Goal: Task Accomplishment & Management: Manage account settings

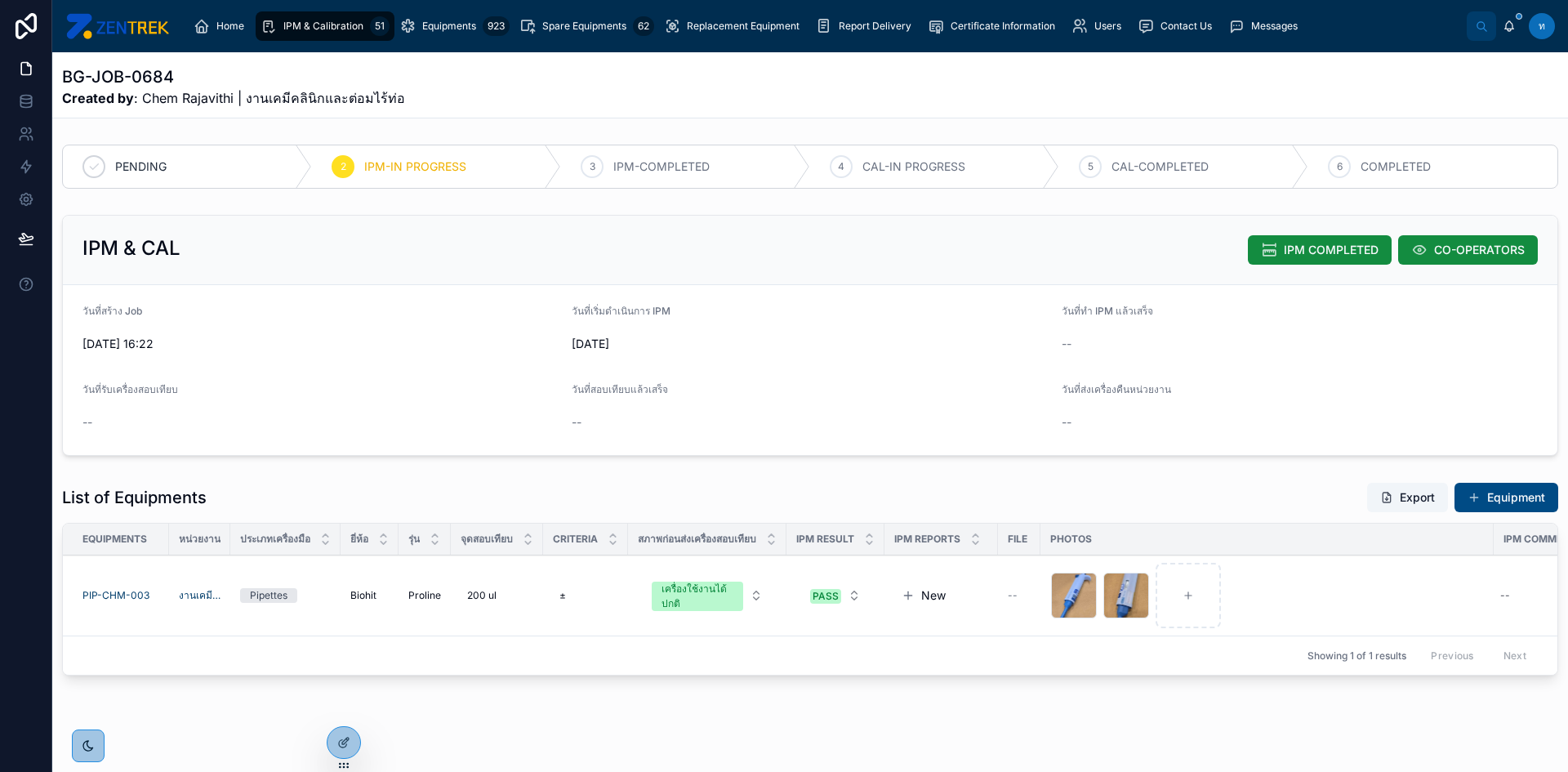
click at [1266, 249] on button "IPM COMPLETED" at bounding box center [1319, 250] width 144 height 30
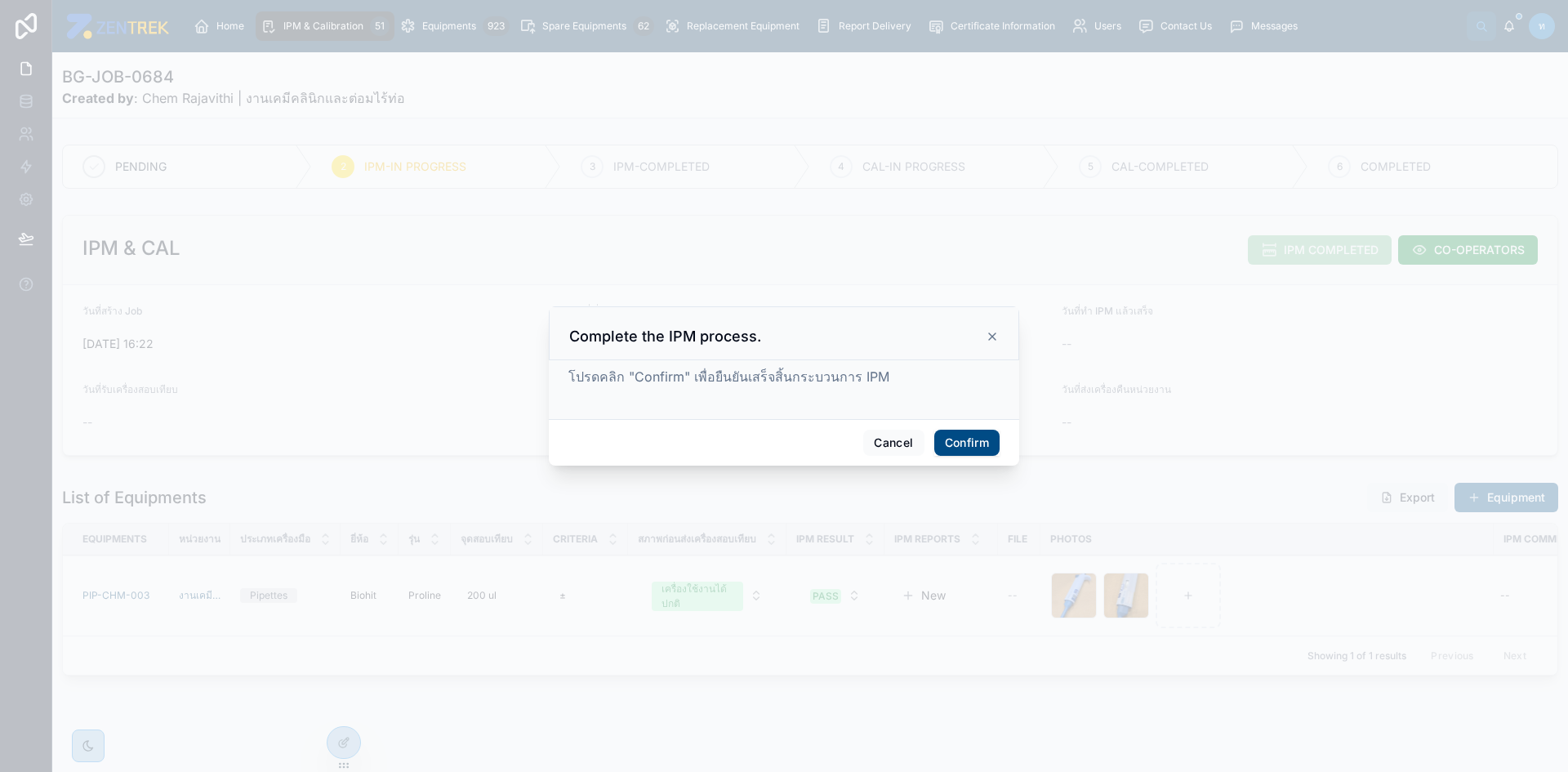
click at [961, 454] on button "Confirm" at bounding box center [966, 443] width 65 height 26
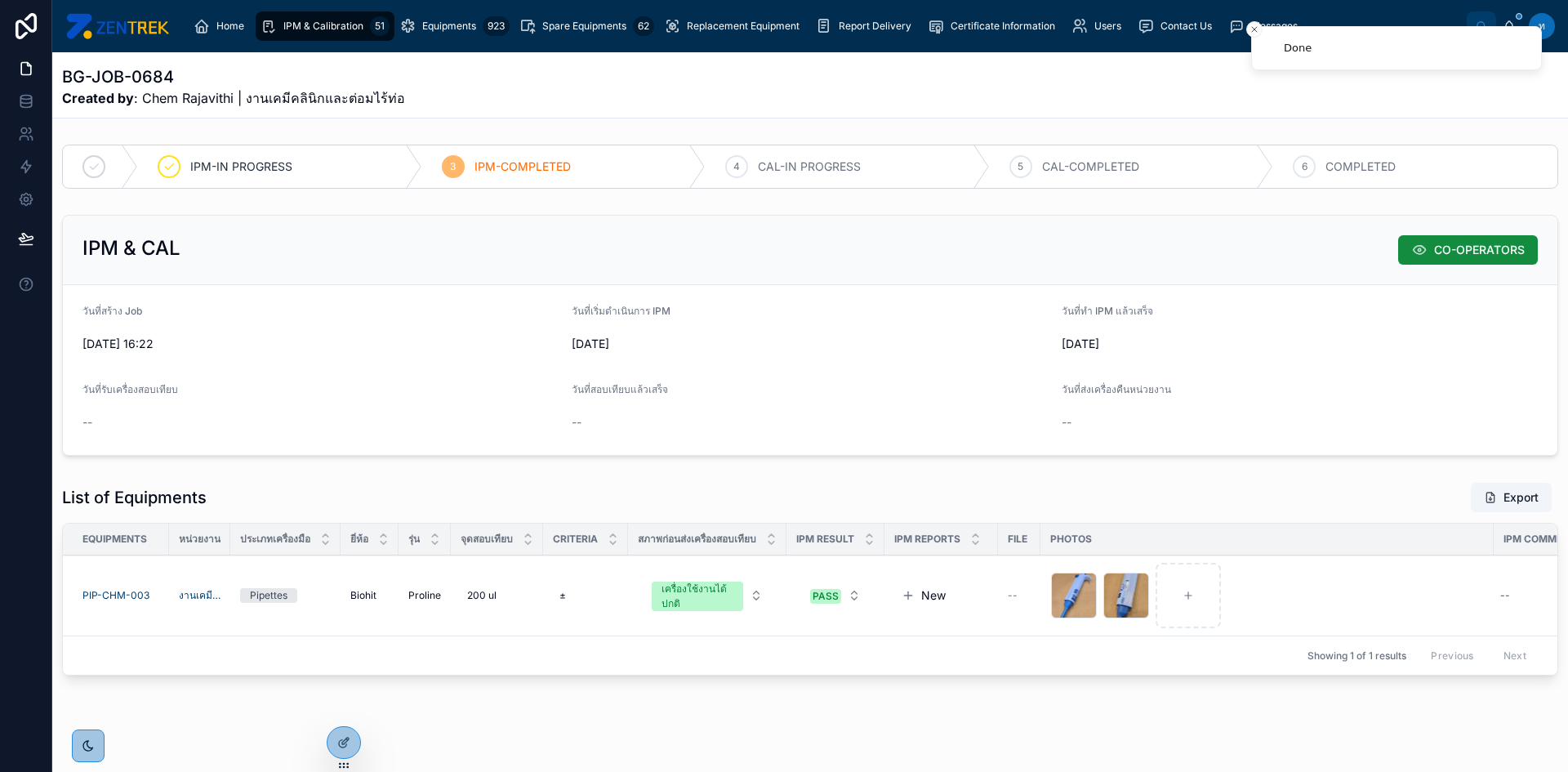
click at [312, 12] on link "IPM & Calibration 51" at bounding box center [324, 26] width 139 height 30
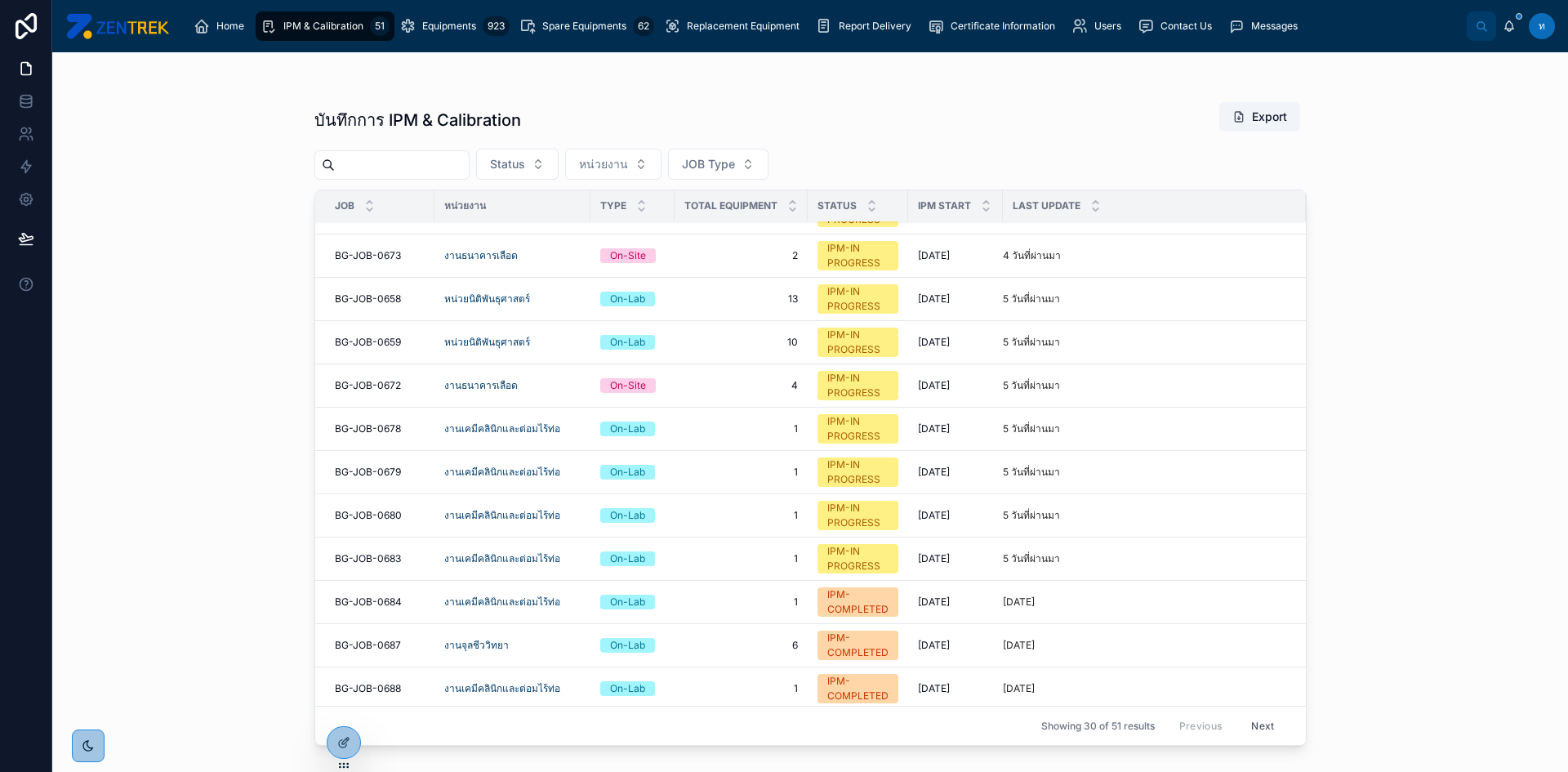
scroll to position [579, 0]
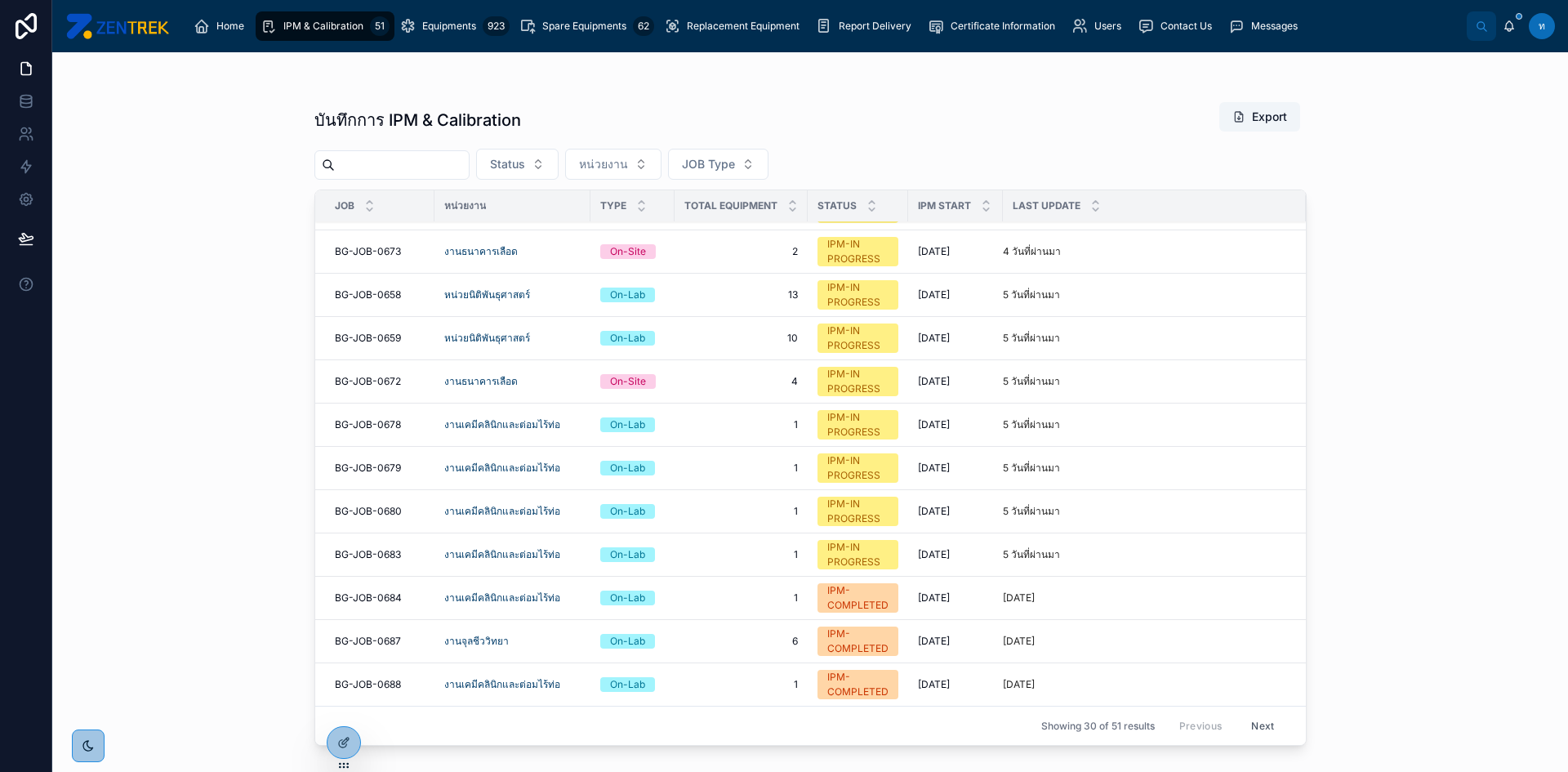
click at [363, 557] on span "BG-JOB-0683" at bounding box center [368, 554] width 66 height 13
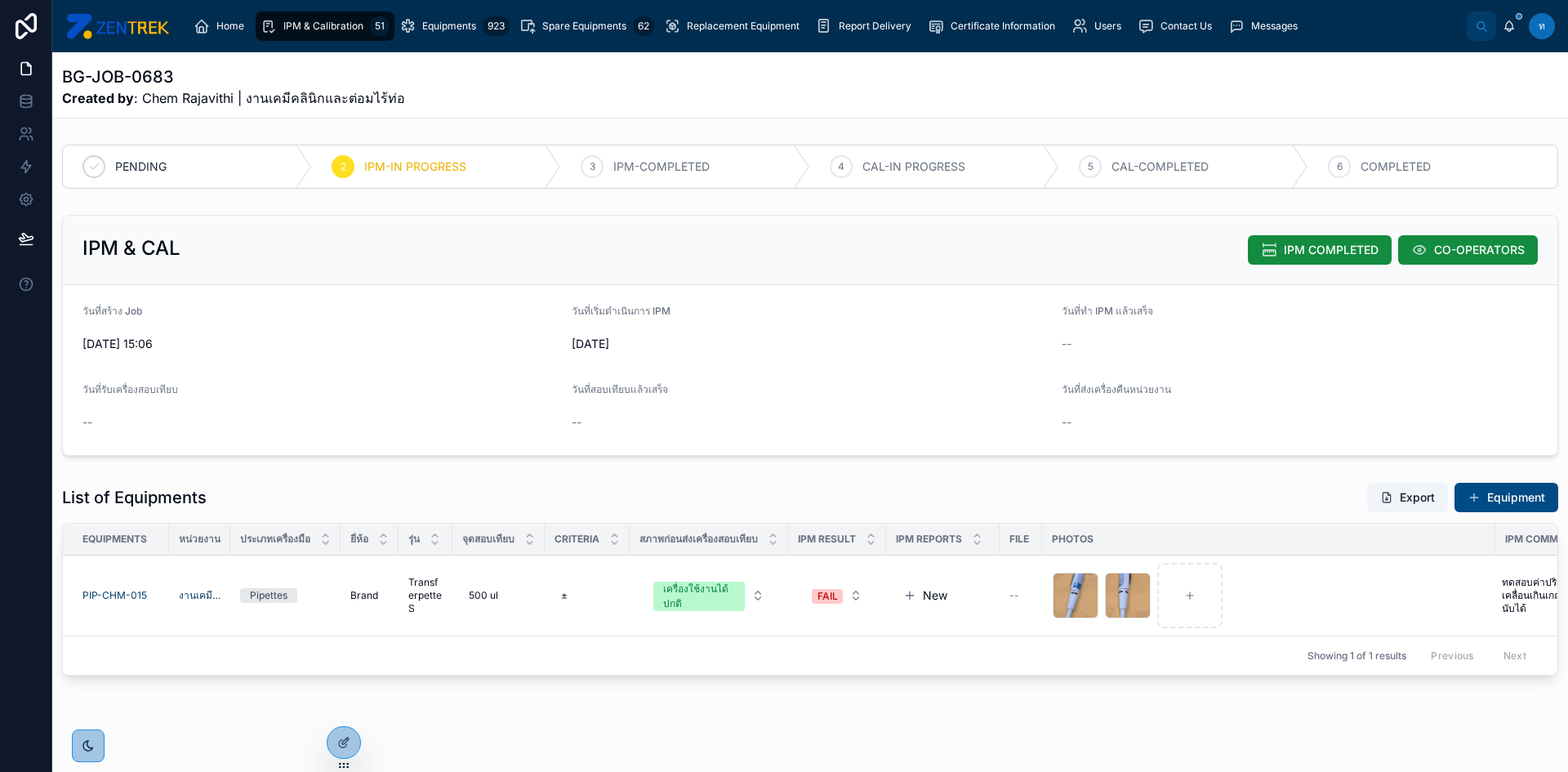
click at [1309, 250] on span "IPM COMPLETED" at bounding box center [1331, 249] width 95 height 17
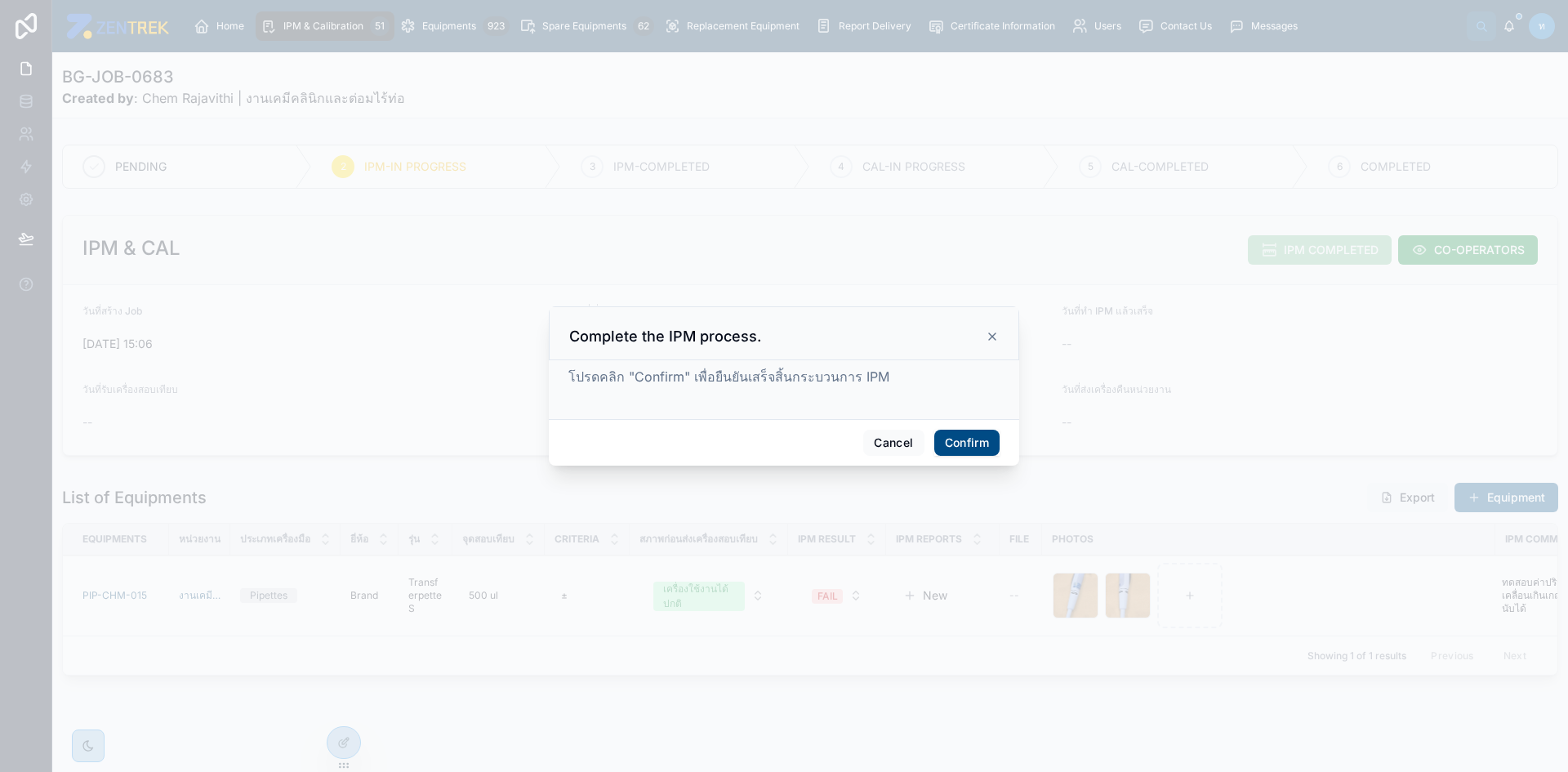
click at [971, 442] on button "Confirm" at bounding box center [966, 443] width 65 height 26
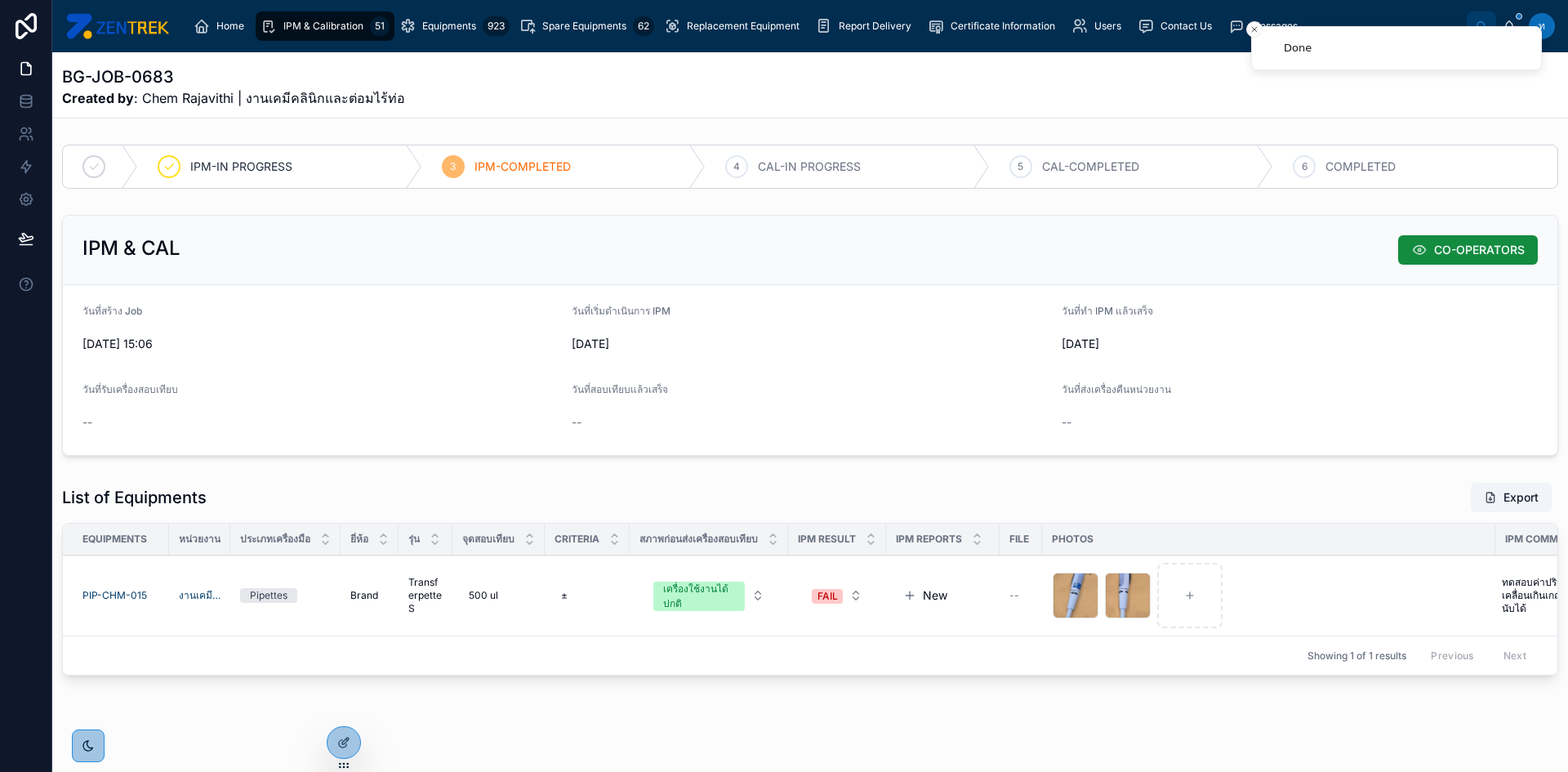
click at [347, 29] on span "IPM & Calibration" at bounding box center [324, 25] width 80 height 13
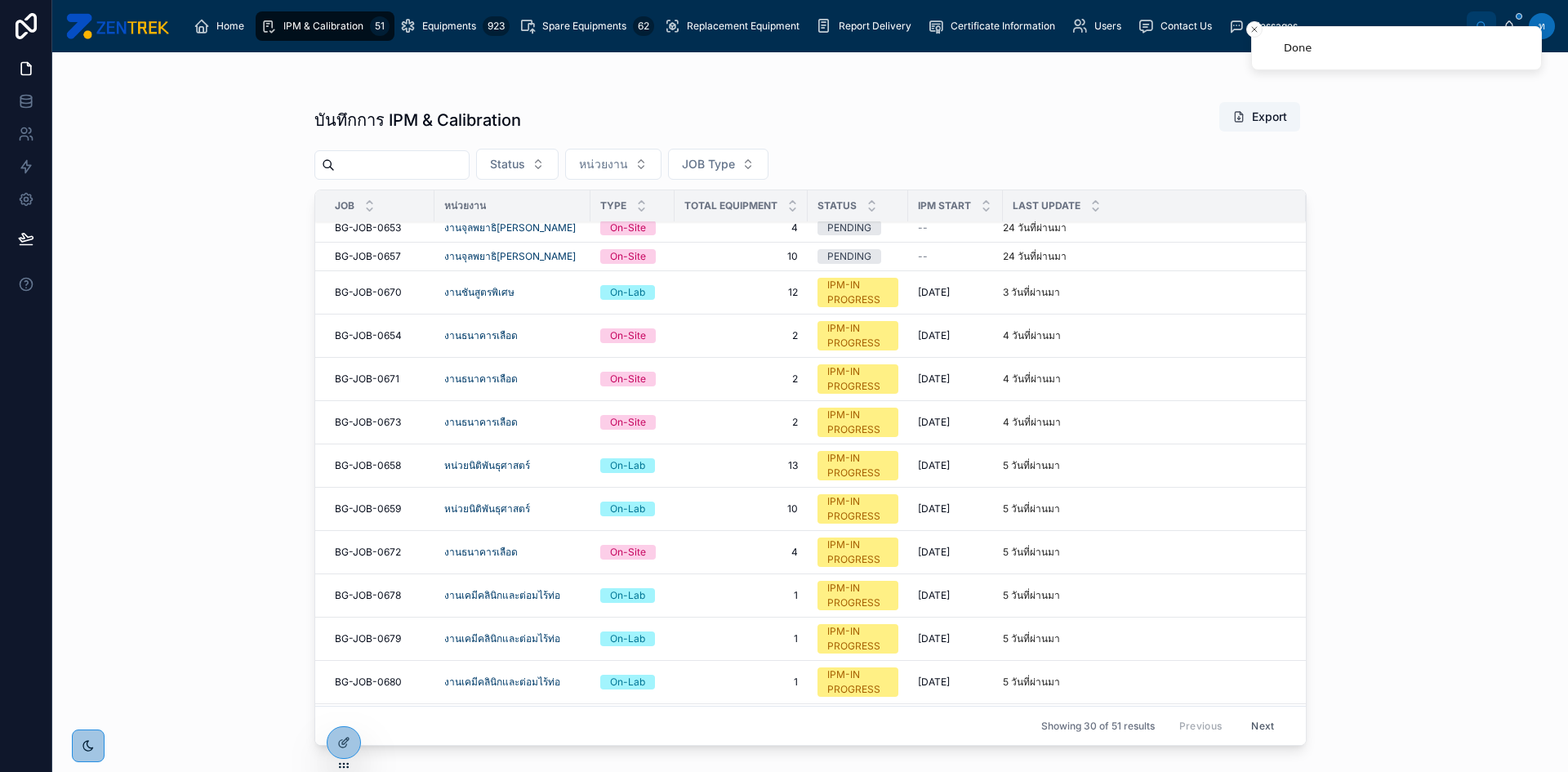
scroll to position [579, 0]
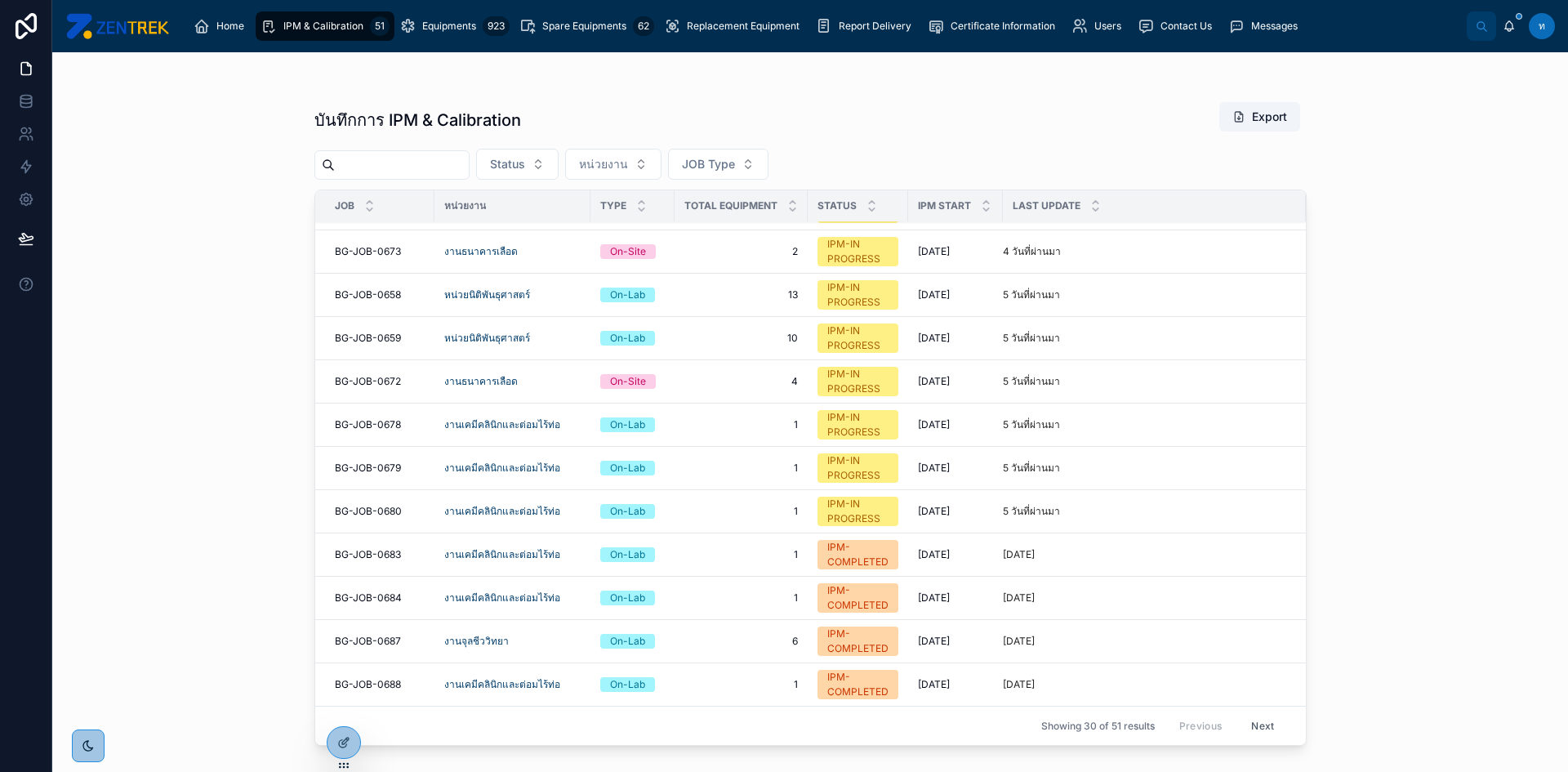
click at [388, 508] on span "BG-JOB-0680" at bounding box center [368, 511] width 67 height 13
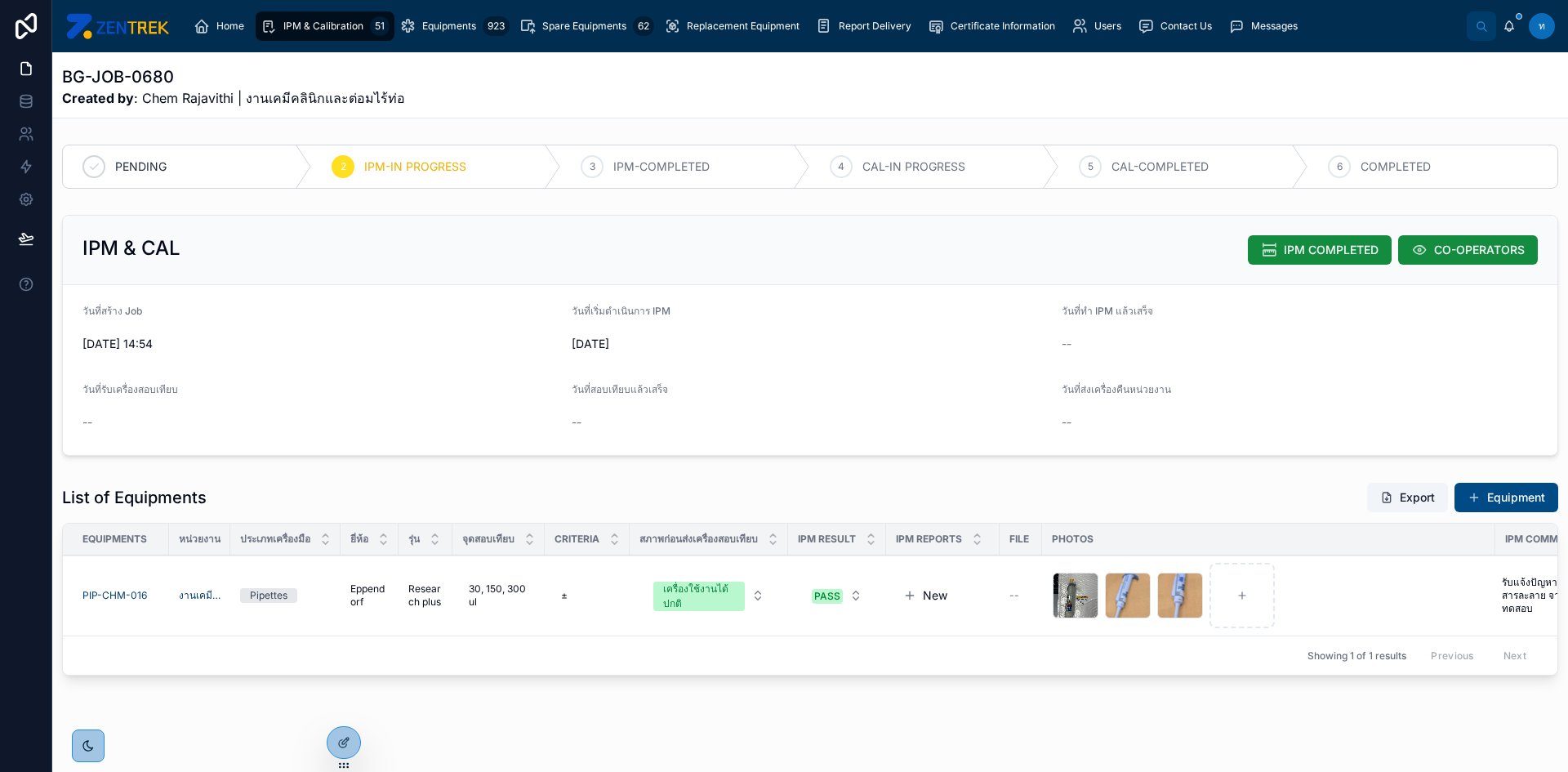
click at [1272, 238] on button "IPM COMPLETED" at bounding box center [1319, 250] width 144 height 30
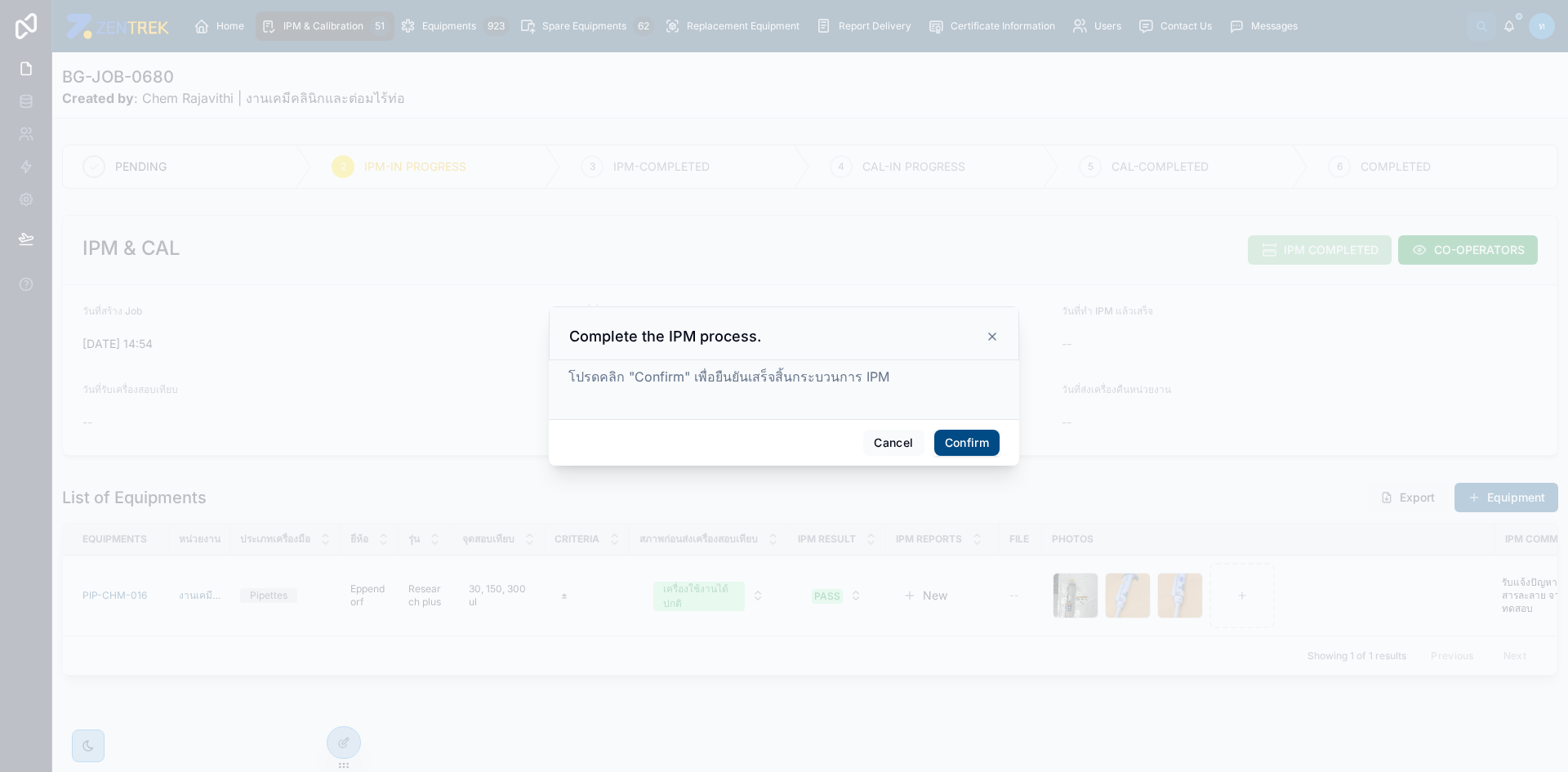
click at [957, 453] on button "Confirm" at bounding box center [966, 443] width 65 height 26
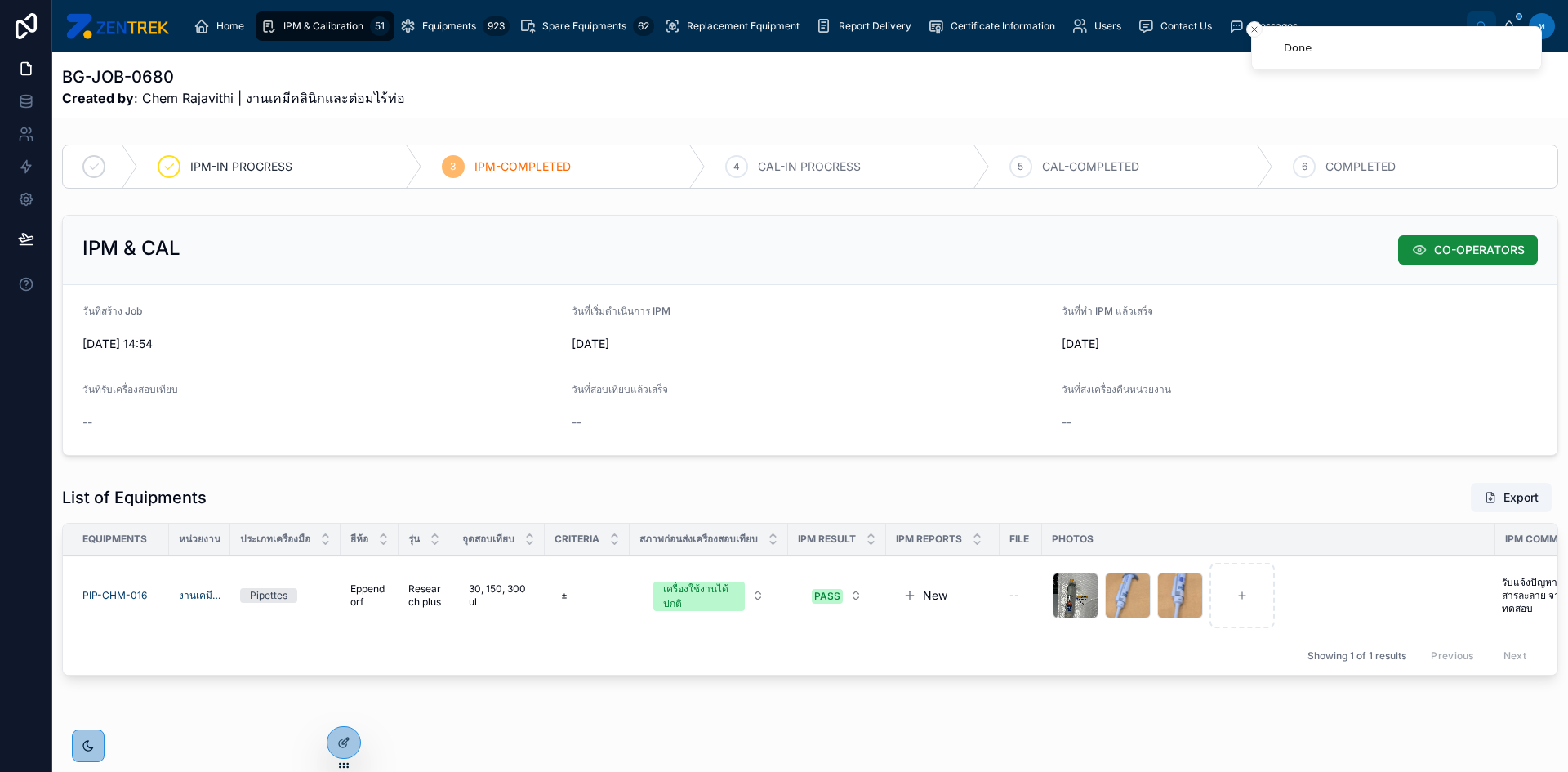
click at [315, 29] on span "IPM & Calibration" at bounding box center [324, 25] width 80 height 13
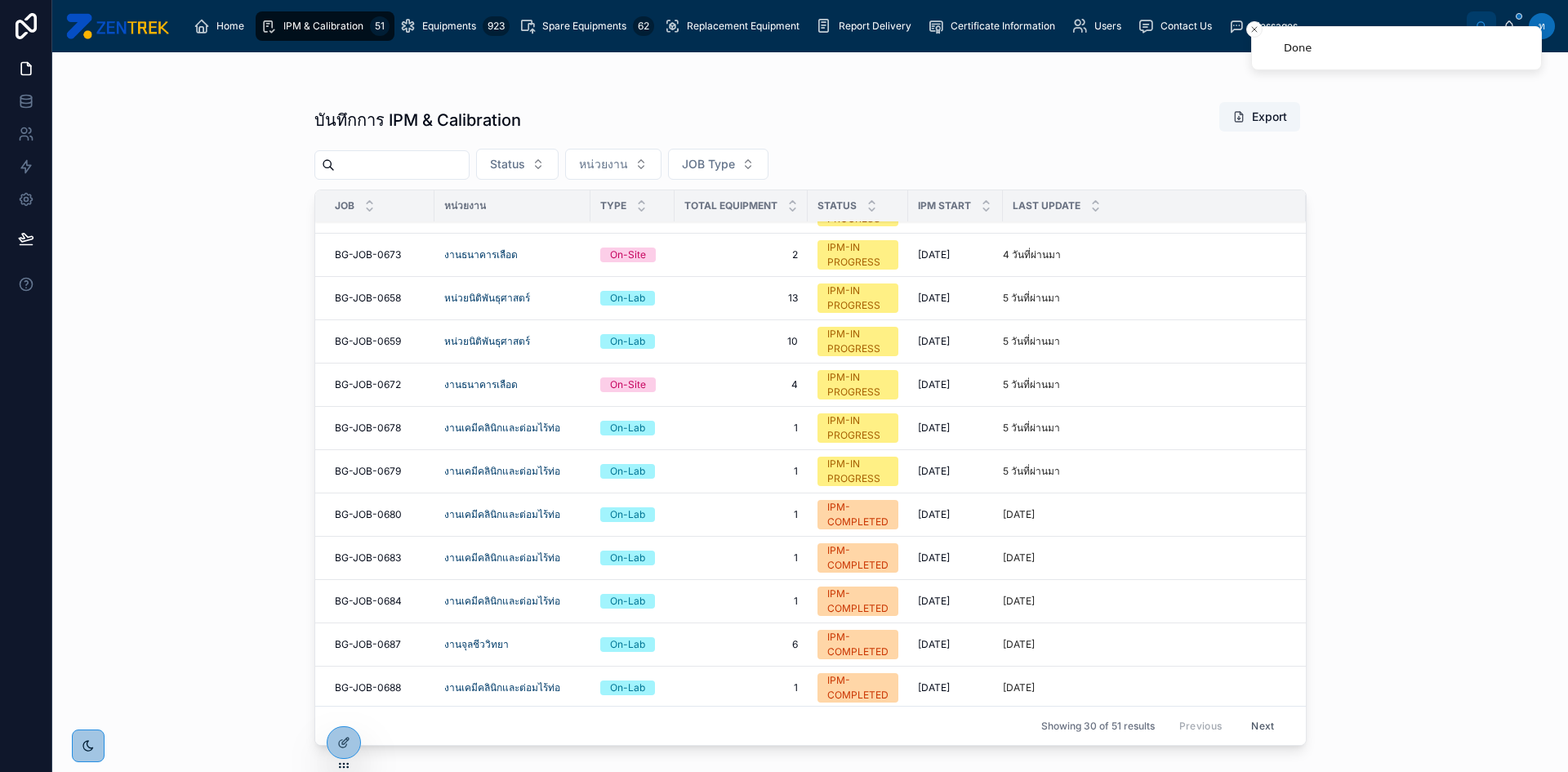
scroll to position [579, 0]
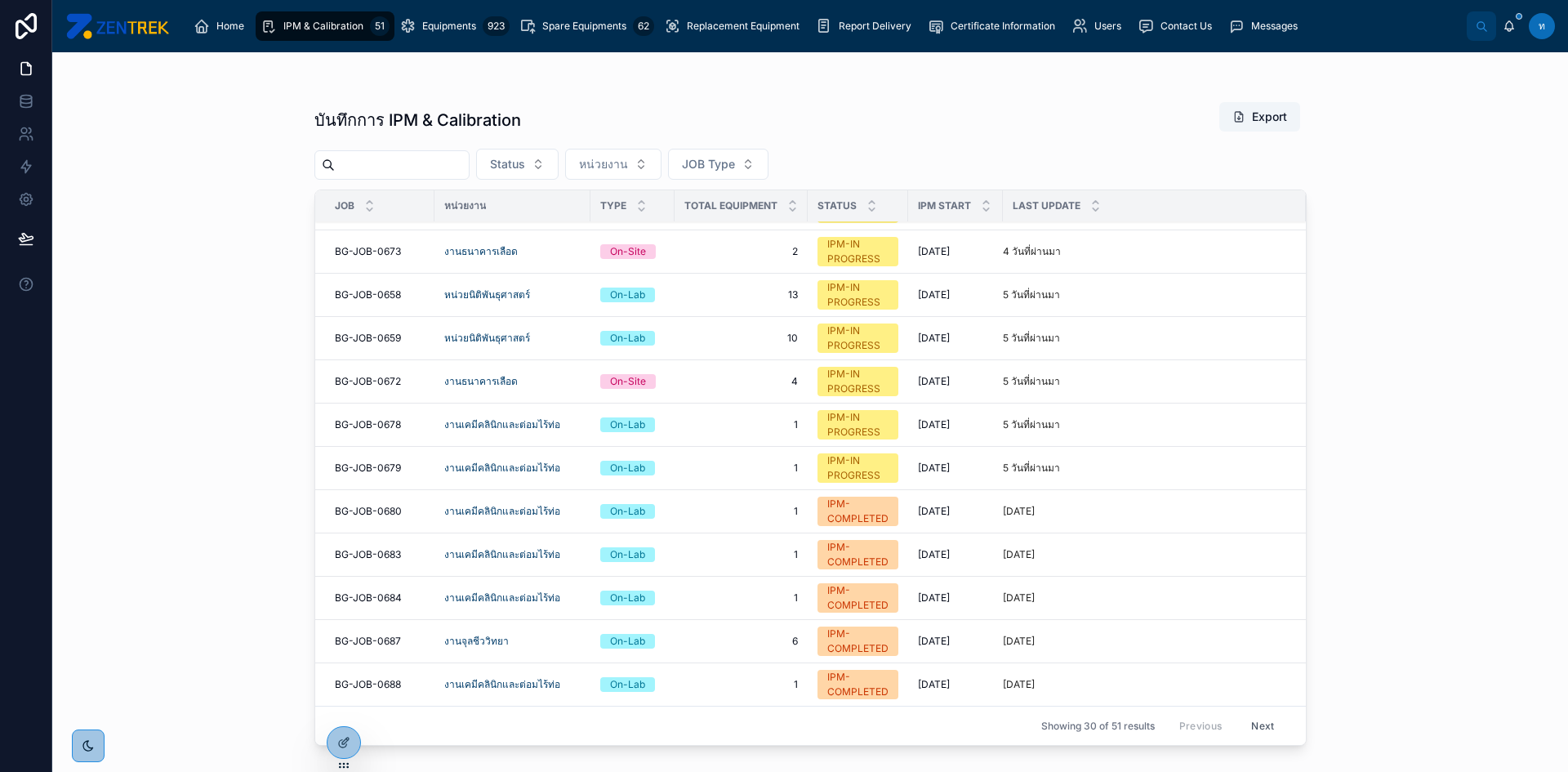
click at [484, 467] on span "งานเคมีคลินิกและต่อมไร้ท่อ" at bounding box center [501, 468] width 116 height 13
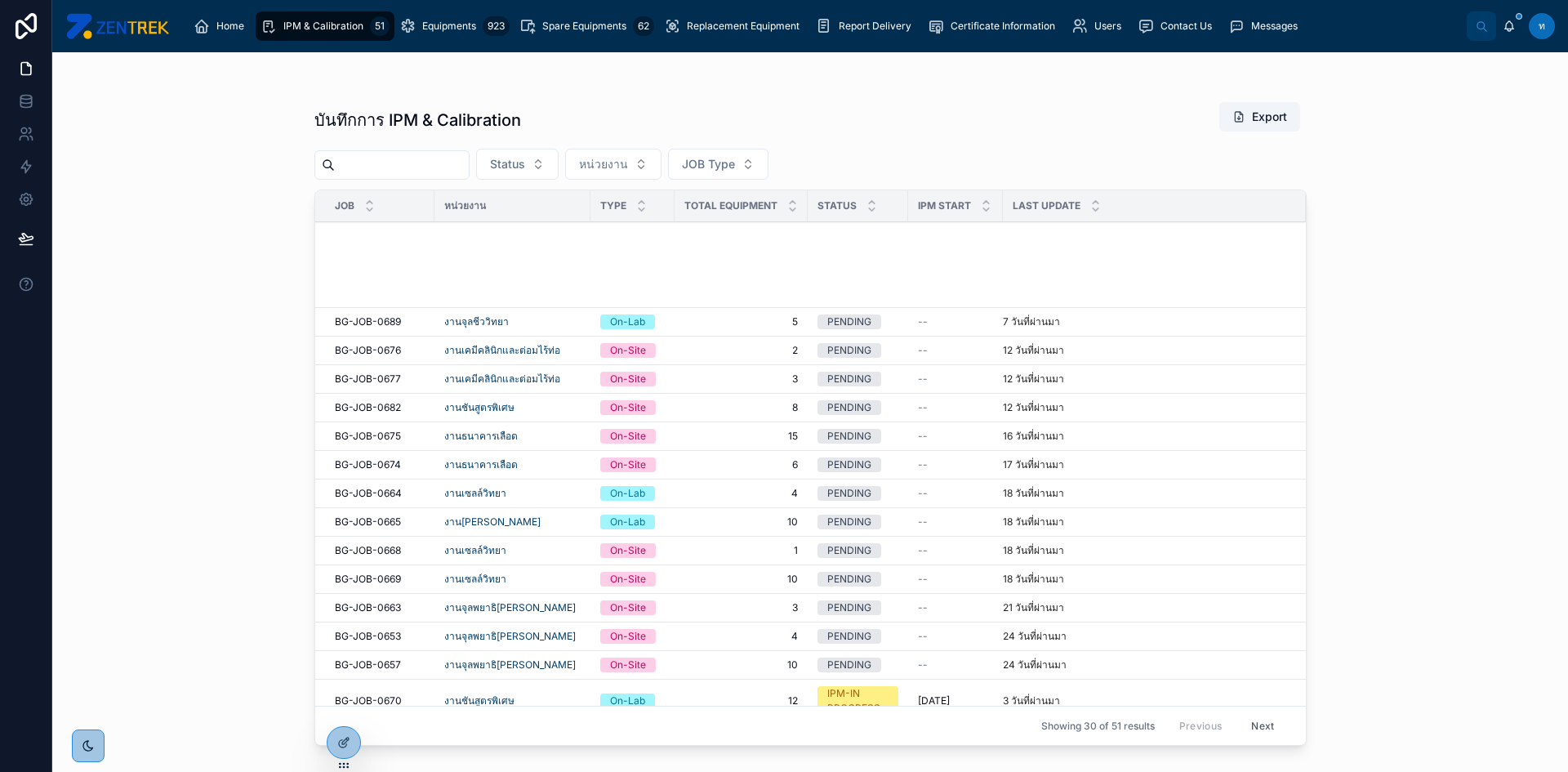
scroll to position [571, 0]
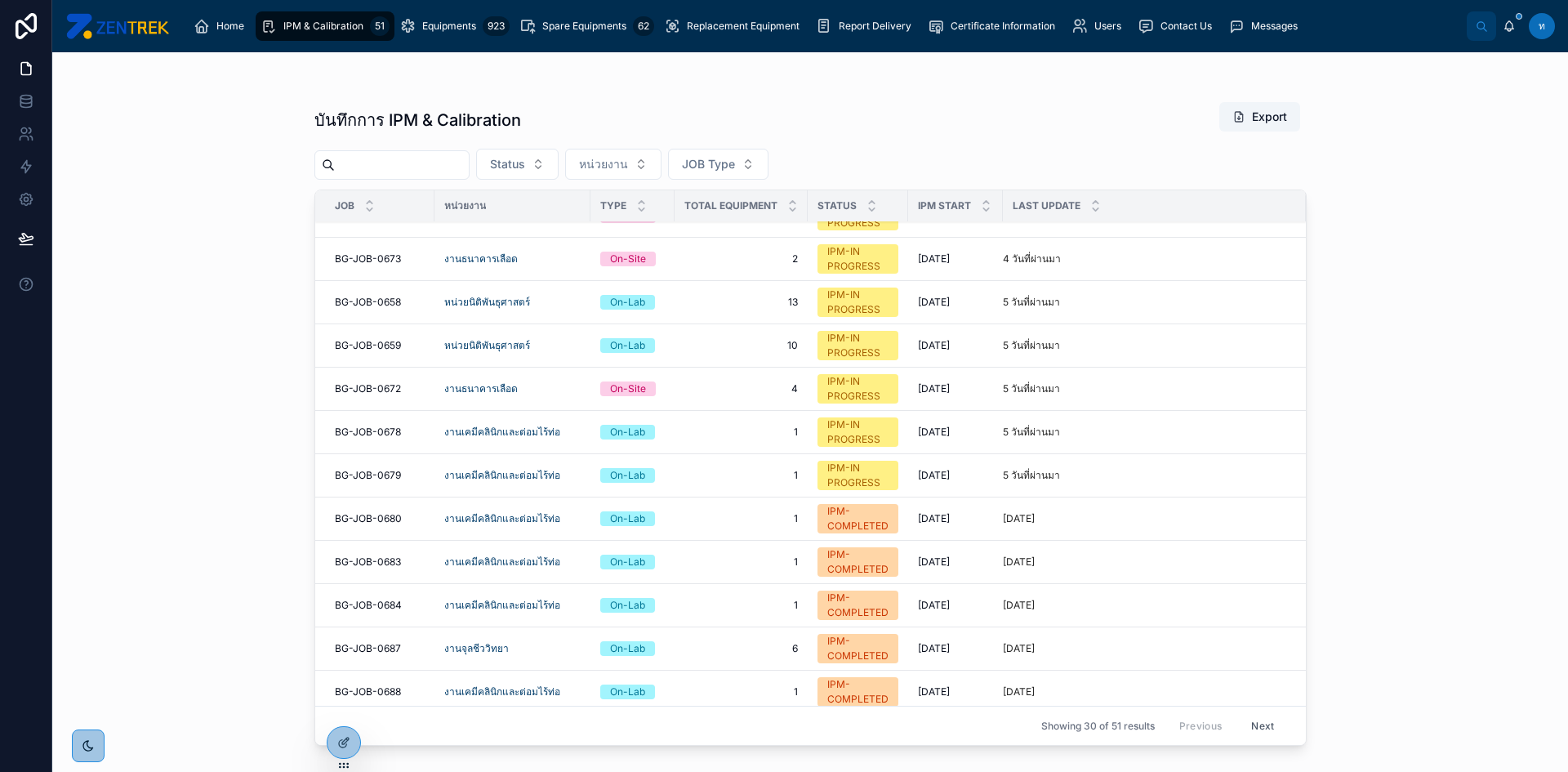
click at [352, 477] on span "BG-JOB-0679" at bounding box center [368, 475] width 66 height 13
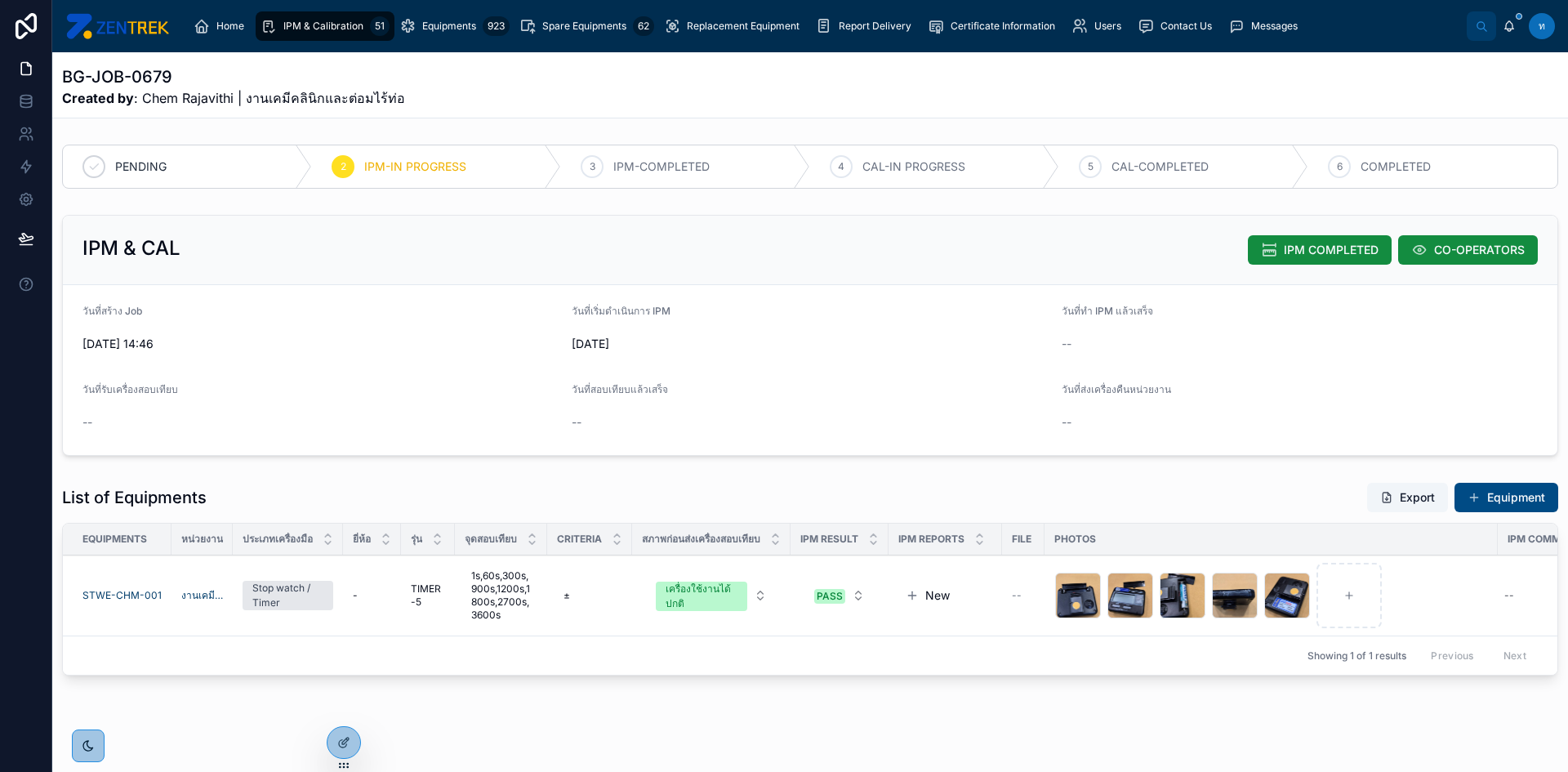
click at [1291, 253] on span "IPM COMPLETED" at bounding box center [1331, 249] width 95 height 17
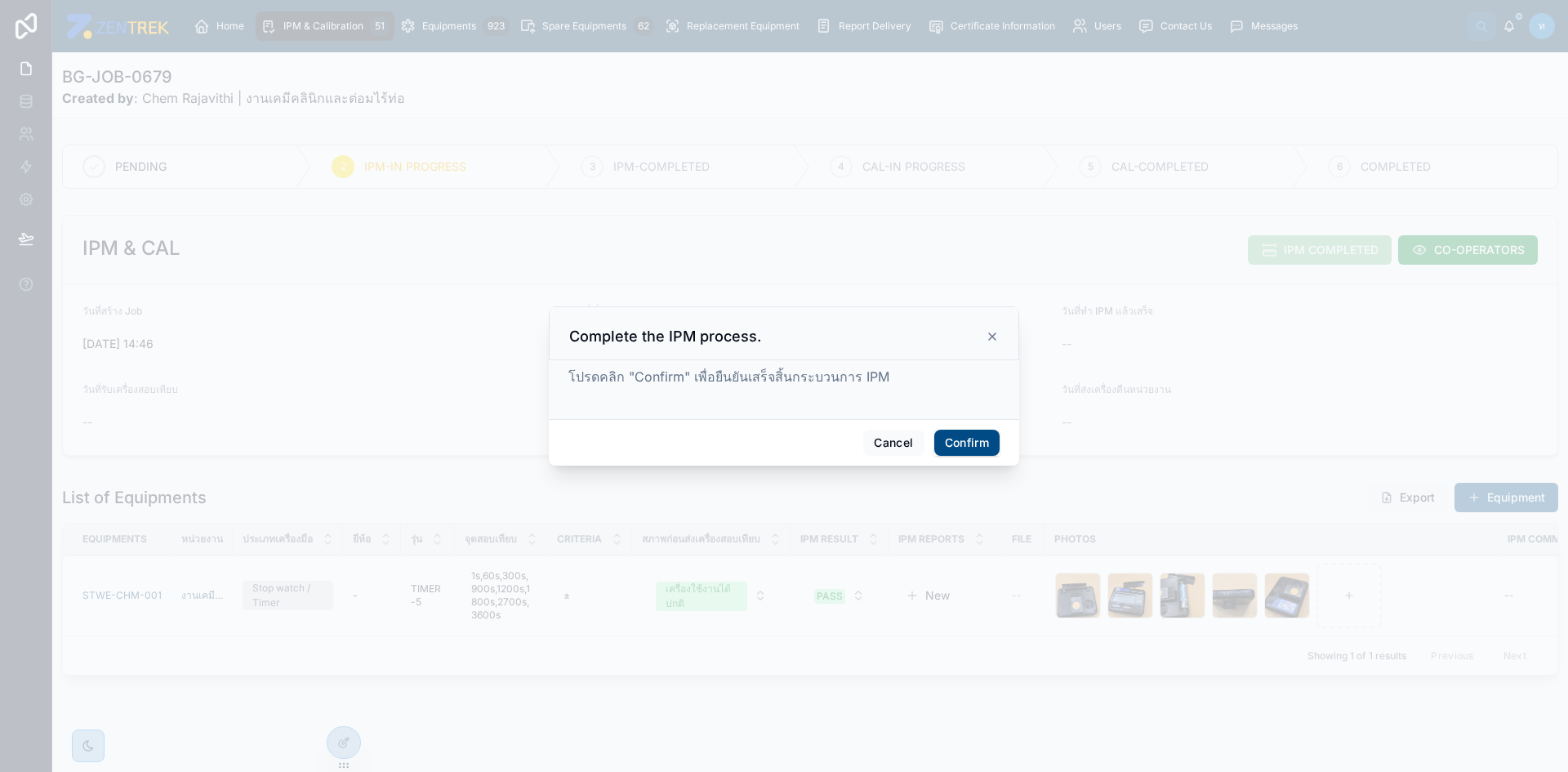
click at [951, 459] on div "Cancel Confirm" at bounding box center [783, 441] width 470 height 46
click at [953, 443] on button "Confirm" at bounding box center [966, 443] width 65 height 26
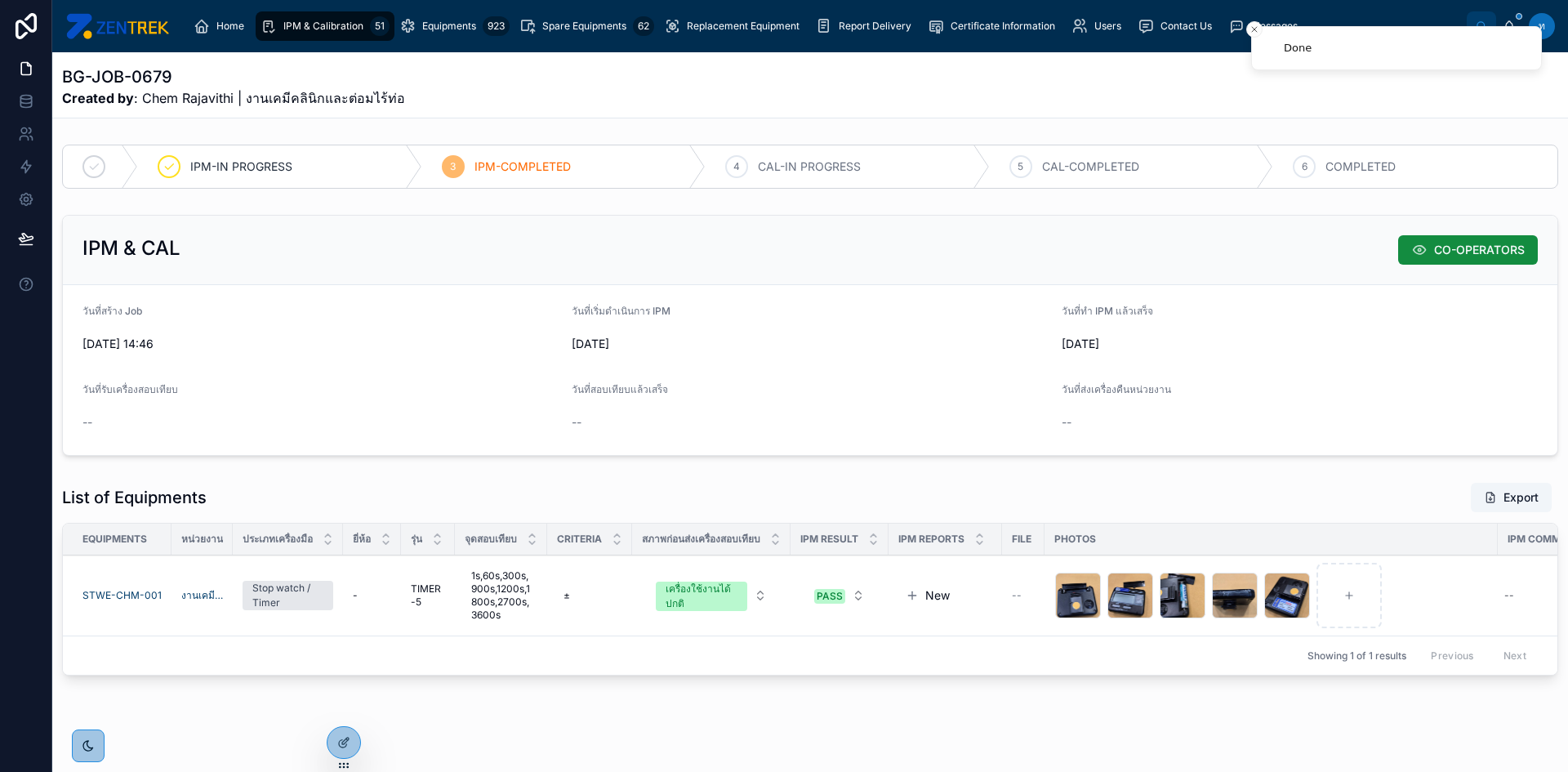
click at [315, 32] on span "IPM & Calibration" at bounding box center [324, 25] width 80 height 13
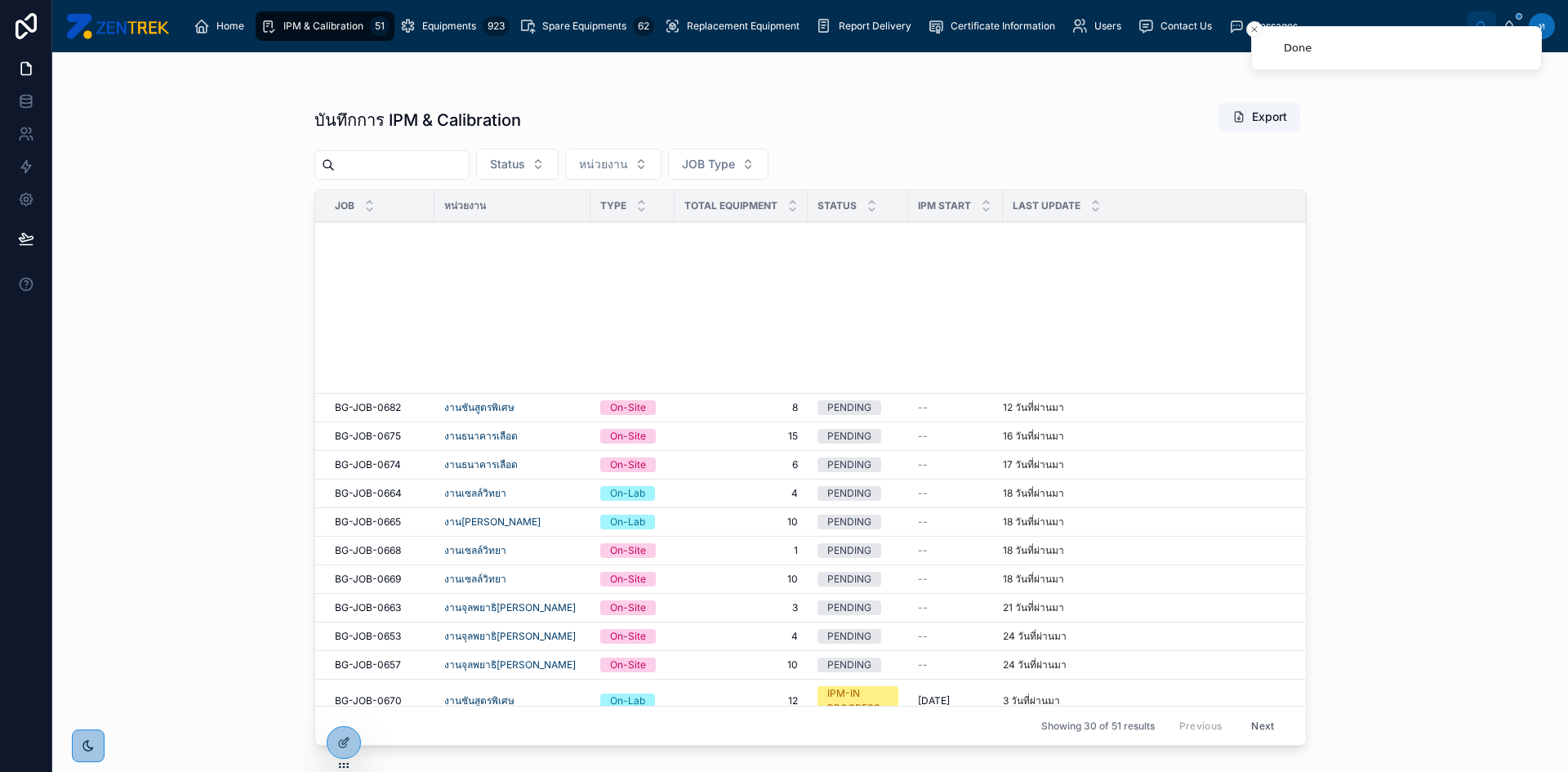
scroll to position [490, 0]
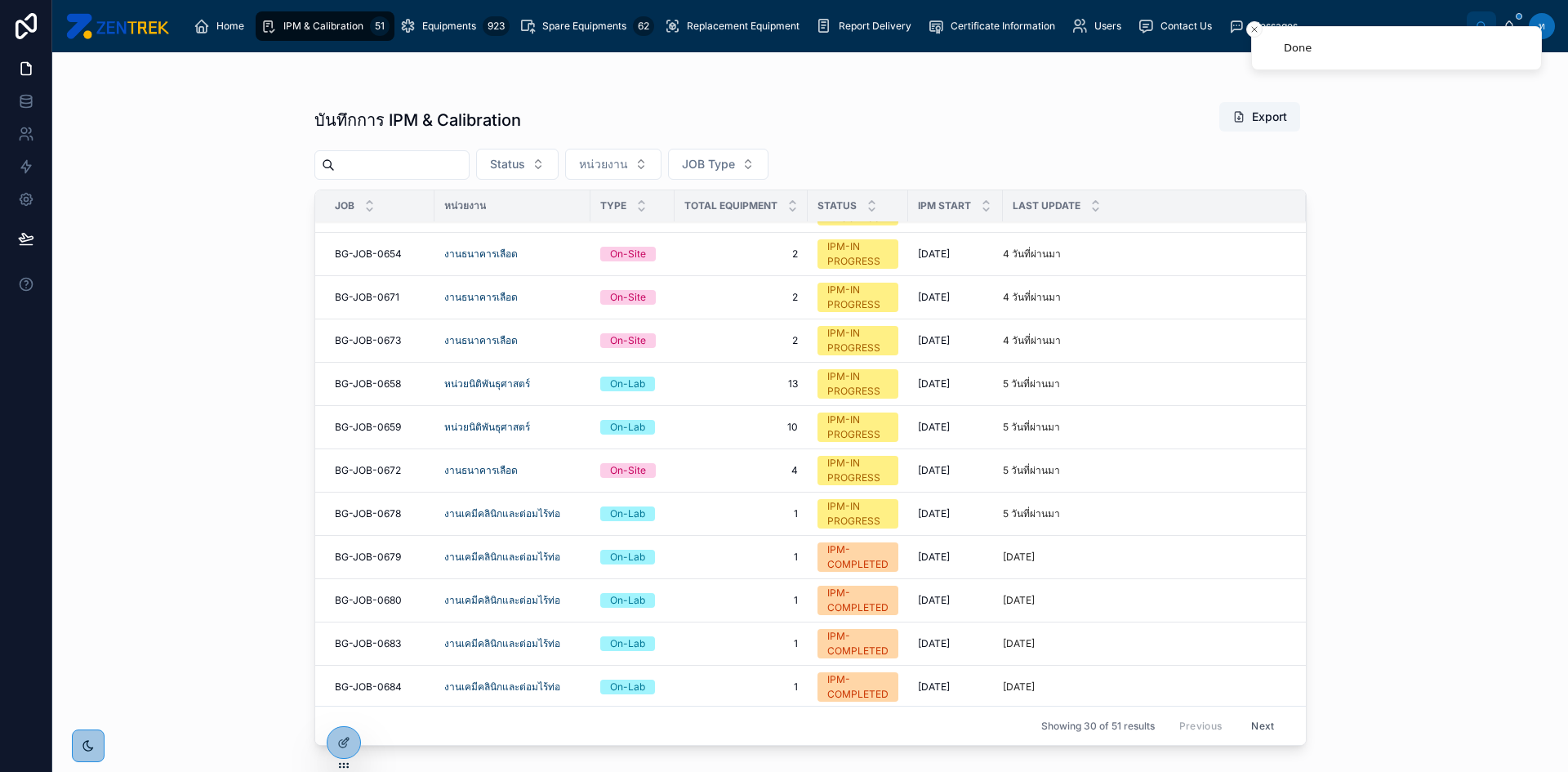
click at [376, 517] on span "BG-JOB-0678" at bounding box center [368, 514] width 66 height 13
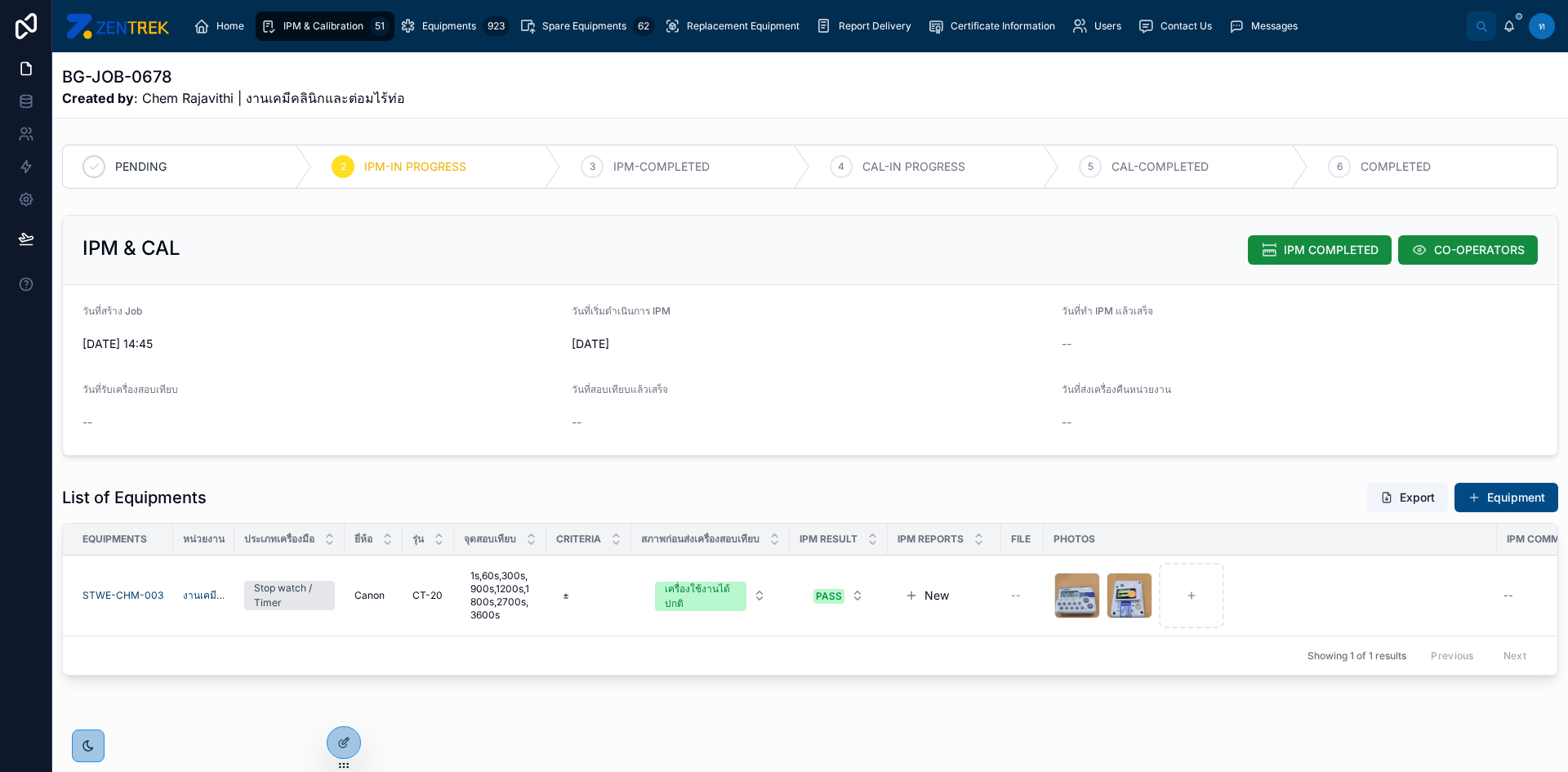
click at [1302, 244] on span "IPM COMPLETED" at bounding box center [1331, 249] width 95 height 17
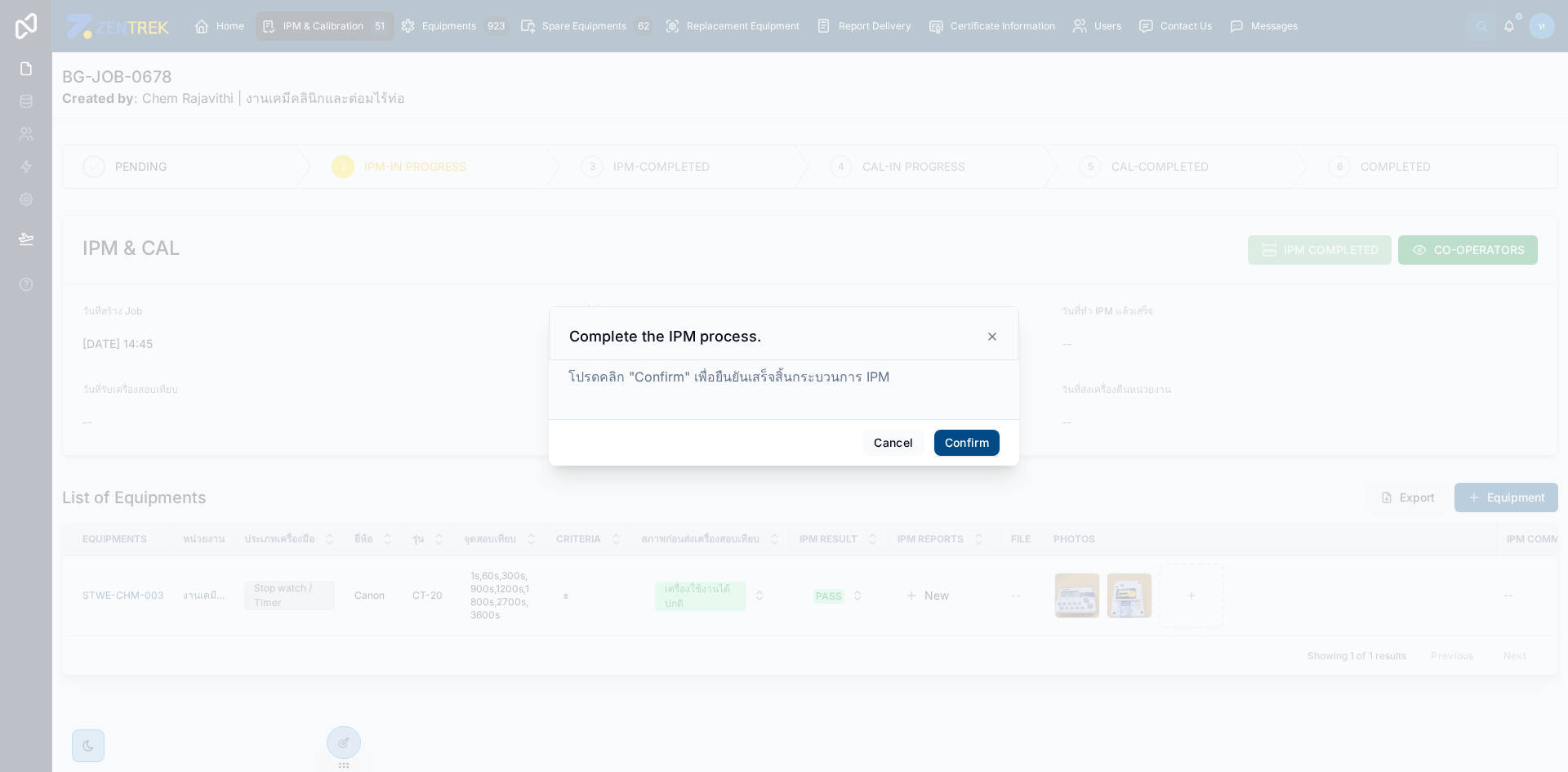
click at [971, 434] on button "Confirm" at bounding box center [966, 443] width 65 height 26
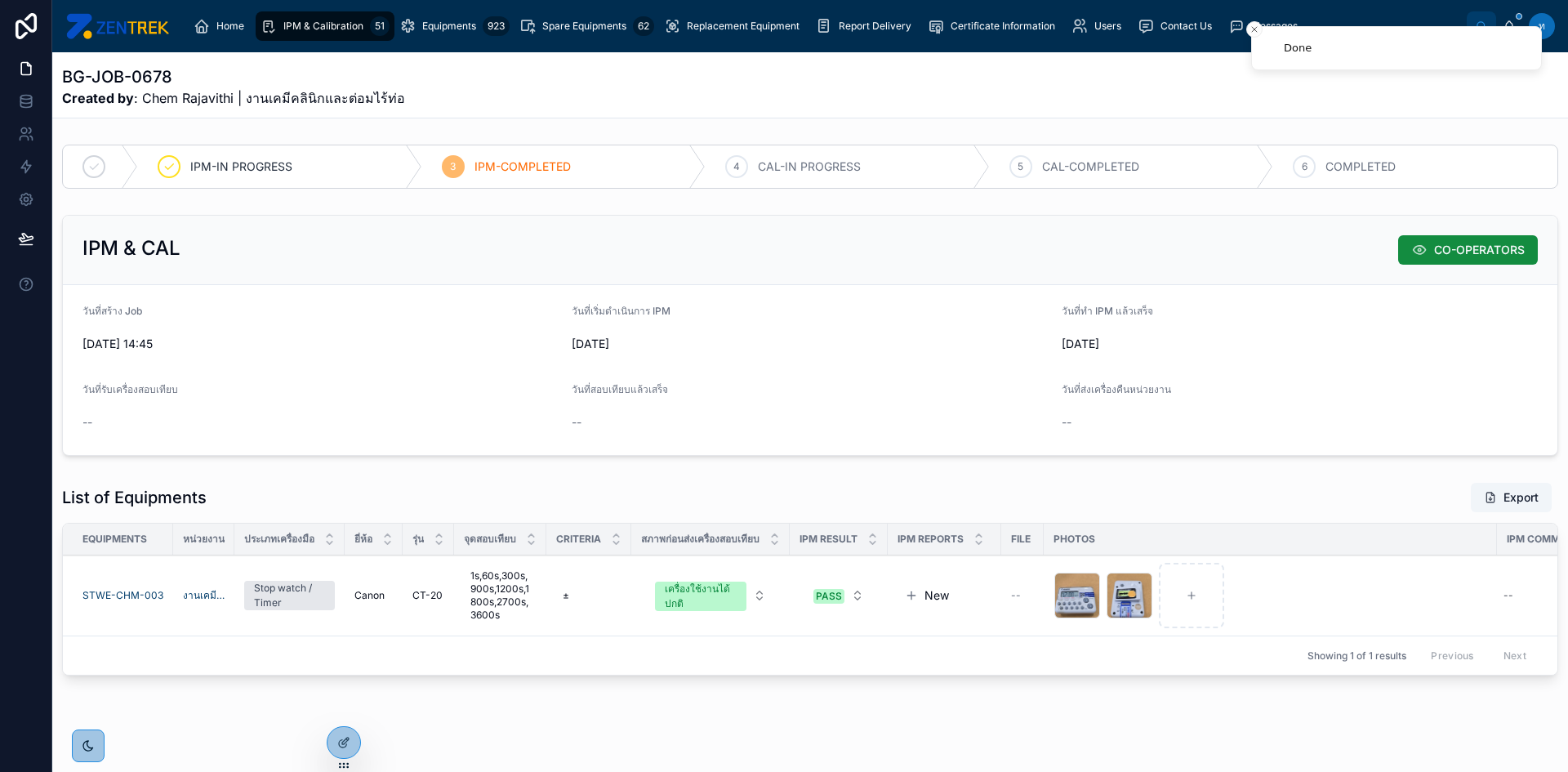
click at [337, 32] on div "IPM & Calibration 51" at bounding box center [325, 26] width 129 height 26
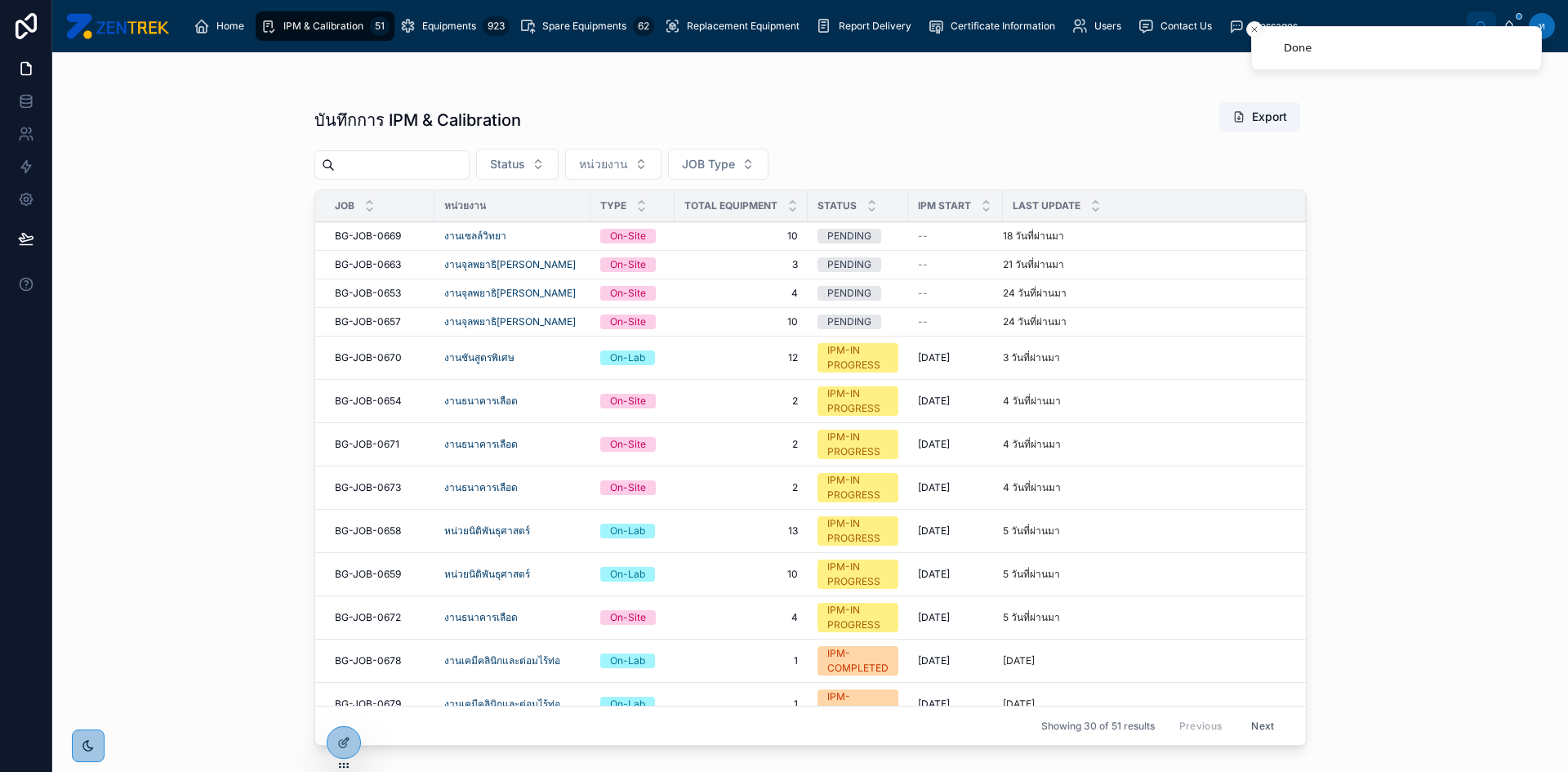
scroll to position [490, 0]
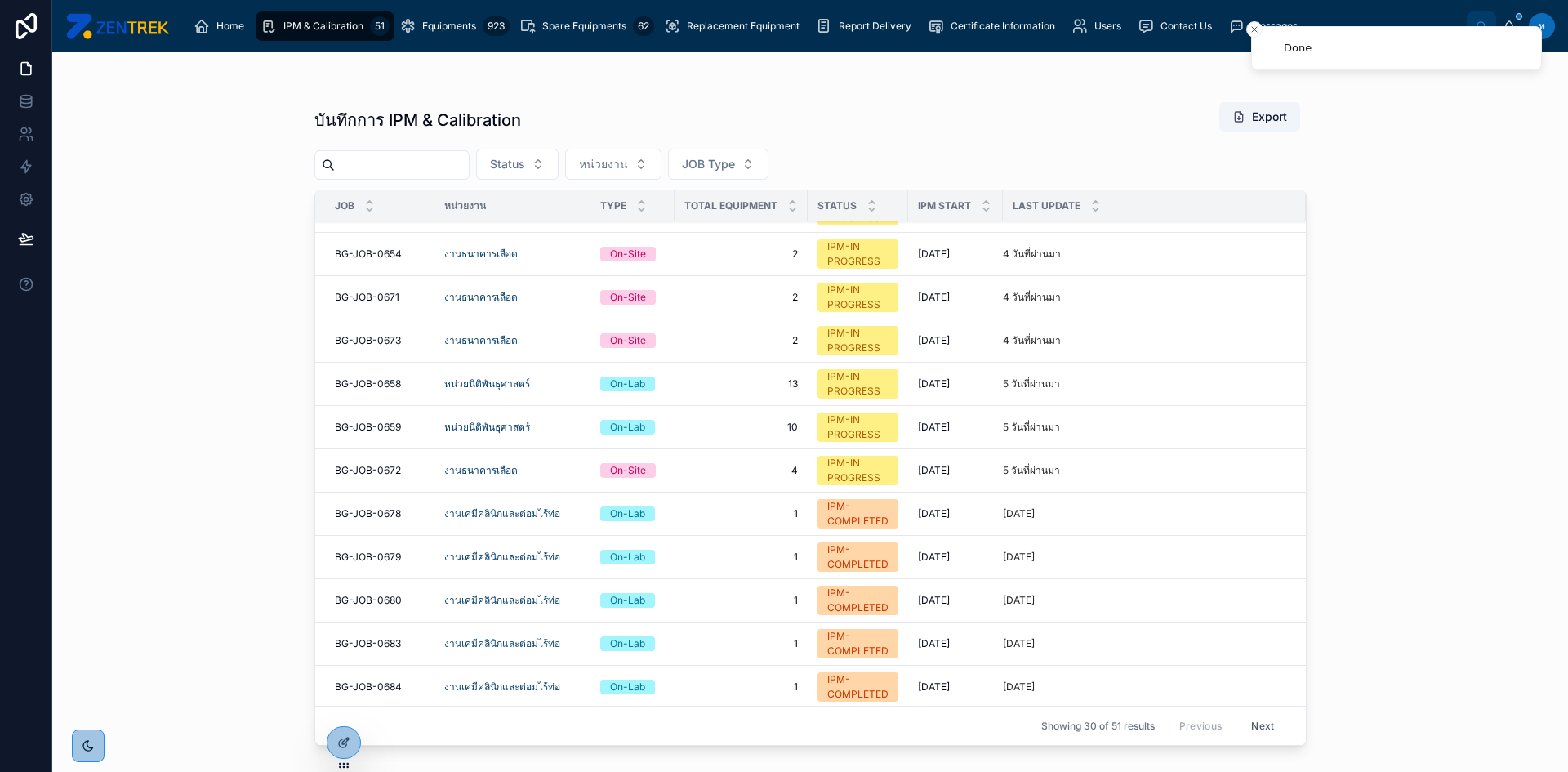
click at [382, 465] on span "BG-JOB-0672" at bounding box center [368, 470] width 66 height 13
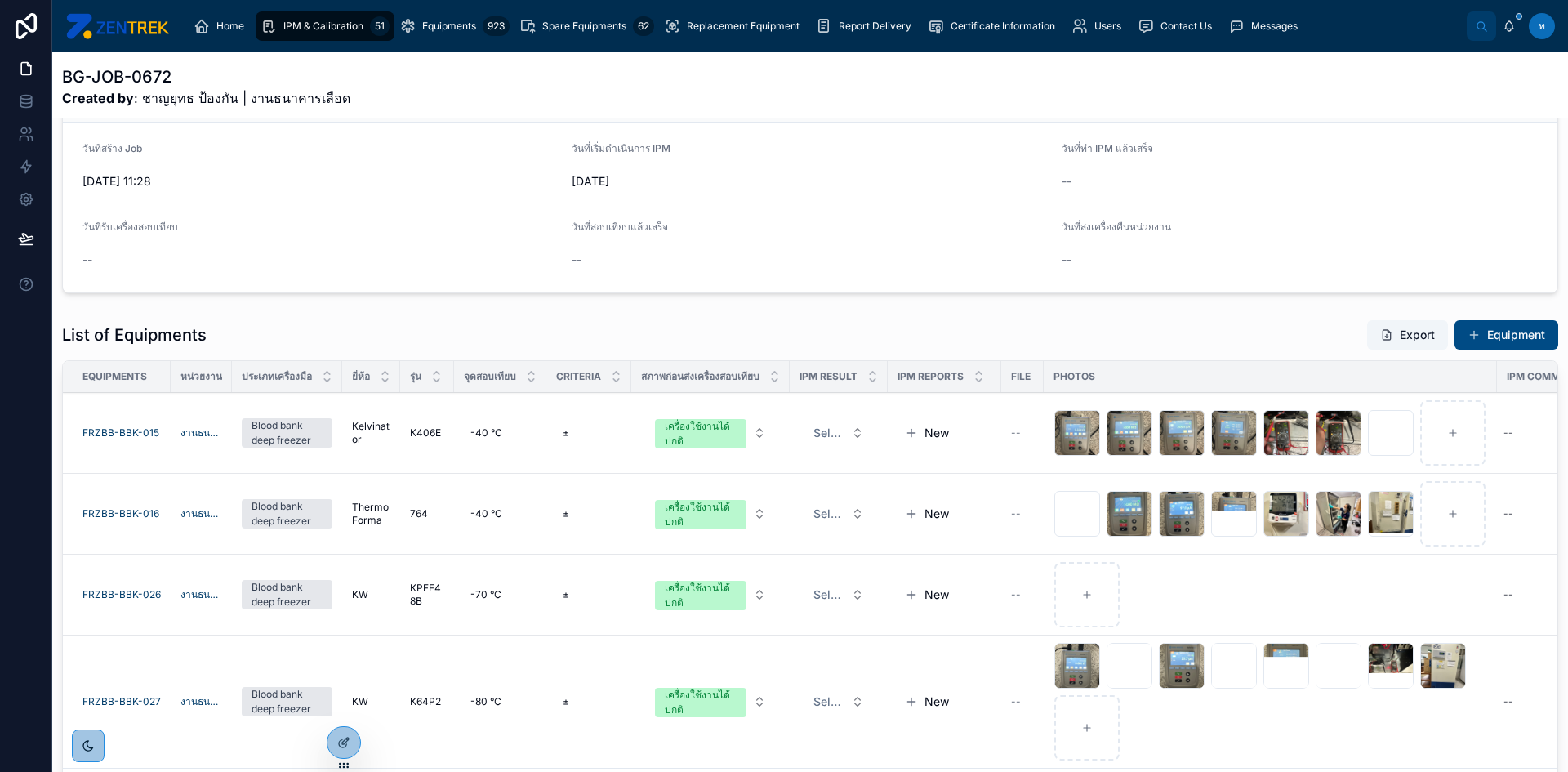
scroll to position [328, 0]
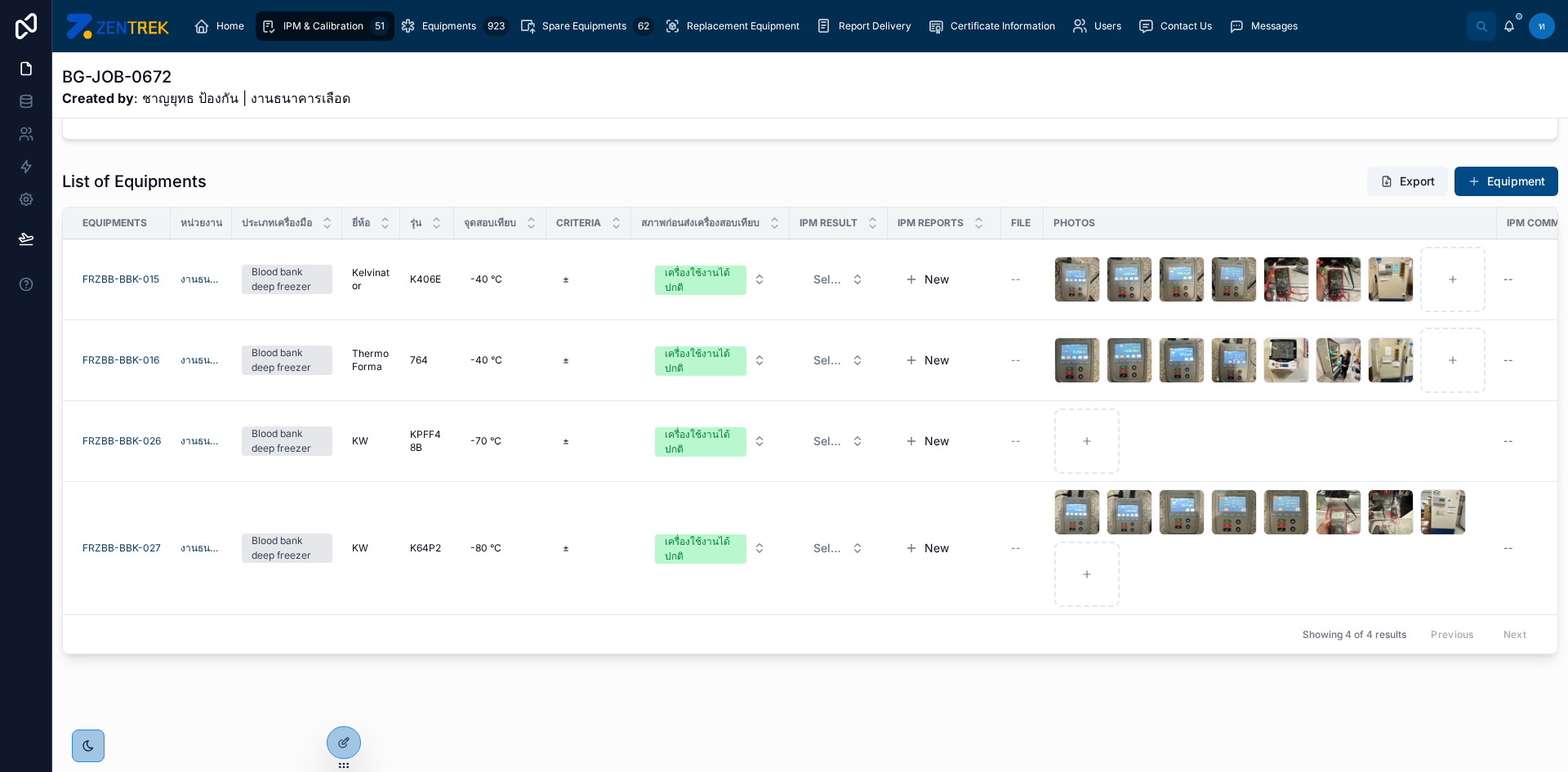
click at [841, 271] on span "Select a IPM Result" at bounding box center [829, 279] width 31 height 17
click at [797, 334] on div "PASS" at bounding box center [855, 331] width 227 height 24
click at [844, 352] on span "Select a IPM Result" at bounding box center [829, 360] width 31 height 17
click at [796, 402] on div "PASS" at bounding box center [855, 413] width 227 height 24
click at [827, 427] on button "Select a IPM Result" at bounding box center [839, 441] width 77 height 30
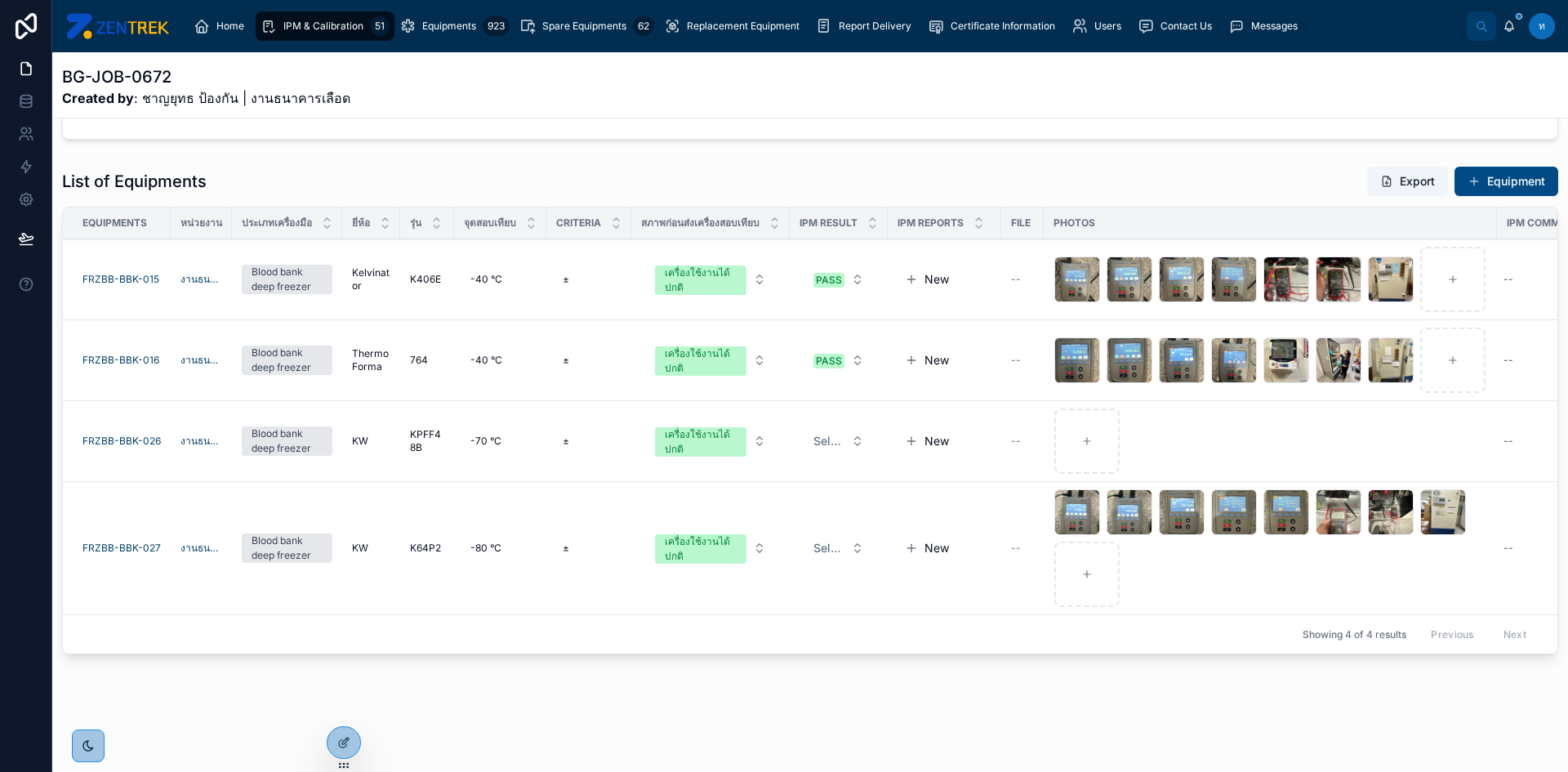
click at [844, 433] on span "Select a IPM Result" at bounding box center [829, 441] width 31 height 17
click at [766, 499] on div "PASS" at bounding box center [770, 493] width 25 height 15
click at [860, 547] on button "Select a IPM Result" at bounding box center [839, 548] width 77 height 30
click at [765, 607] on div "PASS" at bounding box center [770, 600] width 25 height 15
click at [868, 435] on button "PASS" at bounding box center [839, 441] width 77 height 30
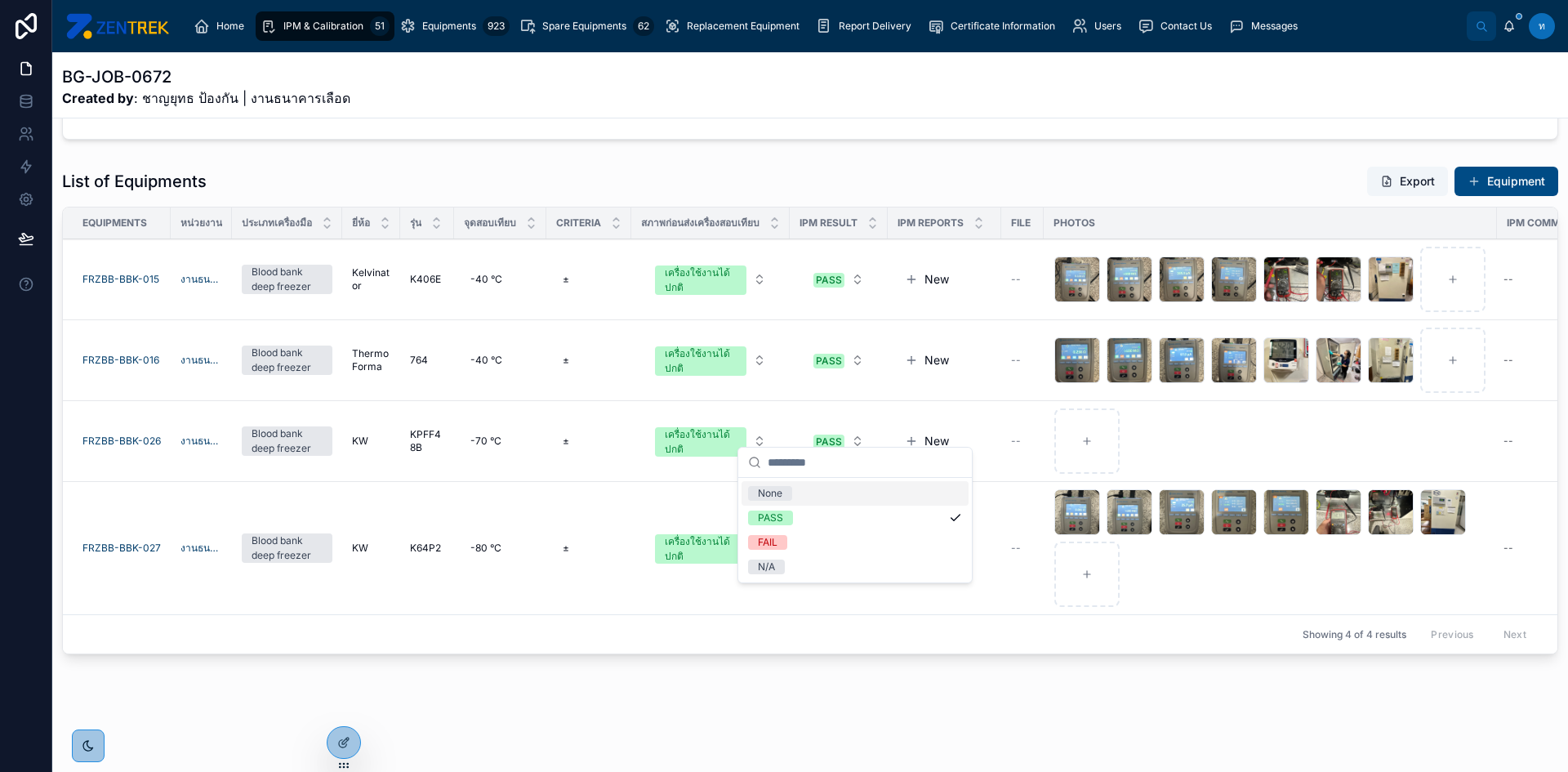
click at [803, 494] on div "None" at bounding box center [855, 494] width 227 height 24
click at [310, 20] on span "IPM & Calibration" at bounding box center [324, 25] width 80 height 13
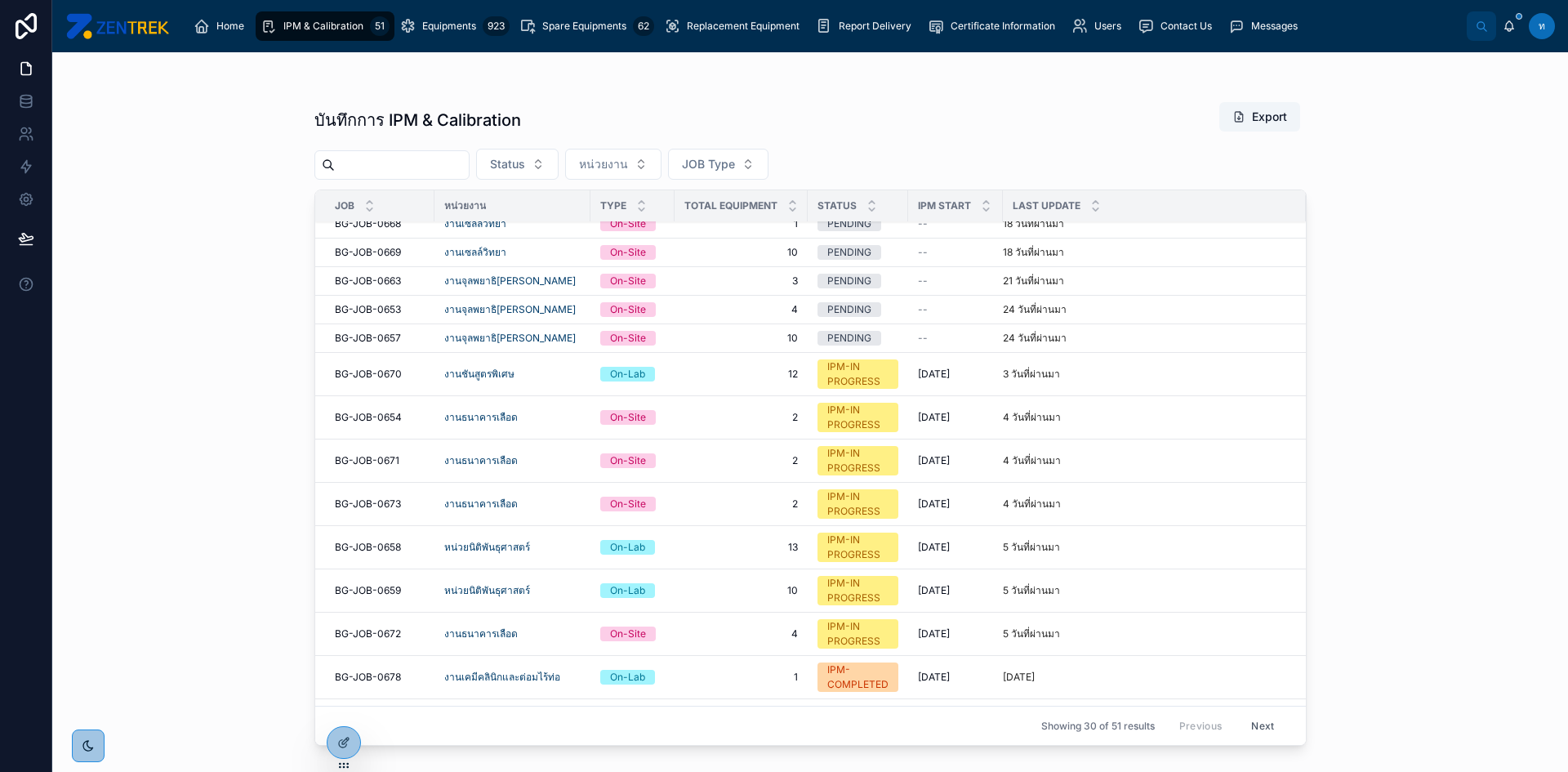
scroll to position [579, 0]
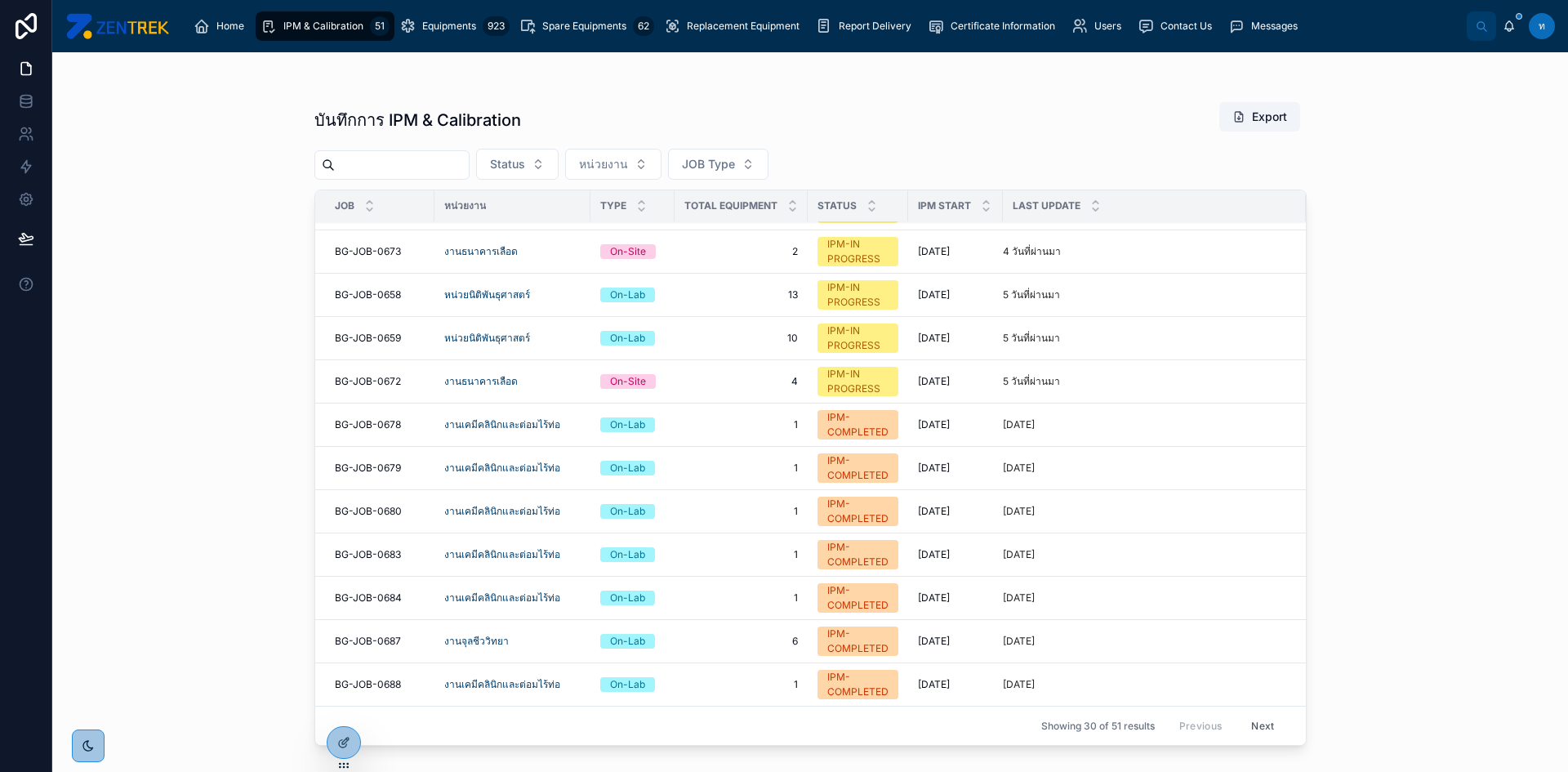
click at [385, 337] on span "BG-JOB-0659" at bounding box center [368, 338] width 66 height 13
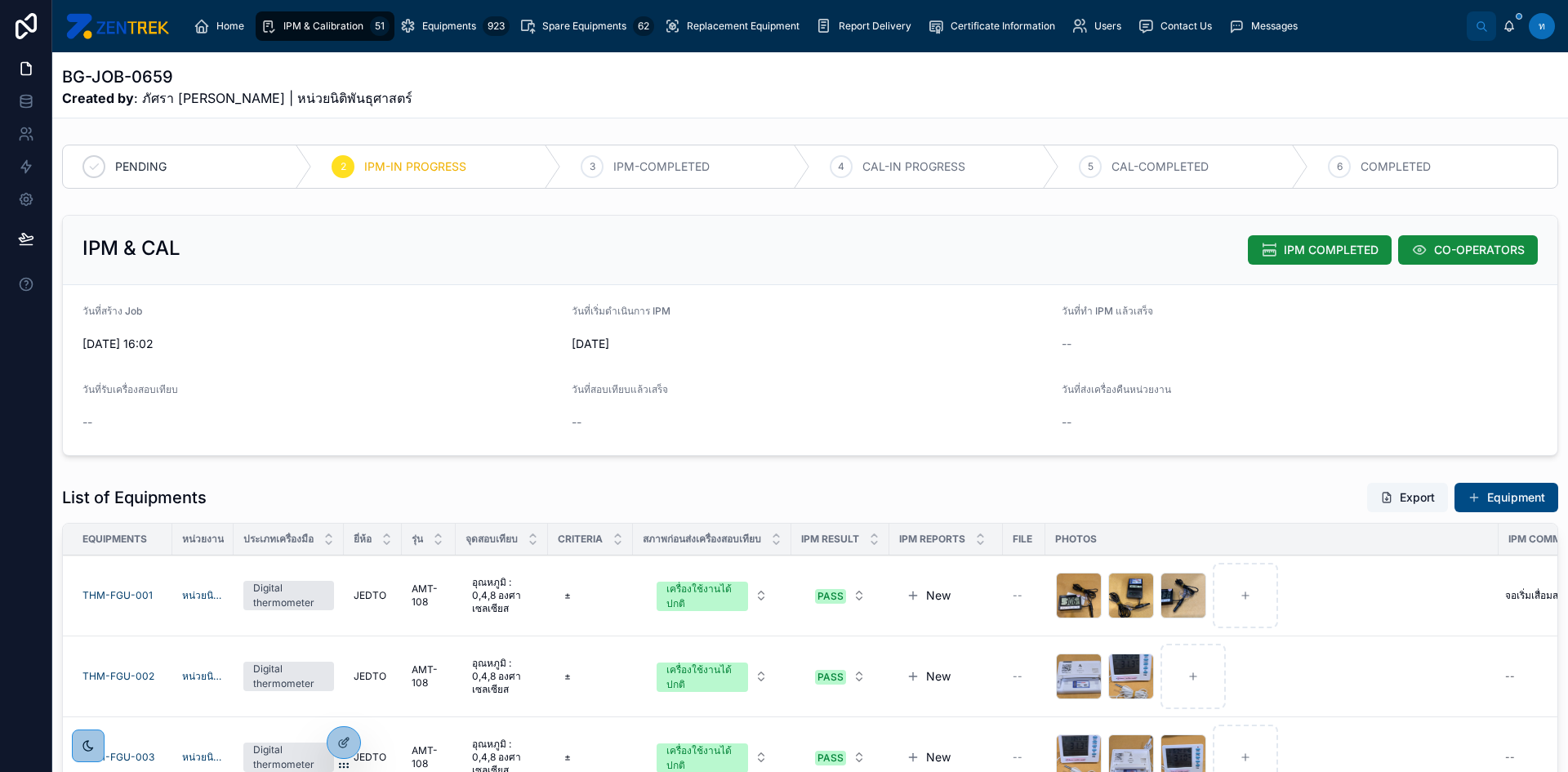
click at [1261, 246] on icon at bounding box center [1269, 249] width 17 height 17
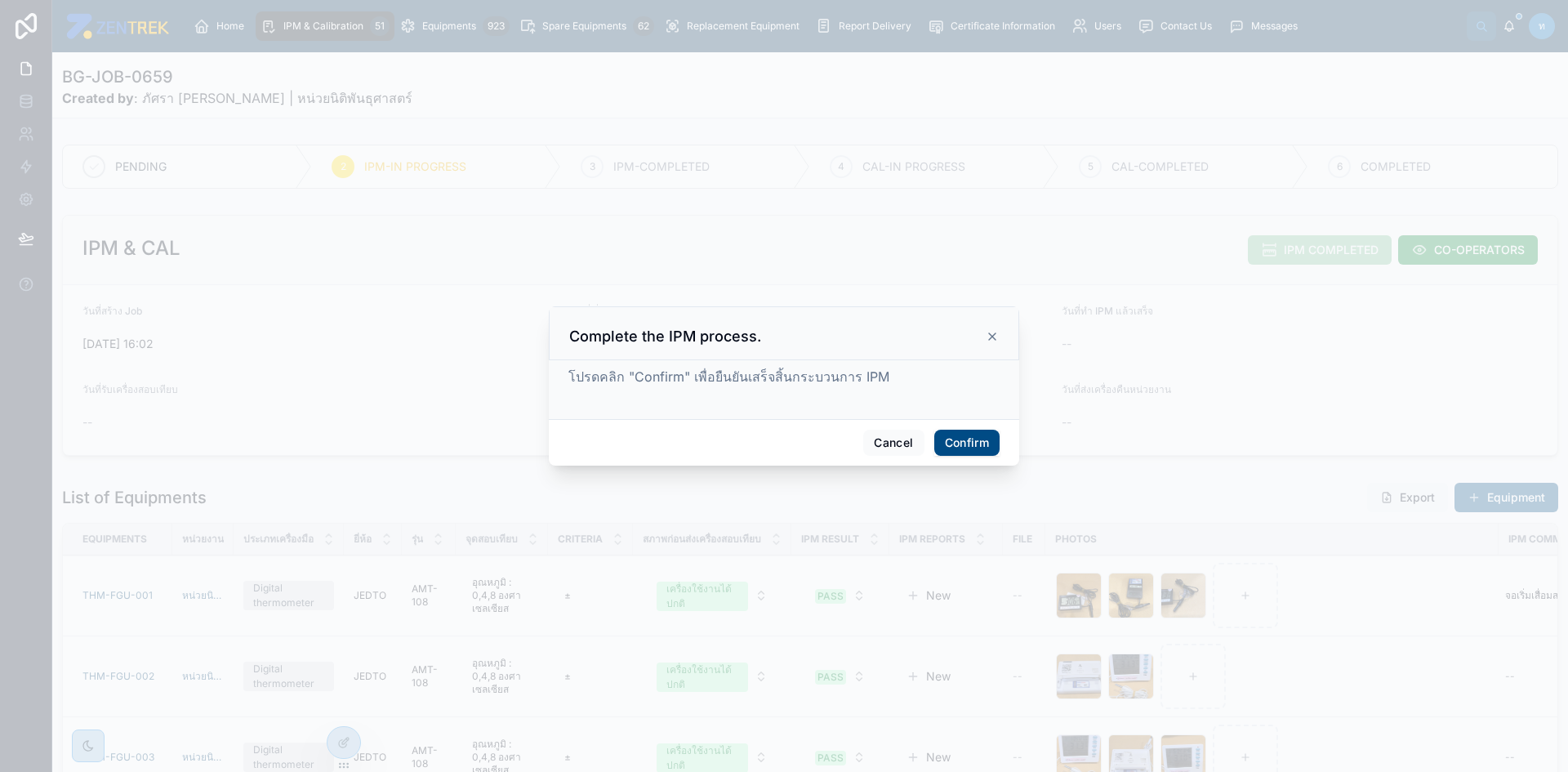
click at [955, 433] on button "Confirm" at bounding box center [966, 443] width 65 height 26
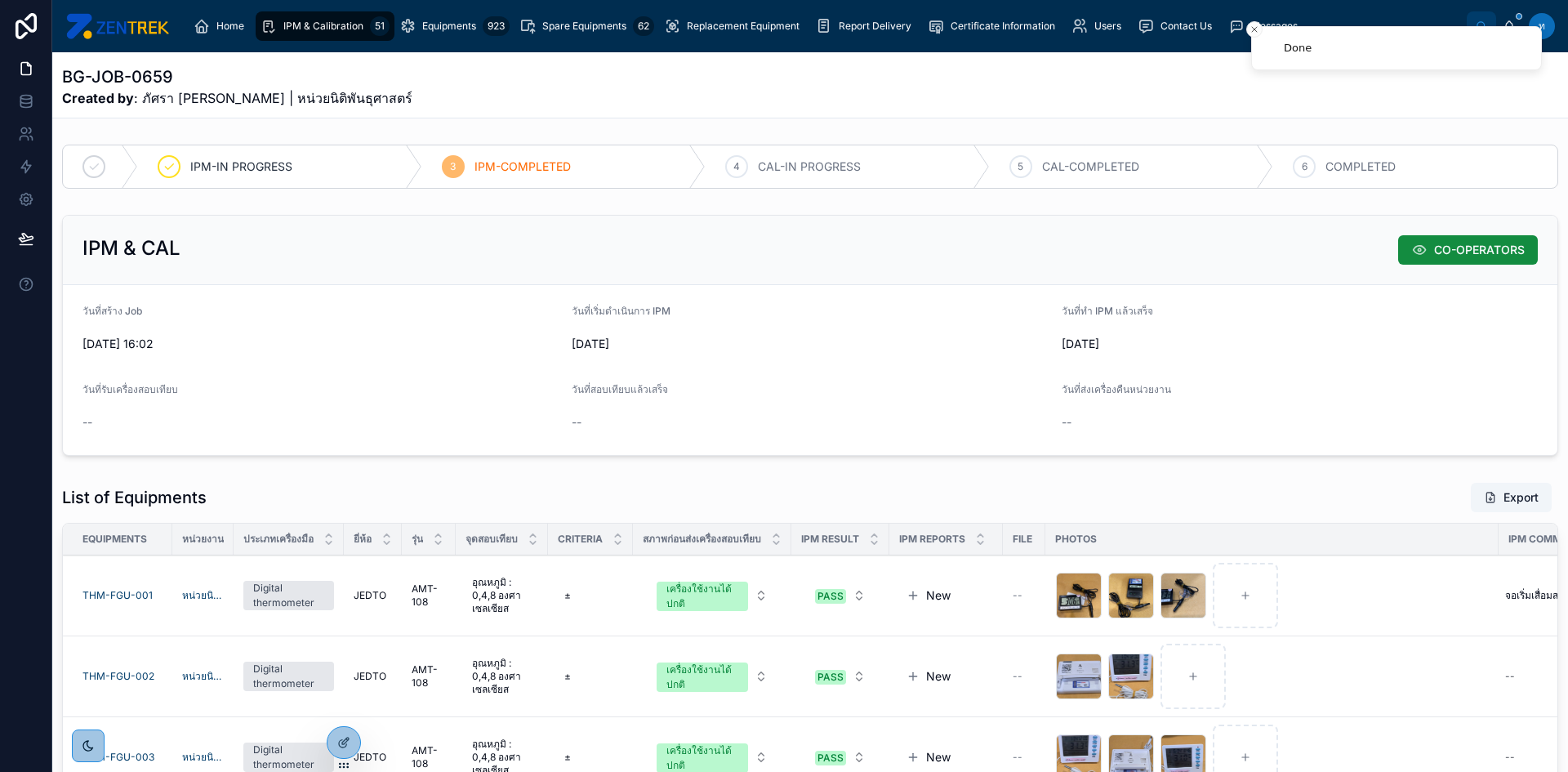
click at [332, 16] on div "IPM & Calibration 51" at bounding box center [325, 26] width 129 height 26
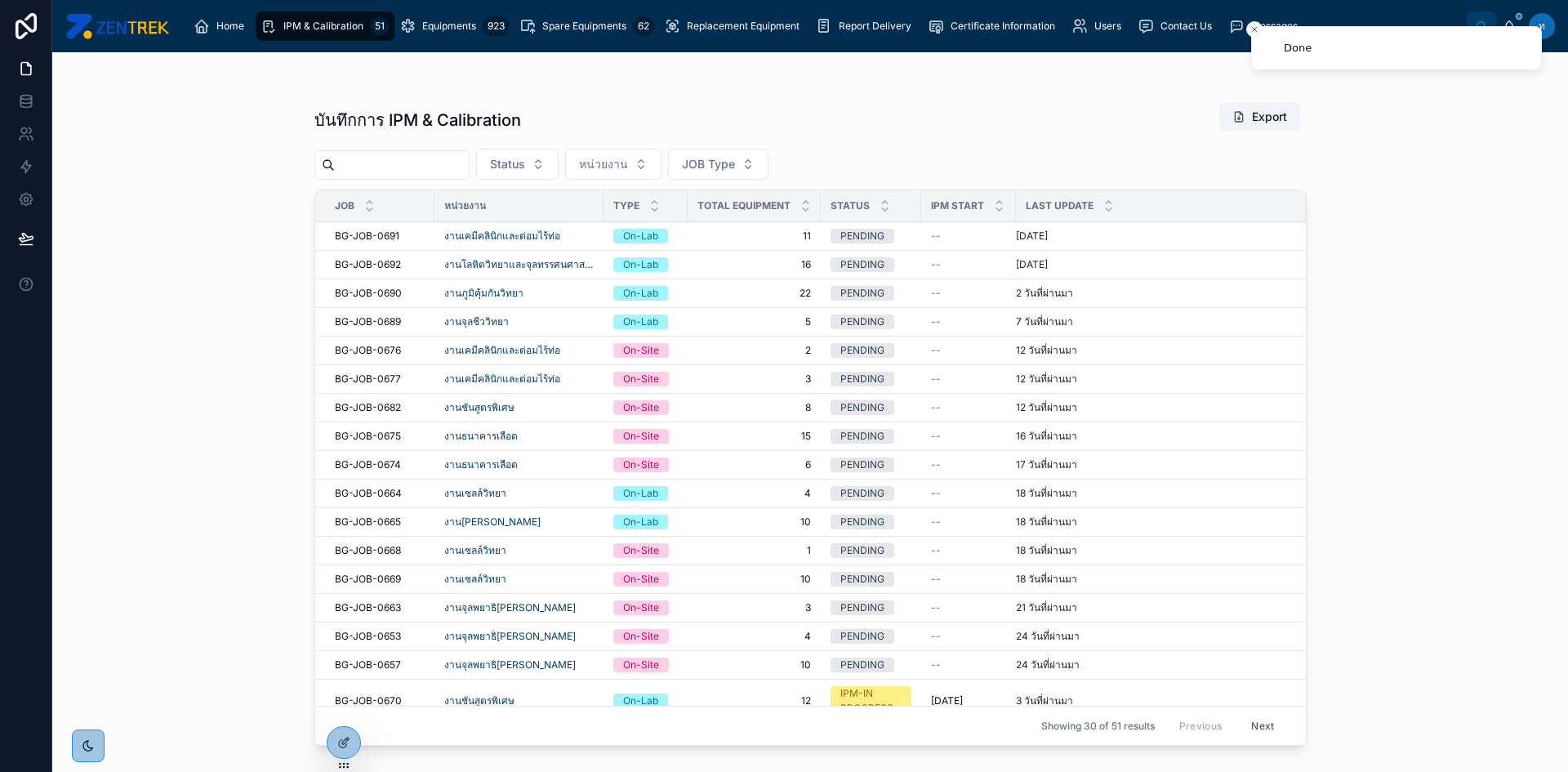
scroll to position [490, 0]
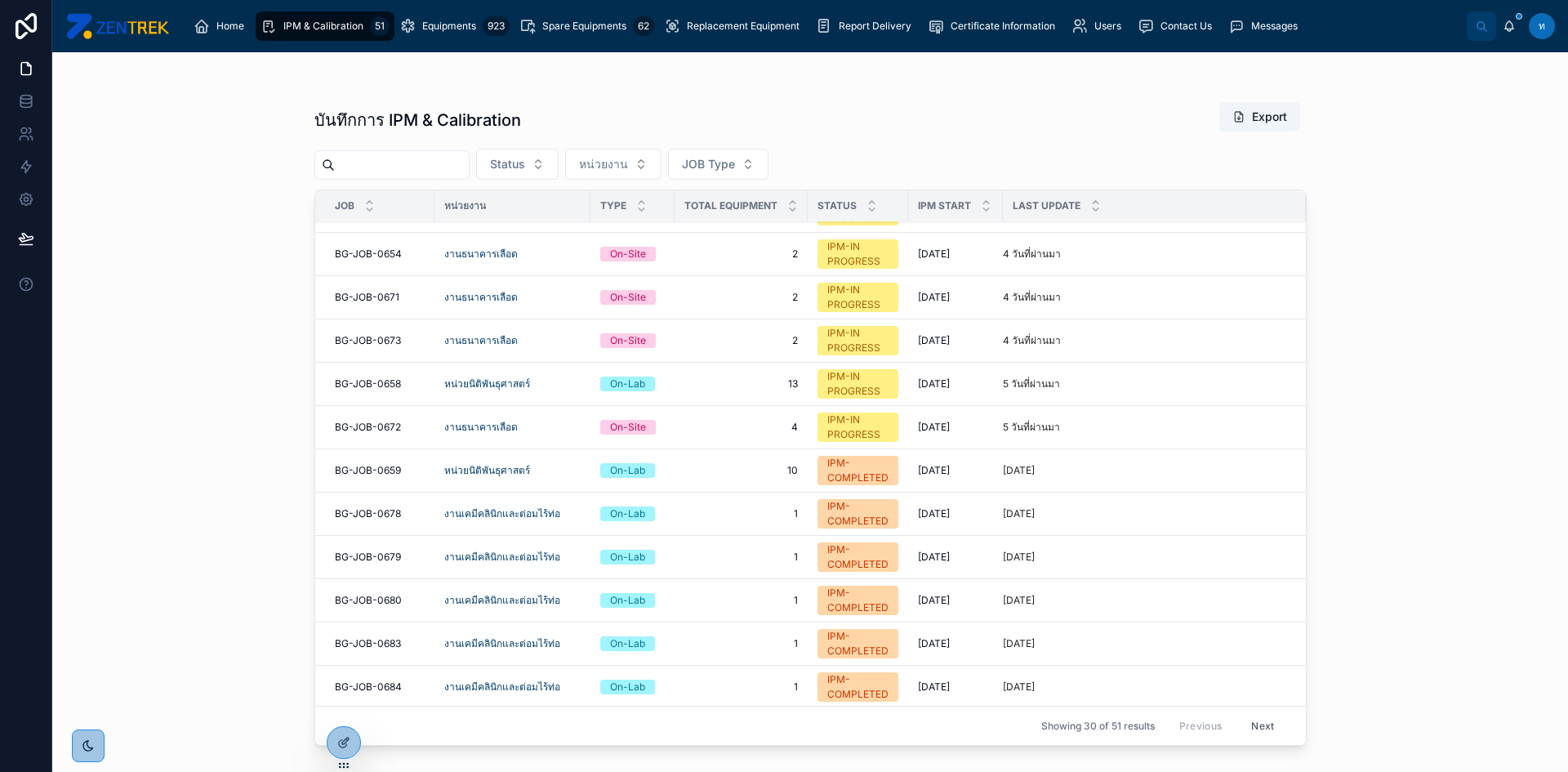
click at [382, 380] on span "BG-JOB-0658" at bounding box center [368, 384] width 66 height 13
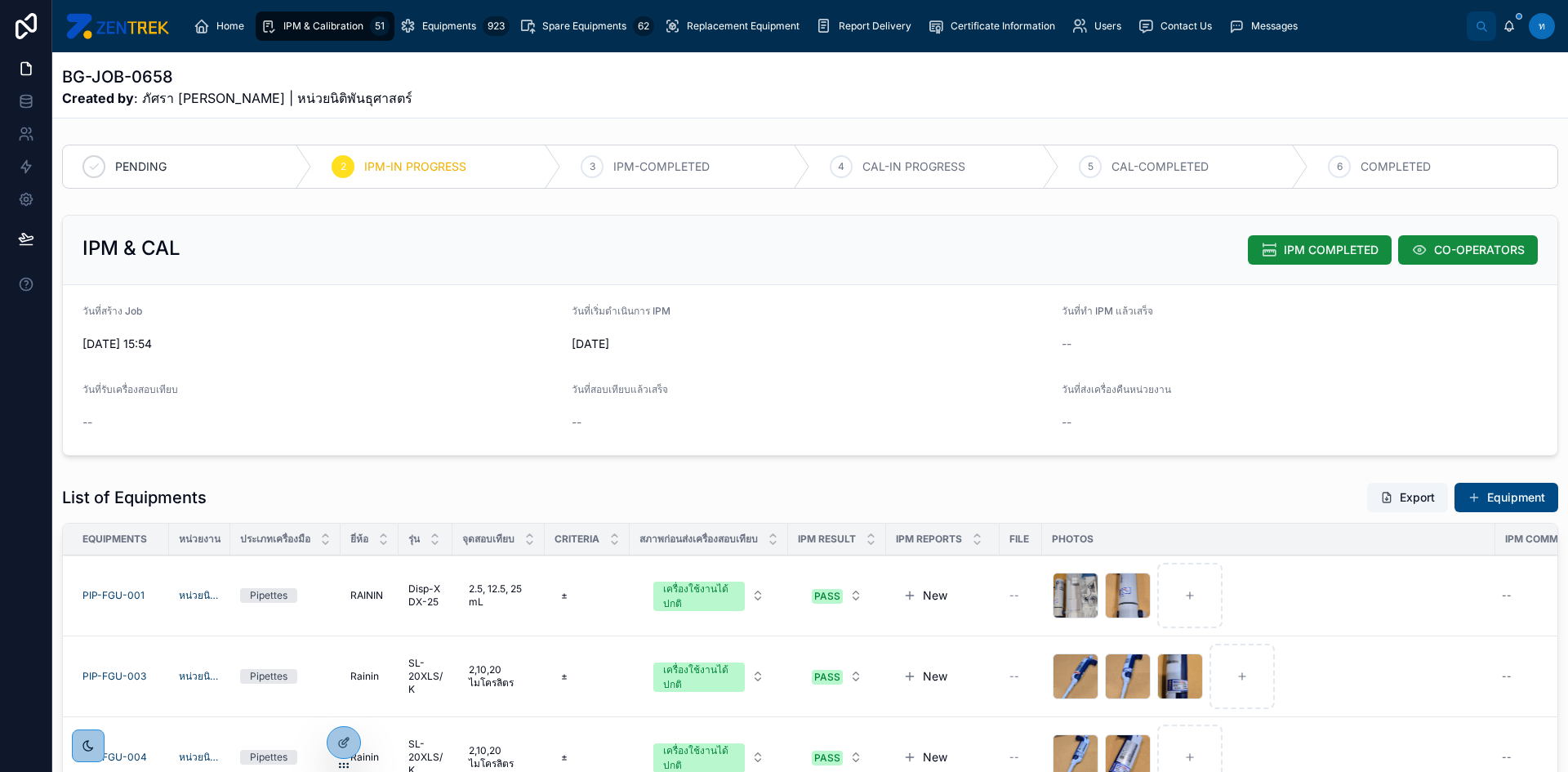
click at [1319, 245] on span "IPM COMPLETED" at bounding box center [1331, 249] width 95 height 17
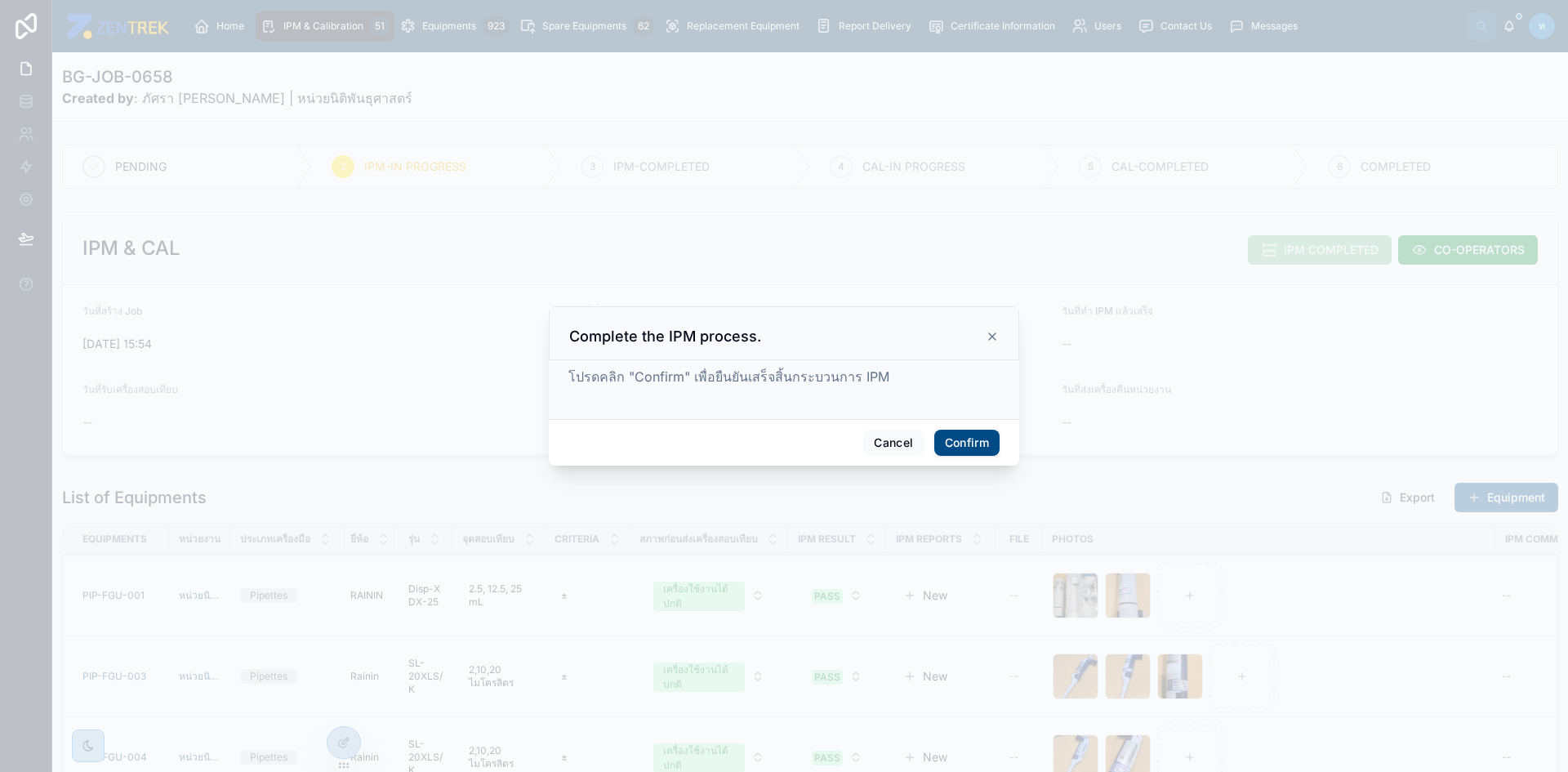
click at [947, 441] on button "Confirm" at bounding box center [966, 443] width 65 height 26
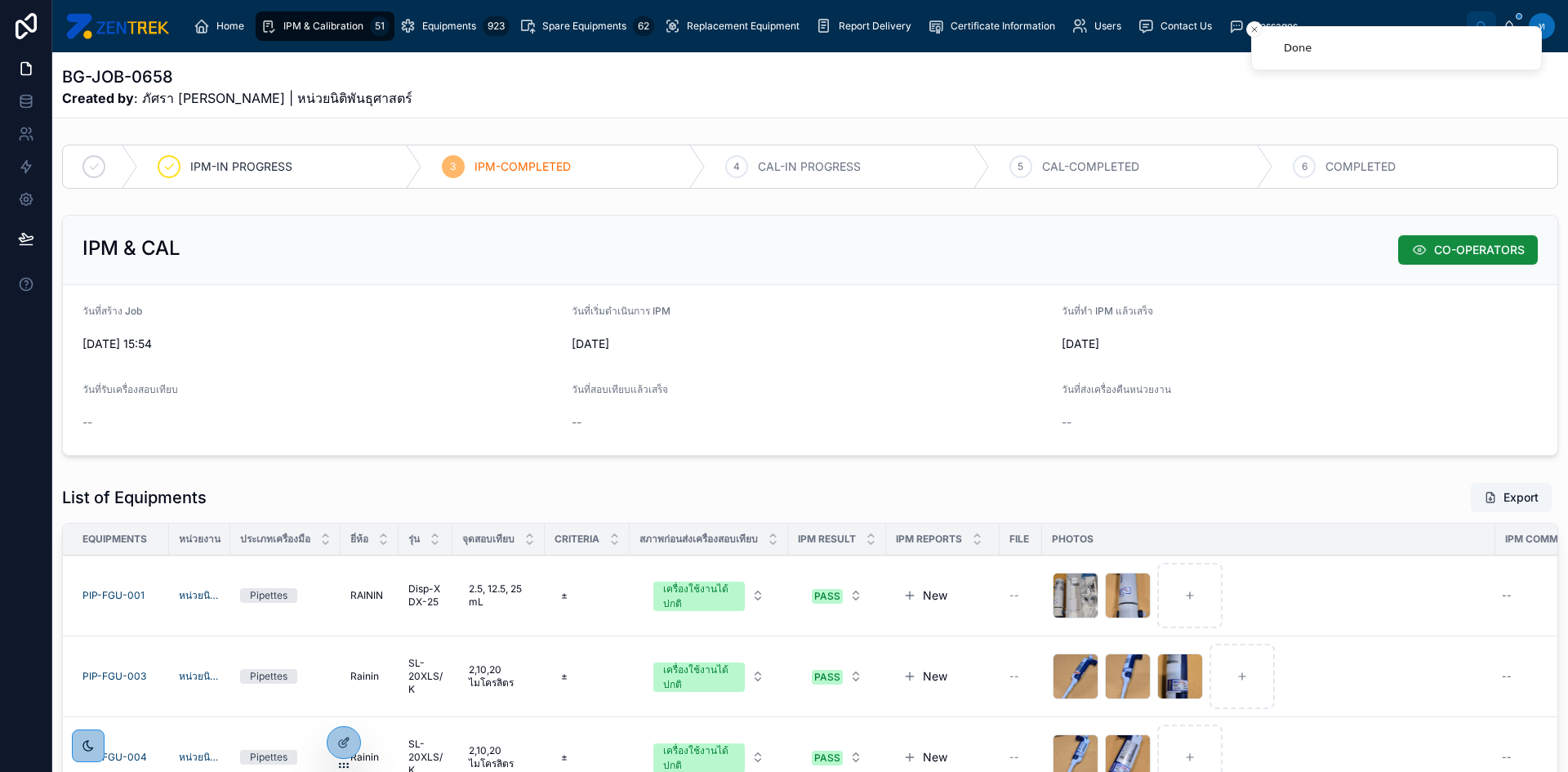
click at [307, 31] on span "IPM & Calibration" at bounding box center [324, 25] width 80 height 13
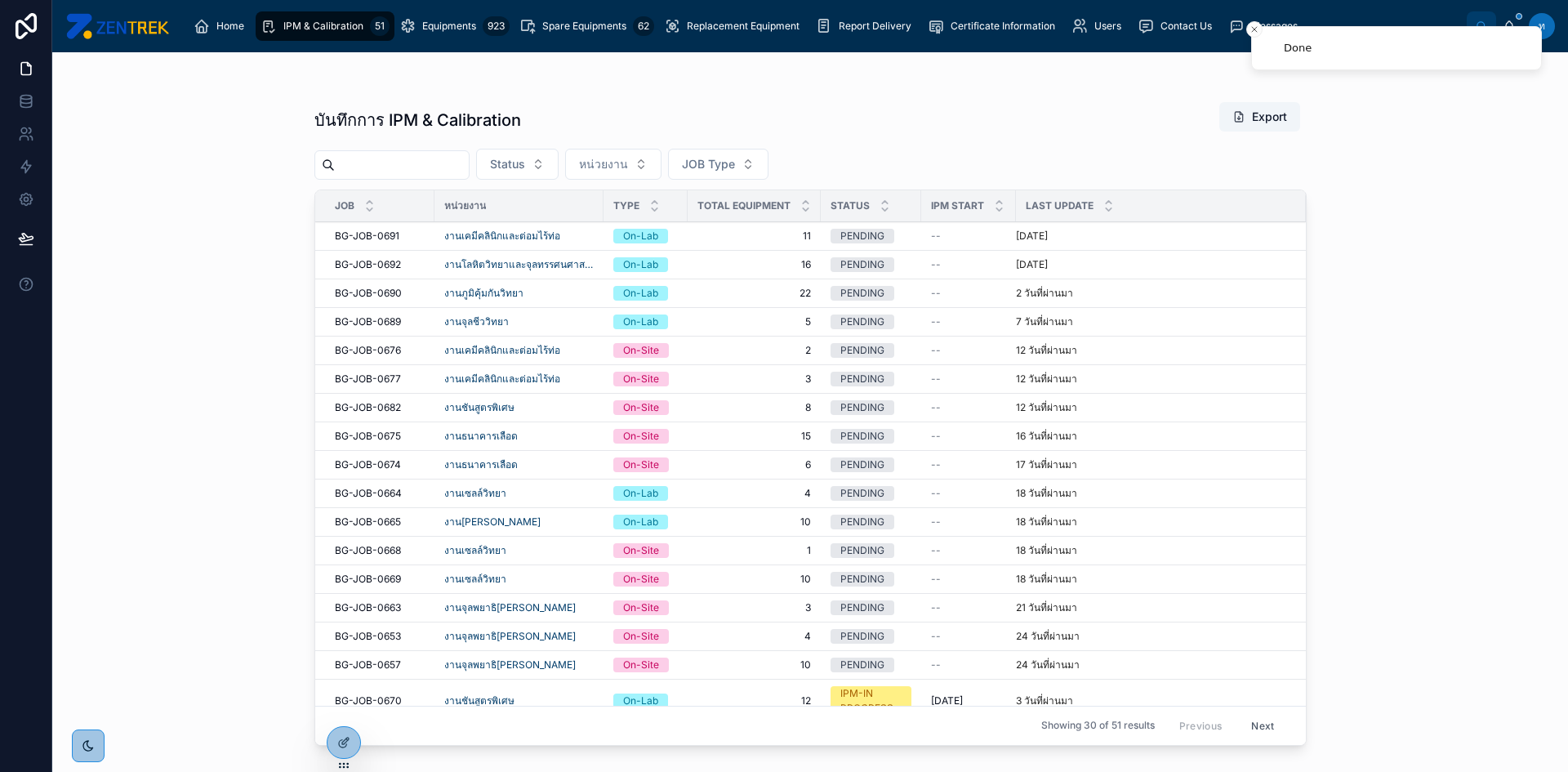
scroll to position [490, 0]
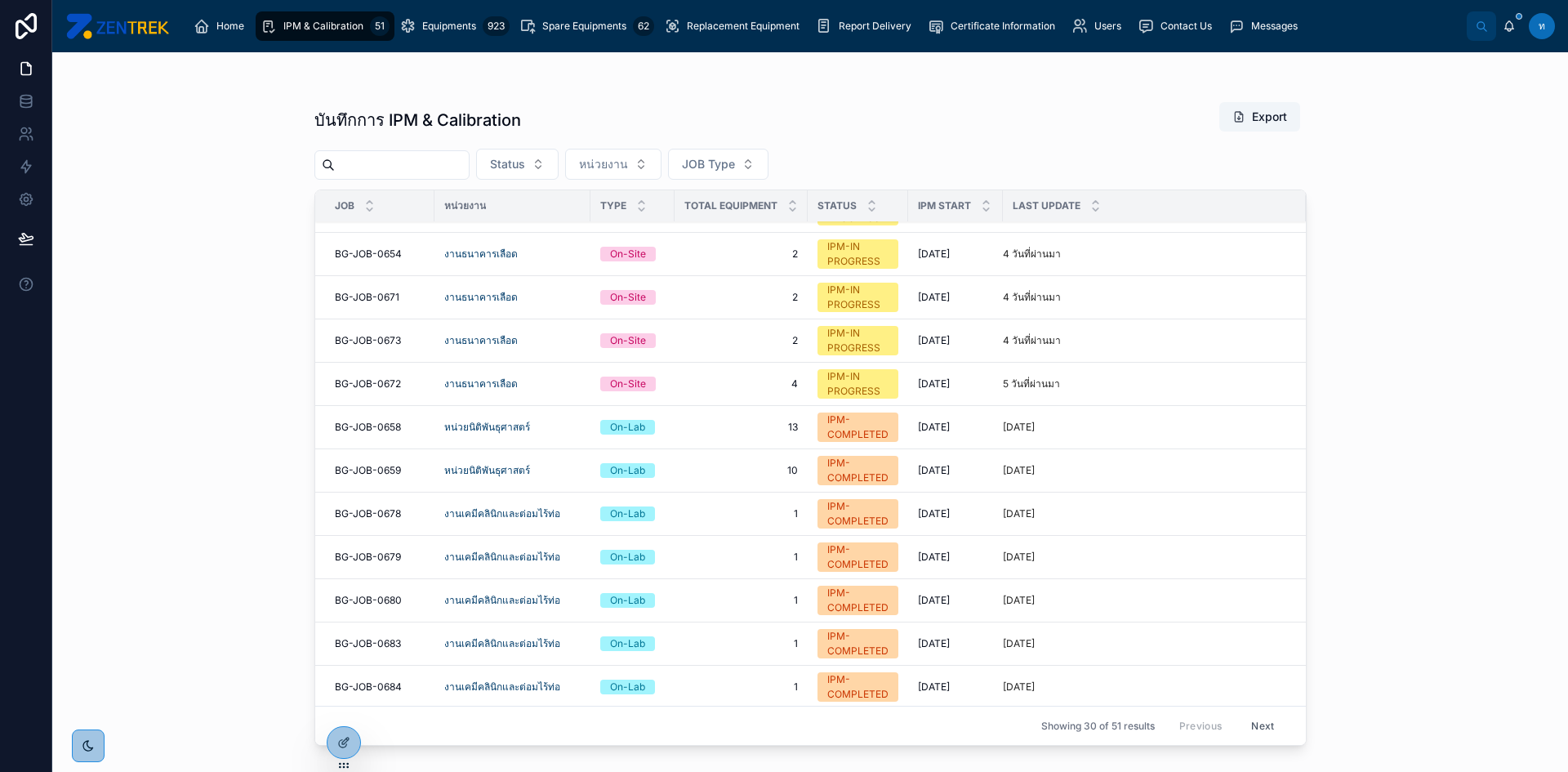
click at [353, 336] on span "BG-JOB-0673" at bounding box center [368, 340] width 66 height 13
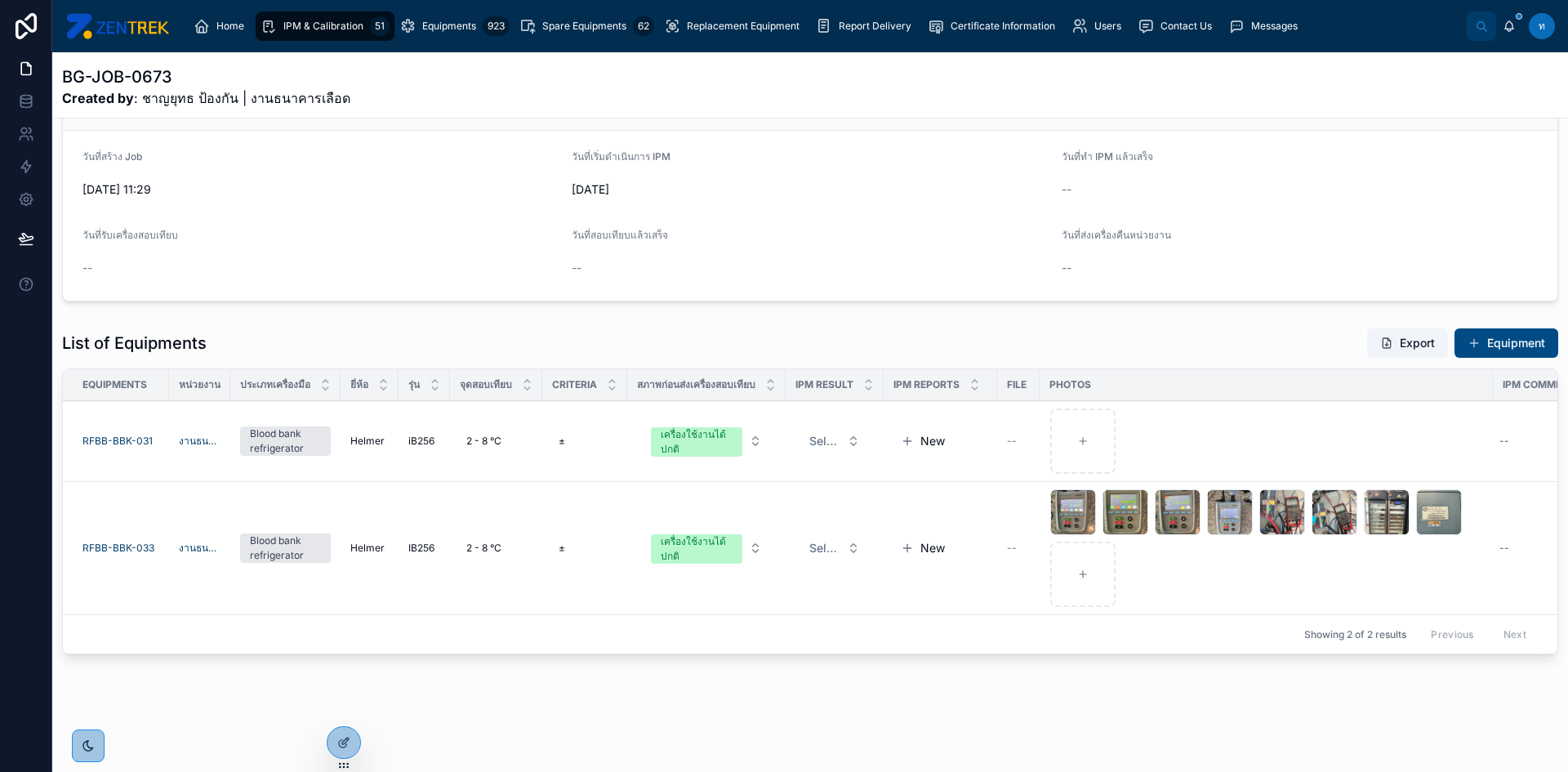
scroll to position [167, 0]
click at [837, 540] on span "Select a IPM Result" at bounding box center [825, 548] width 31 height 17
click at [782, 598] on span "PASS" at bounding box center [769, 600] width 45 height 15
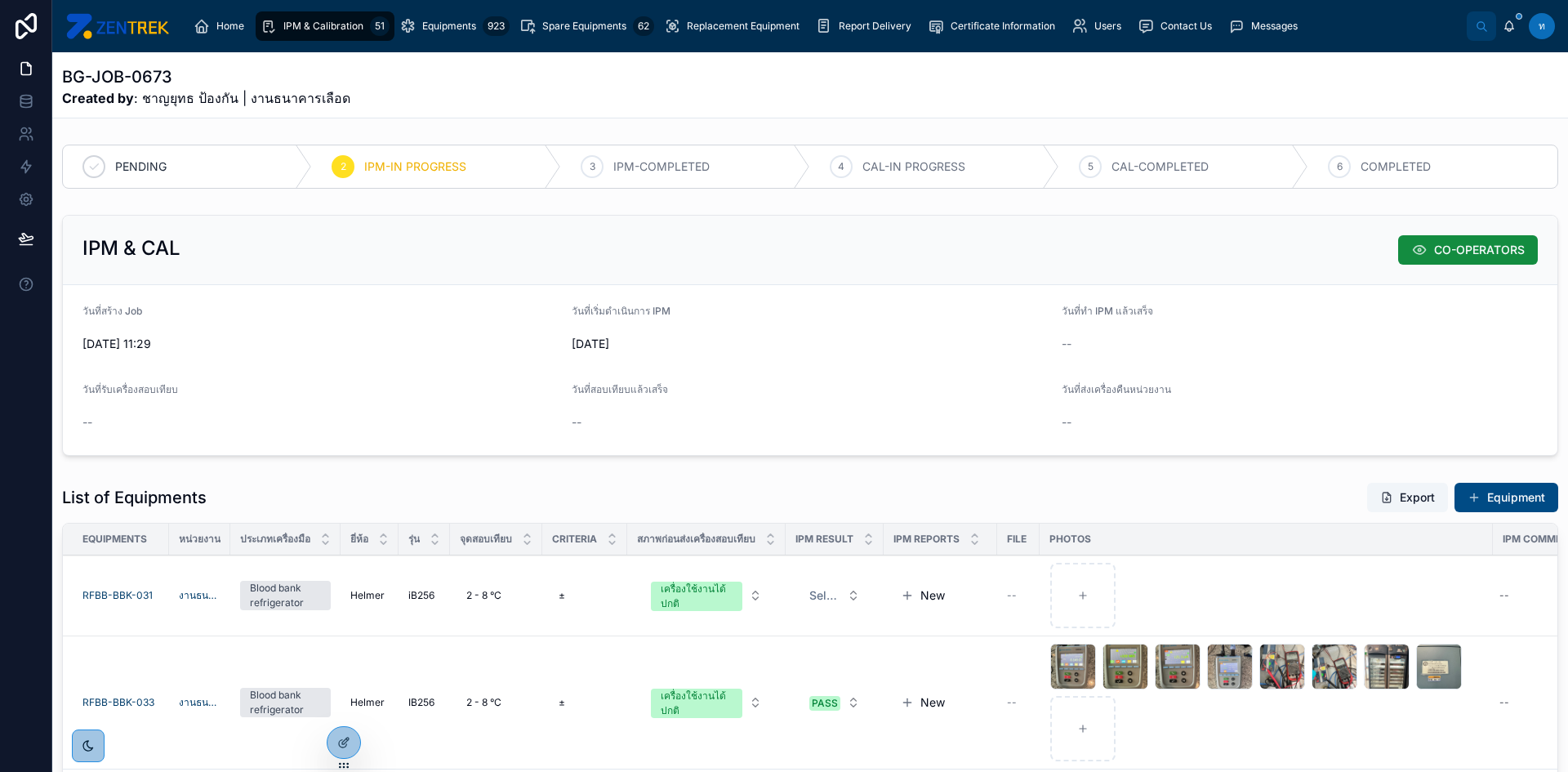
click at [324, 26] on span "IPM & Calibration" at bounding box center [324, 25] width 80 height 13
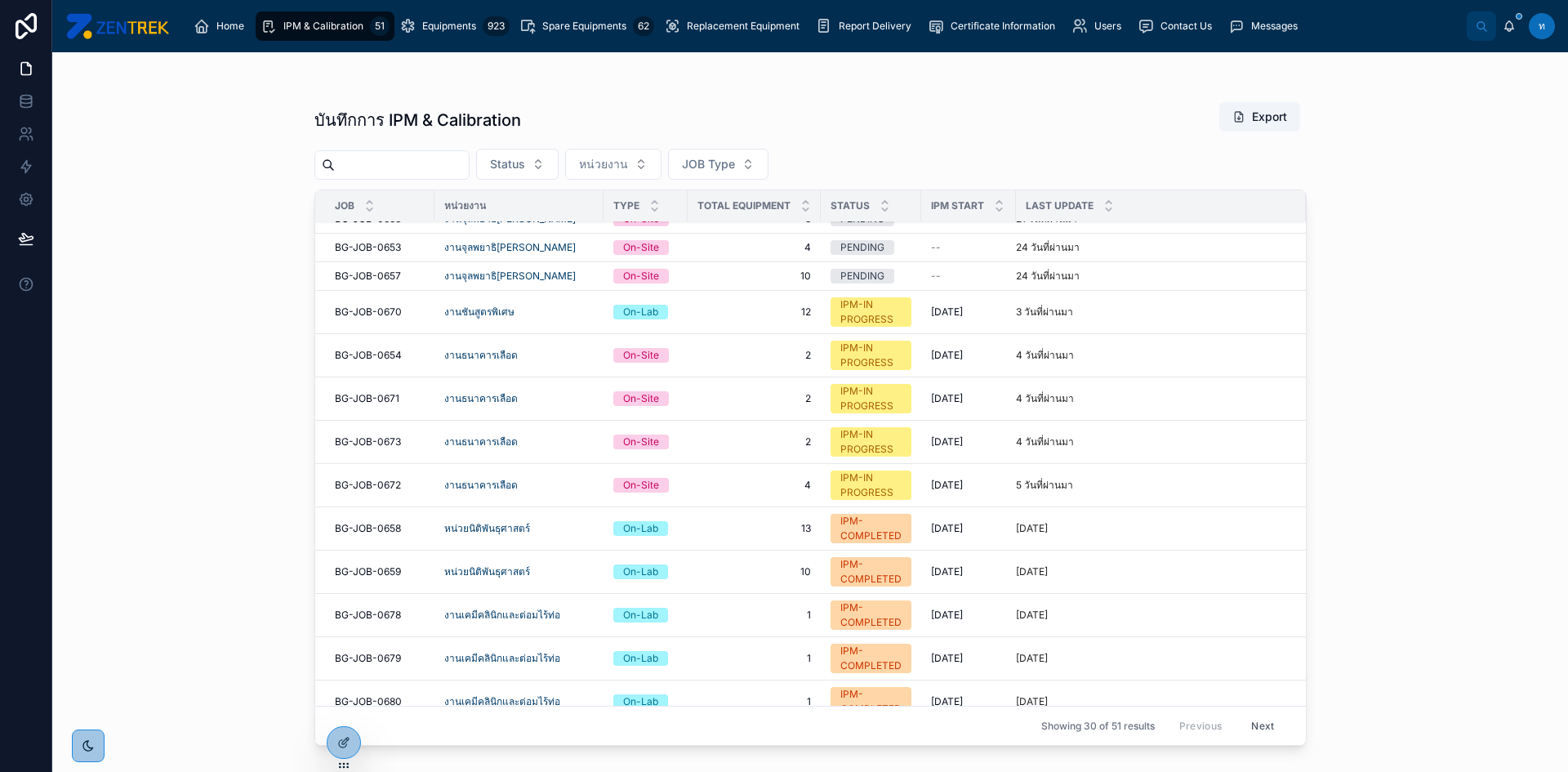
scroll to position [327, 0]
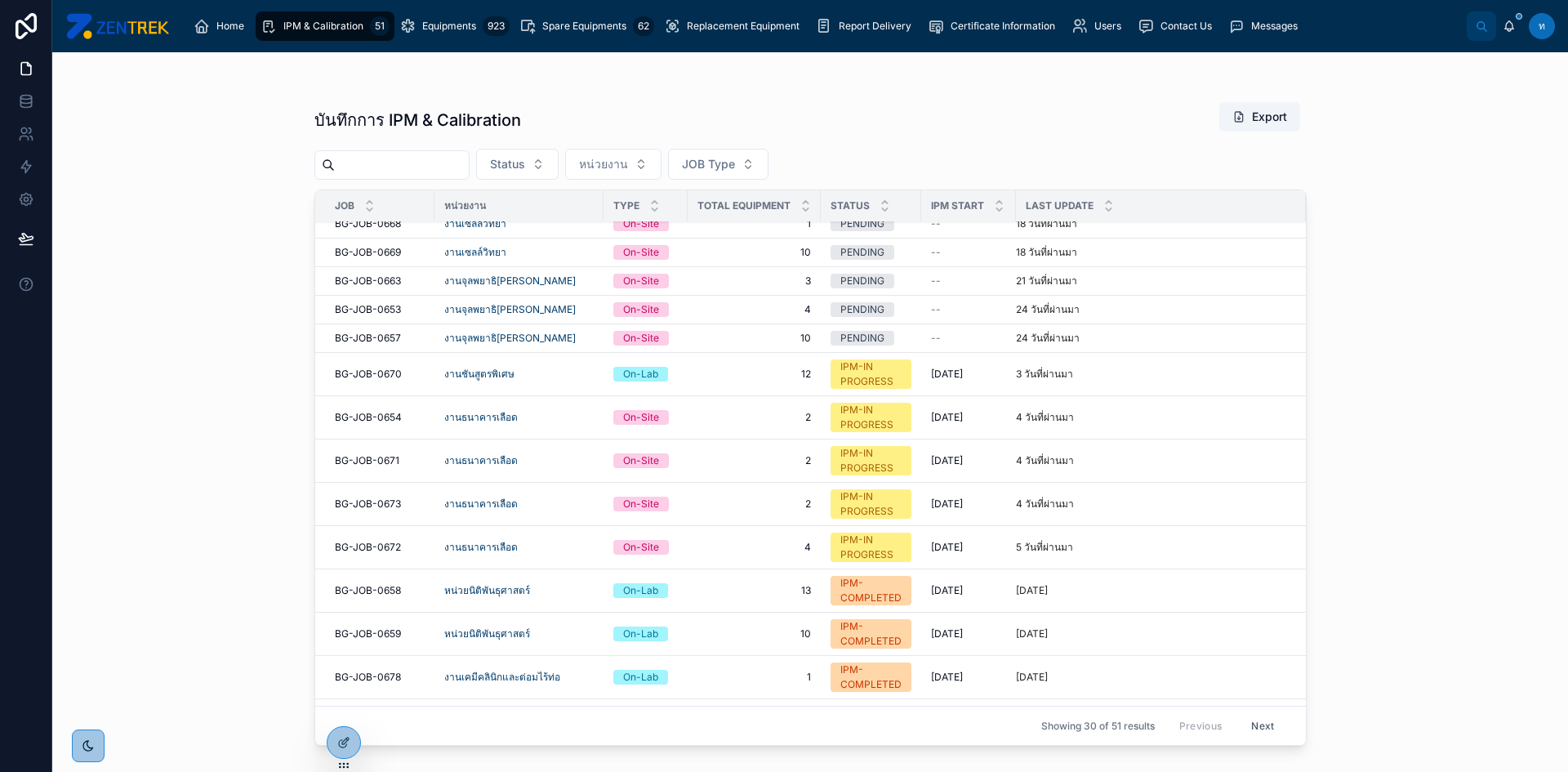
click at [372, 465] on span "BG-JOB-0671" at bounding box center [367, 461] width 65 height 13
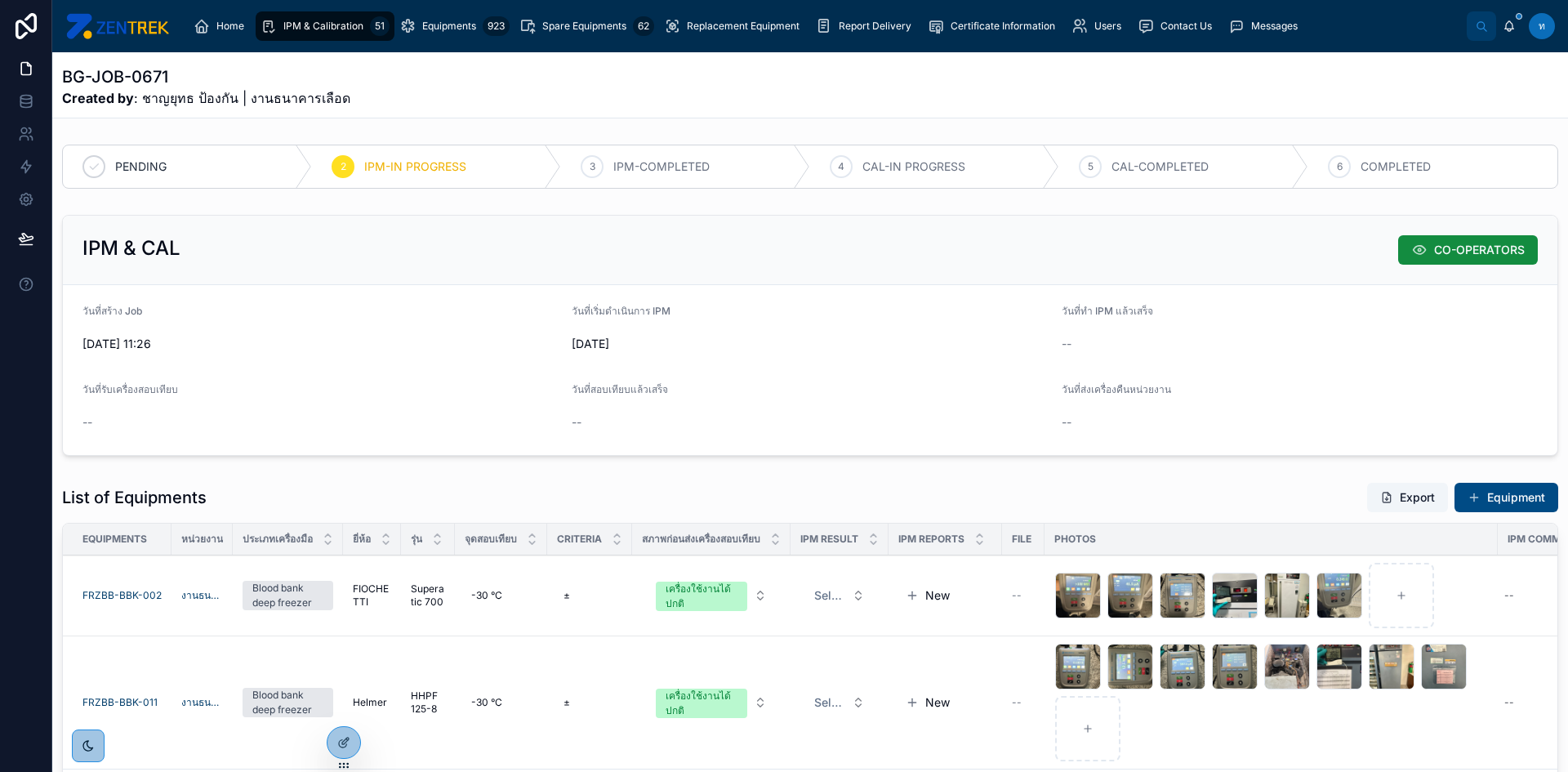
scroll to position [167, 0]
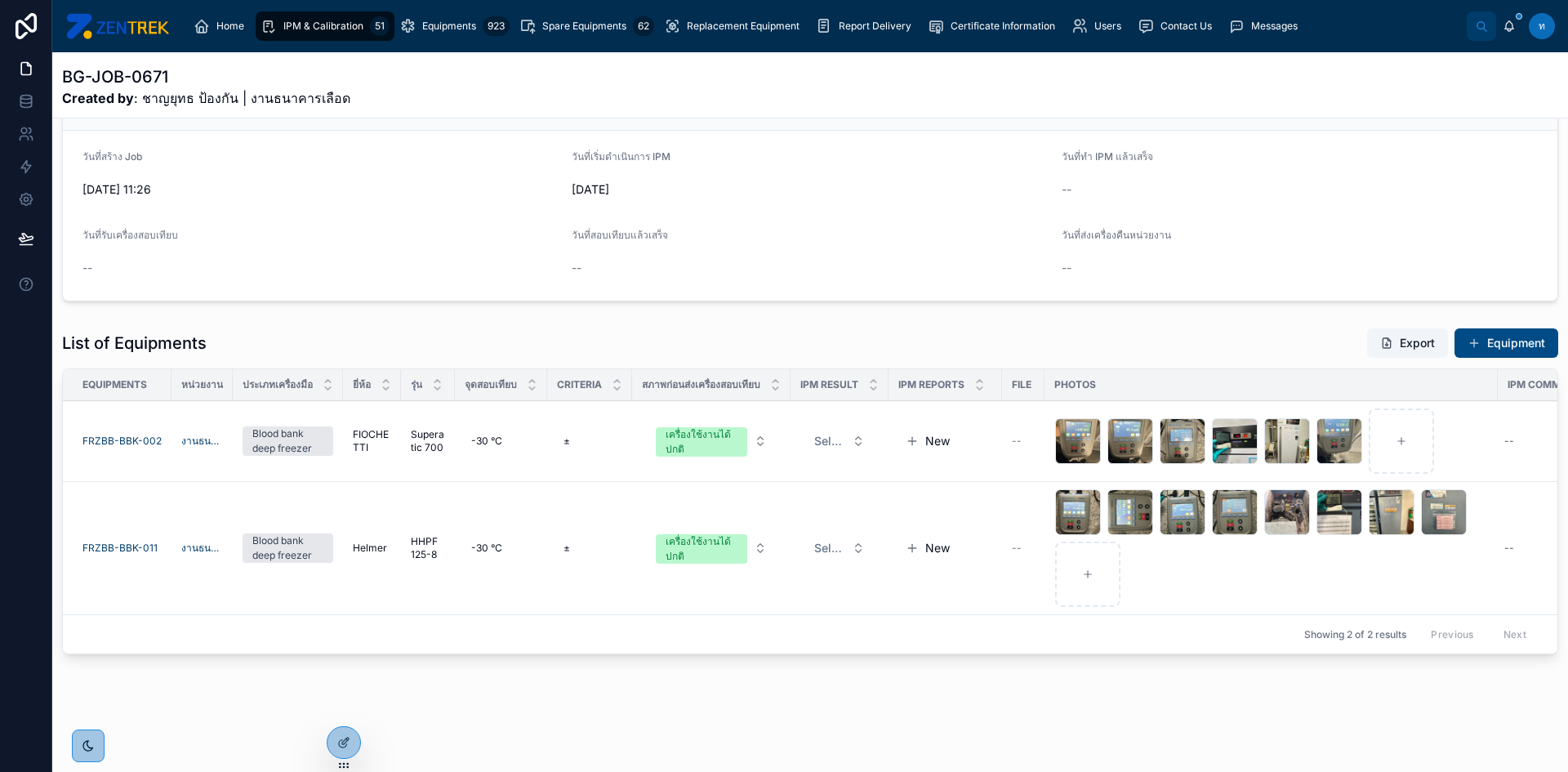
click at [845, 433] on span "Select a IPM Result" at bounding box center [830, 441] width 31 height 17
click at [771, 501] on div "PASS" at bounding box center [855, 494] width 227 height 24
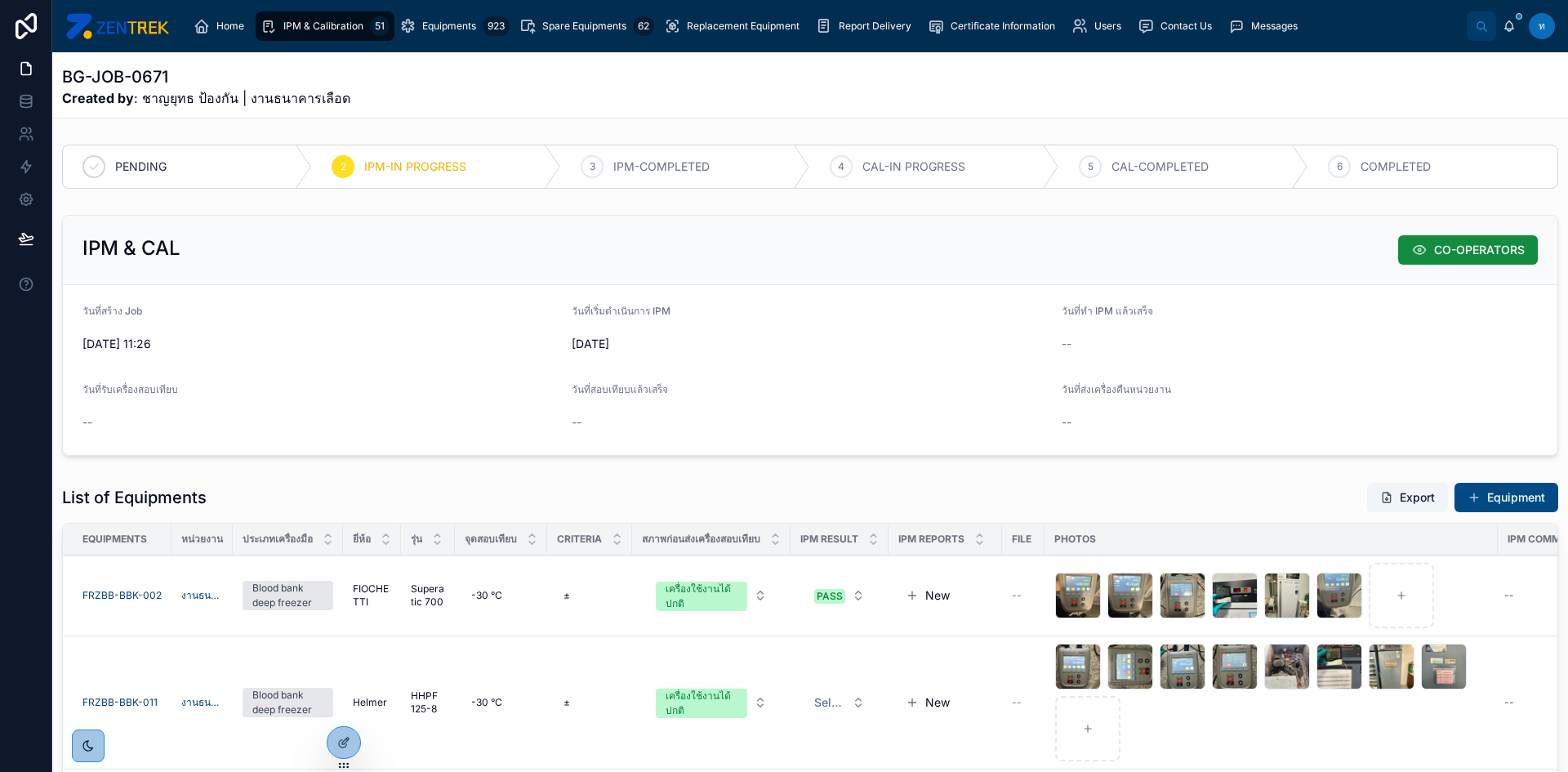
click at [293, 13] on div "IPM & Calibration 51" at bounding box center [325, 26] width 129 height 26
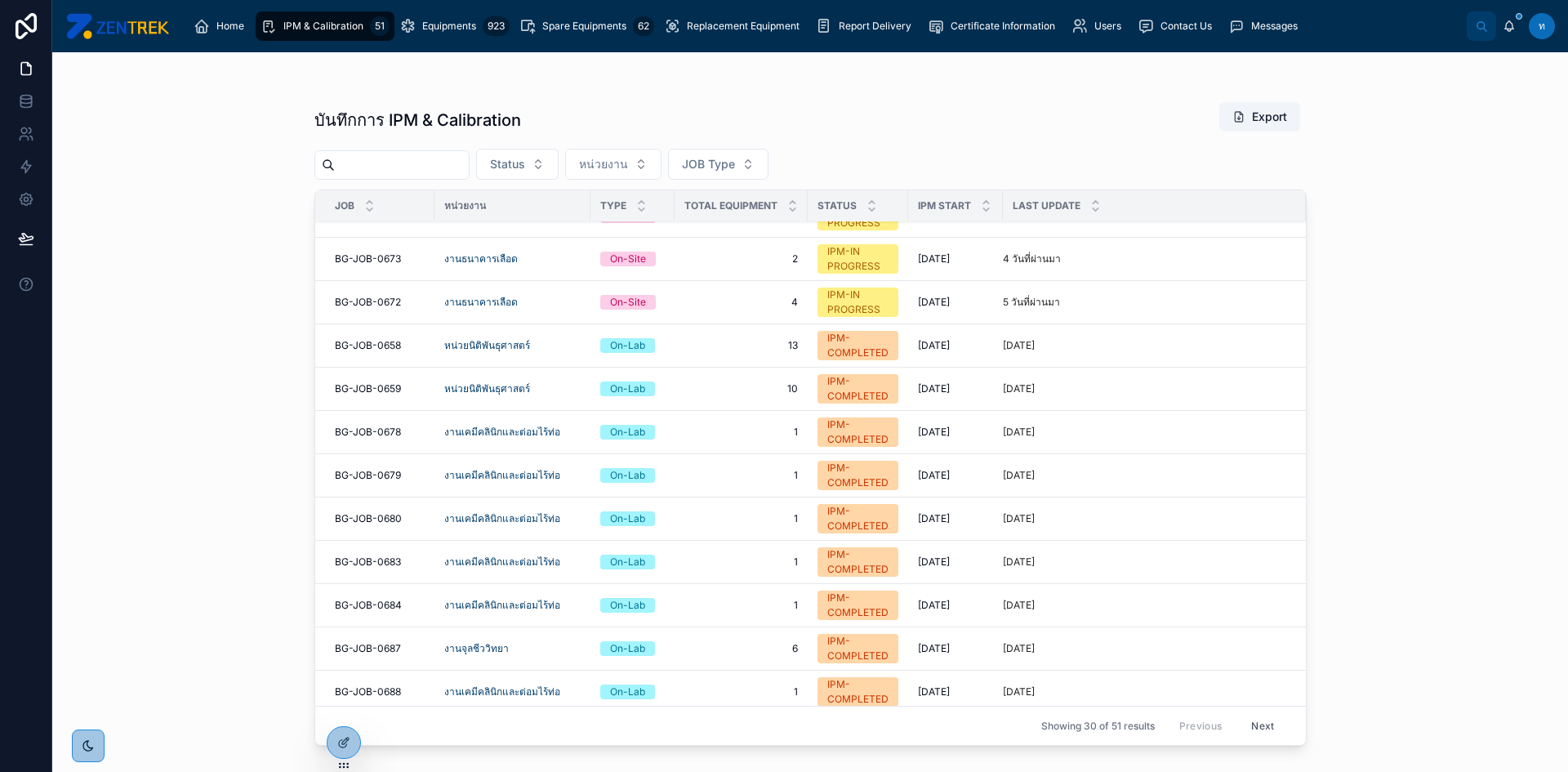
scroll to position [327, 0]
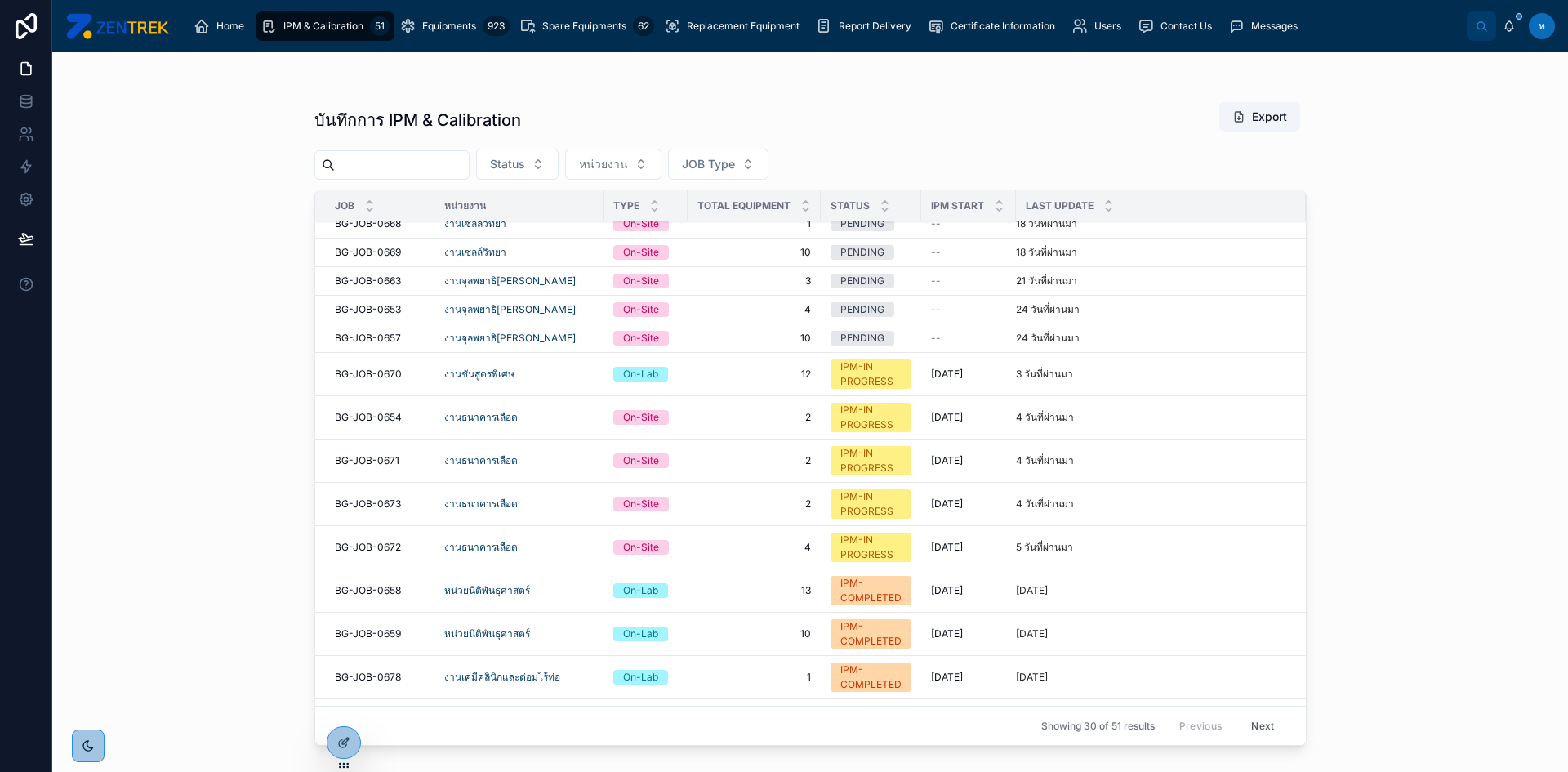
click at [373, 418] on span "BG-JOB-0654" at bounding box center [368, 417] width 67 height 13
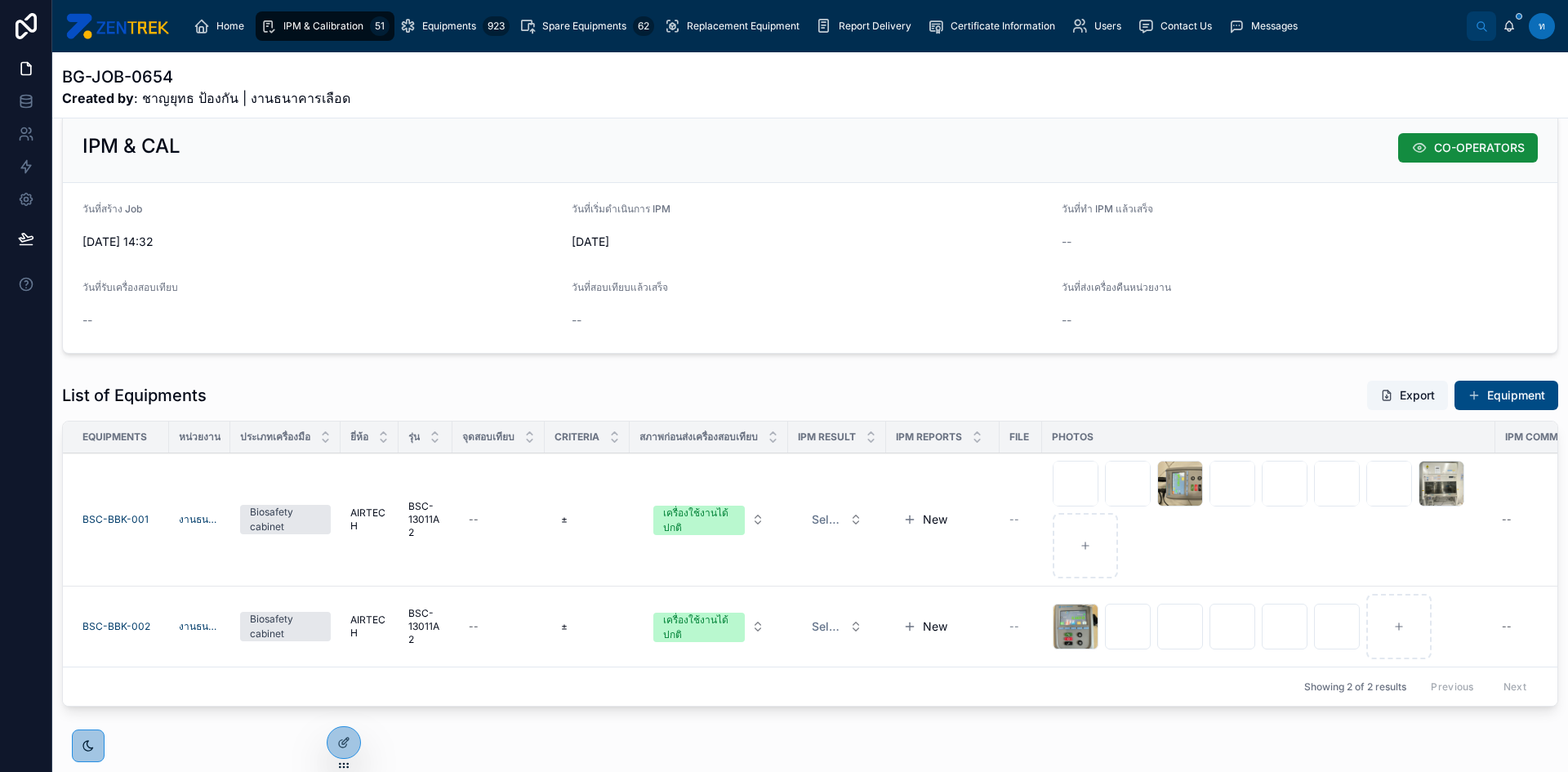
scroll to position [167, 0]
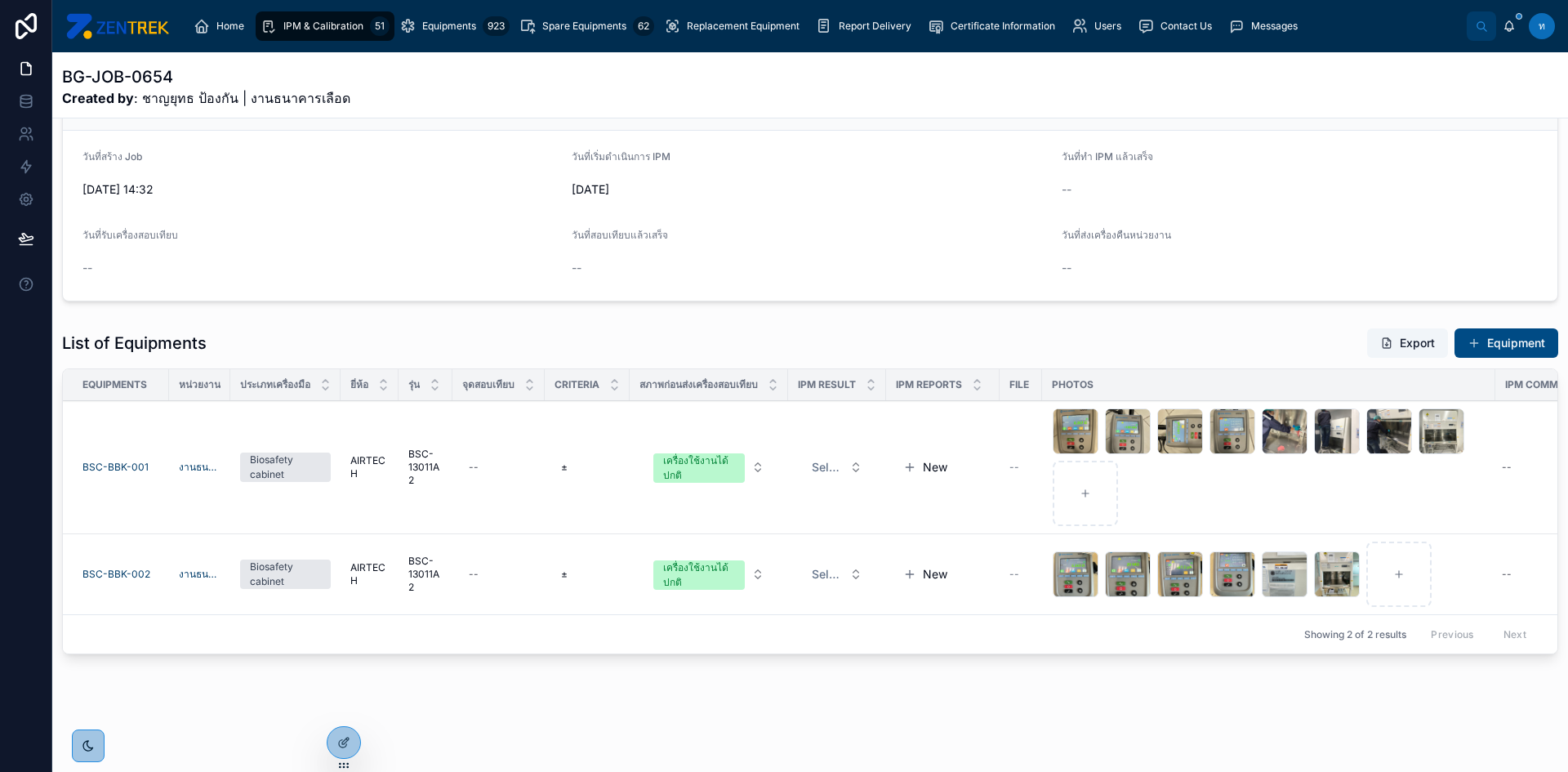
click at [841, 459] on span "Select a IPM Result" at bounding box center [828, 467] width 31 height 17
click at [776, 513] on div "PASS" at bounding box center [770, 519] width 25 height 15
click at [876, 568] on button "Select a IPM Result" at bounding box center [837, 574] width 77 height 30
click at [767, 628] on div "PASS" at bounding box center [770, 626] width 25 height 15
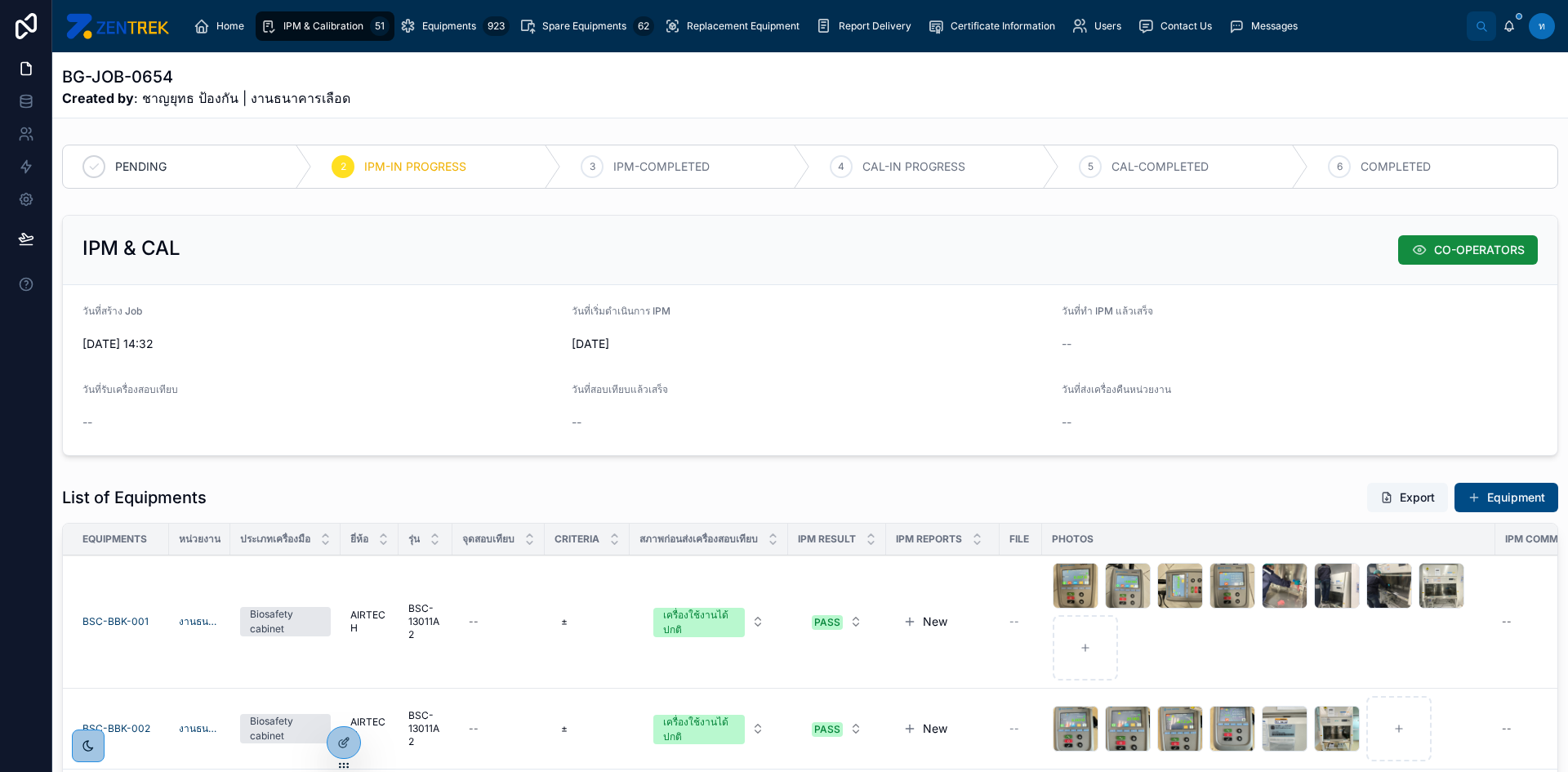
click at [1188, 276] on div "IPM & CAL CO-OPERATORS" at bounding box center [810, 250] width 1495 height 70
click at [1135, 250] on div "IPM & CAL CO-OPERATORS" at bounding box center [810, 250] width 1456 height 30
click at [905, 256] on div "IPM & CAL CO-OPERATORS" at bounding box center [810, 250] width 1456 height 30
click at [320, 34] on div "IPM & Calibration 51" at bounding box center [325, 26] width 129 height 26
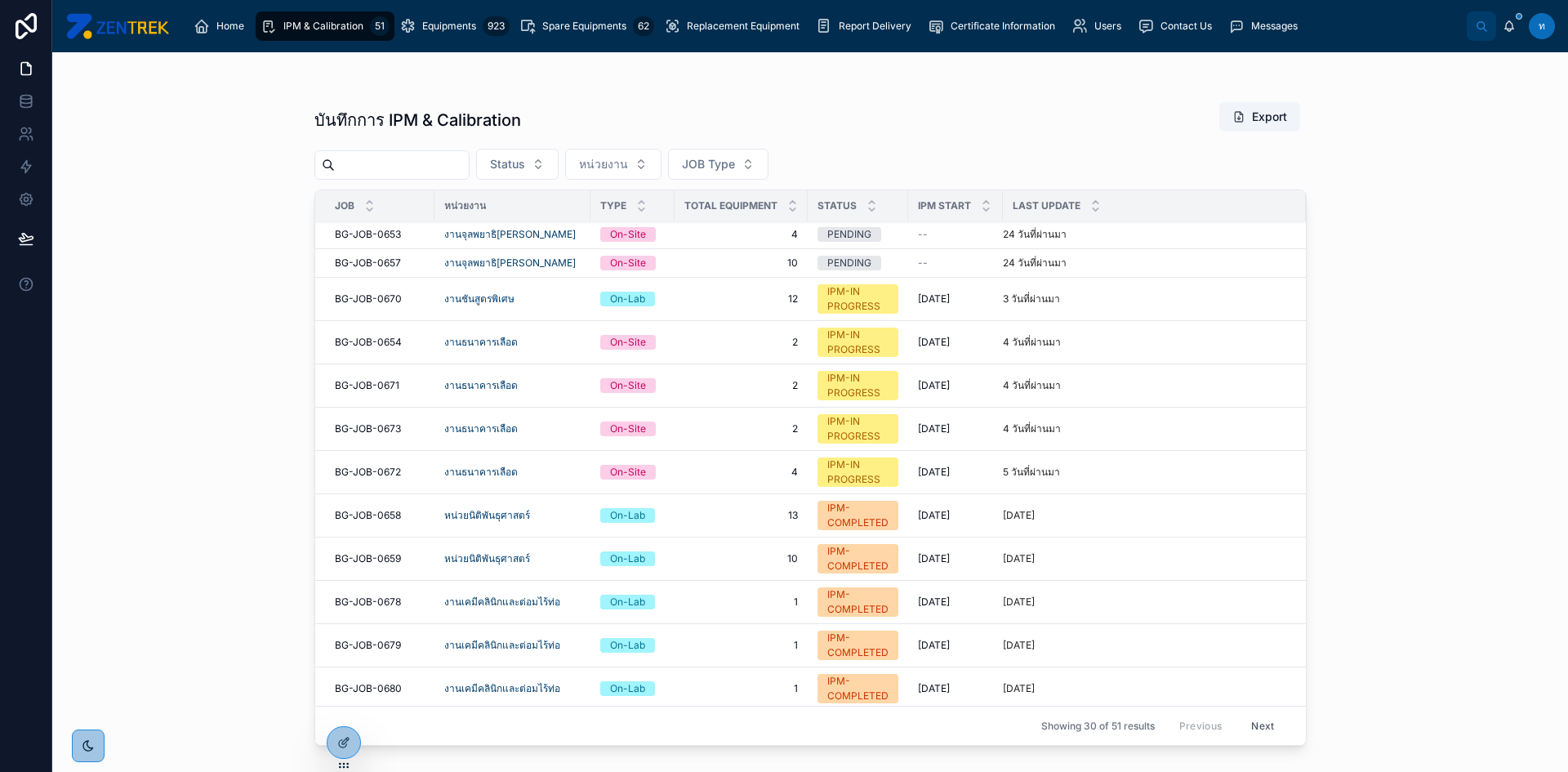
scroll to position [490, 0]
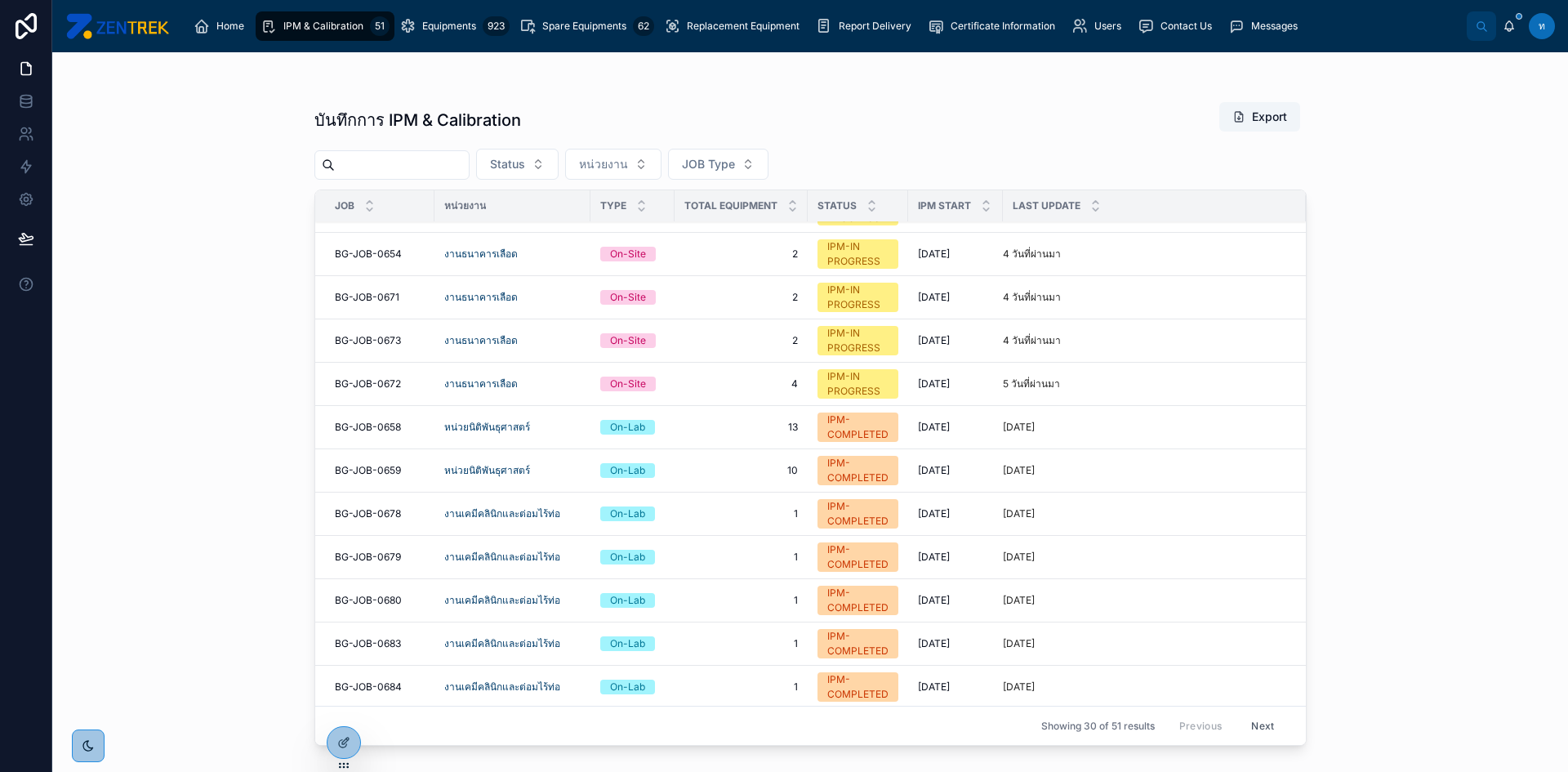
click at [387, 263] on td "BG-JOB-0654 BG-JOB-0654" at bounding box center [374, 255] width 119 height 44
click at [385, 260] on span "BG-JOB-0654" at bounding box center [368, 254] width 67 height 13
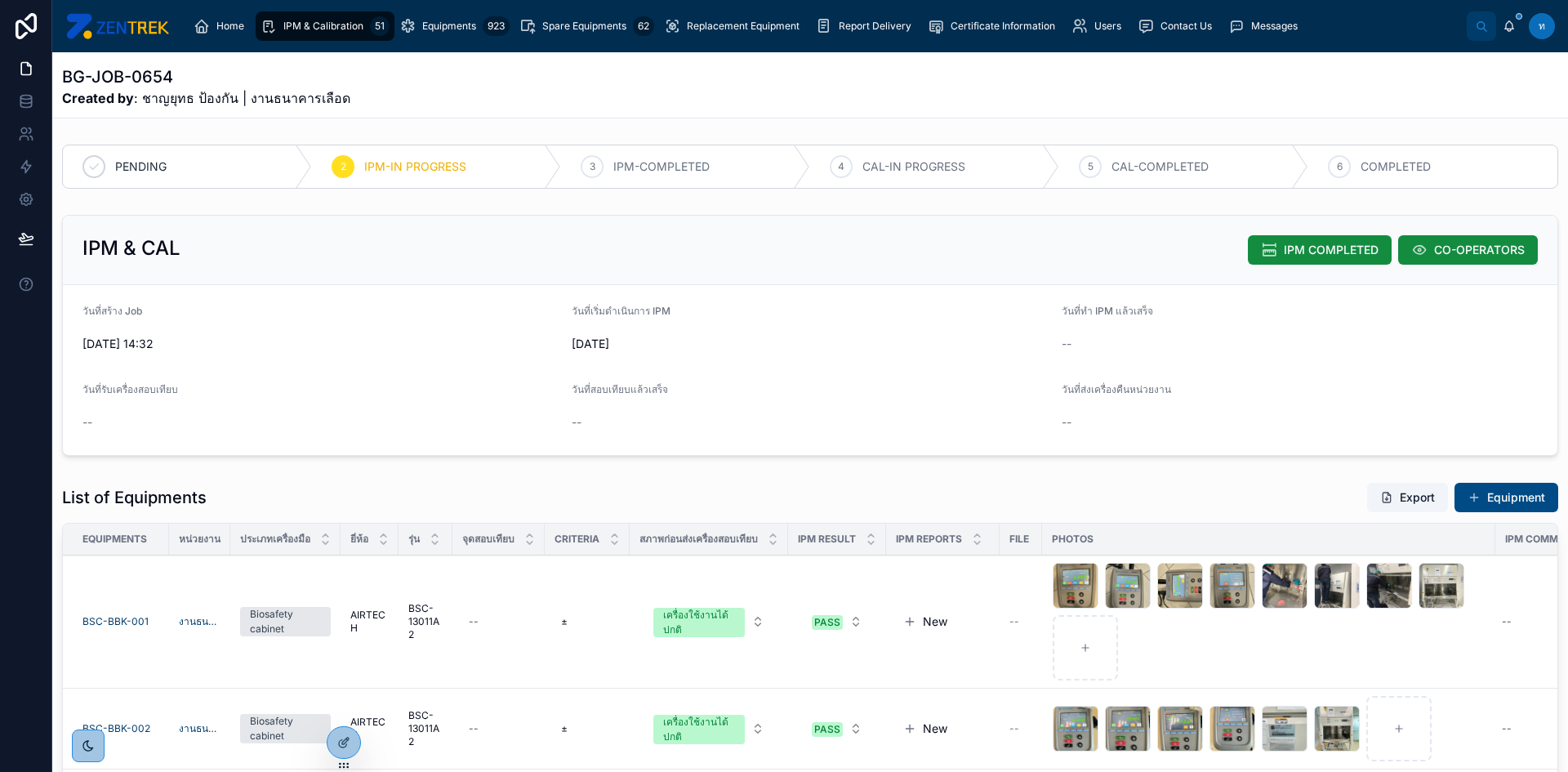
click at [1294, 249] on span "IPM COMPLETED" at bounding box center [1331, 249] width 95 height 17
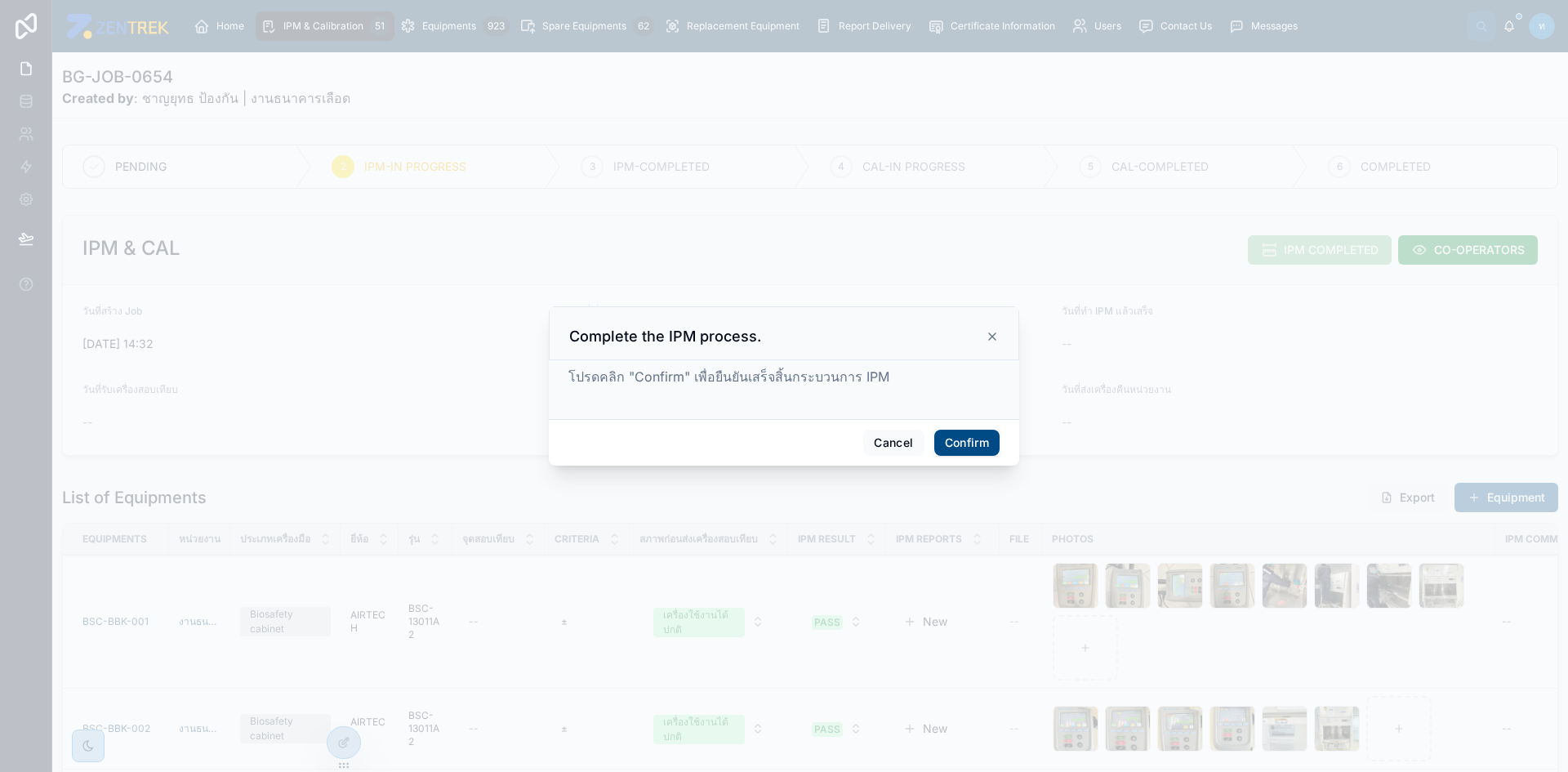
click at [960, 441] on button "Confirm" at bounding box center [966, 443] width 65 height 26
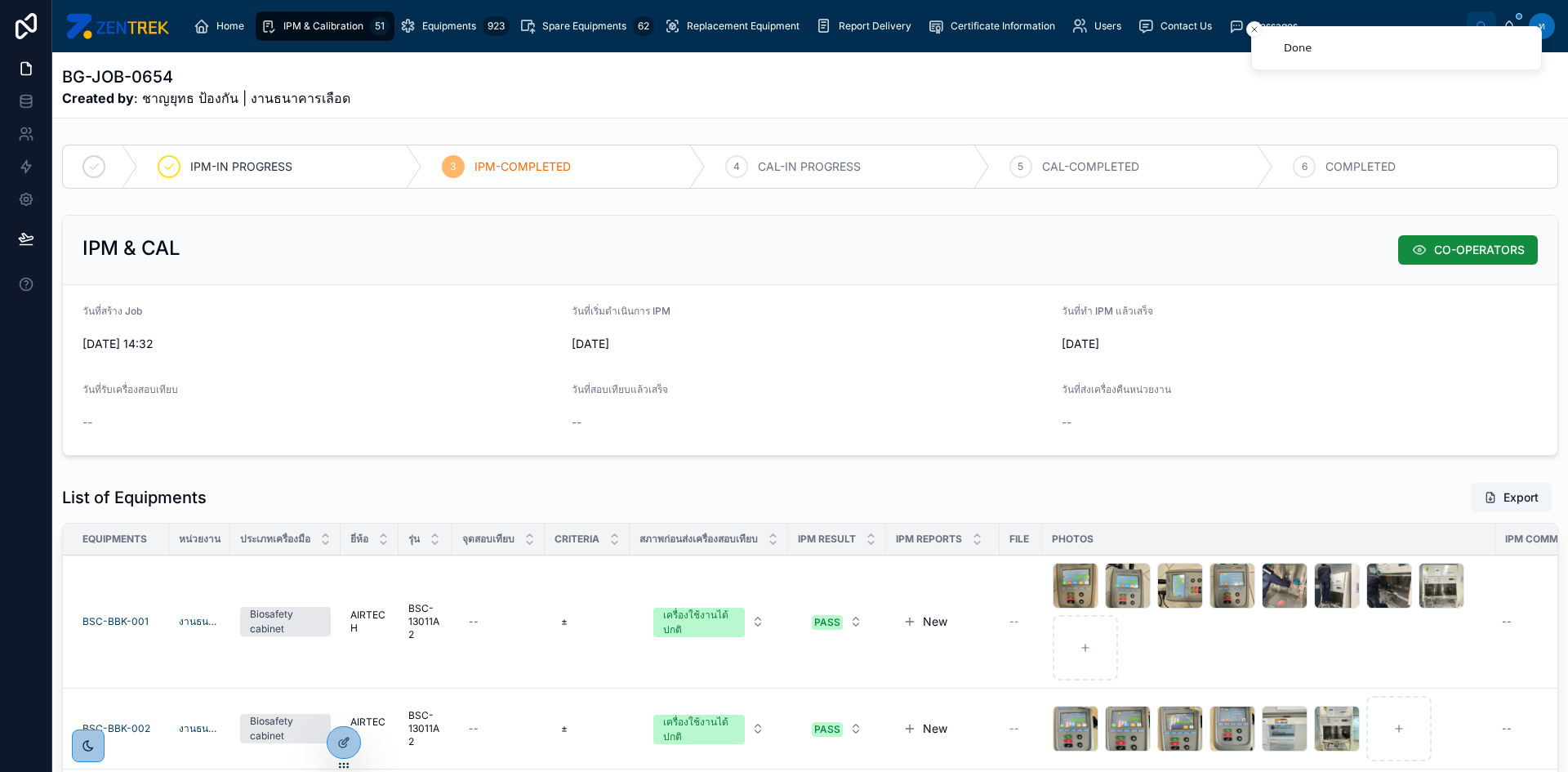
click at [346, 27] on span "IPM & Calibration" at bounding box center [324, 25] width 80 height 13
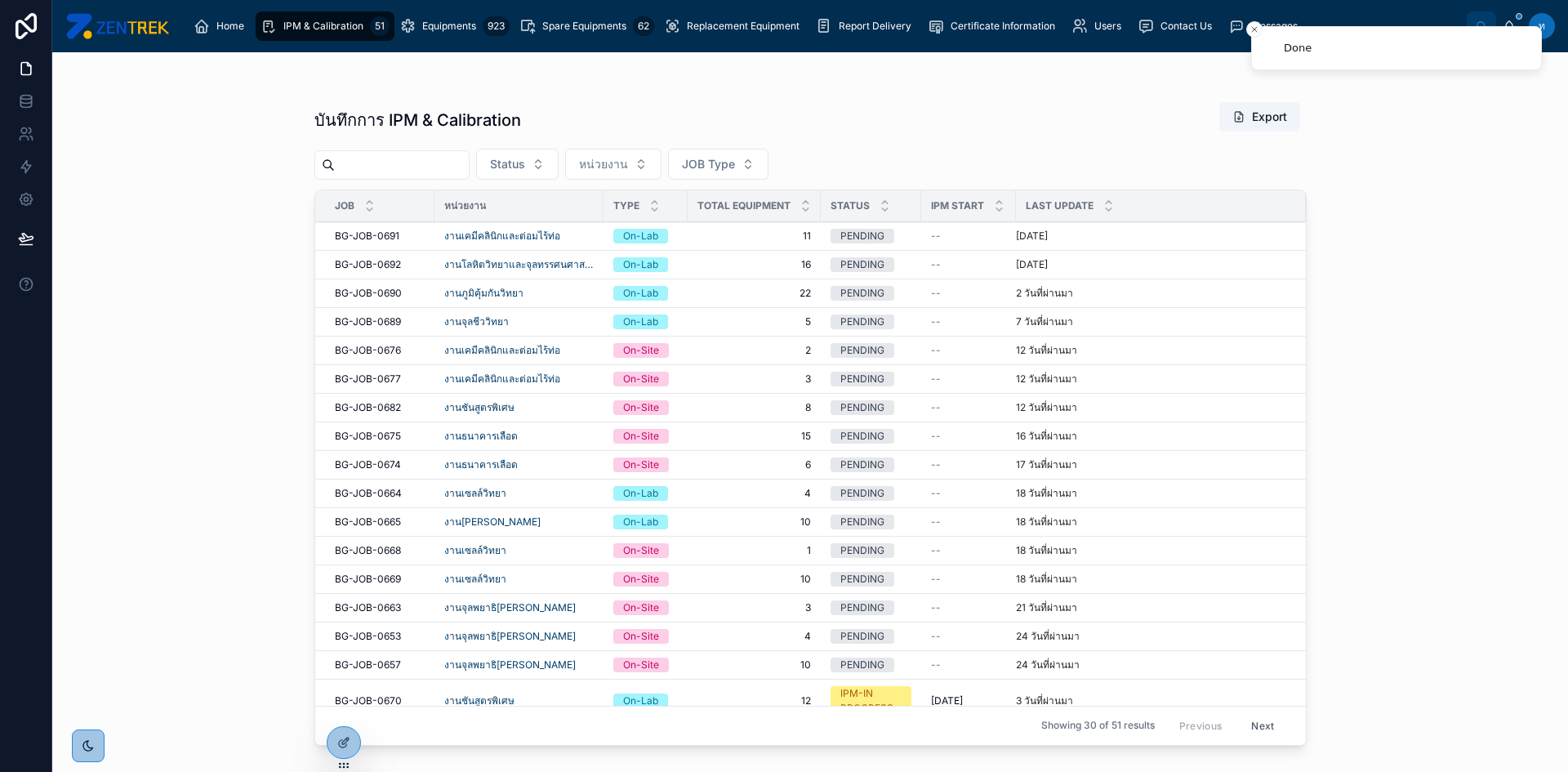
scroll to position [408, 0]
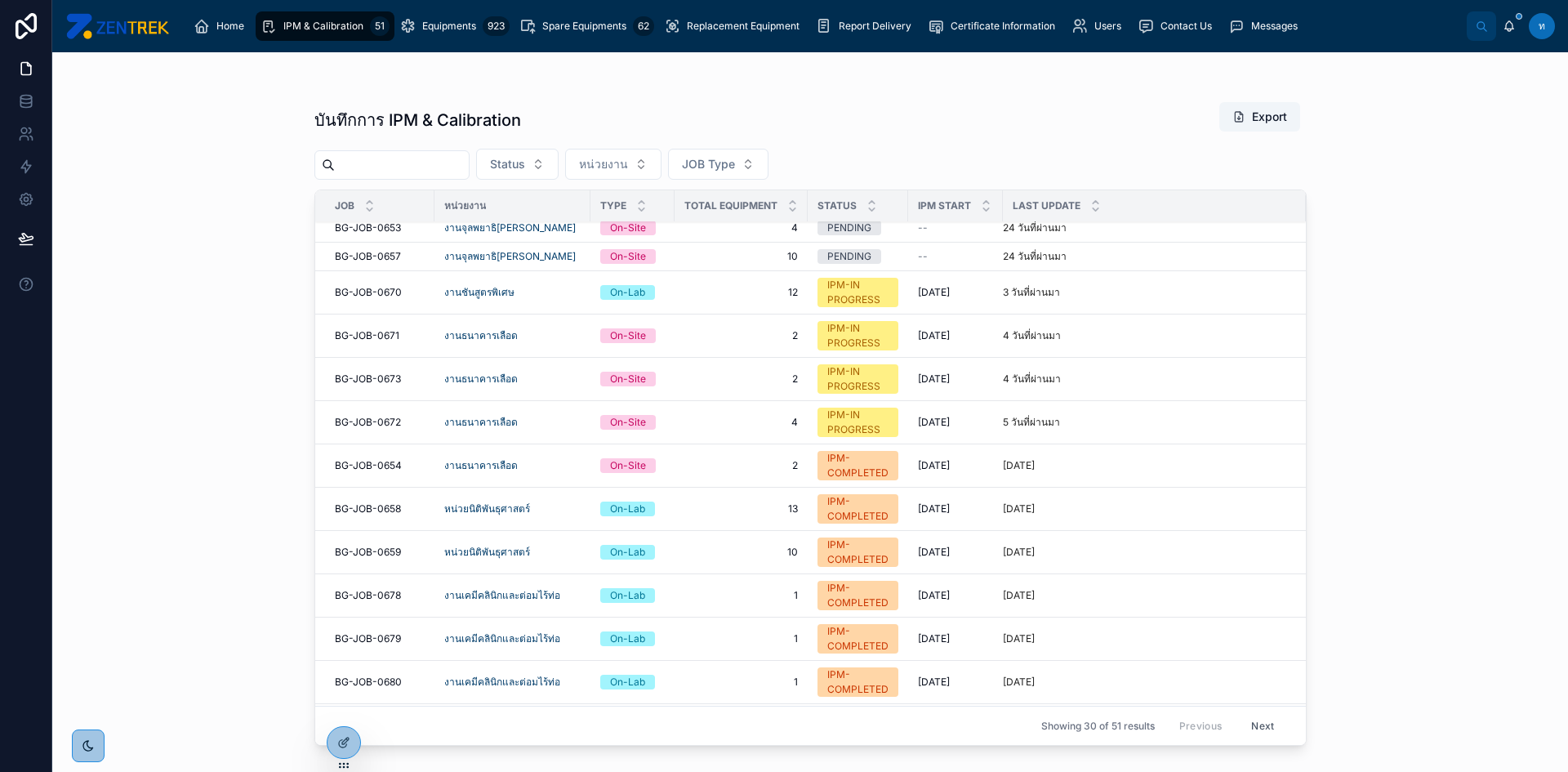
click at [393, 331] on span "BG-JOB-0671" at bounding box center [367, 335] width 65 height 13
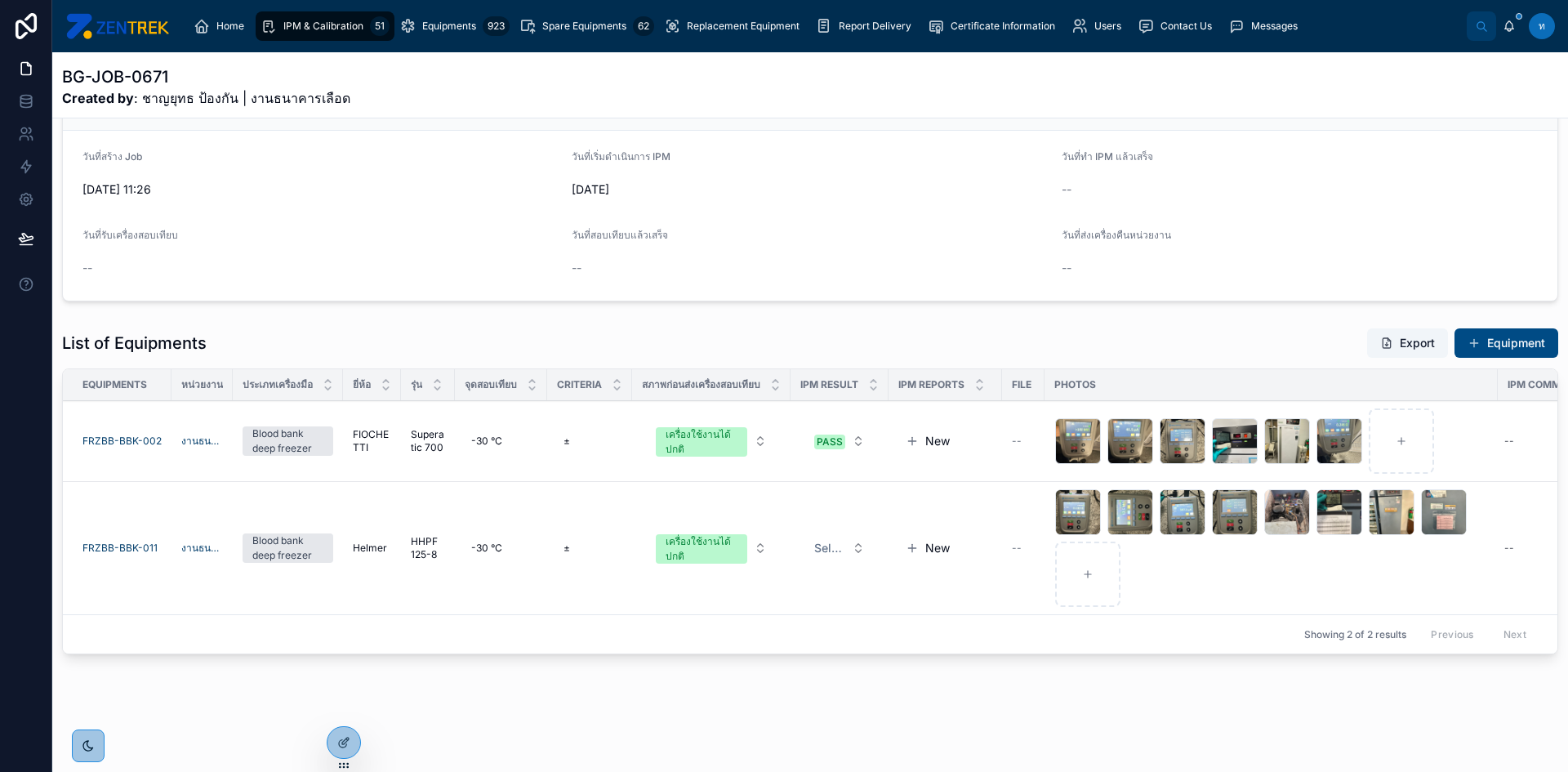
scroll to position [167, 0]
click at [868, 543] on button "Select a IPM Result" at bounding box center [840, 548] width 77 height 30
click at [769, 600] on div "PASS" at bounding box center [770, 600] width 25 height 15
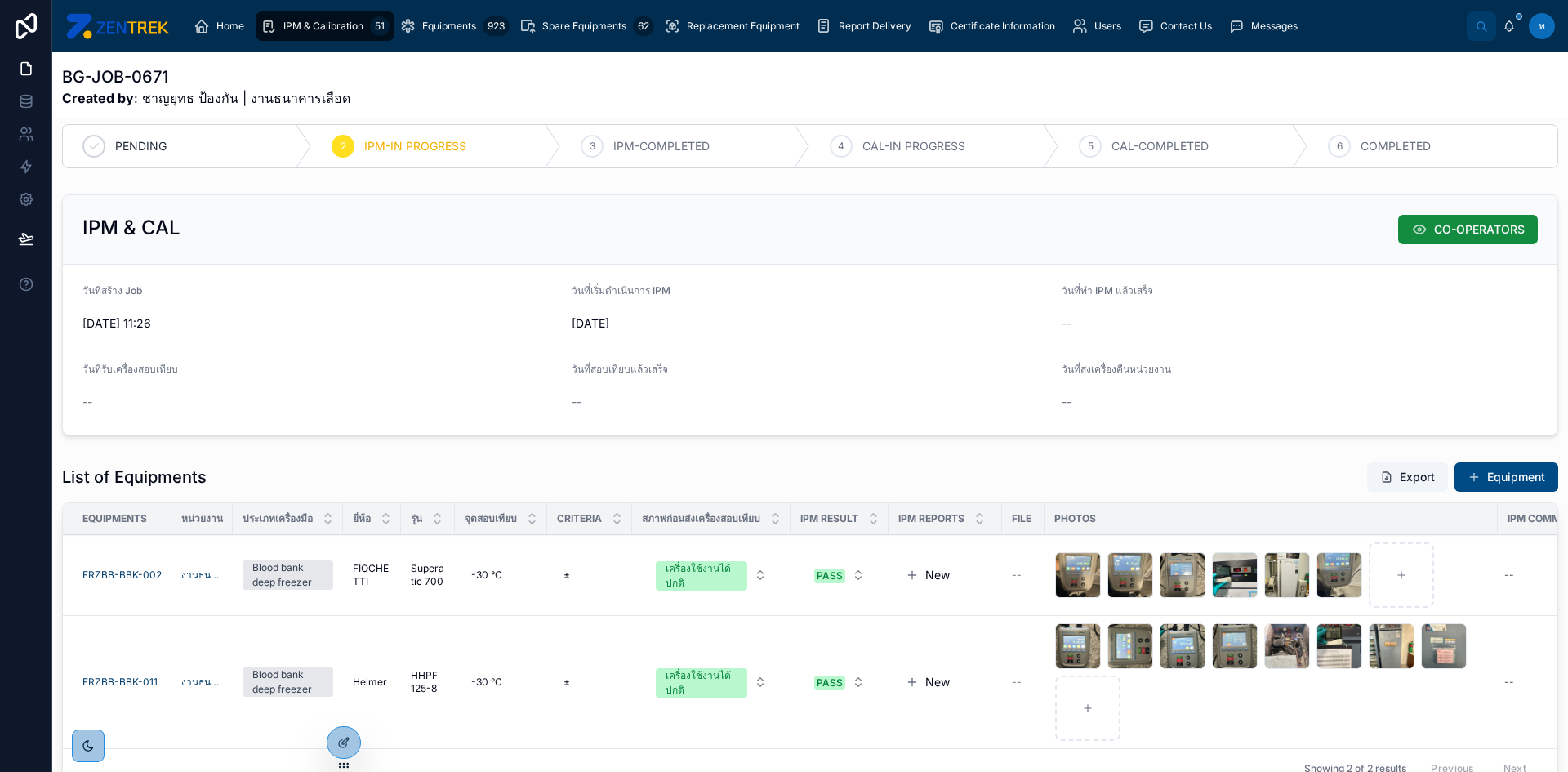
scroll to position [0, 0]
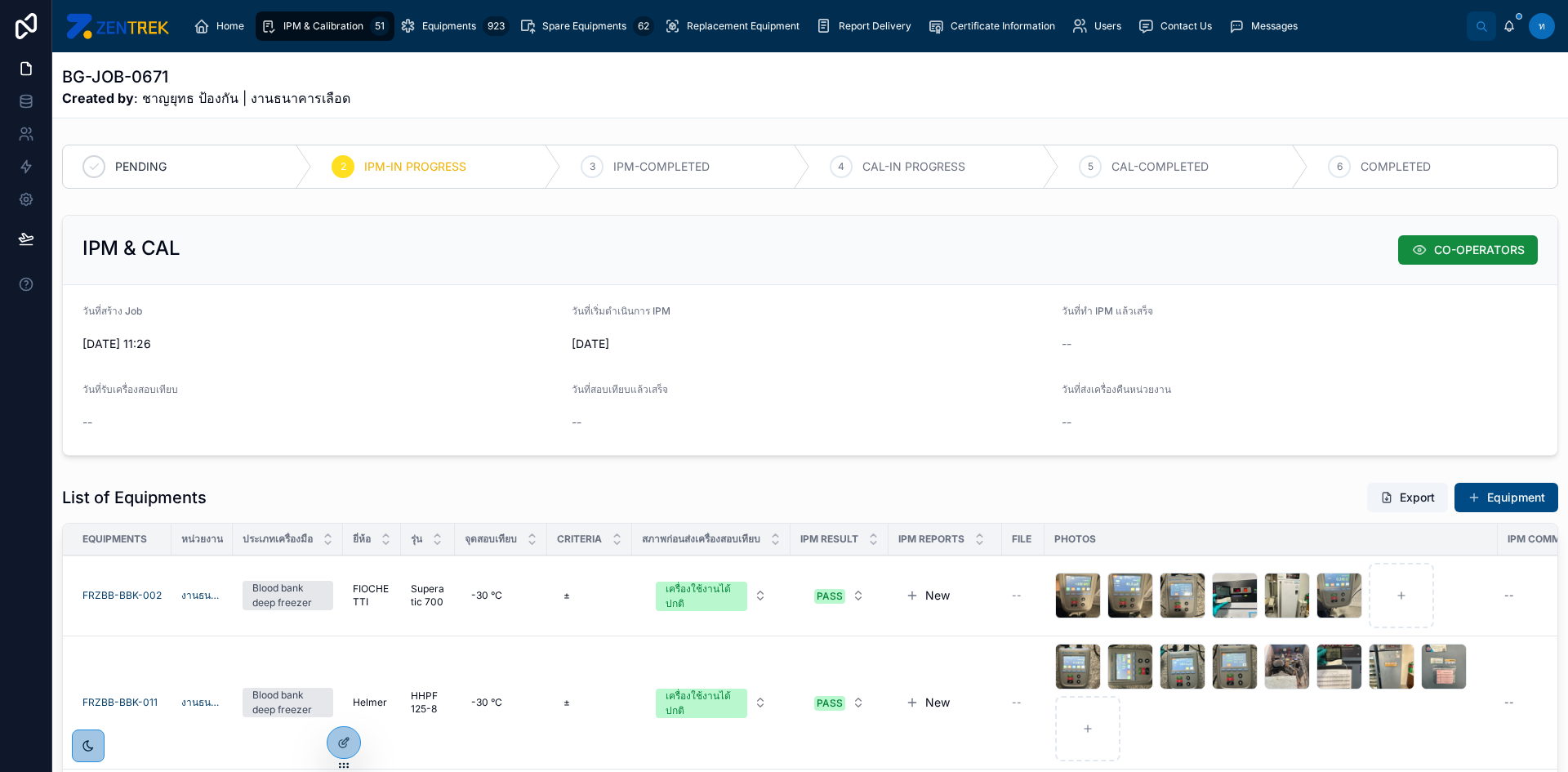
click at [354, 27] on span "IPM & Calibration" at bounding box center [324, 25] width 80 height 13
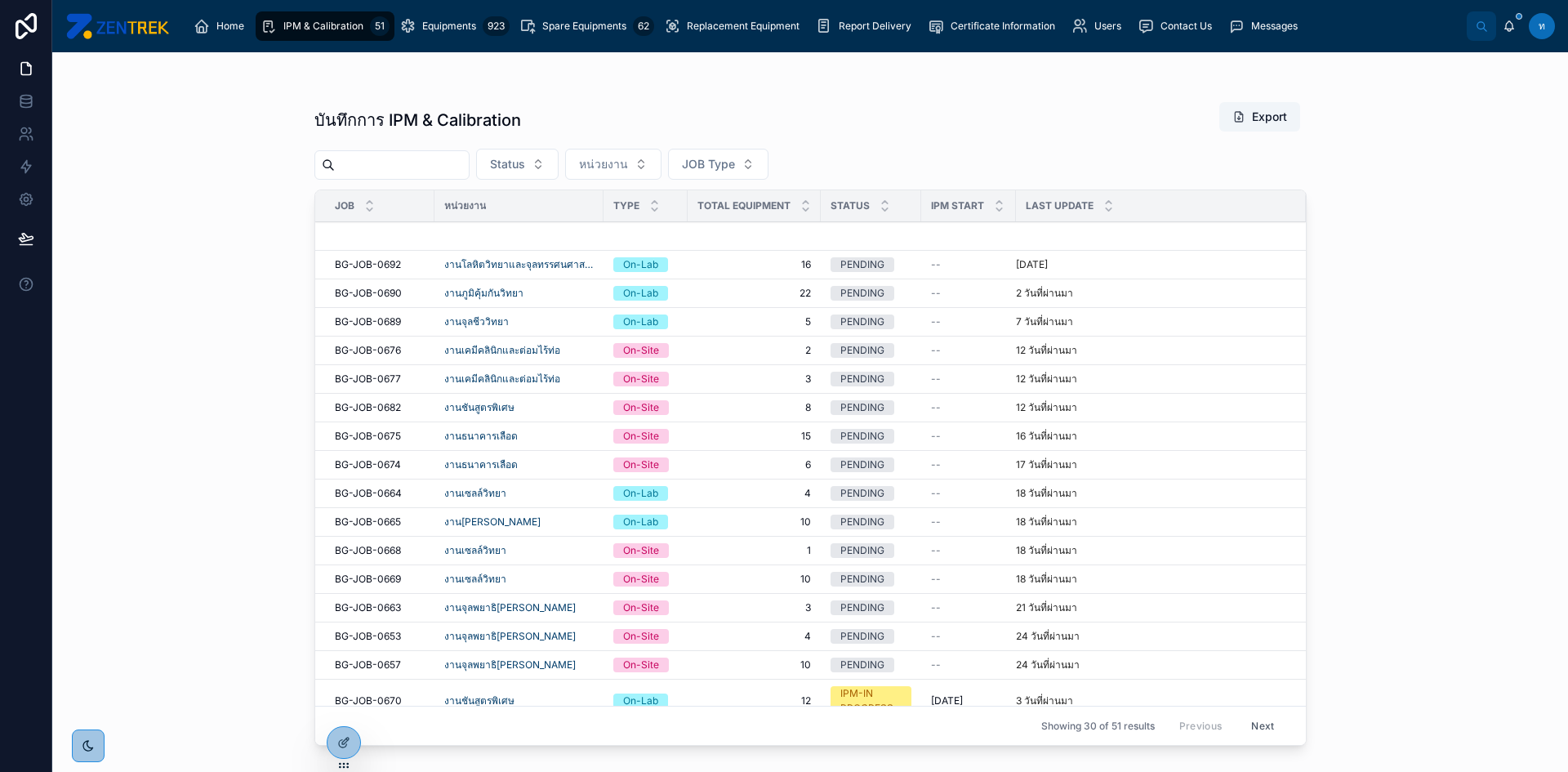
scroll to position [327, 0]
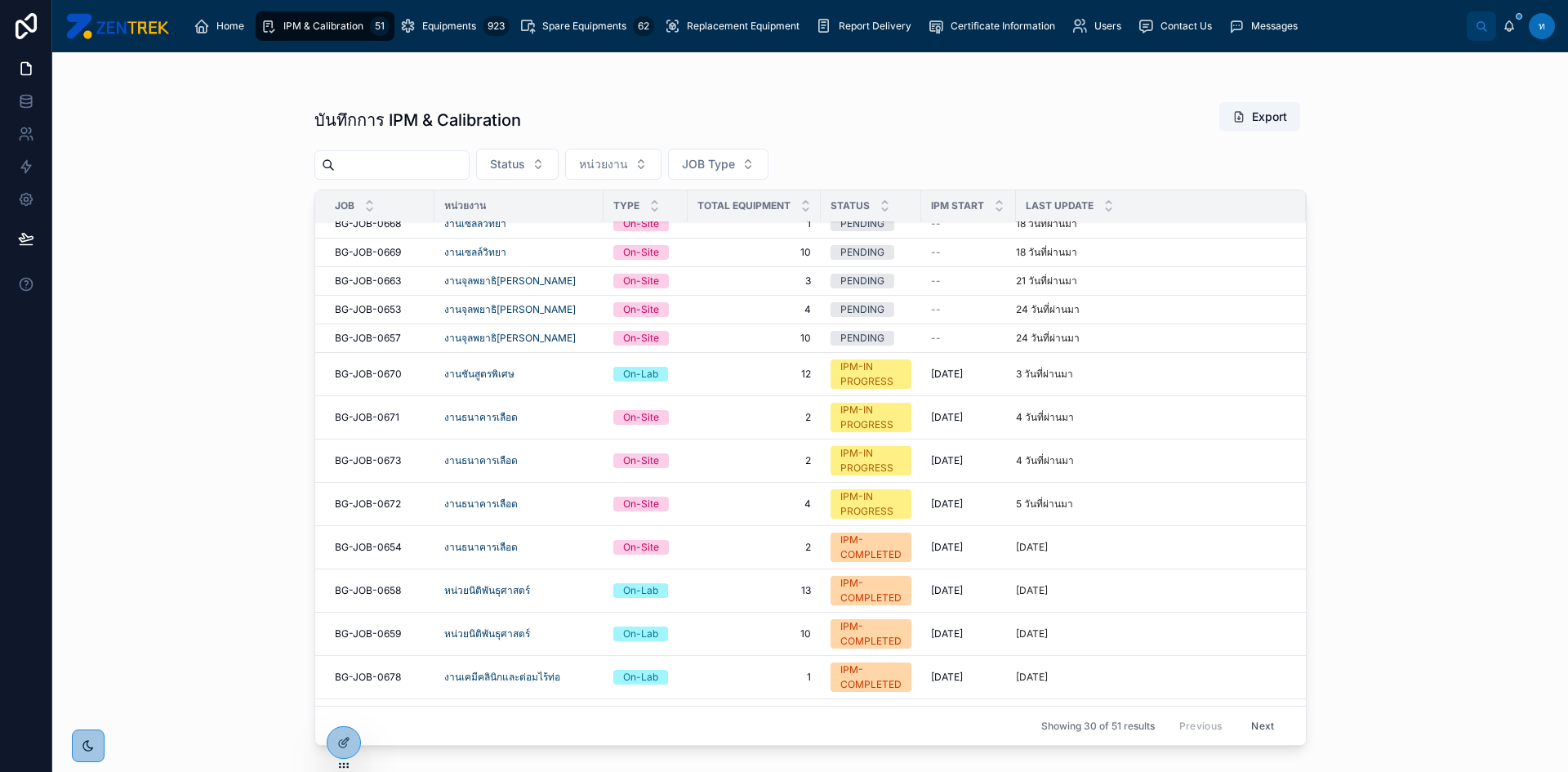
click at [379, 410] on td "BG-JOB-0671 BG-JOB-0671" at bounding box center [374, 418] width 119 height 44
click at [380, 416] on span "BG-JOB-0671" at bounding box center [367, 417] width 65 height 13
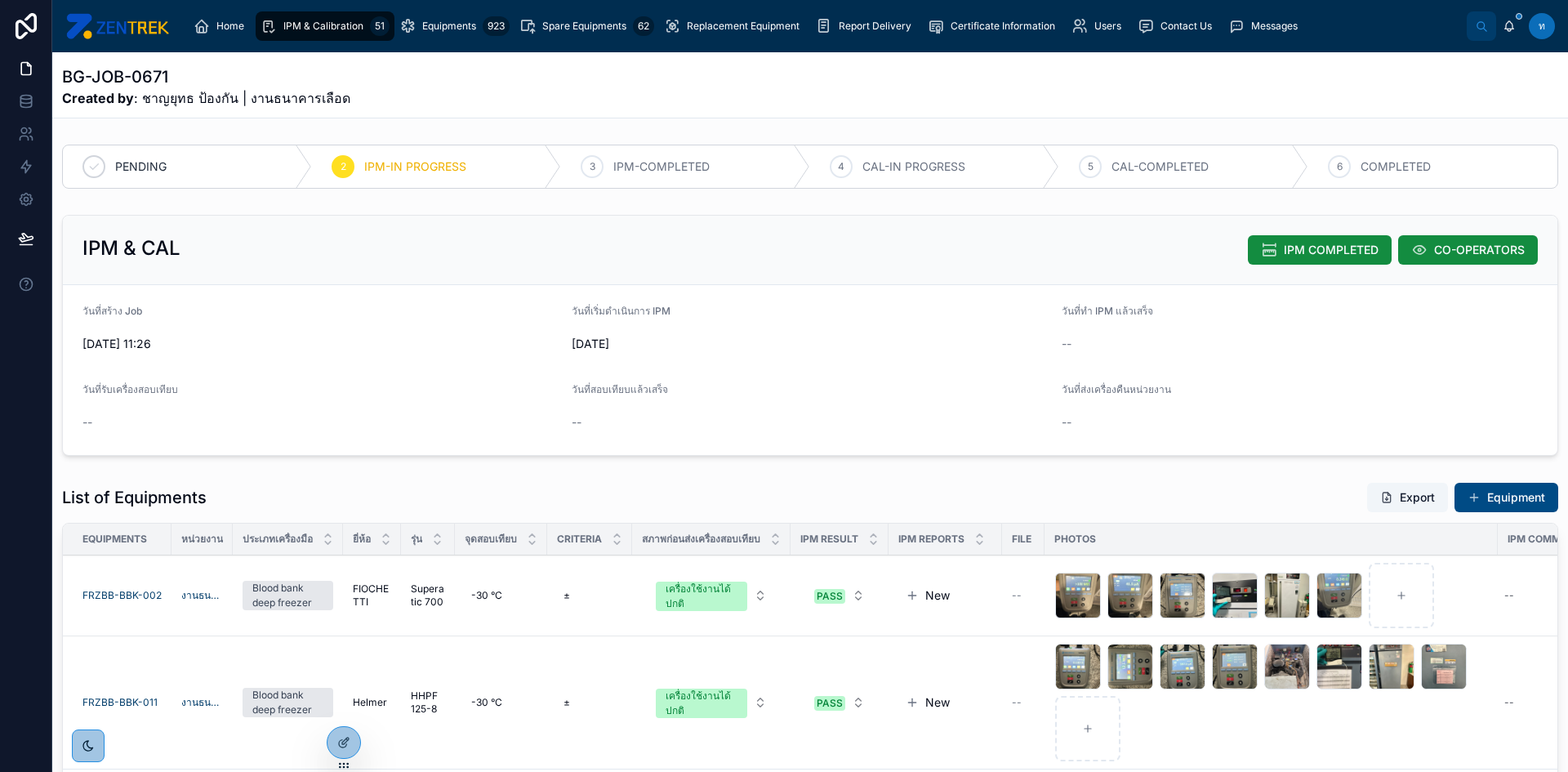
click at [1291, 256] on span "IPM COMPLETED" at bounding box center [1331, 249] width 95 height 17
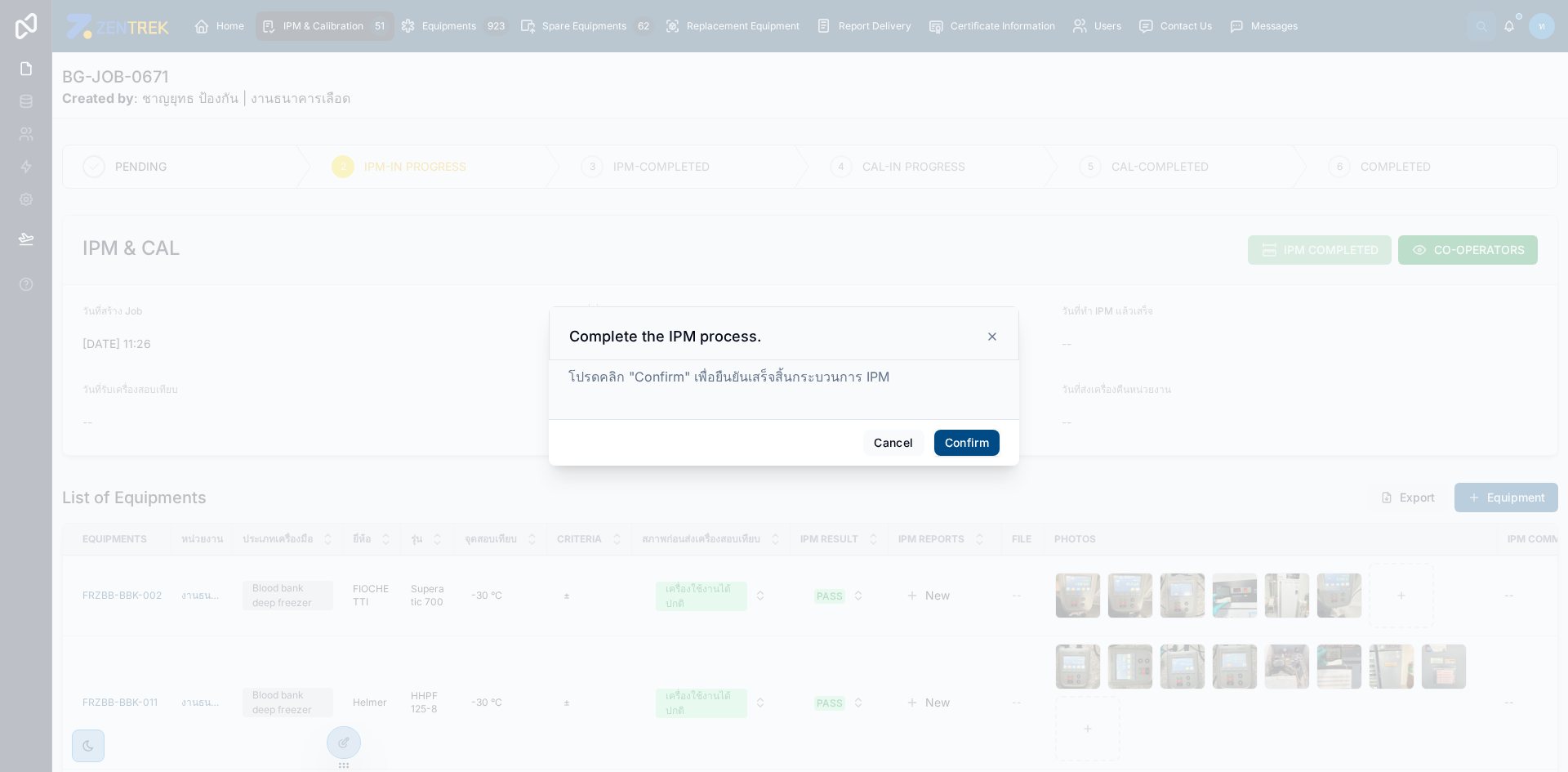
click at [972, 444] on button "Confirm" at bounding box center [966, 443] width 65 height 26
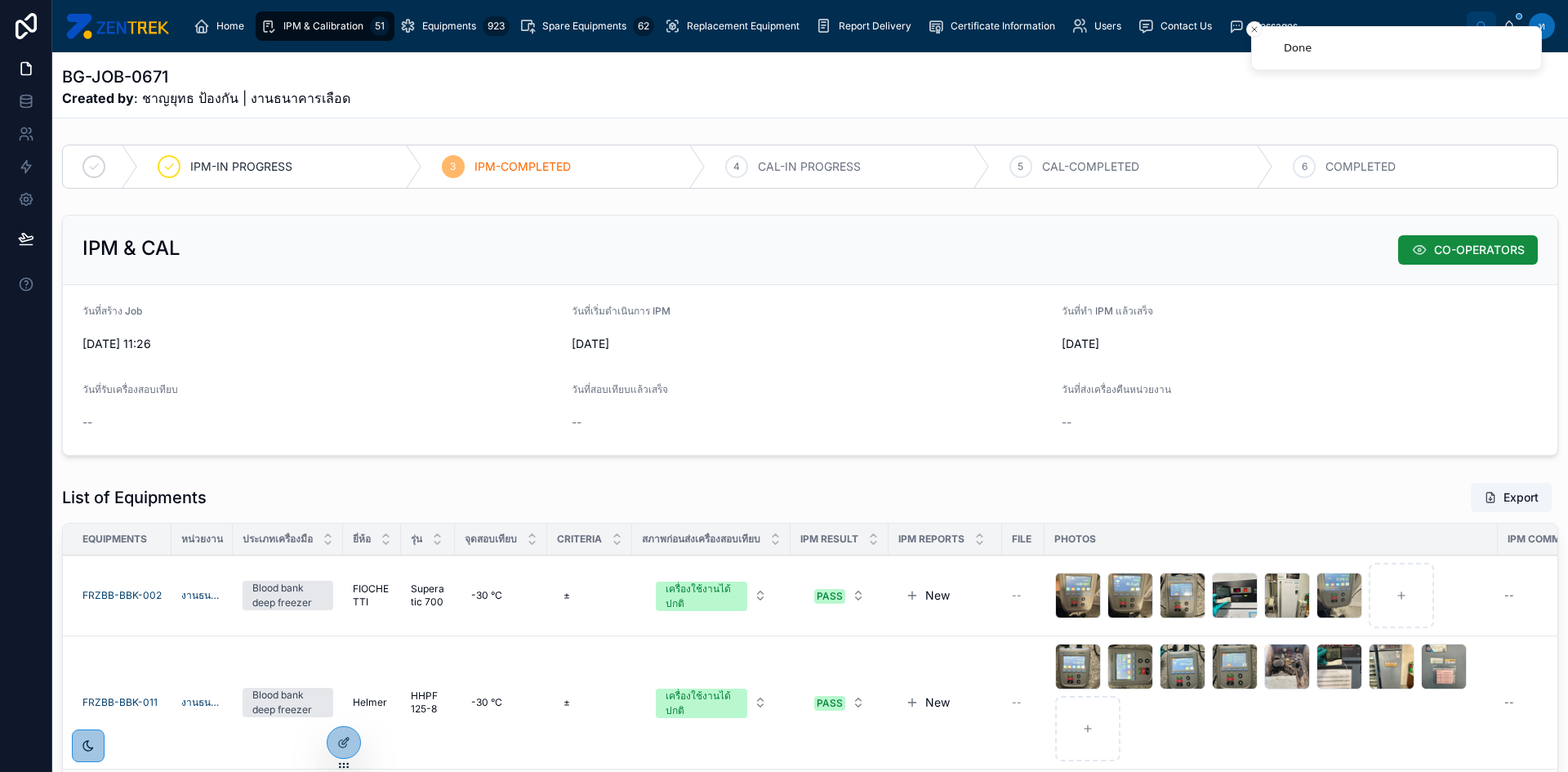
click at [341, 31] on span "IPM & Calibration" at bounding box center [324, 25] width 80 height 13
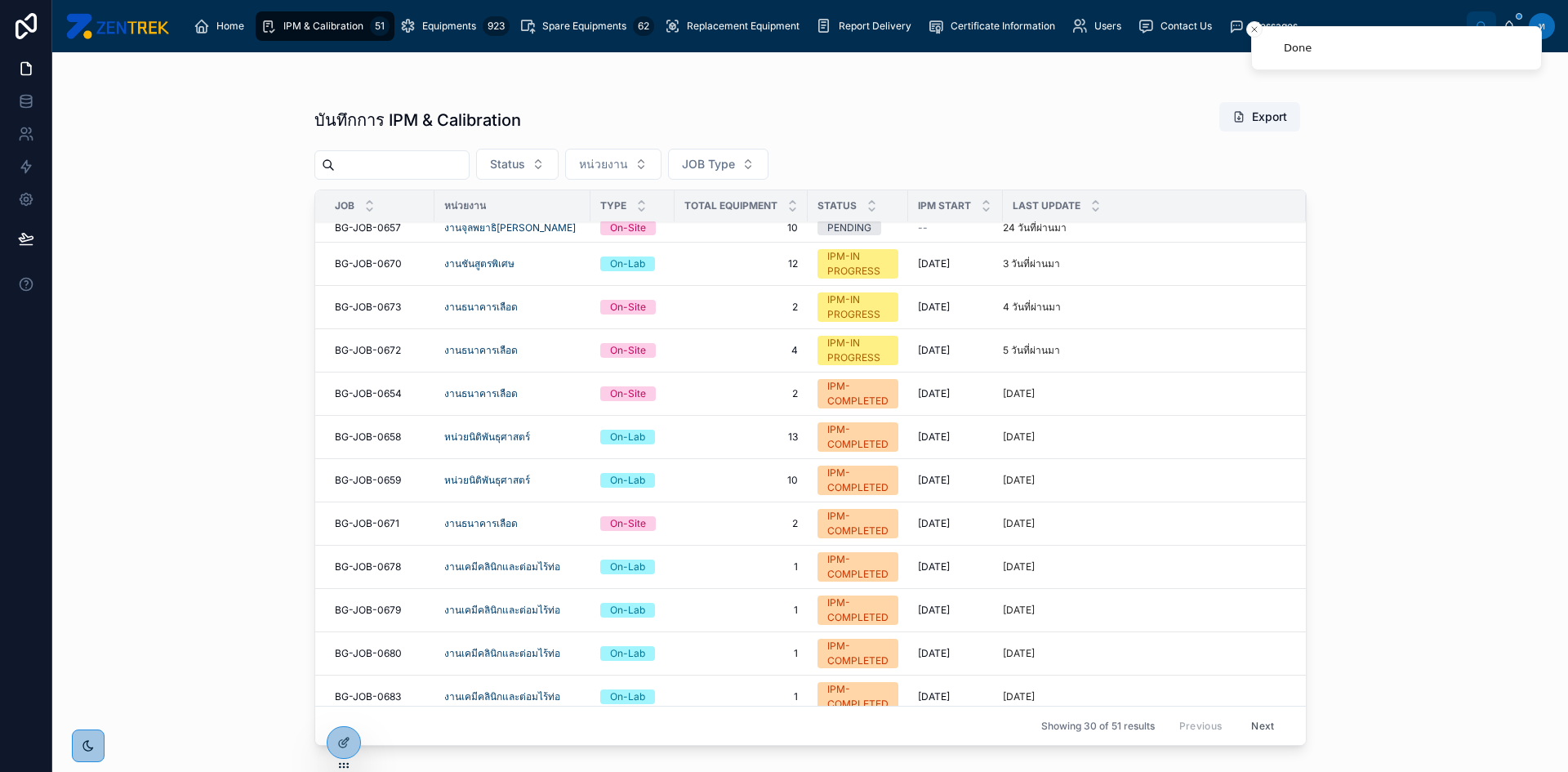
scroll to position [408, 0]
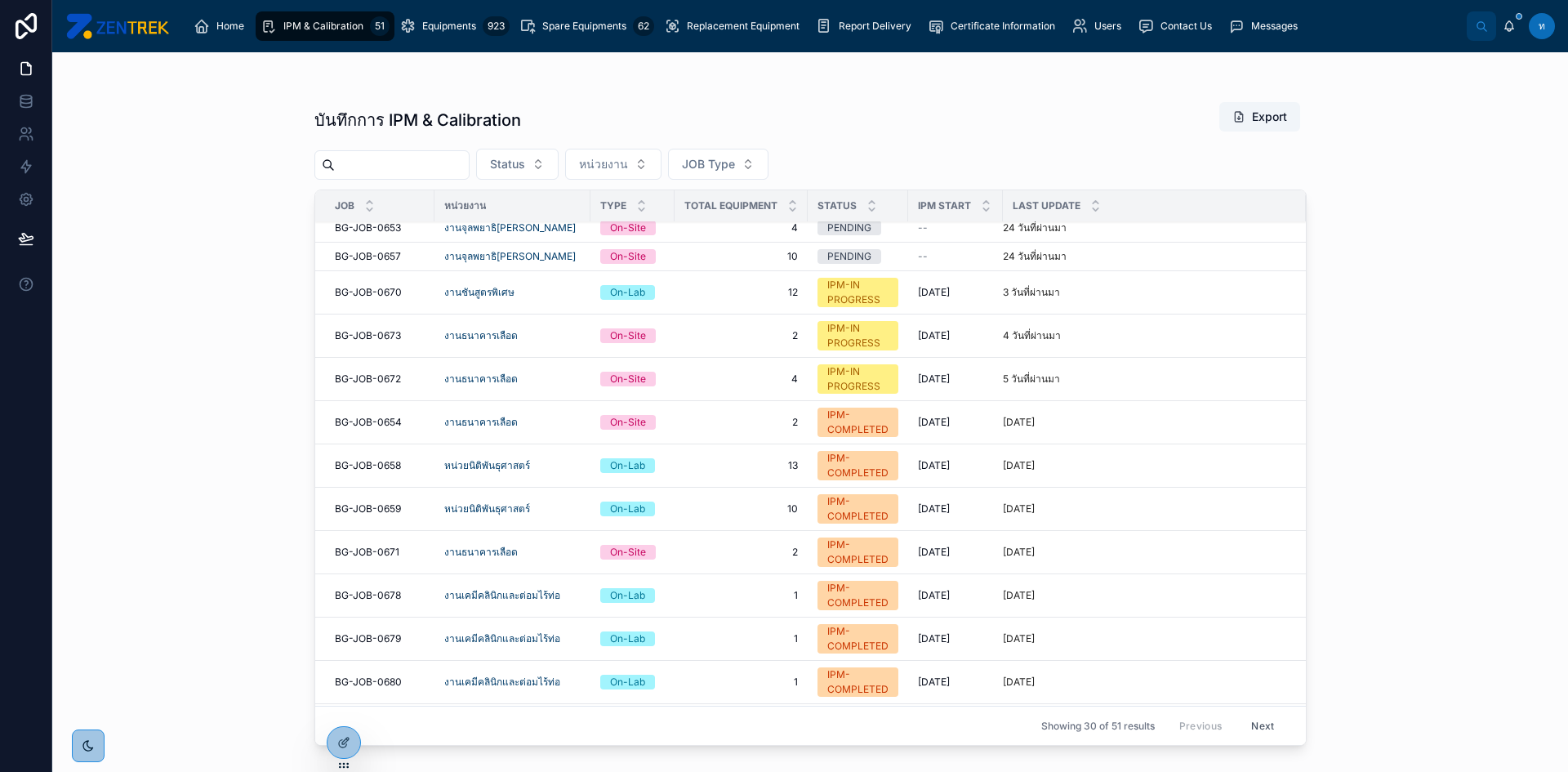
click at [366, 336] on span "BG-JOB-0673" at bounding box center [368, 335] width 66 height 13
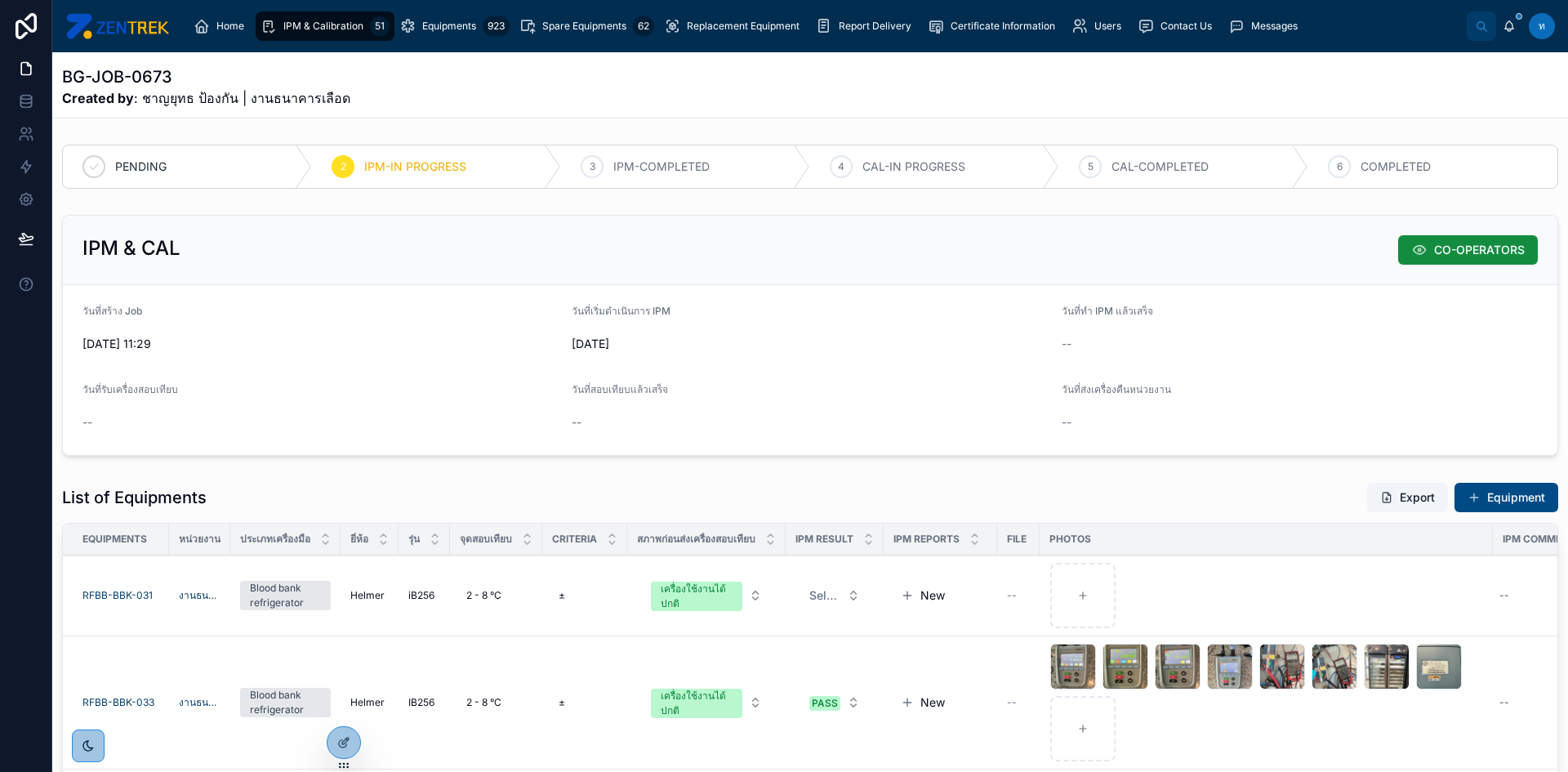
click at [336, 27] on span "IPM & Calibration" at bounding box center [324, 25] width 80 height 13
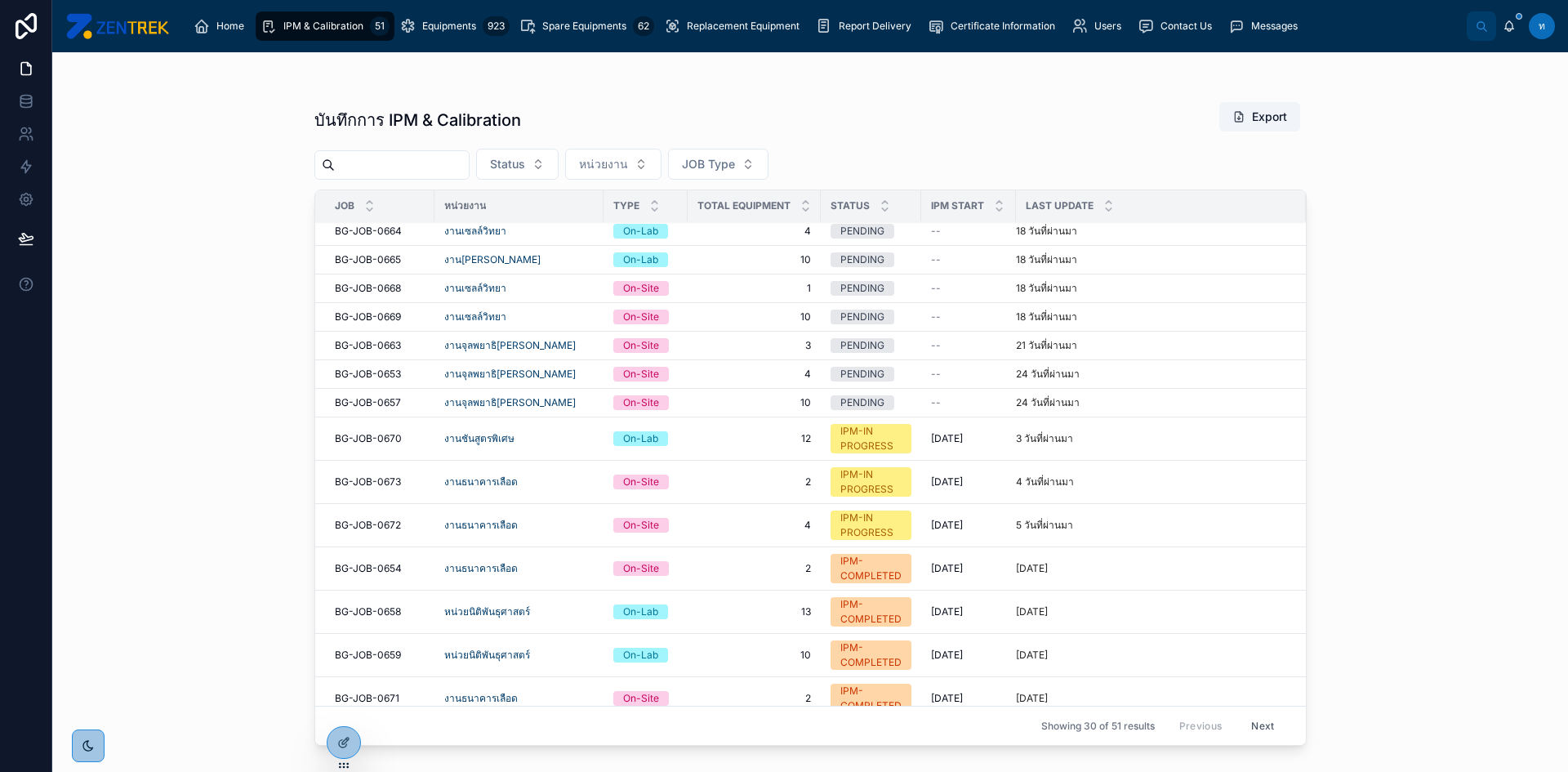
scroll to position [327, 0]
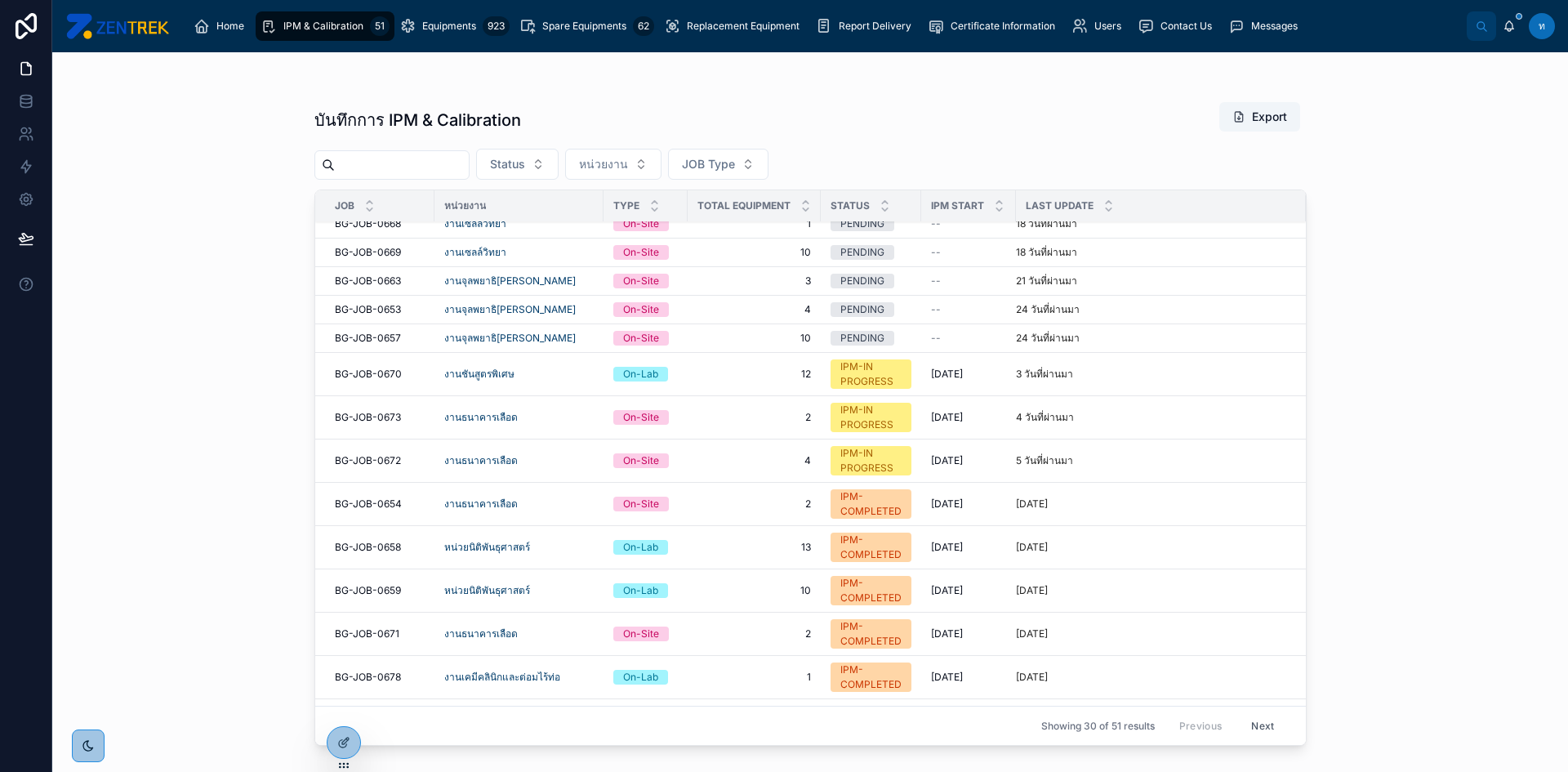
click at [366, 373] on span "BG-JOB-0670" at bounding box center [368, 373] width 67 height 13
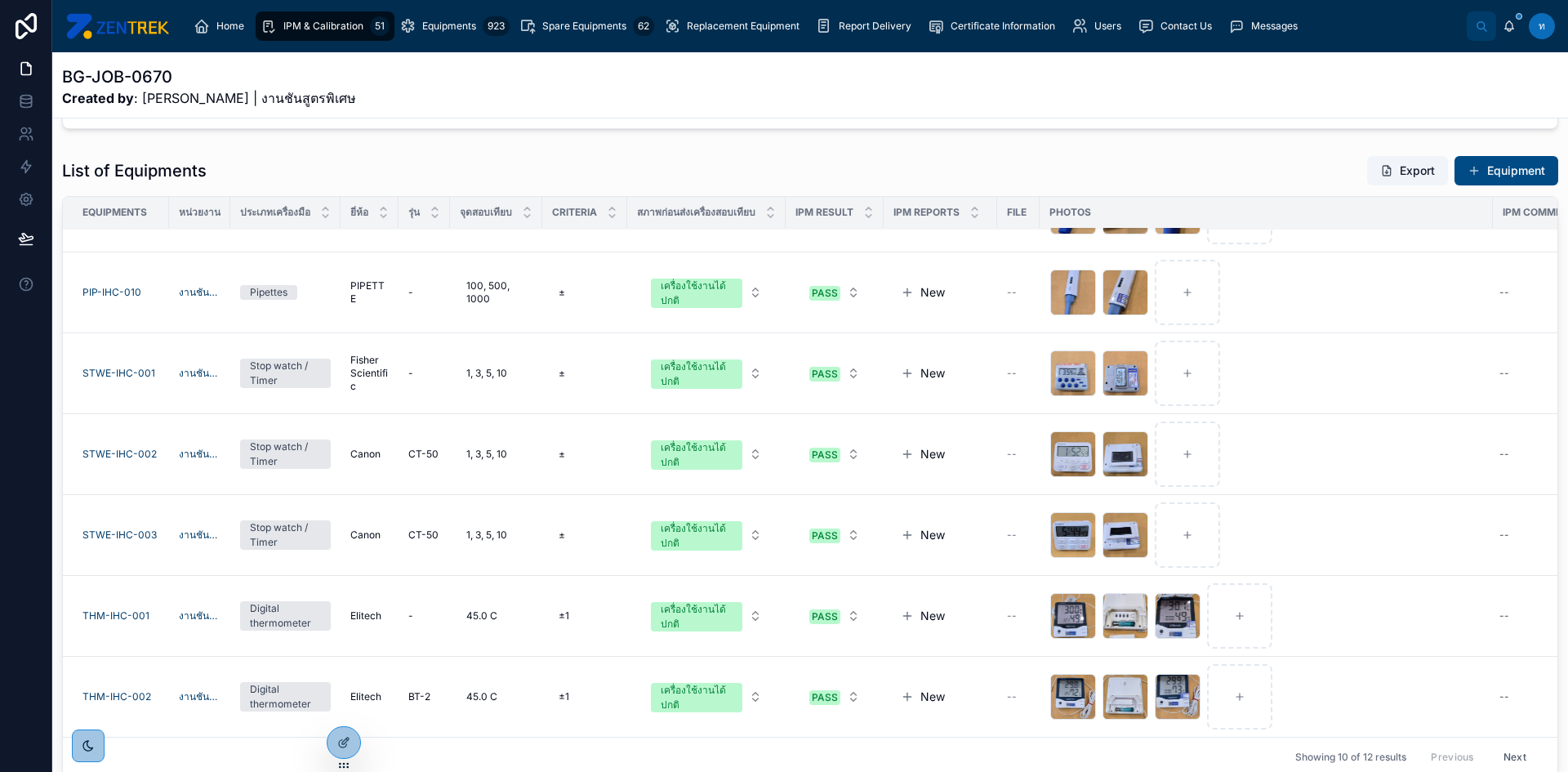
scroll to position [449, 0]
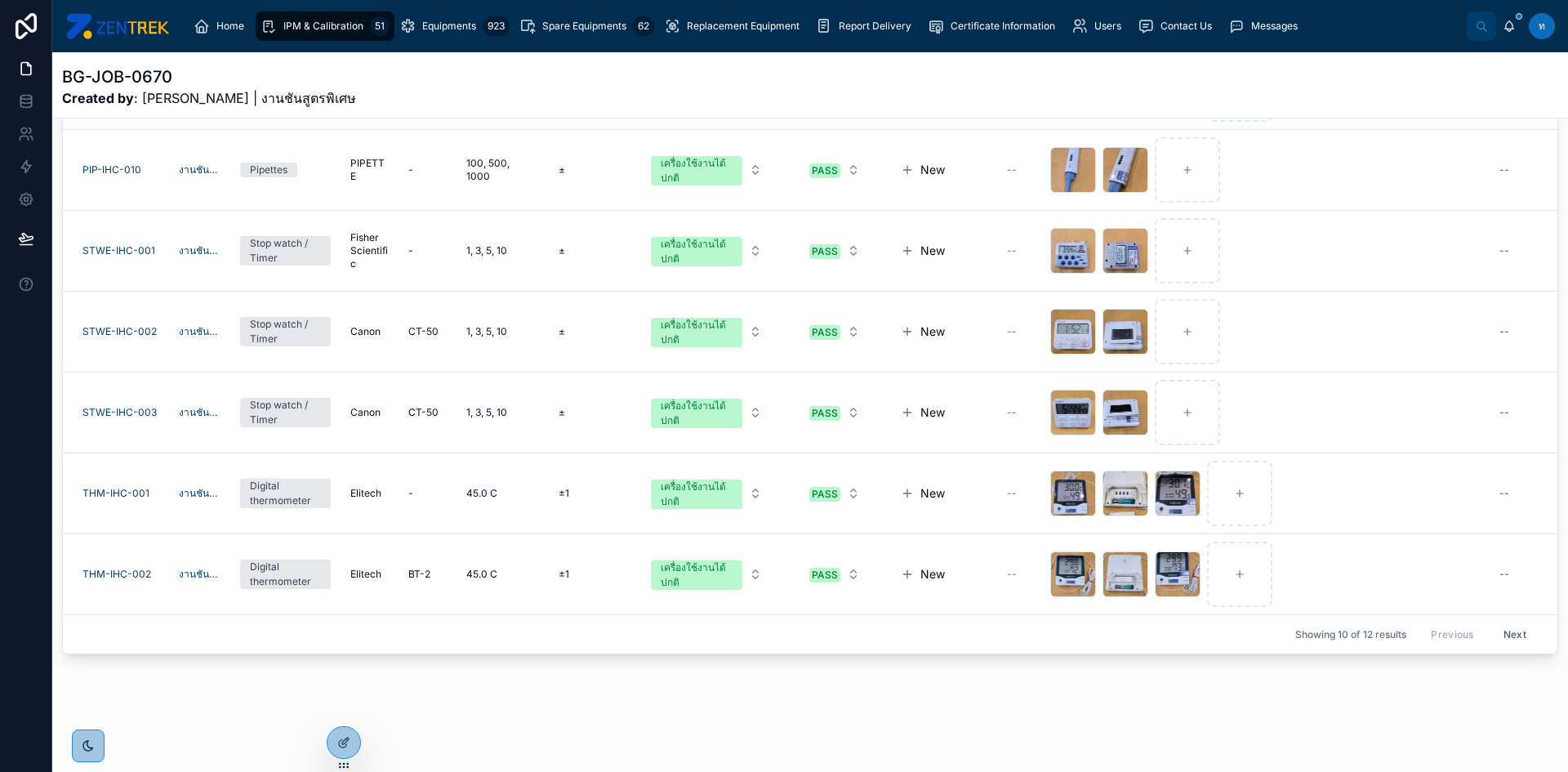
click at [1498, 629] on button "Next" at bounding box center [1515, 634] width 45 height 25
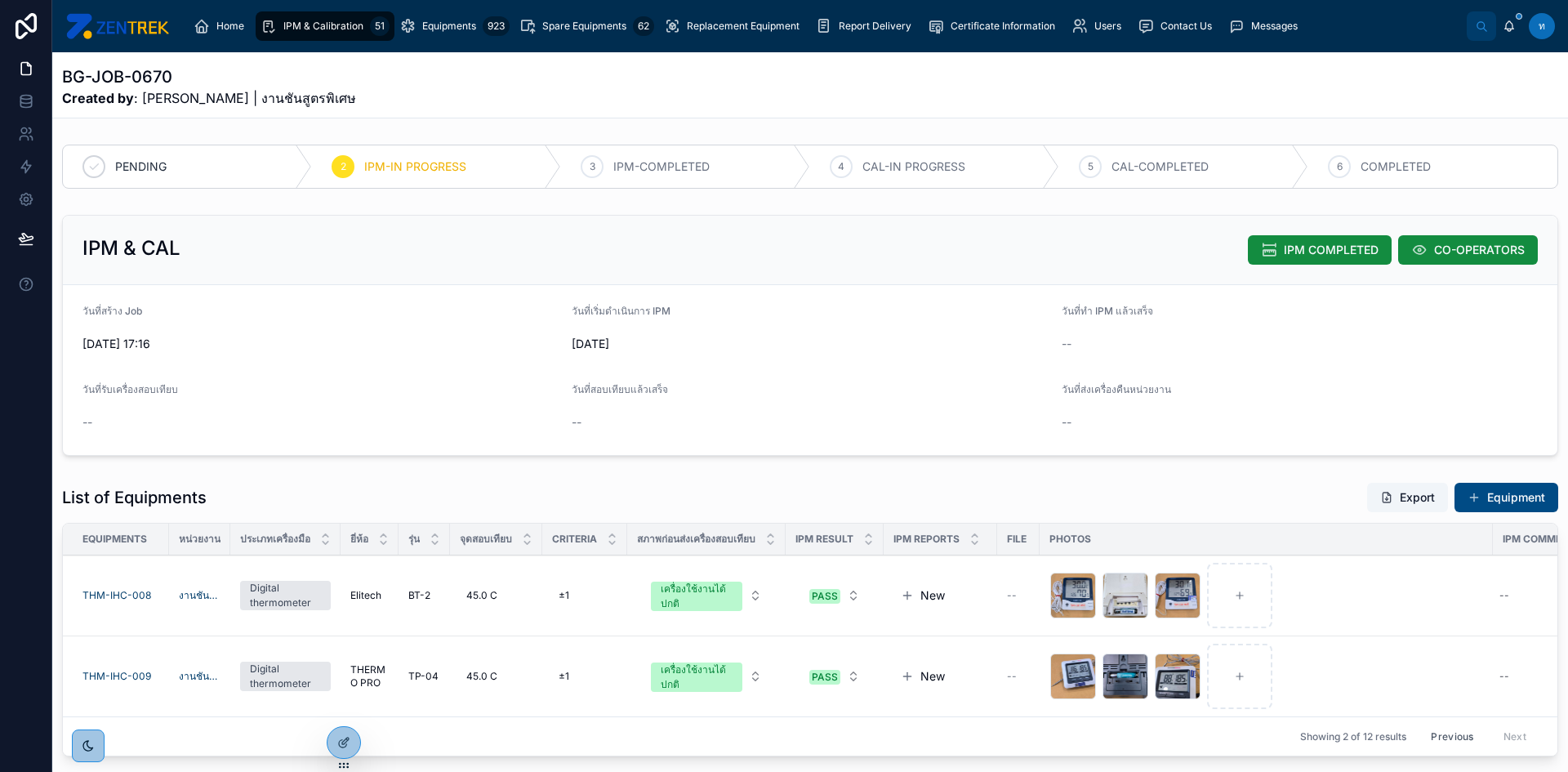
click at [1300, 260] on button "IPM COMPLETED" at bounding box center [1319, 250] width 144 height 30
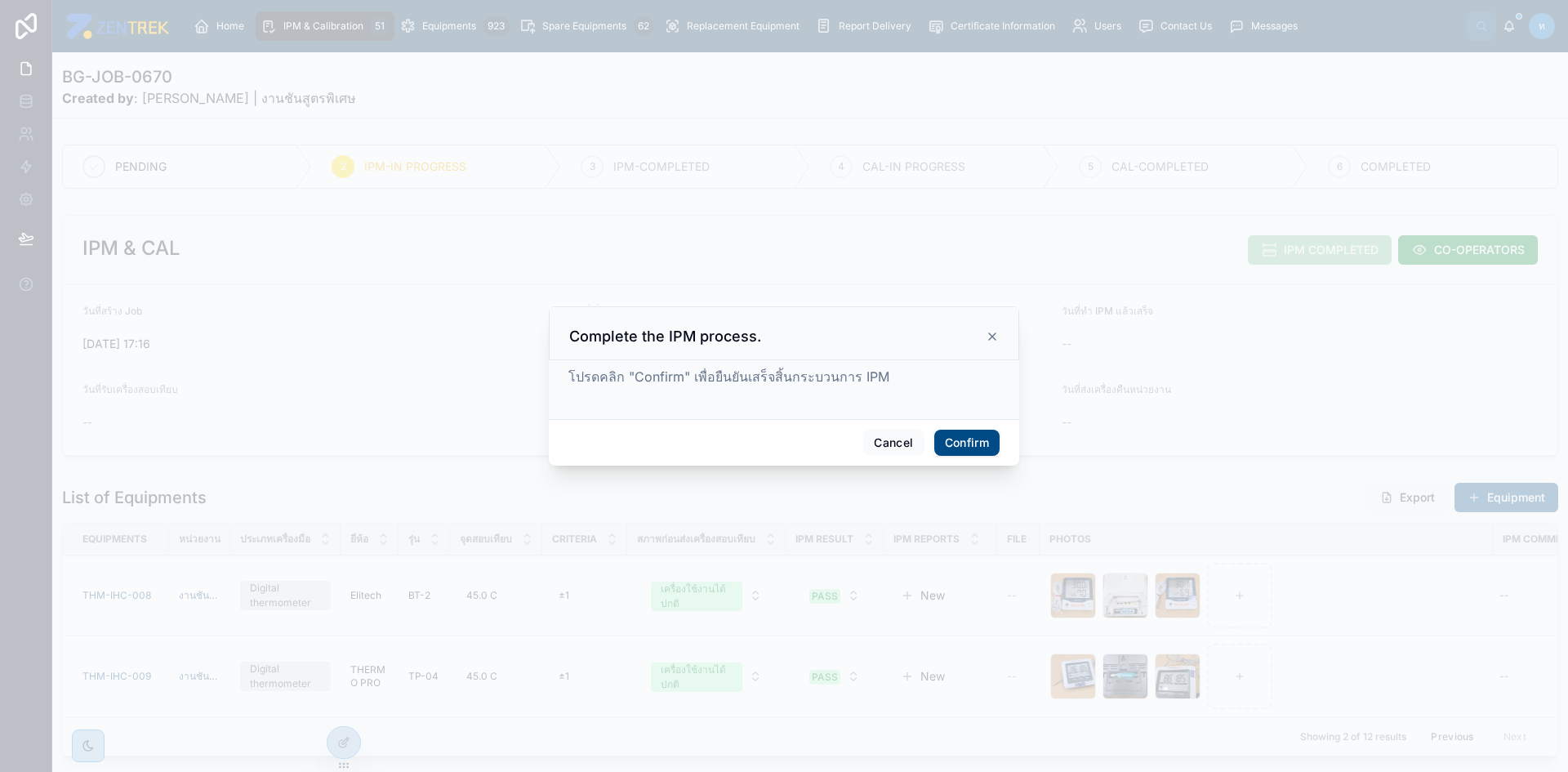
click at [969, 446] on button "Confirm" at bounding box center [966, 443] width 65 height 26
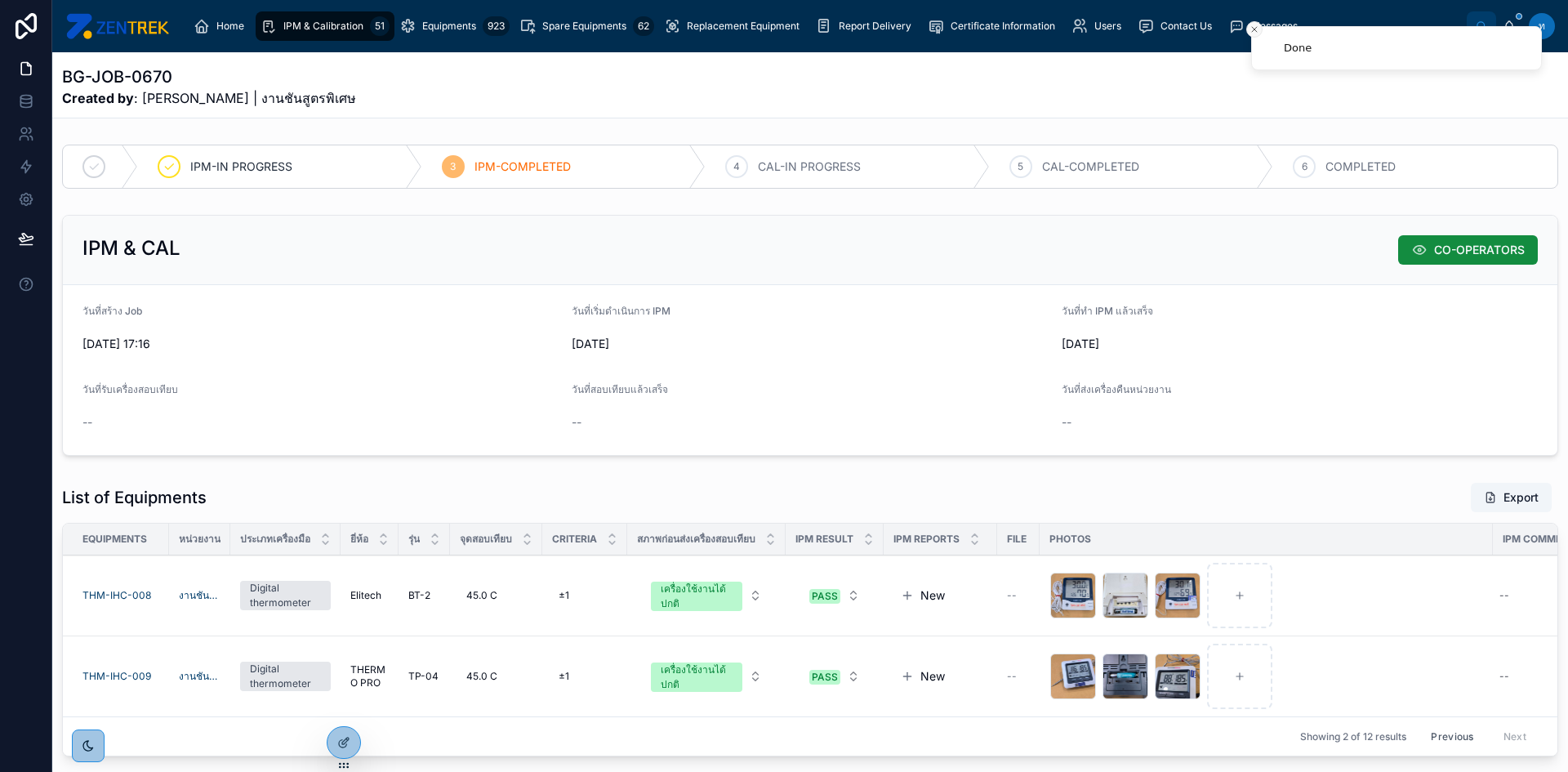
click at [1255, 36] on button "Close toast" at bounding box center [1254, 29] width 17 height 17
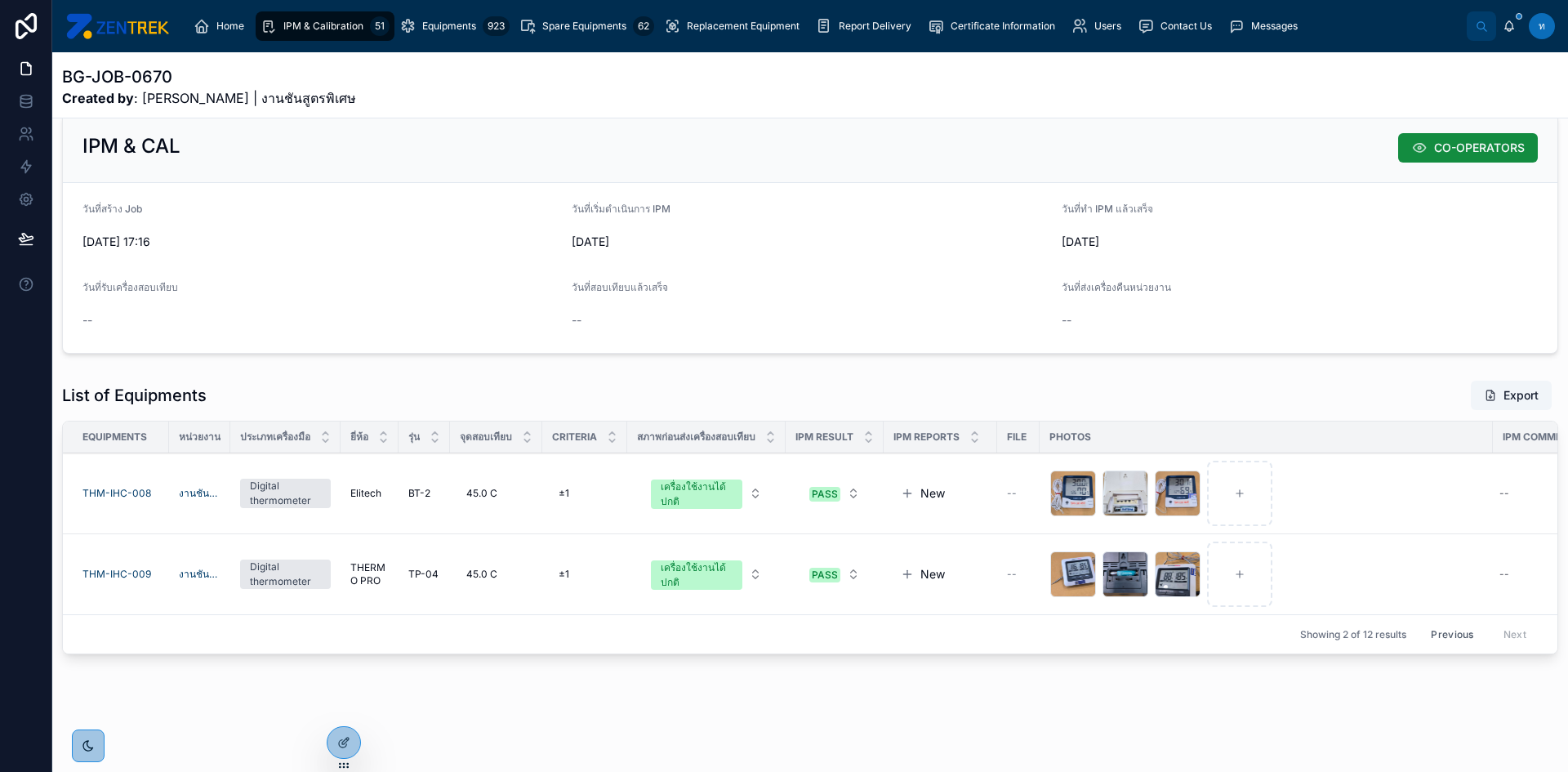
click at [1428, 614] on div "Showing 2 of 12 results Previous Next" at bounding box center [810, 633] width 1495 height 39
click at [1432, 622] on button "Previous" at bounding box center [1451, 634] width 65 height 25
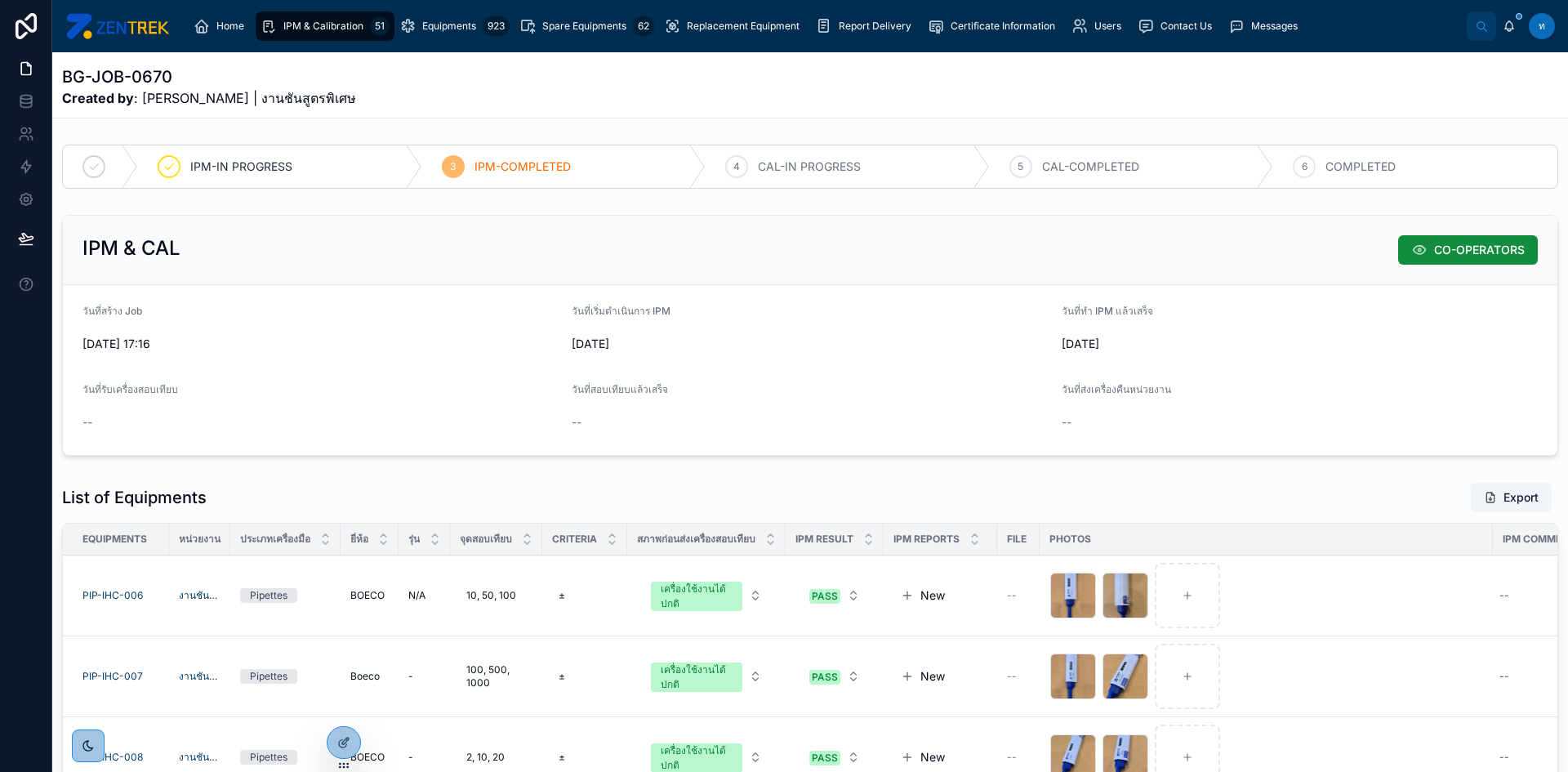
click at [335, 24] on span "IPM & Calibration" at bounding box center [324, 25] width 80 height 13
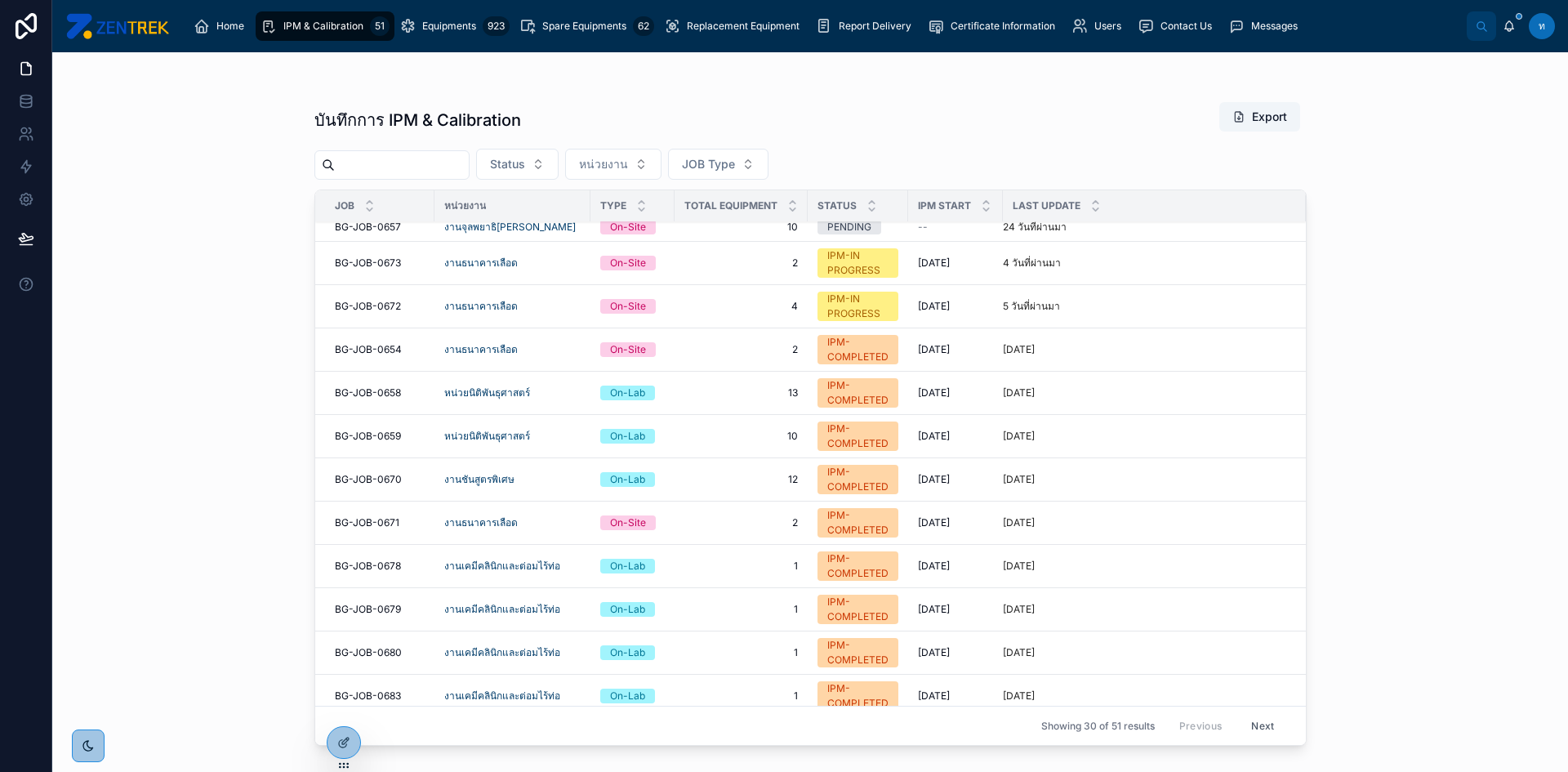
scroll to position [327, 0]
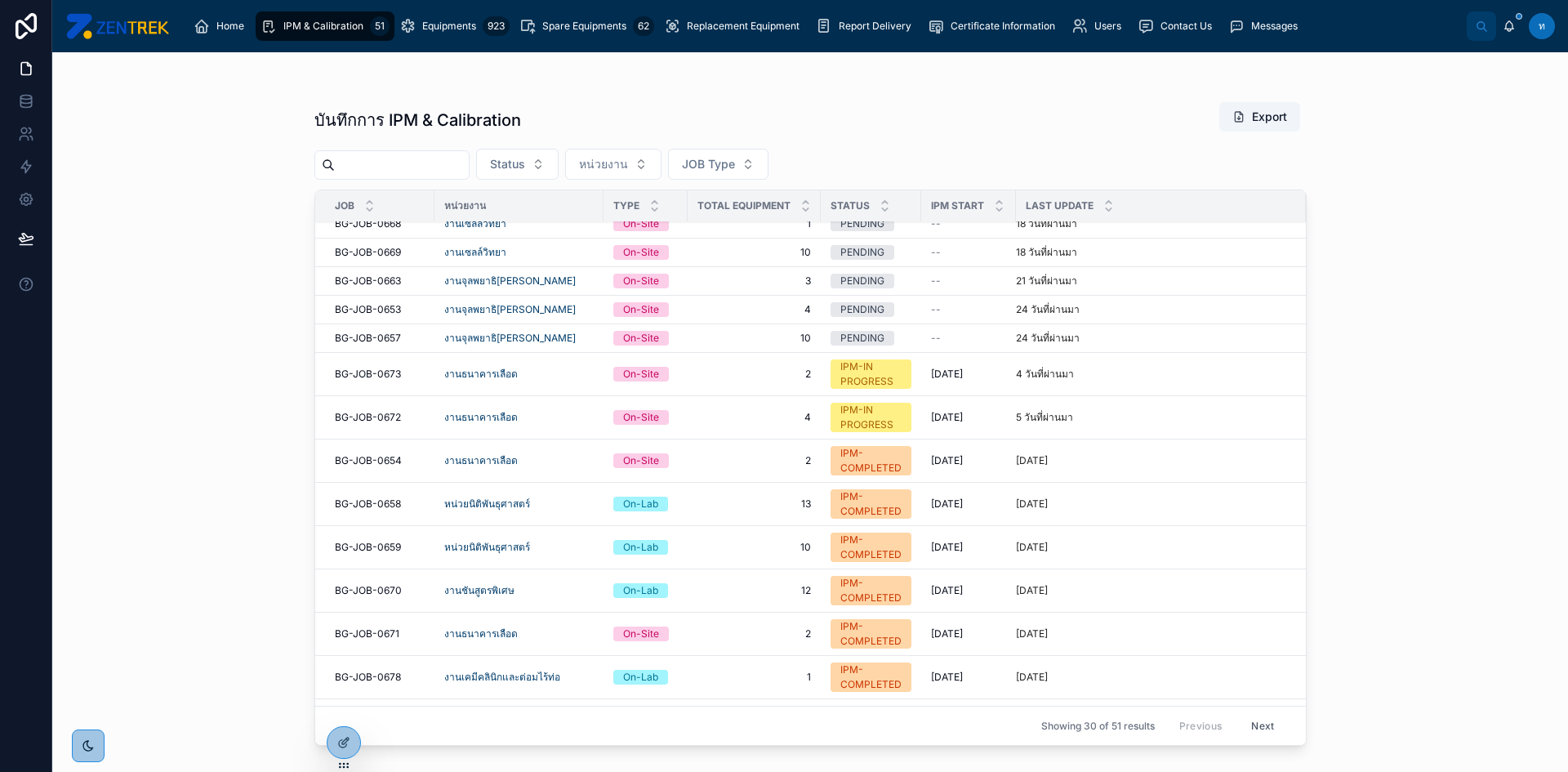
click at [379, 370] on span "BG-JOB-0673" at bounding box center [368, 373] width 66 height 13
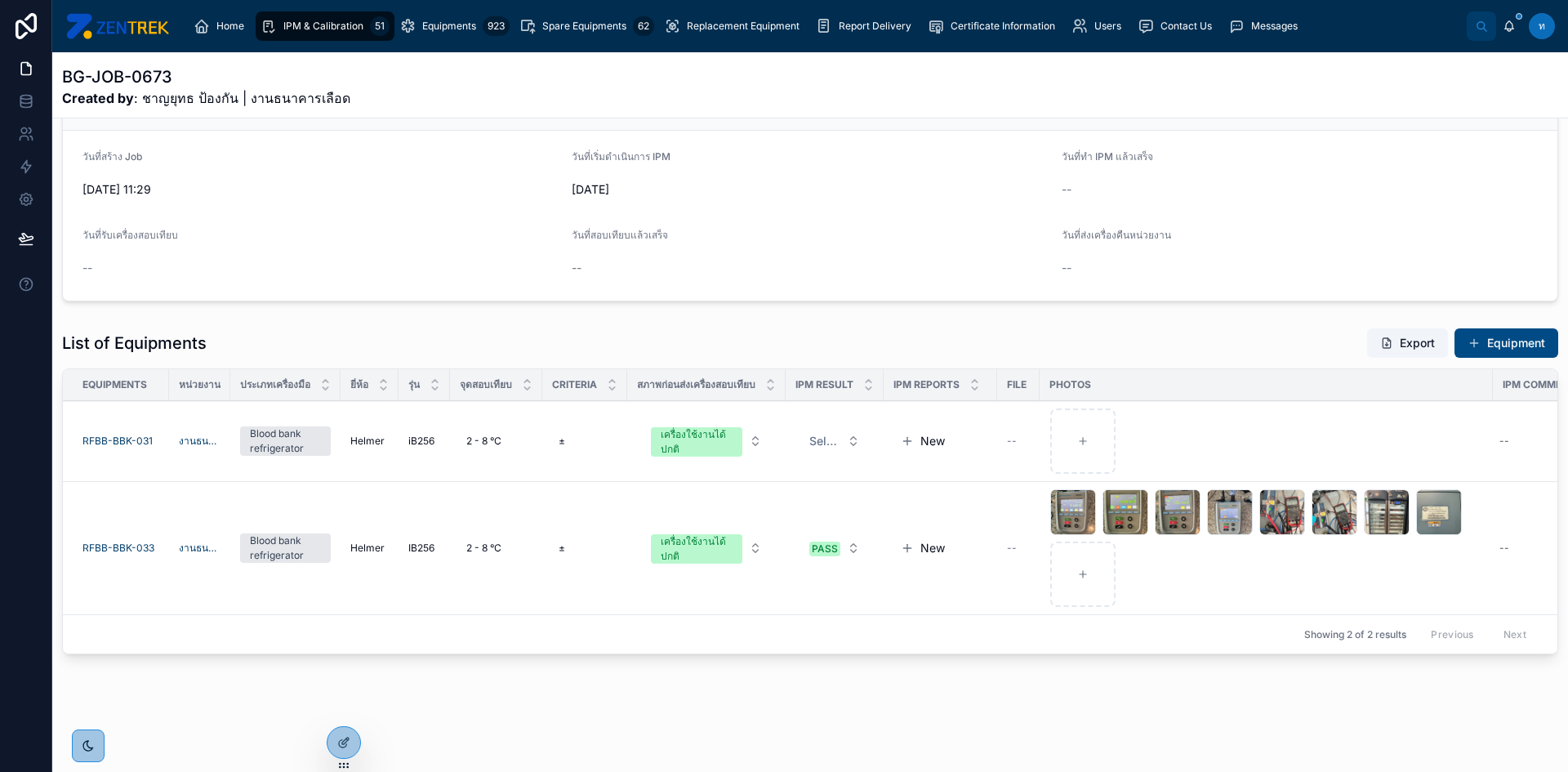
scroll to position [167, 0]
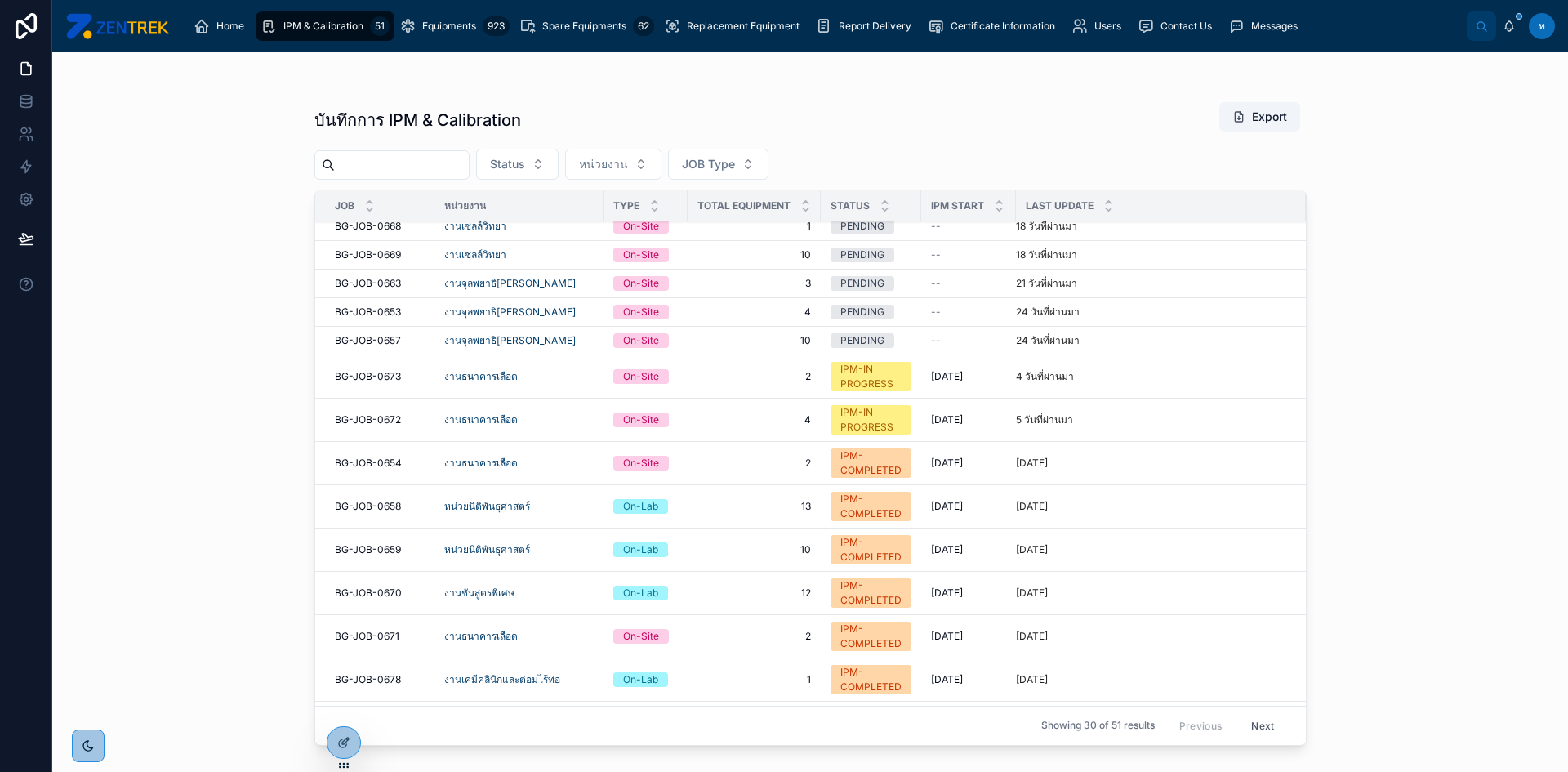
scroll to position [327, 0]
click at [378, 411] on span "BG-JOB-0672" at bounding box center [368, 417] width 66 height 13
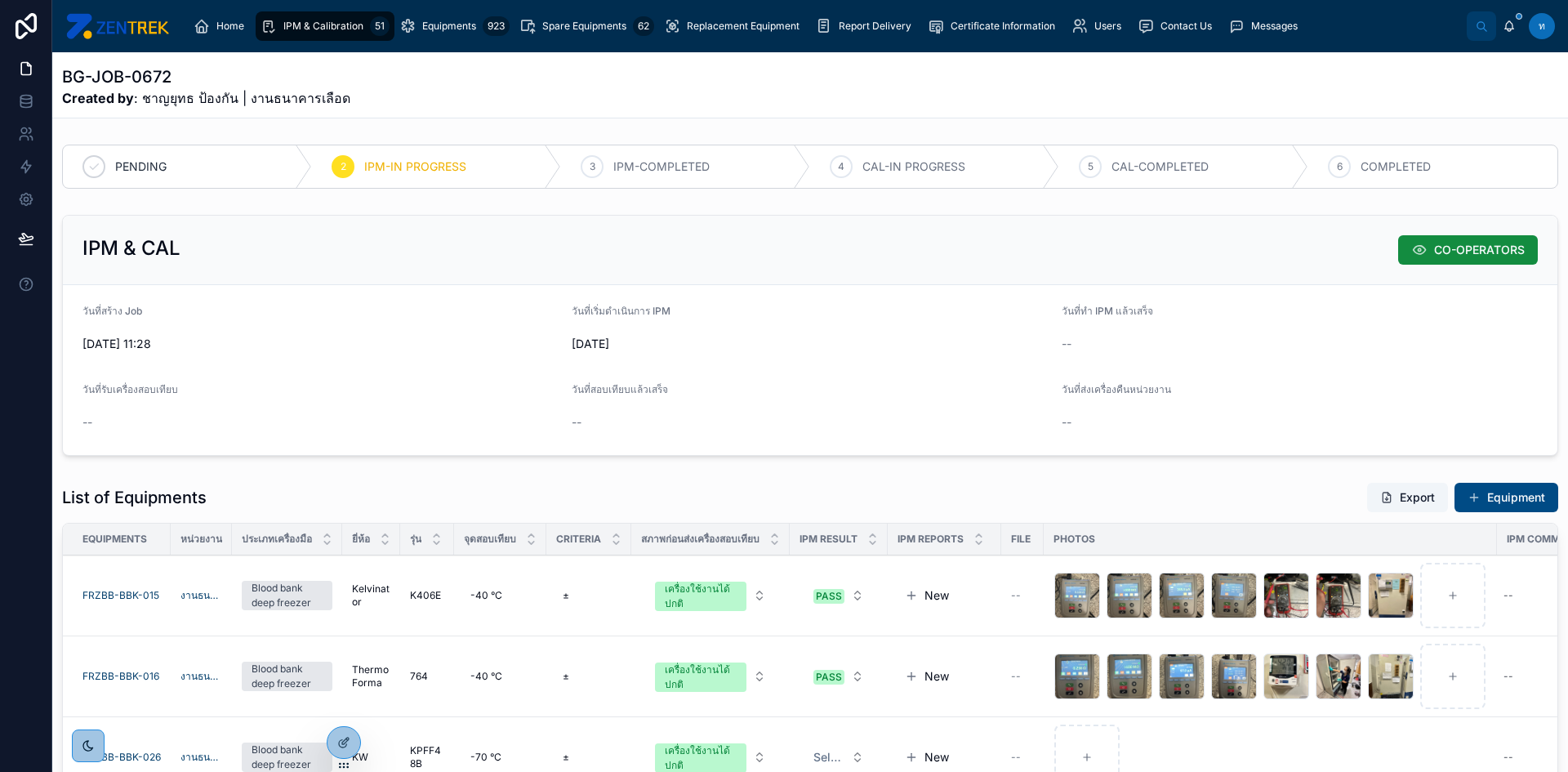
scroll to position [327, 0]
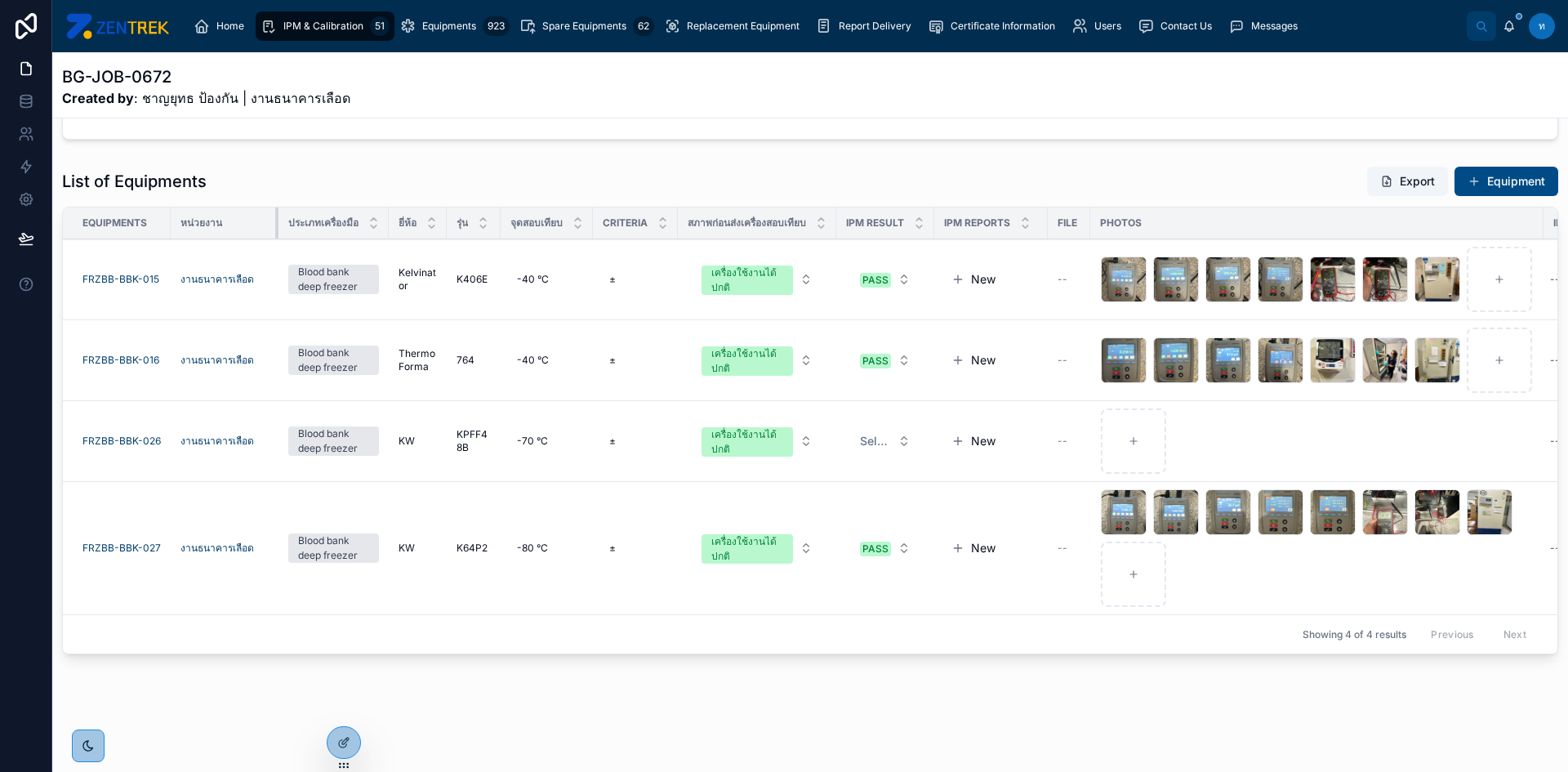
drag, startPoint x: 228, startPoint y: 214, endPoint x: 290, endPoint y: 245, distance: 69.3
click at [290, 245] on table "Equipments หน่วยงาน ประเภทเครื่องมือ ยี่ห้อ รุ่น จุดสอบเทียบ Criteria สภาพก่อนส…" at bounding box center [864, 411] width 1603 height 406
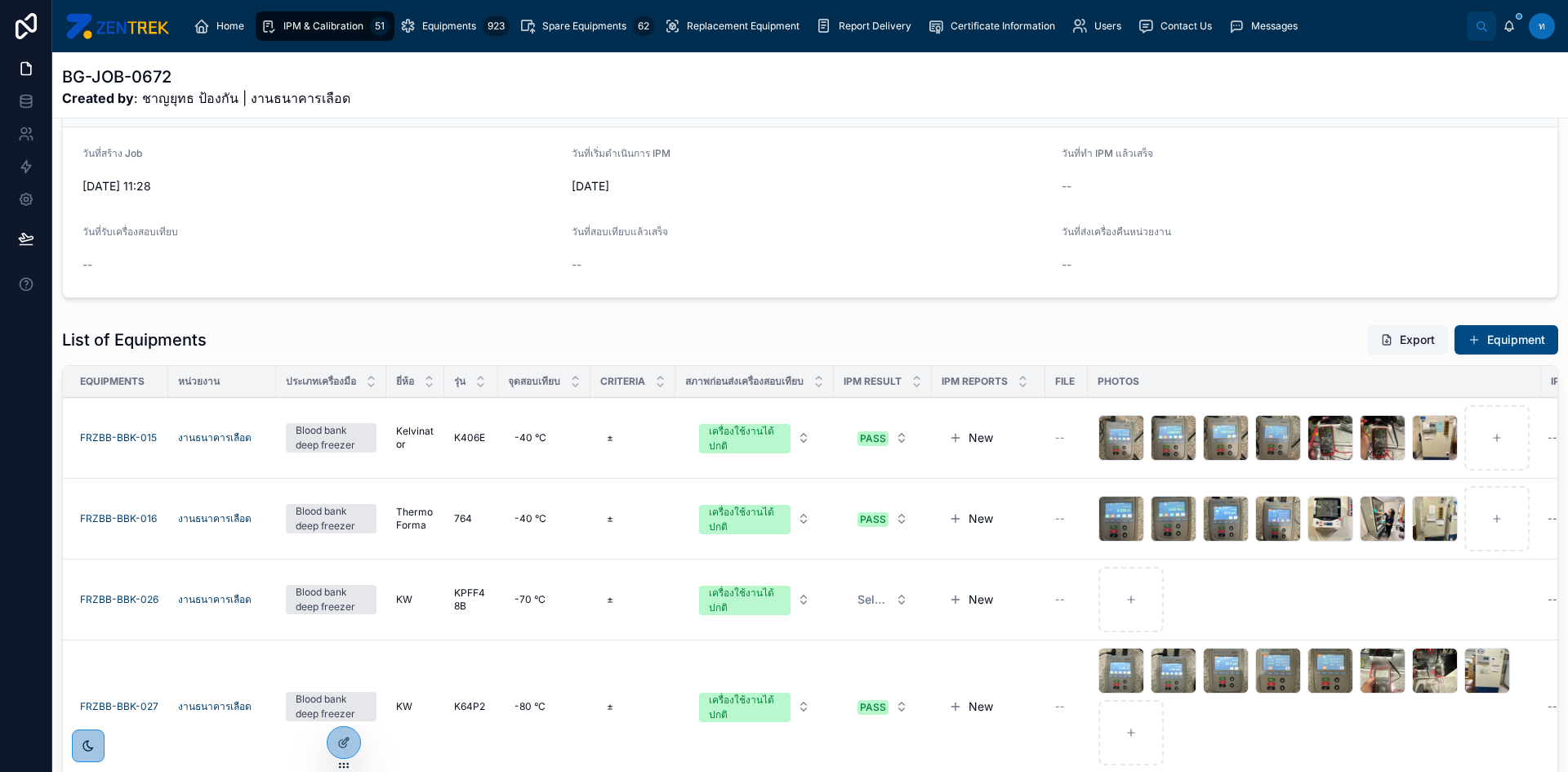
scroll to position [0, 0]
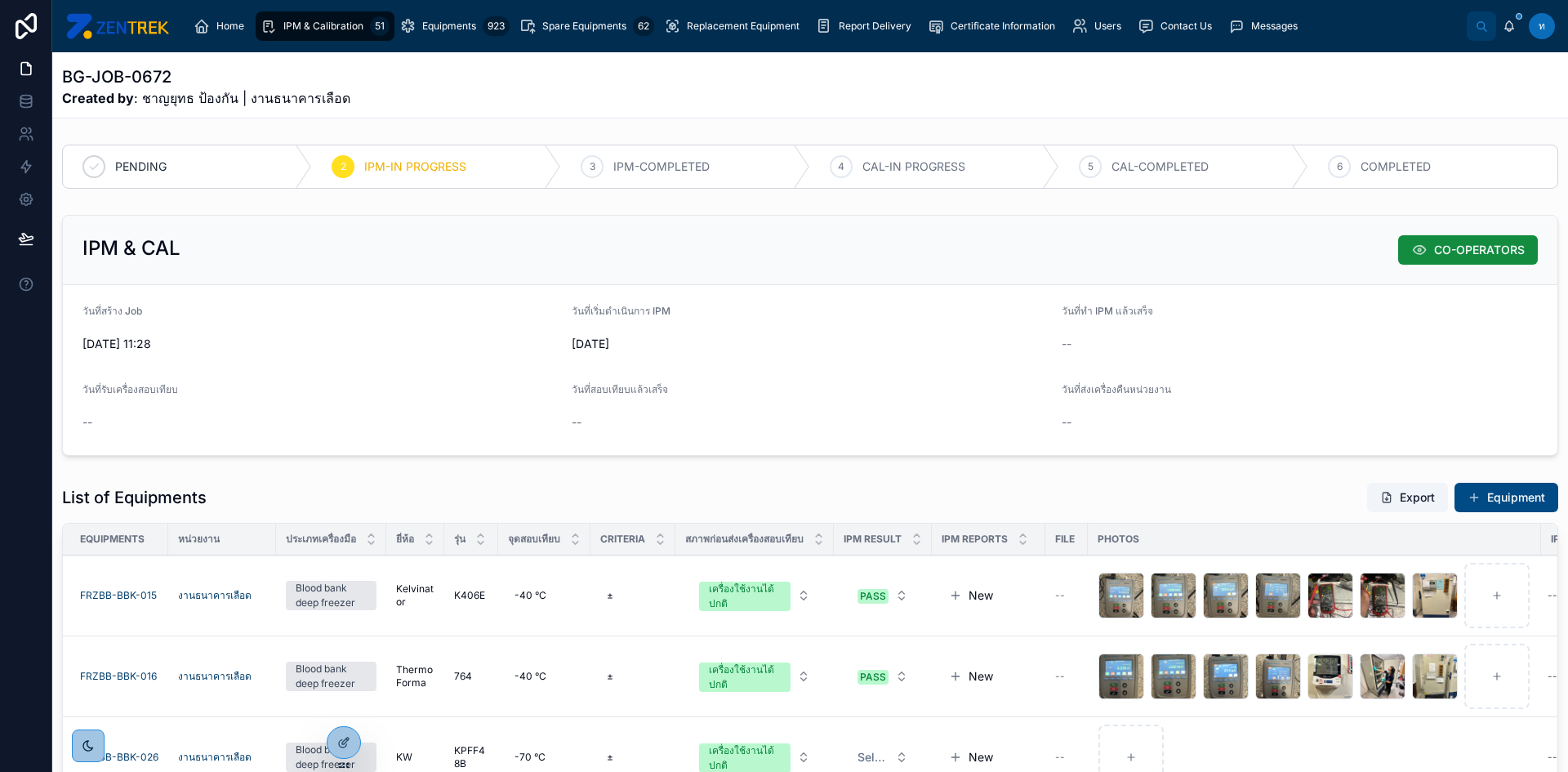
drag, startPoint x: 327, startPoint y: 36, endPoint x: 360, endPoint y: 51, distance: 36.2
click at [327, 36] on div "IPM & Calibration 51" at bounding box center [325, 26] width 129 height 26
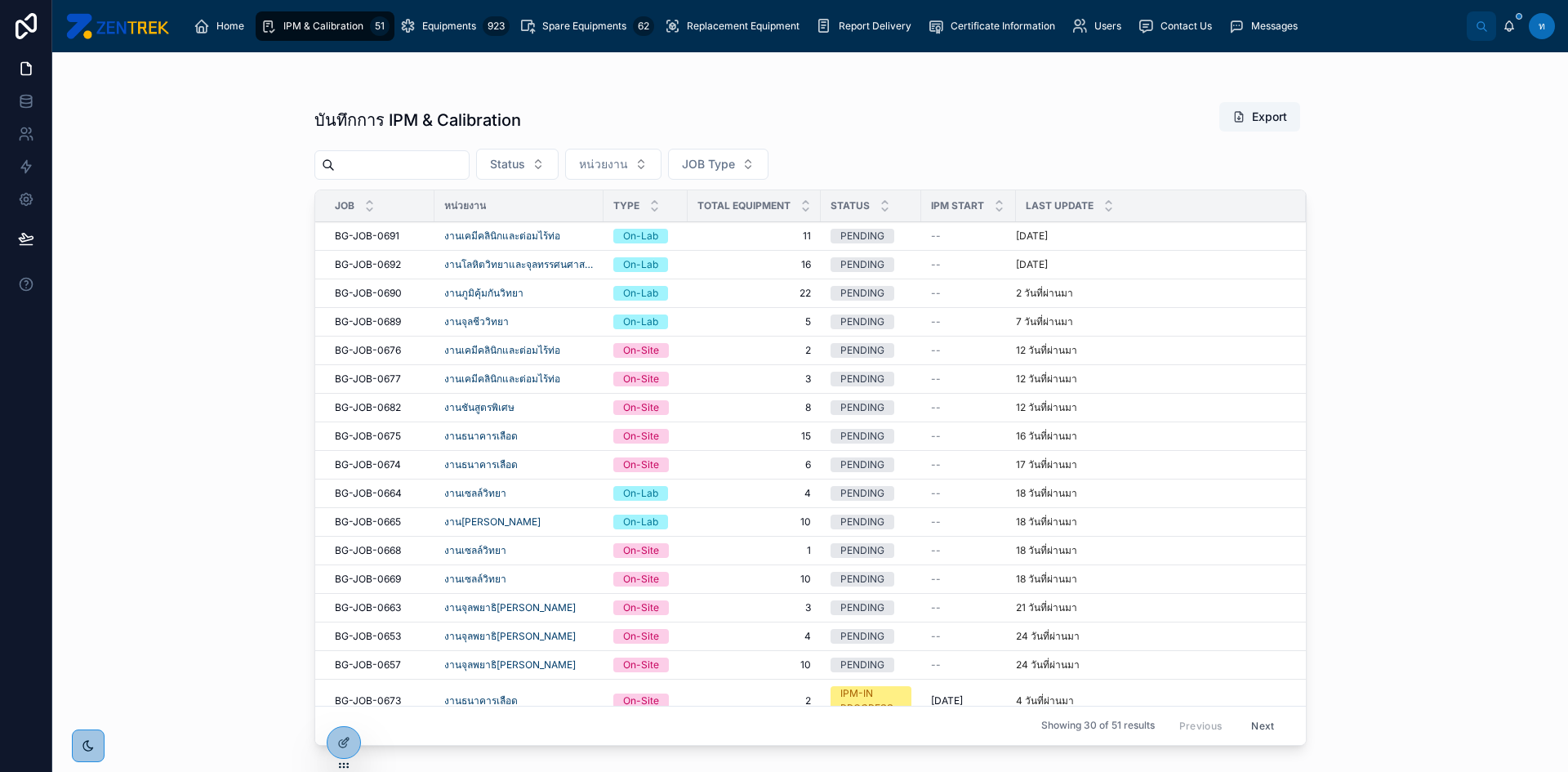
click at [225, 37] on div "Home" at bounding box center [222, 26] width 58 height 26
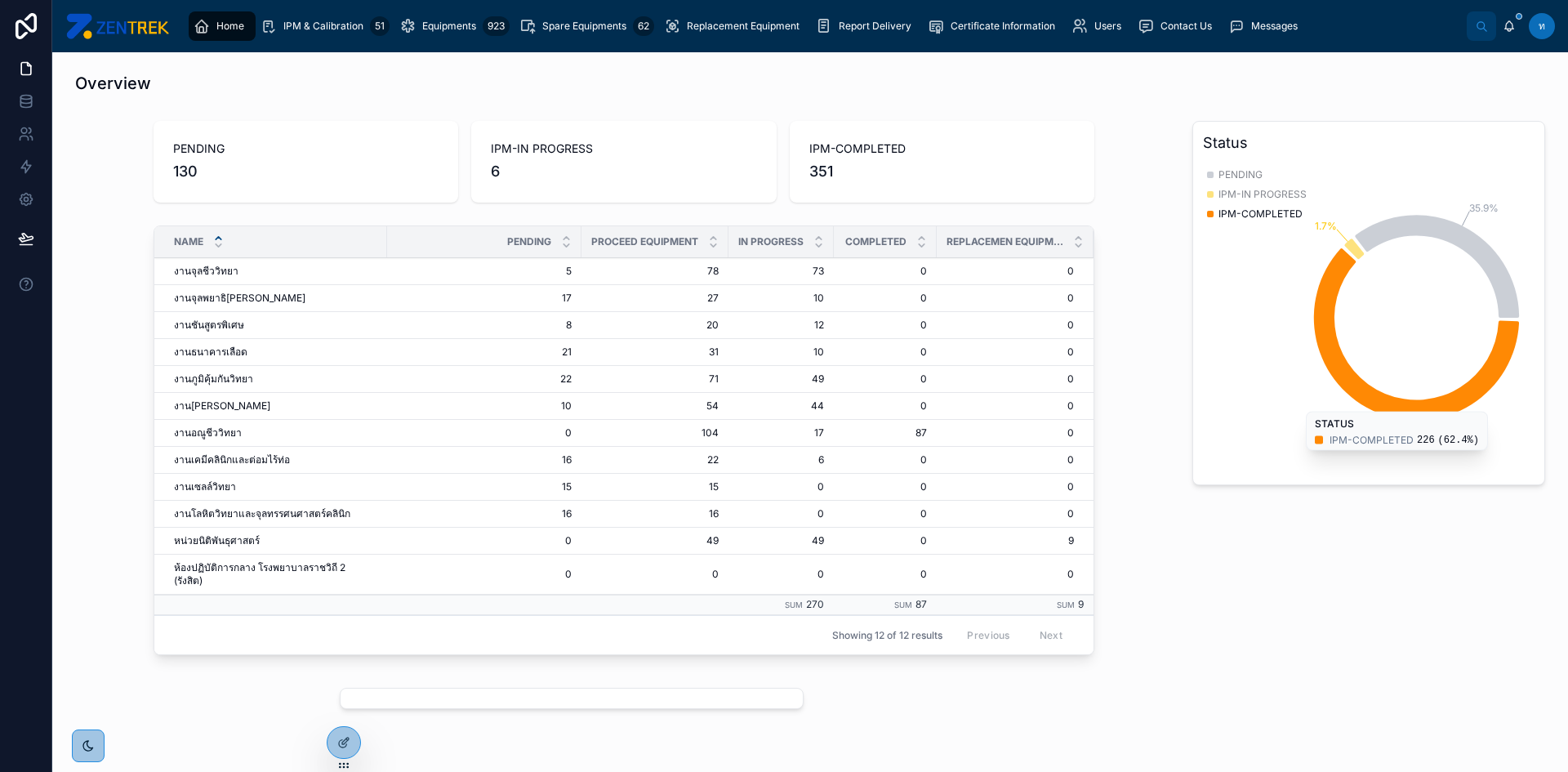
click at [359, 27] on span "IPM & Calibration" at bounding box center [324, 25] width 80 height 13
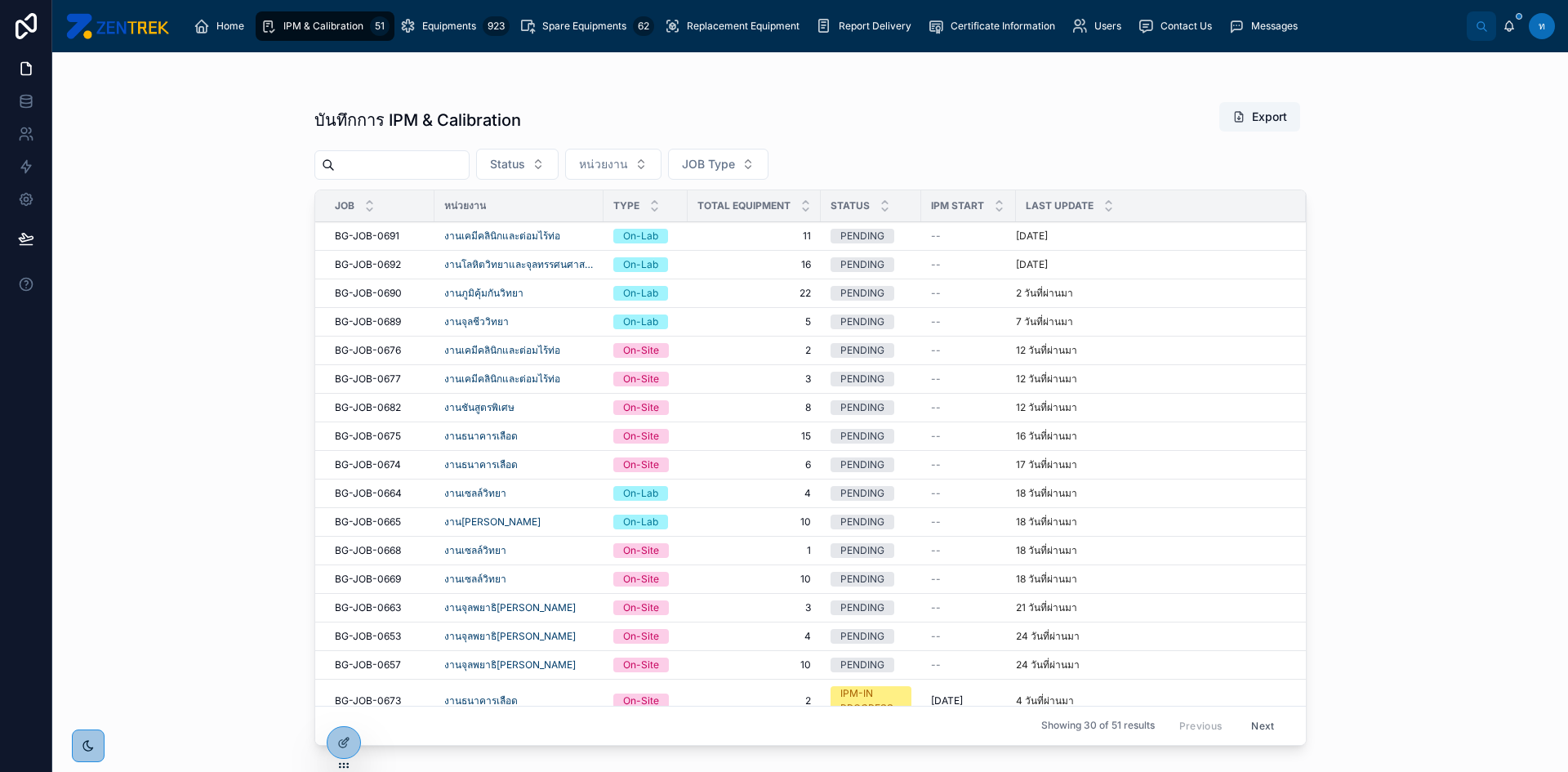
click at [460, 29] on span "Equipments" at bounding box center [449, 25] width 54 height 13
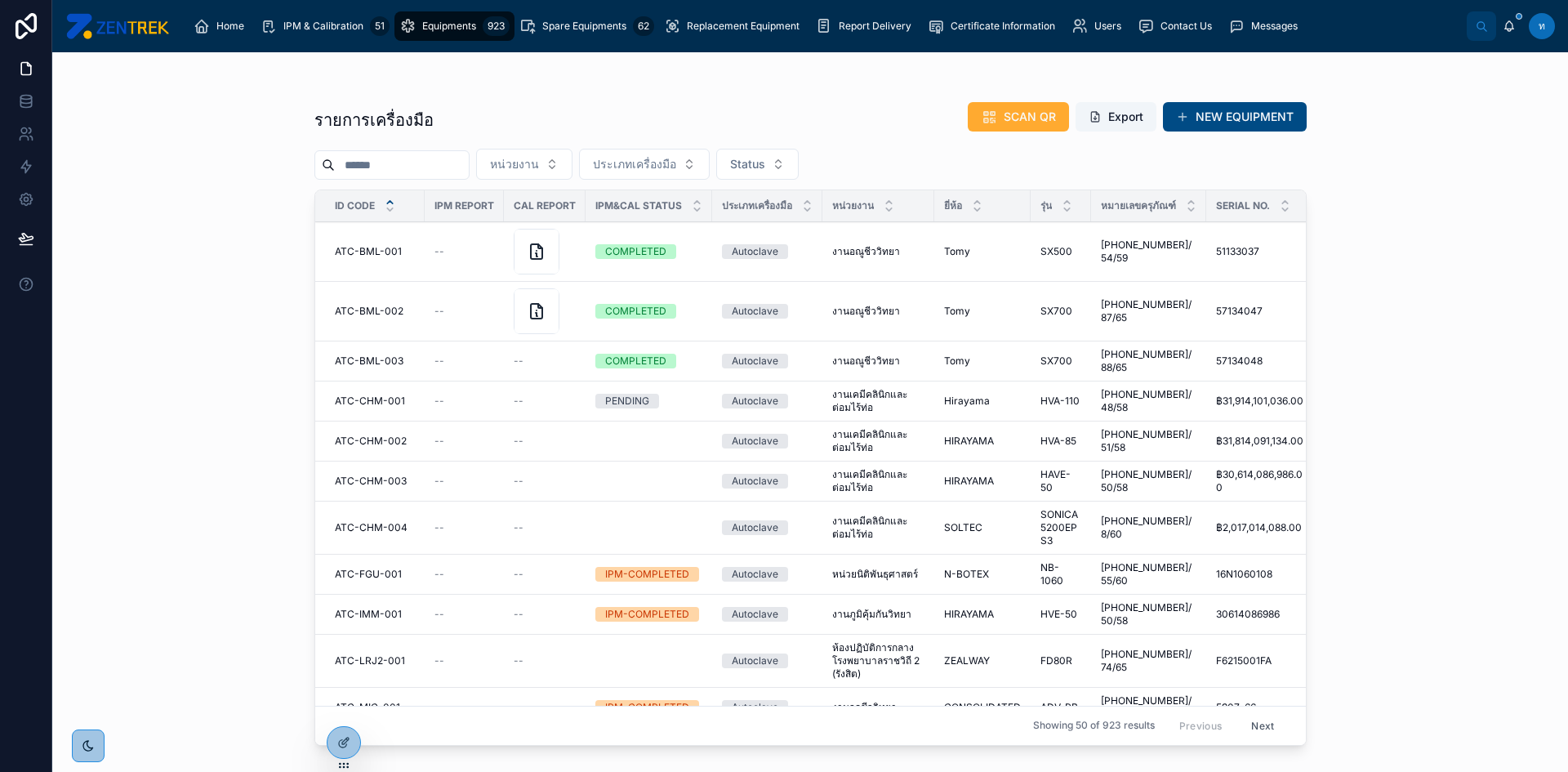
click at [799, 164] on button "Status" at bounding box center [757, 164] width 83 height 31
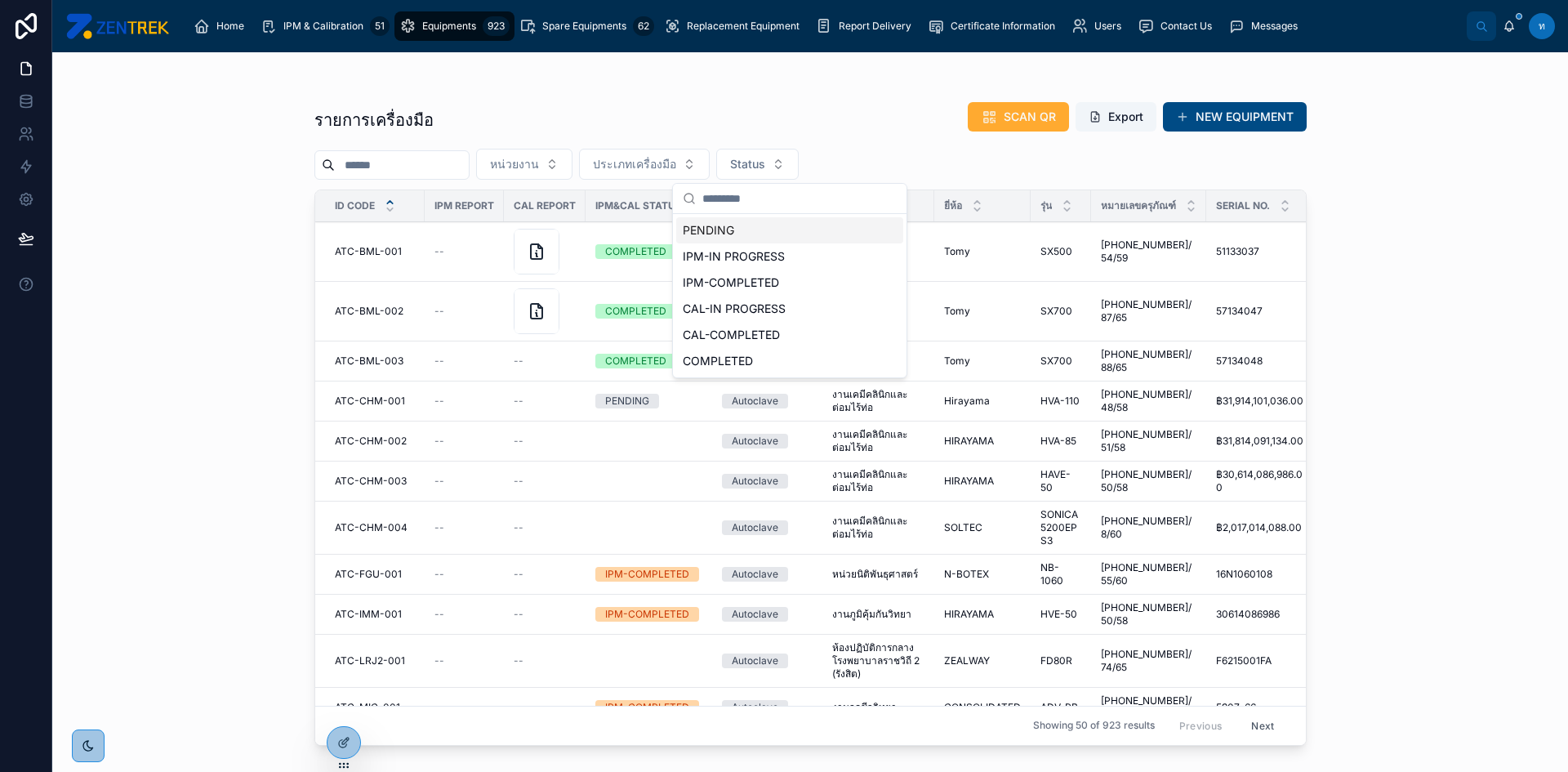
click at [801, 130] on div "รายการเครื่องมือ SCAN QR Export NEW EQUIPMENT" at bounding box center [811, 120] width 992 height 38
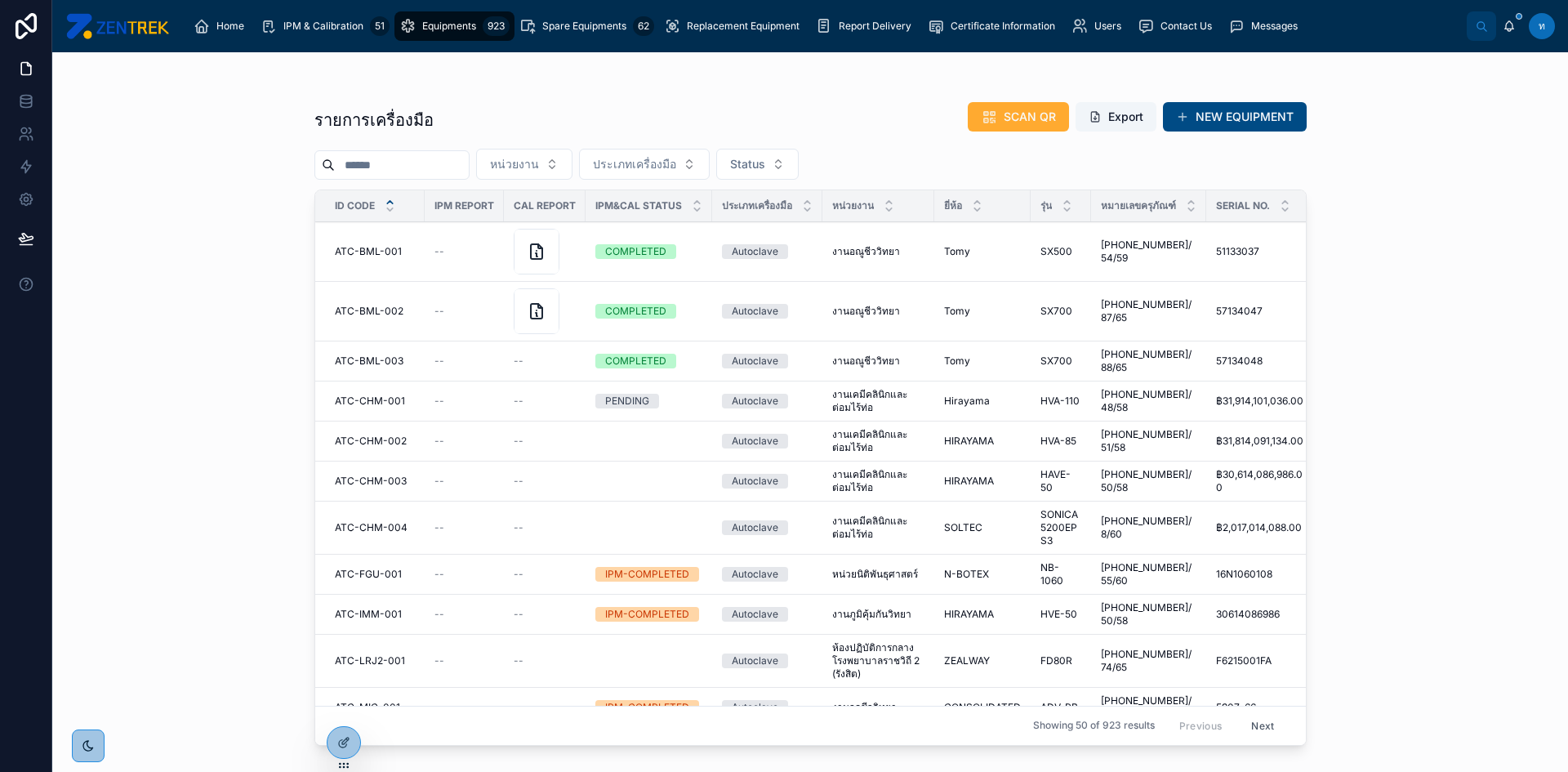
click at [344, 37] on div "IPM & Calibration 51" at bounding box center [325, 26] width 129 height 26
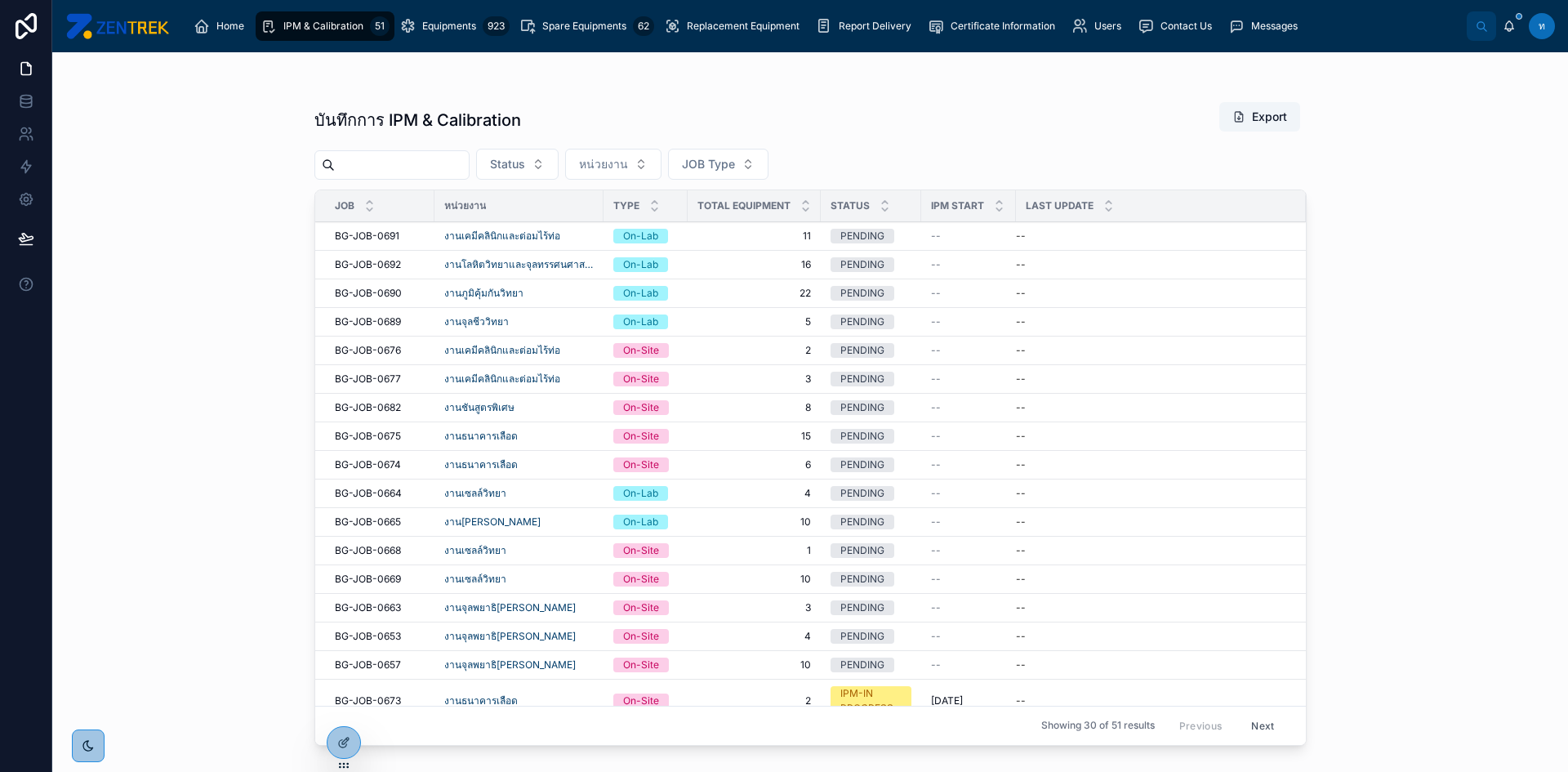
drag, startPoint x: 344, startPoint y: 37, endPoint x: 729, endPoint y: 161, distance: 404.5
click at [729, 161] on span "JOB Type" at bounding box center [708, 164] width 53 height 17
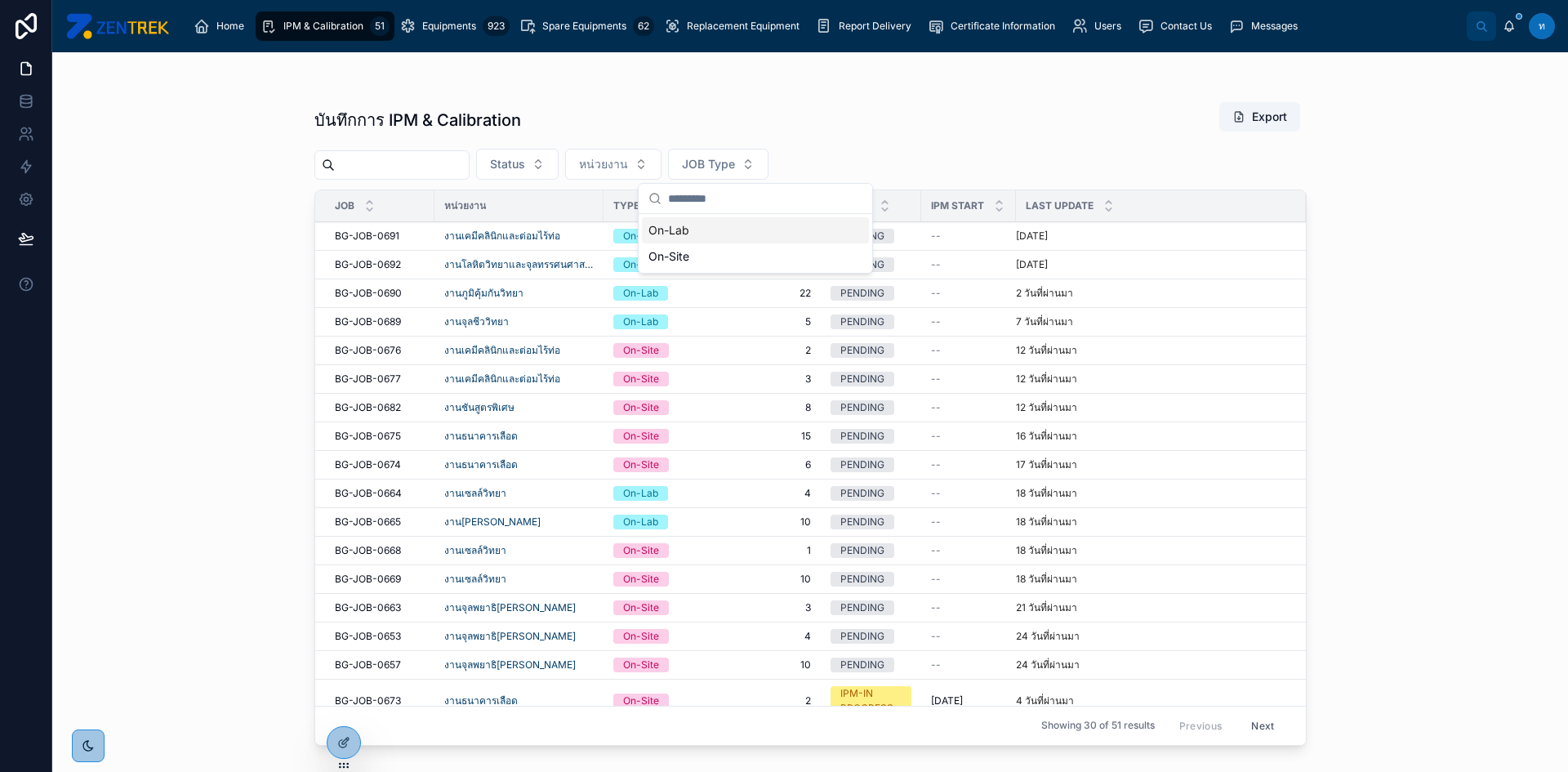
click at [684, 237] on div "On-Lab" at bounding box center [755, 230] width 227 height 26
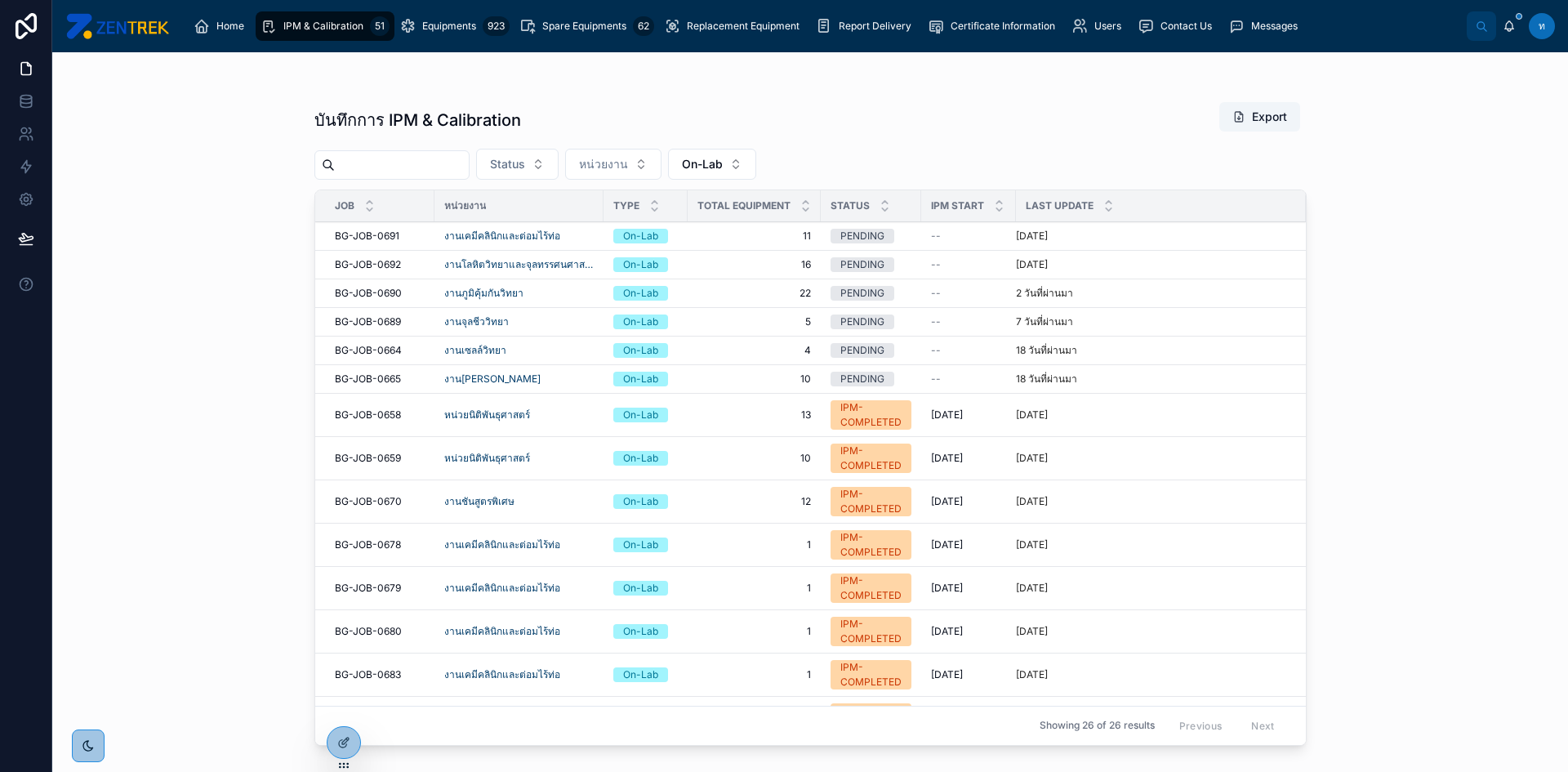
click at [427, 26] on span "Equipments" at bounding box center [449, 25] width 54 height 13
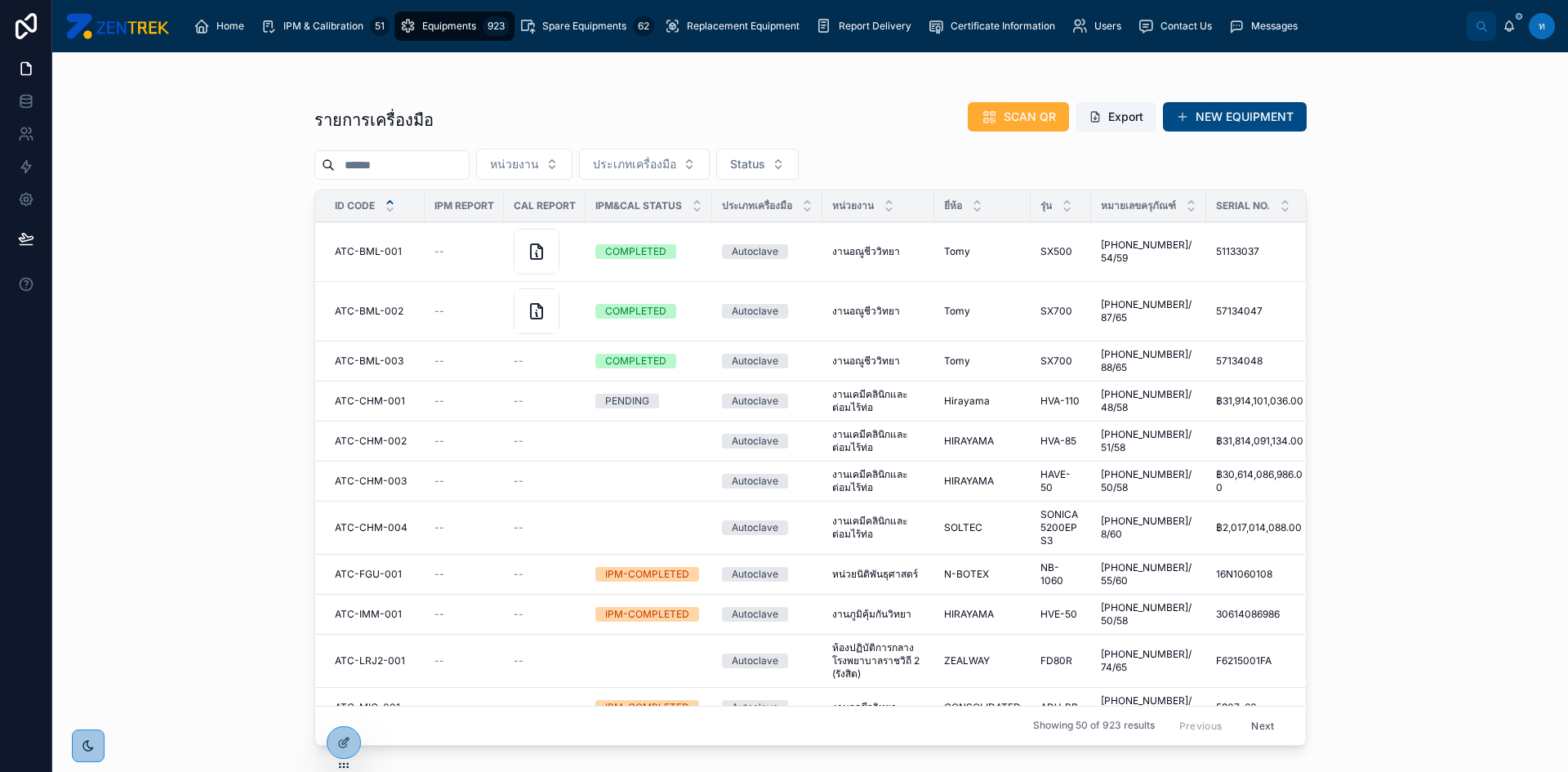
click at [799, 175] on button "Status" at bounding box center [757, 164] width 83 height 31
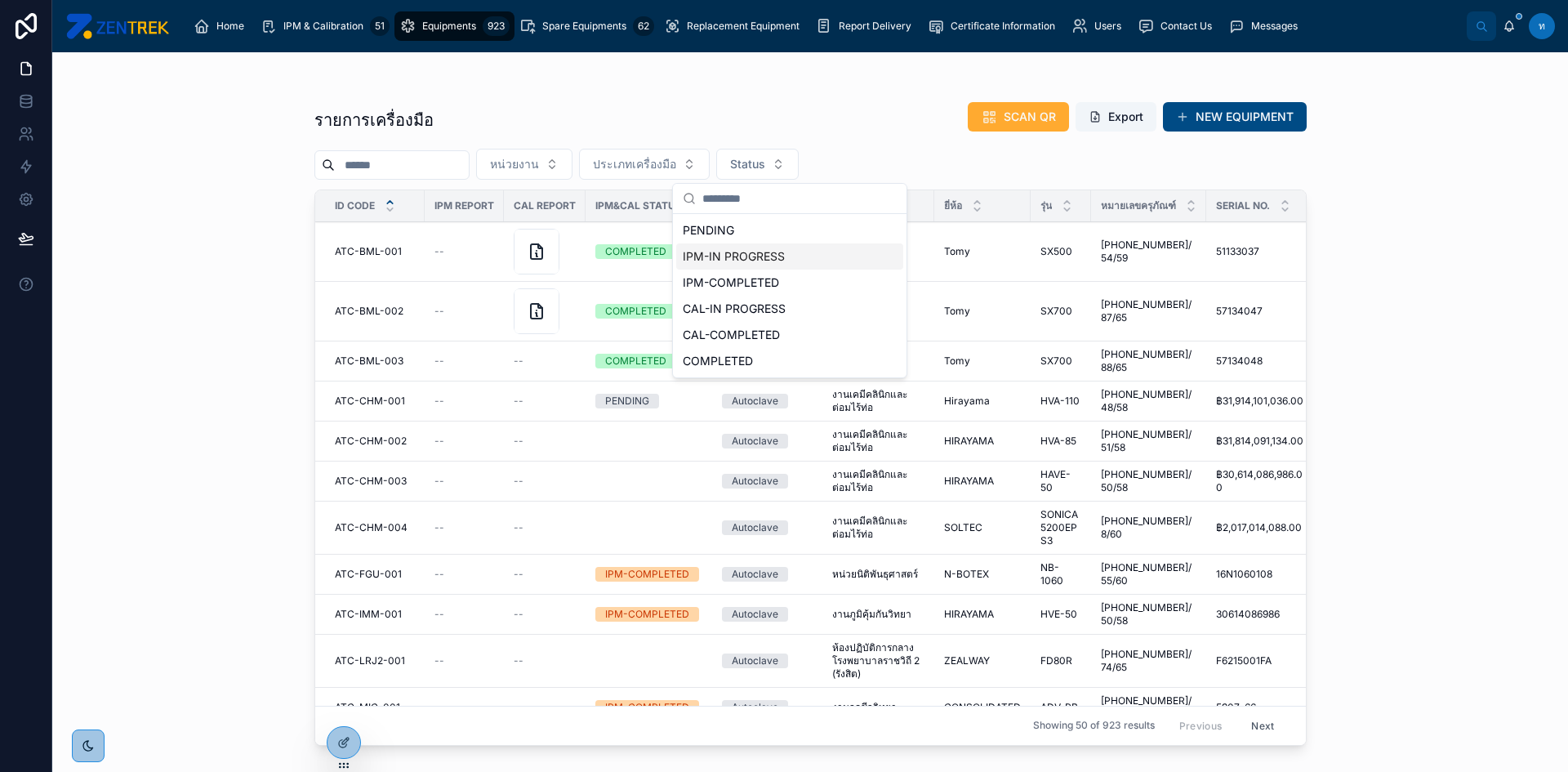
click at [774, 263] on div "IPM-IN PROGRESS" at bounding box center [789, 256] width 227 height 26
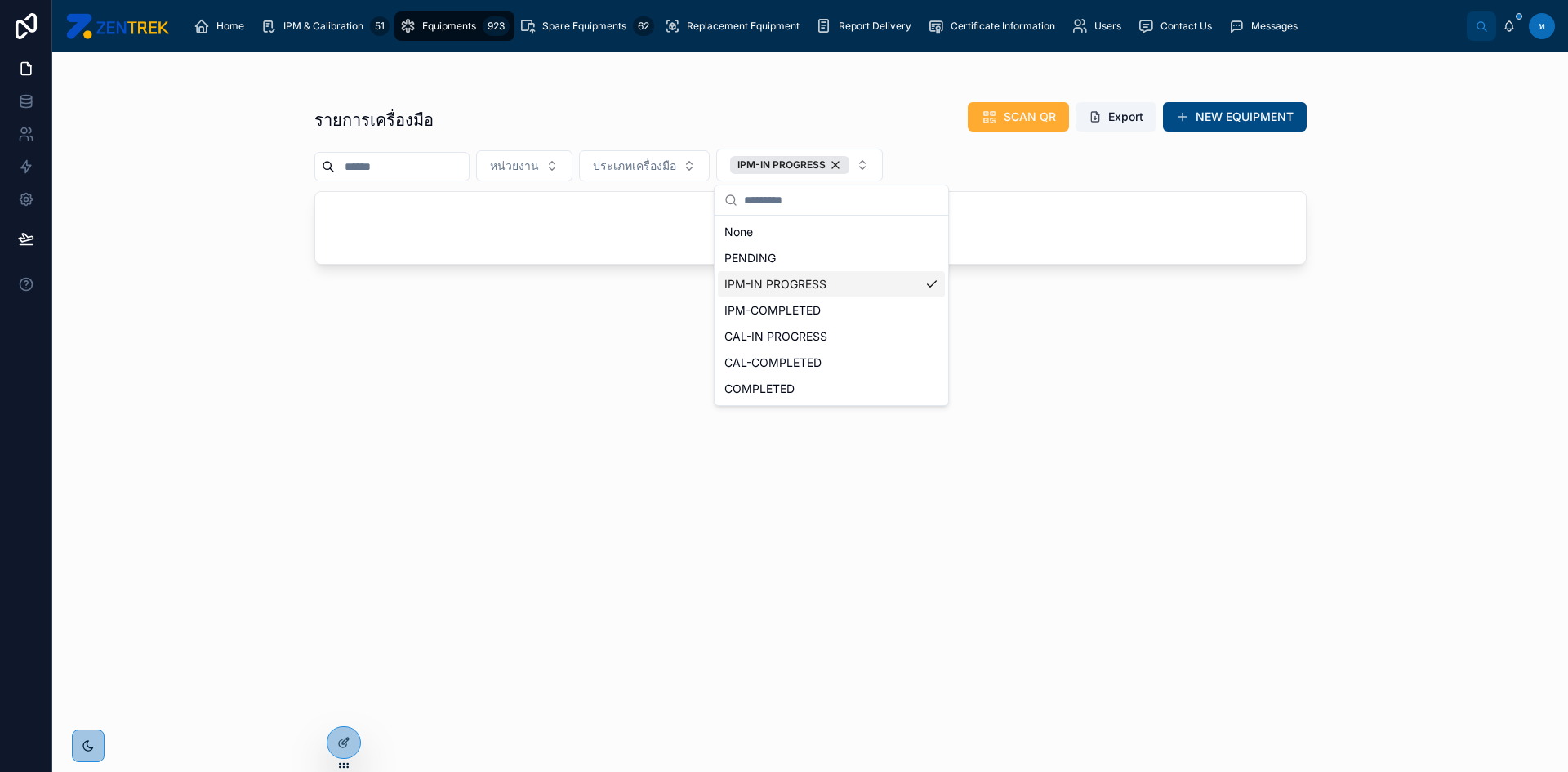
click at [779, 277] on div "IPM-IN PROGRESS" at bounding box center [831, 284] width 227 height 26
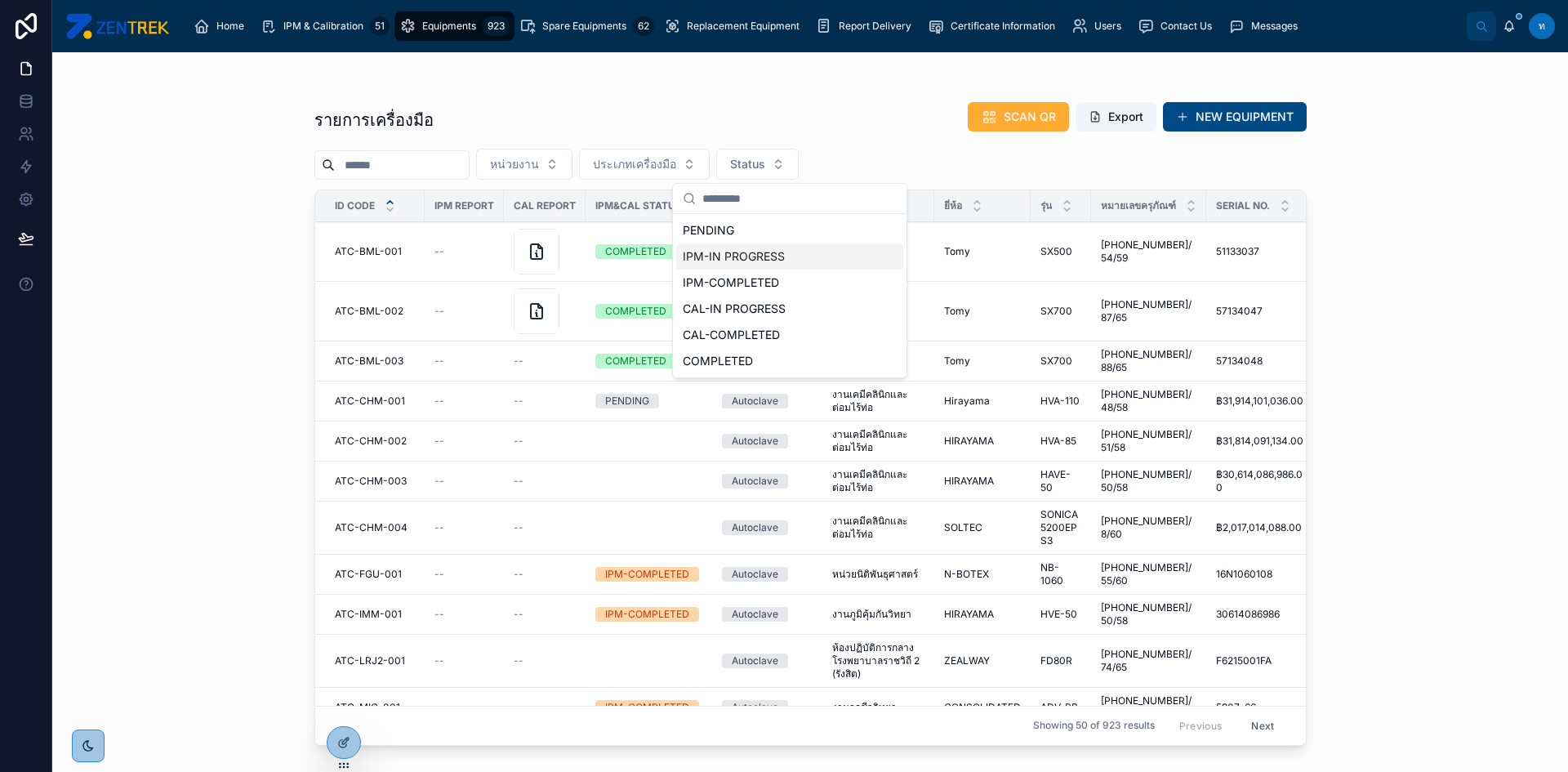
click at [777, 250] on div "IPM-IN PROGRESS" at bounding box center [789, 256] width 227 height 26
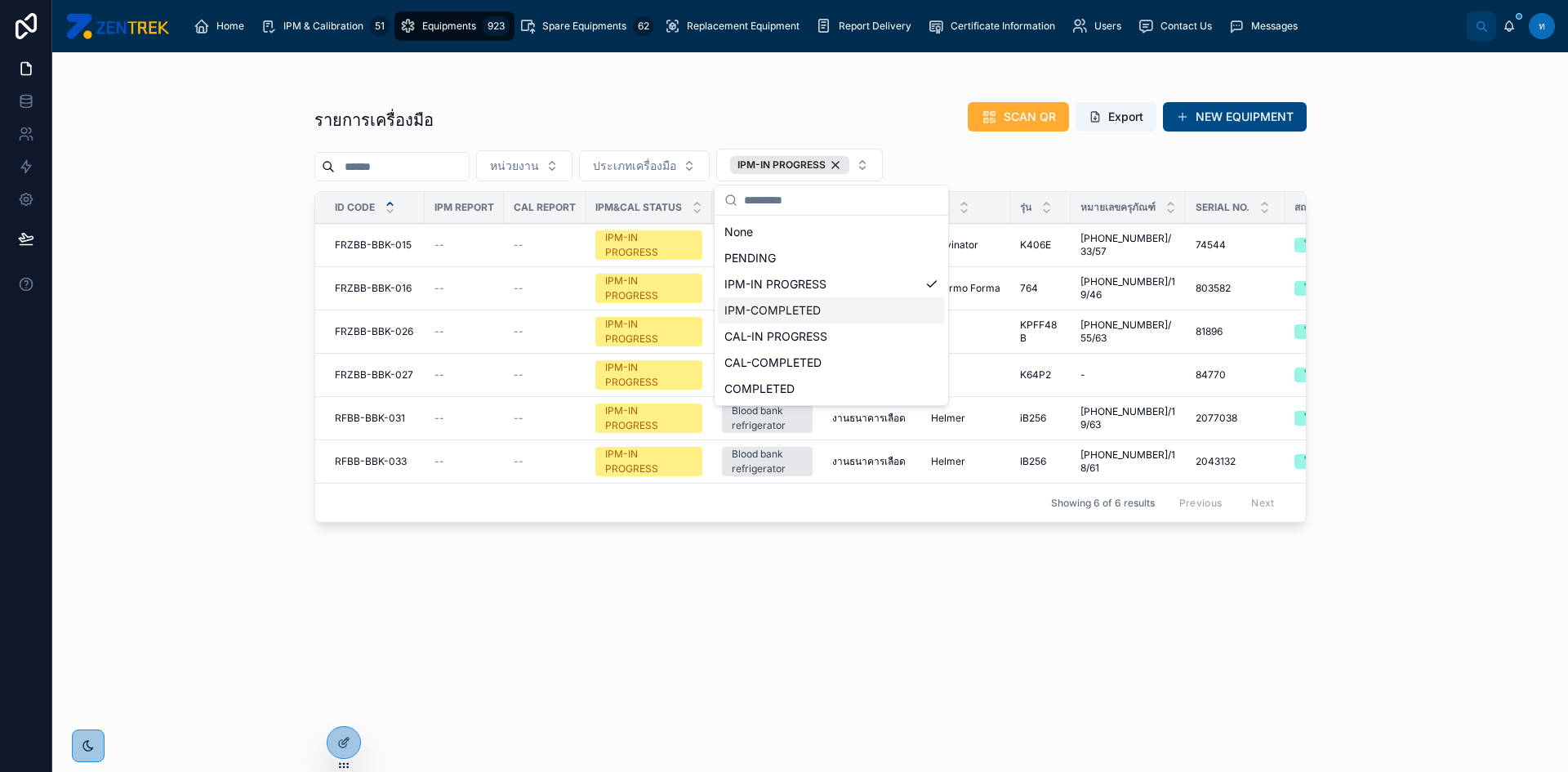
click at [799, 315] on div "IPM-COMPLETED" at bounding box center [831, 311] width 227 height 26
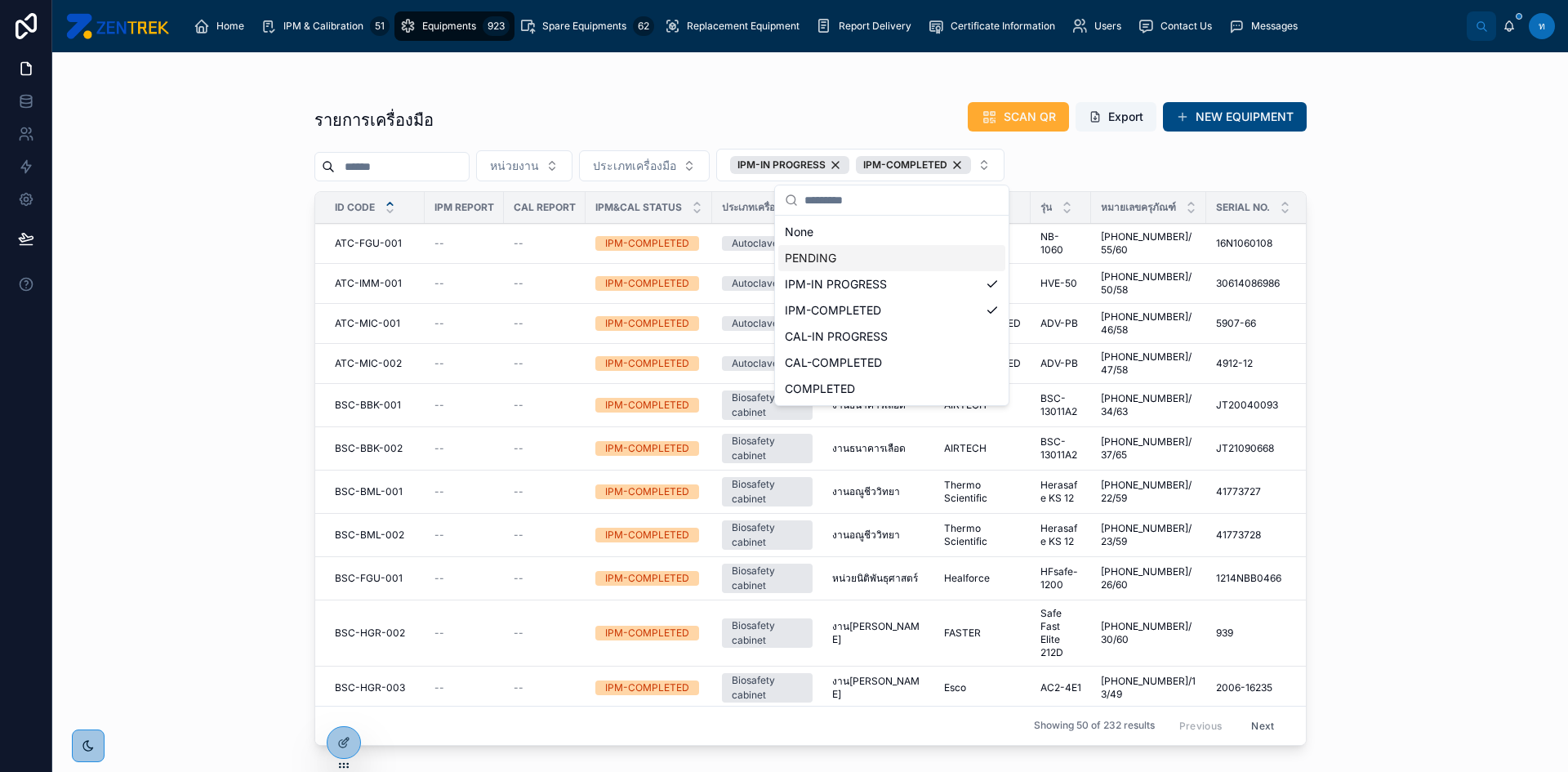
click at [808, 264] on div "PENDING" at bounding box center [891, 258] width 227 height 26
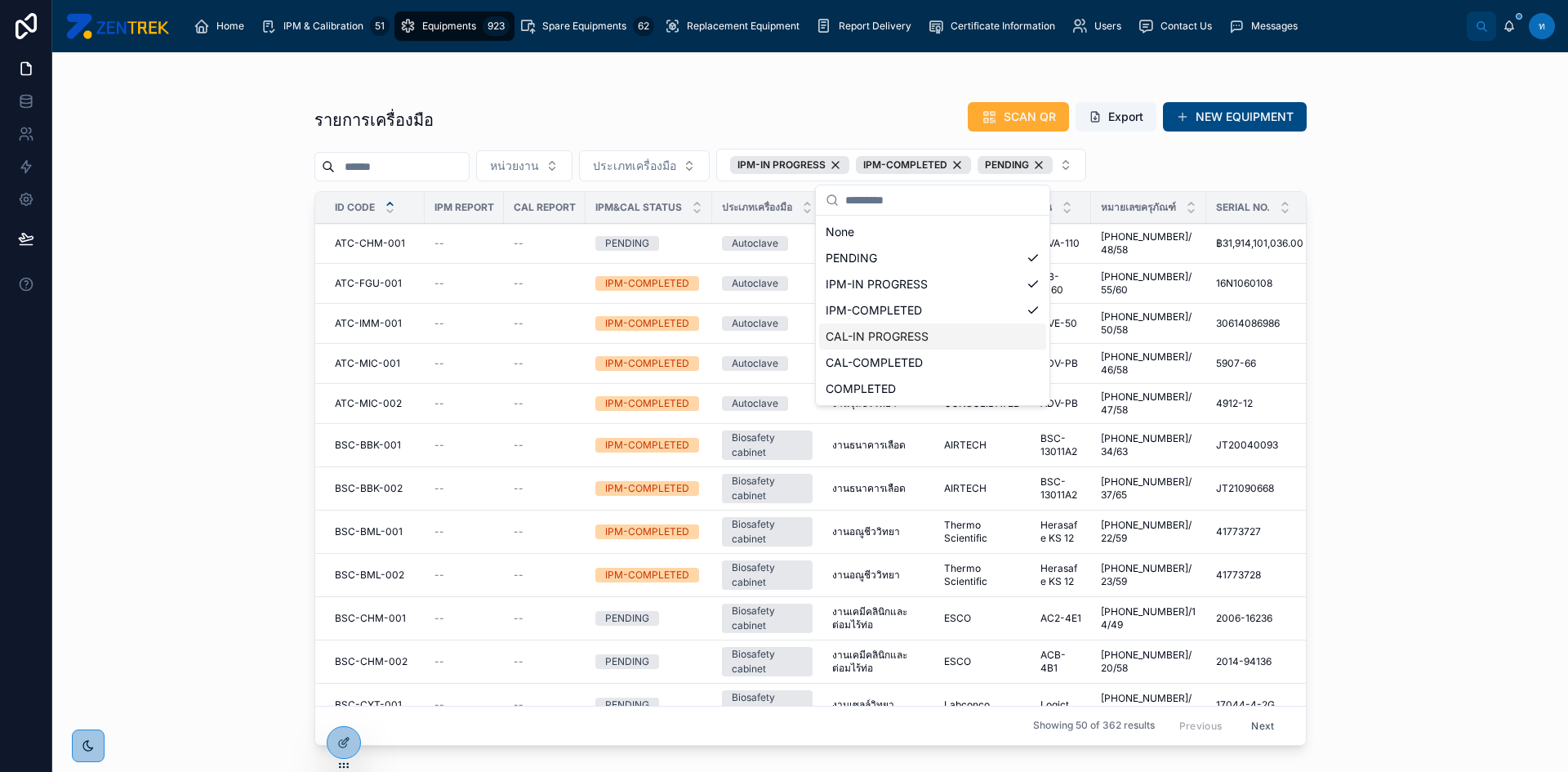
click at [889, 343] on div "CAL-IN PROGRESS" at bounding box center [932, 337] width 227 height 26
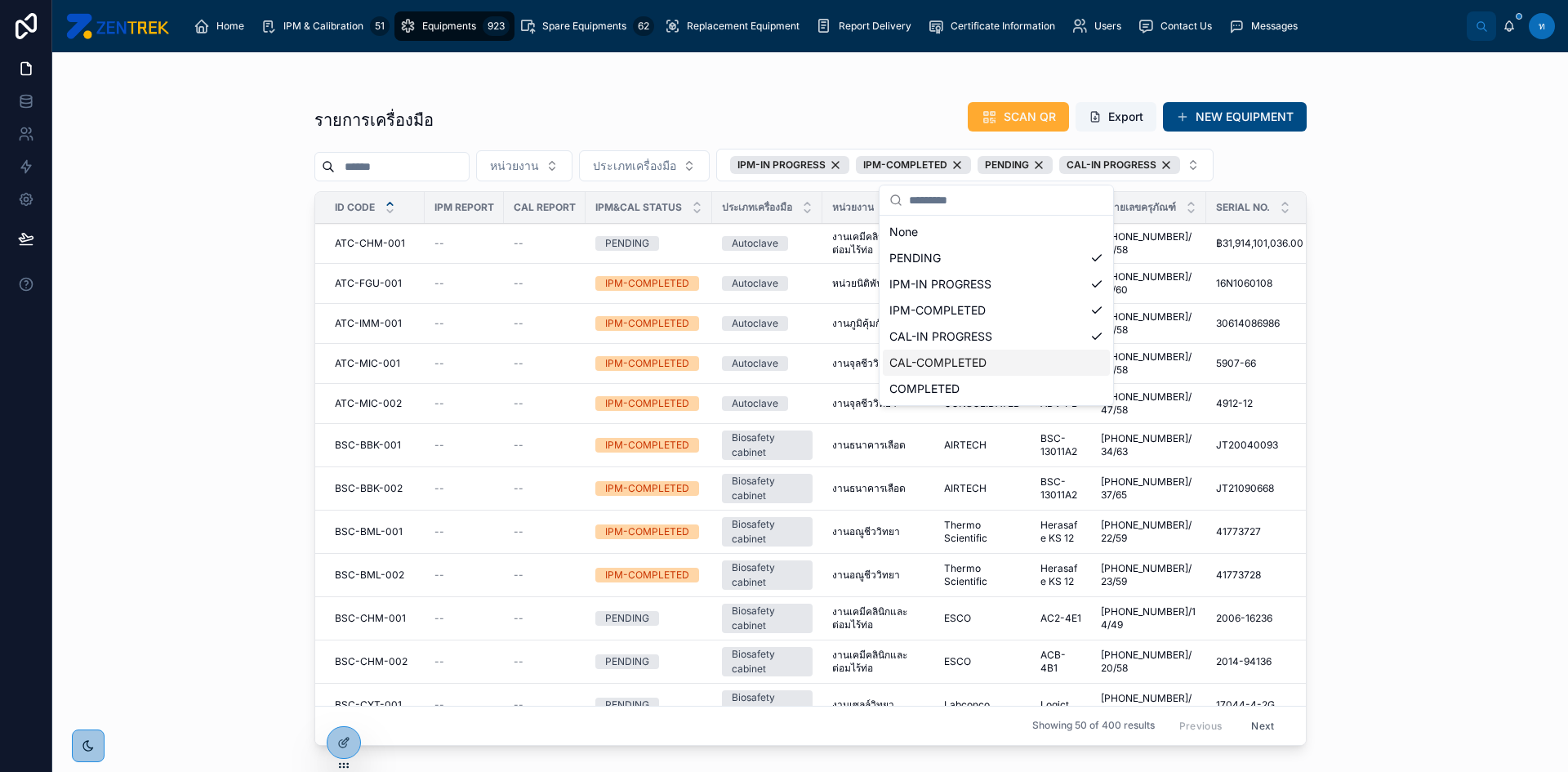
click at [937, 366] on div "CAL-COMPLETED" at bounding box center [996, 363] width 227 height 26
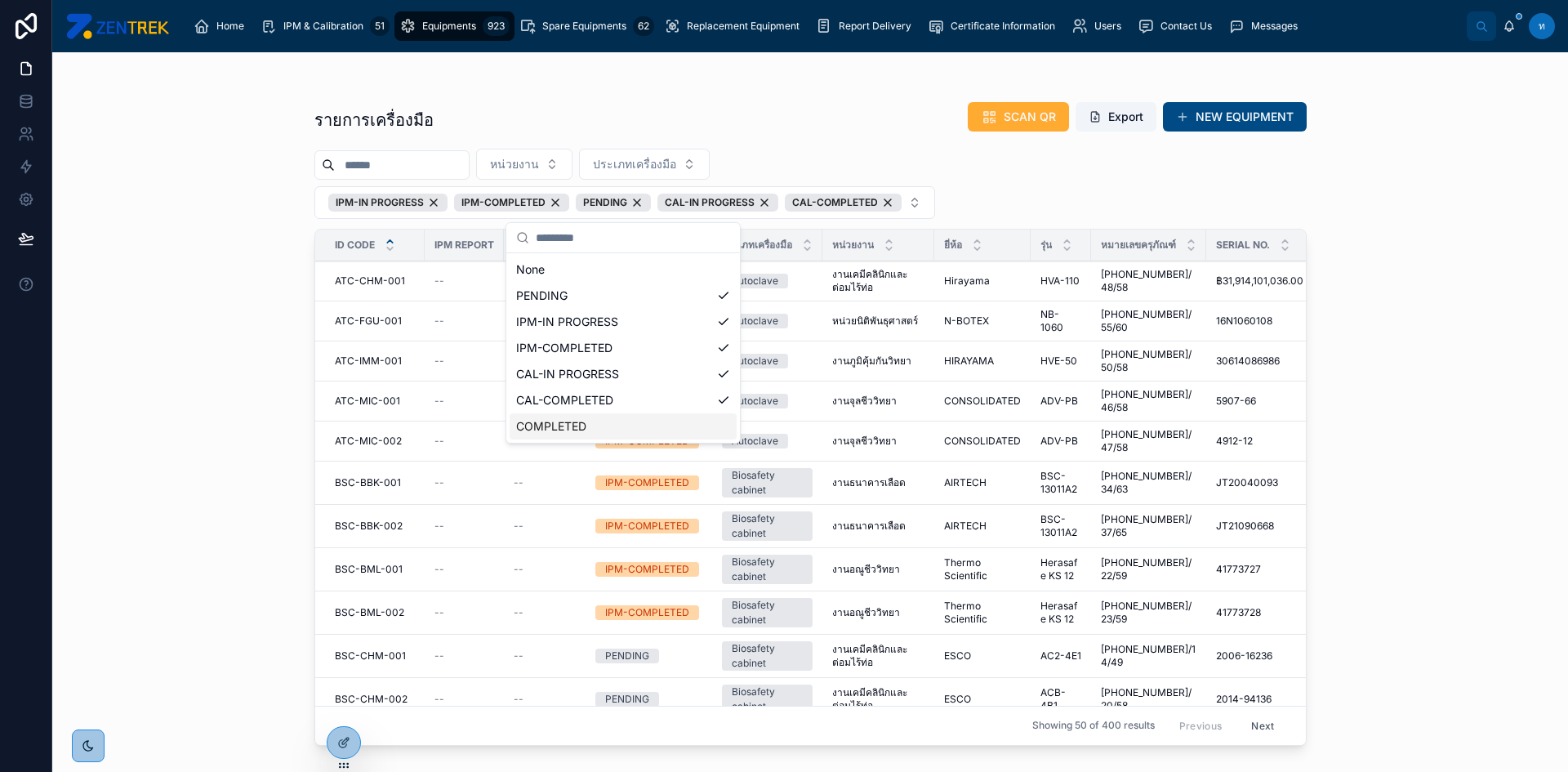
click at [633, 428] on div "COMPLETED" at bounding box center [623, 427] width 227 height 26
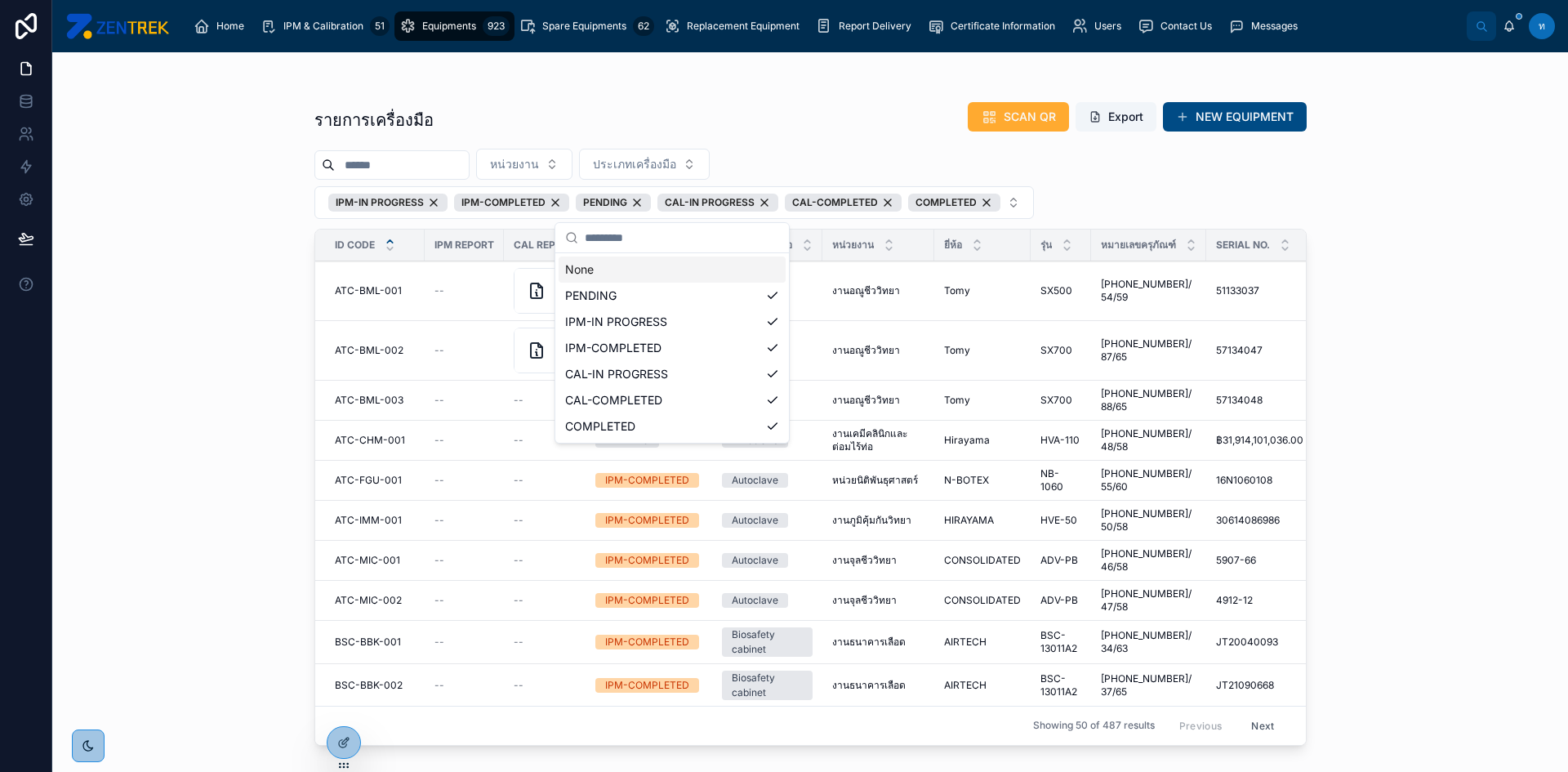
click at [661, 114] on div "รายการเครื่องมือ SCAN QR Export NEW EQUIPMENT" at bounding box center [811, 120] width 992 height 38
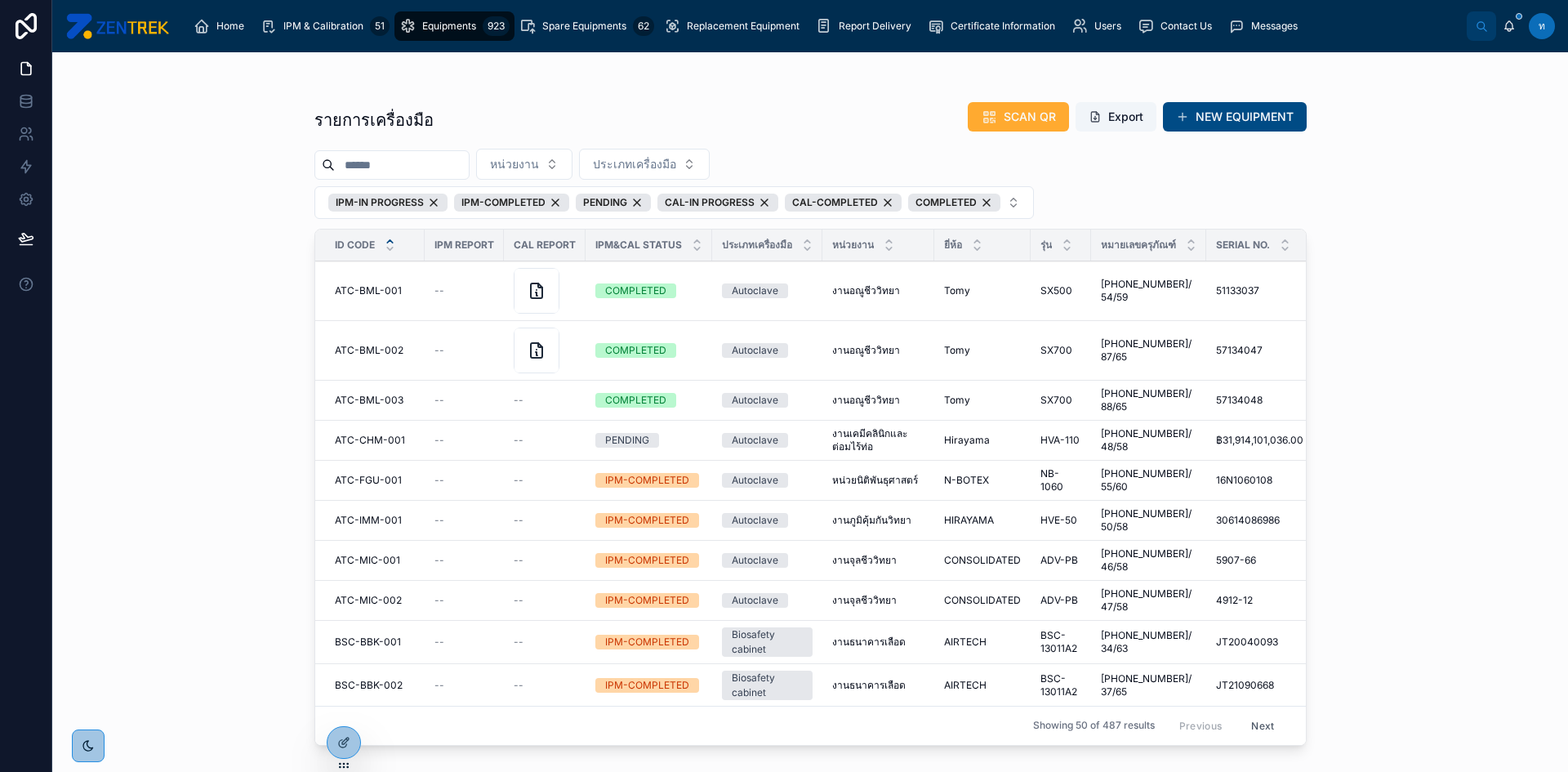
click at [654, 164] on span "ประเภทเครื่องมือ" at bounding box center [635, 164] width 84 height 17
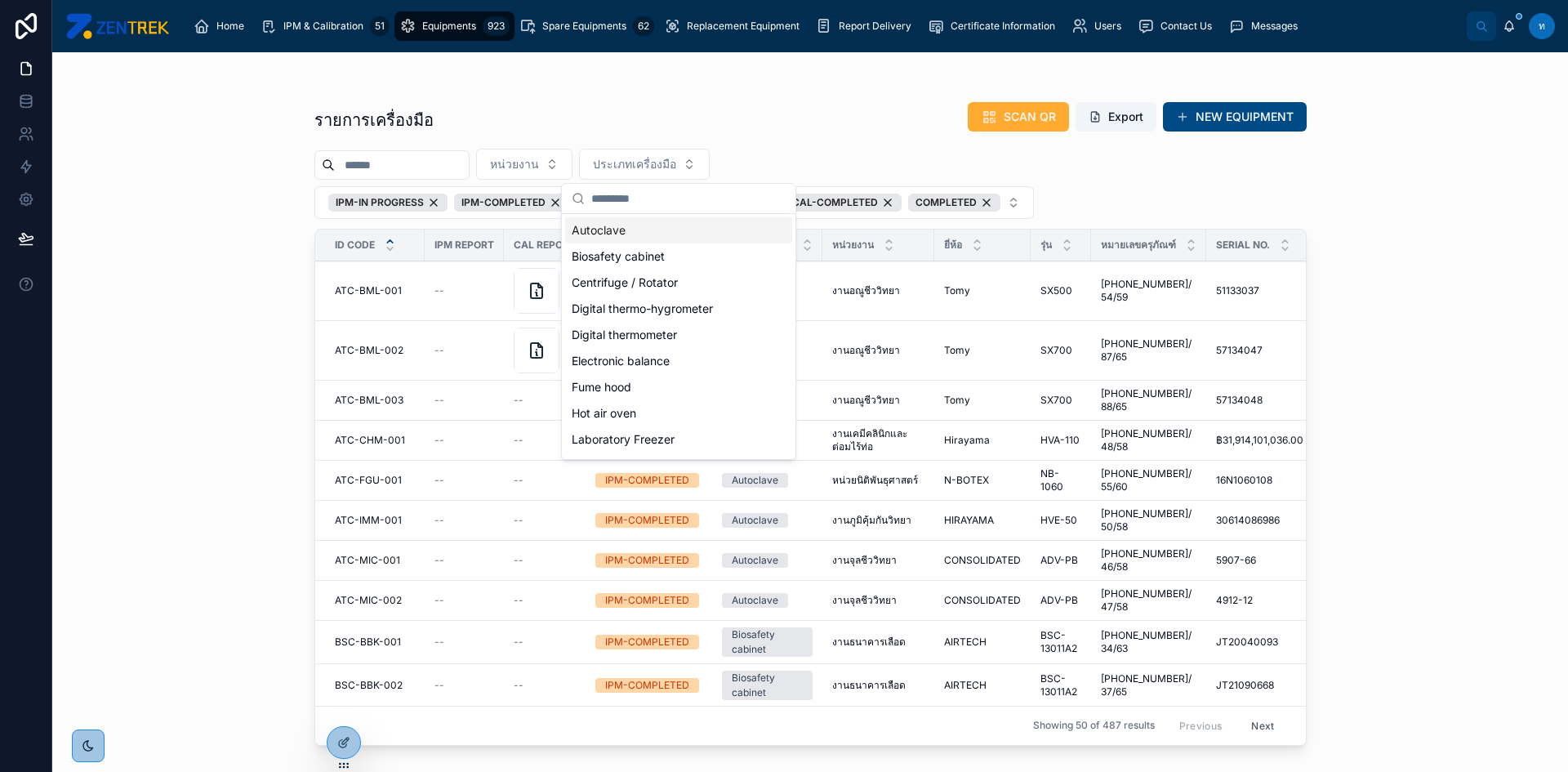
click at [644, 236] on div "Autoclave" at bounding box center [678, 230] width 227 height 26
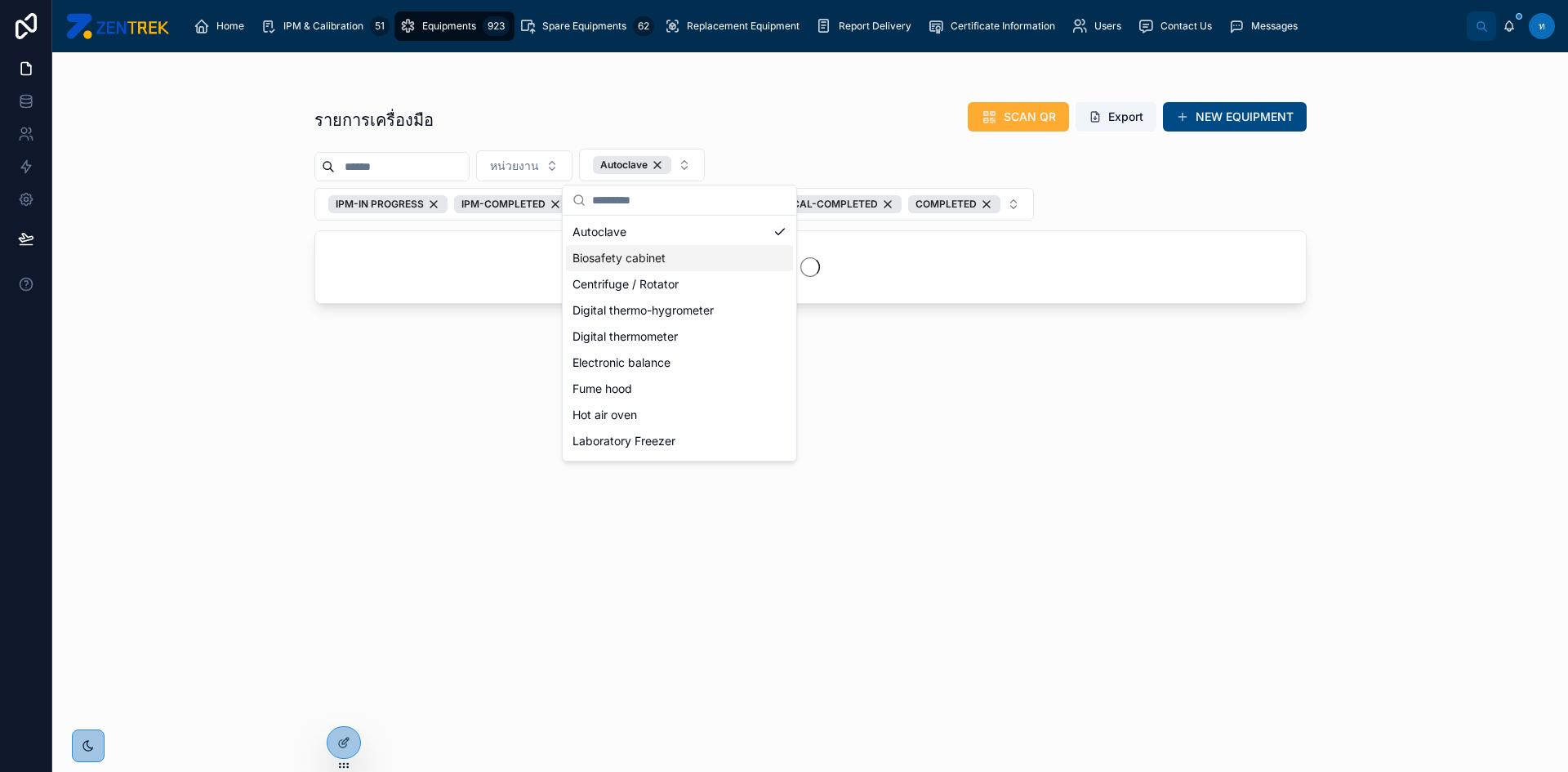
click at [650, 270] on div "Biosafety cabinet" at bounding box center [679, 258] width 227 height 26
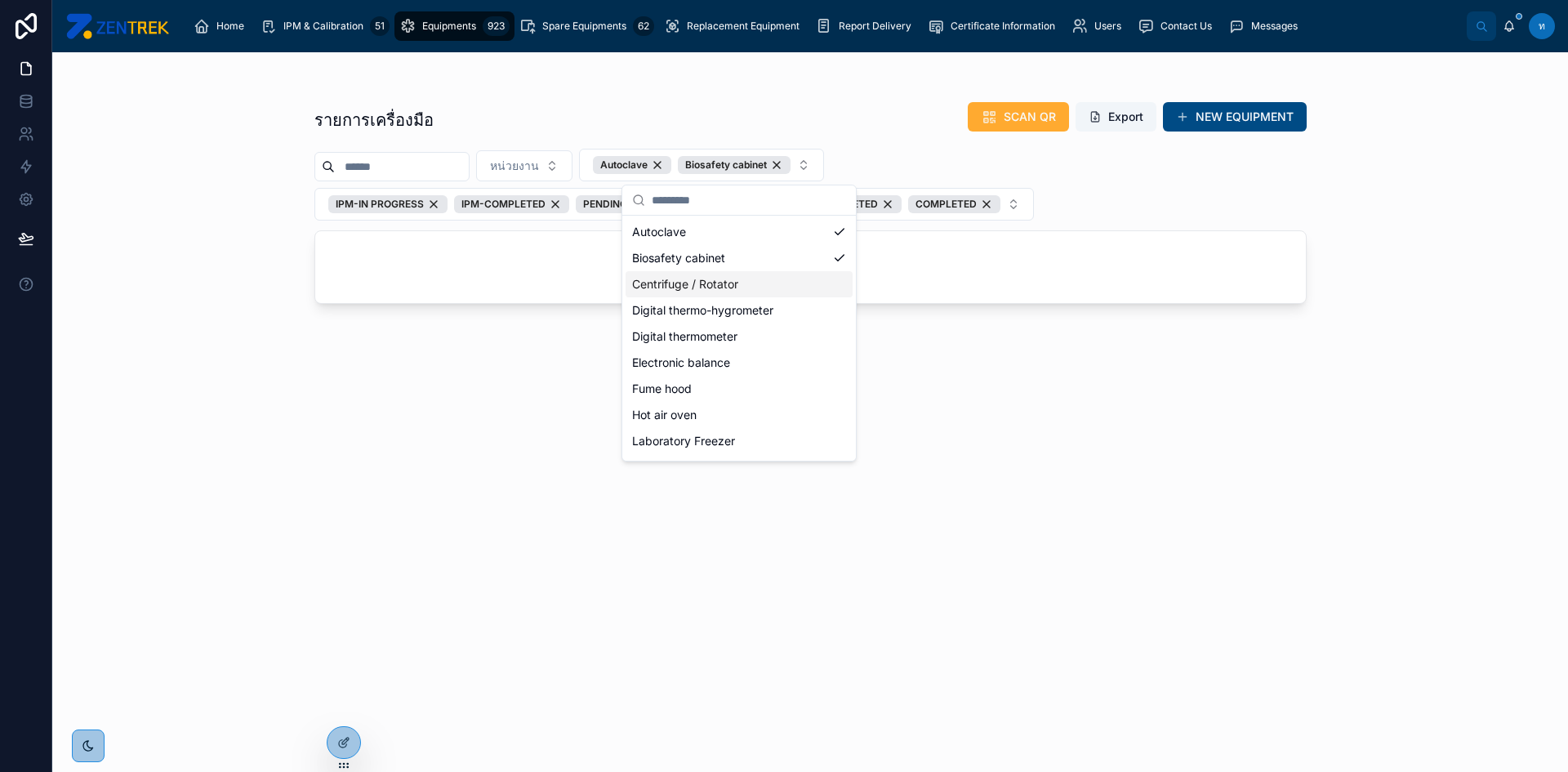
click at [692, 289] on div "Centrifuge / Rotator" at bounding box center [739, 284] width 227 height 26
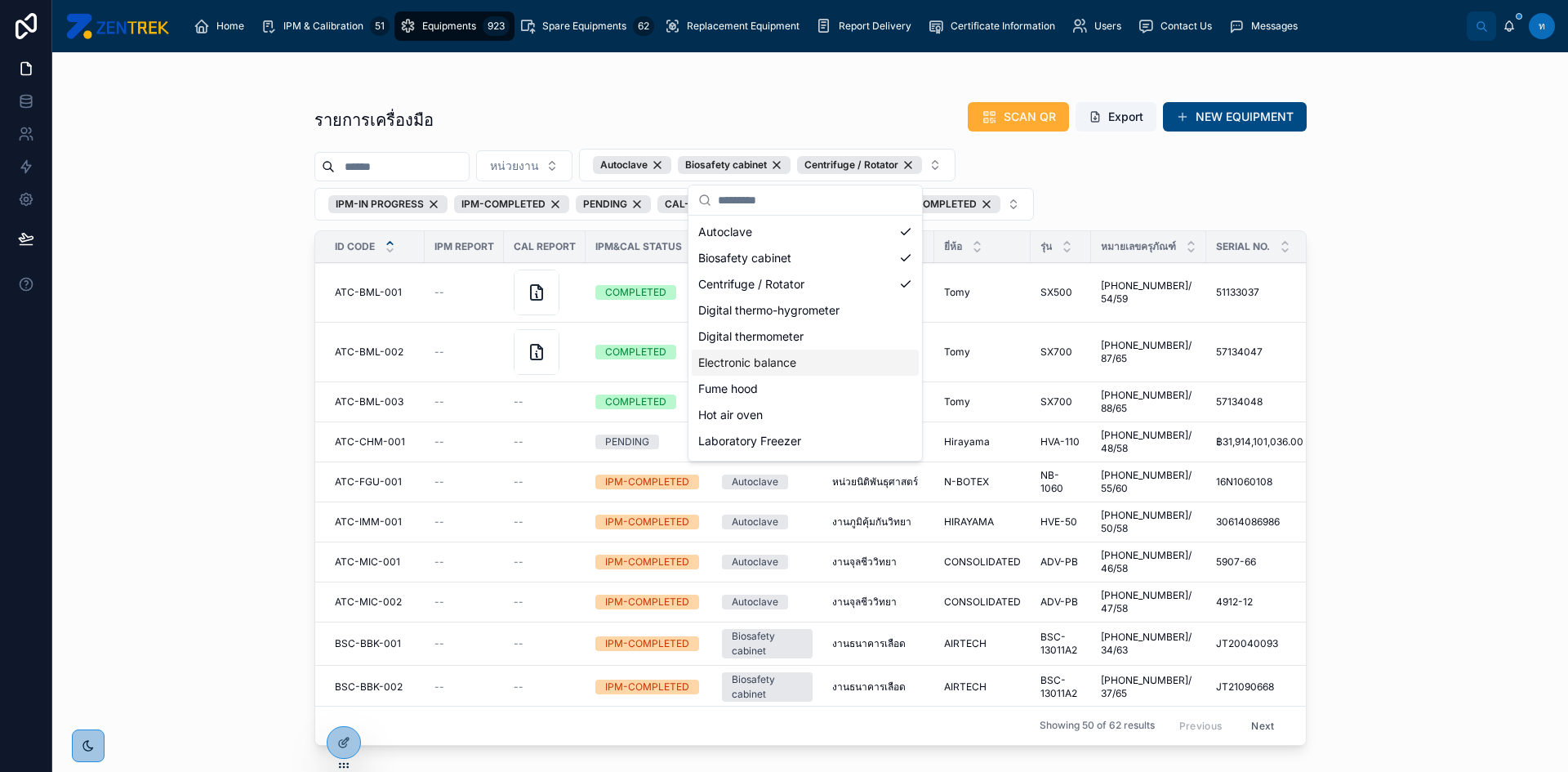
click at [799, 365] on div "Electronic balance" at bounding box center [805, 363] width 227 height 26
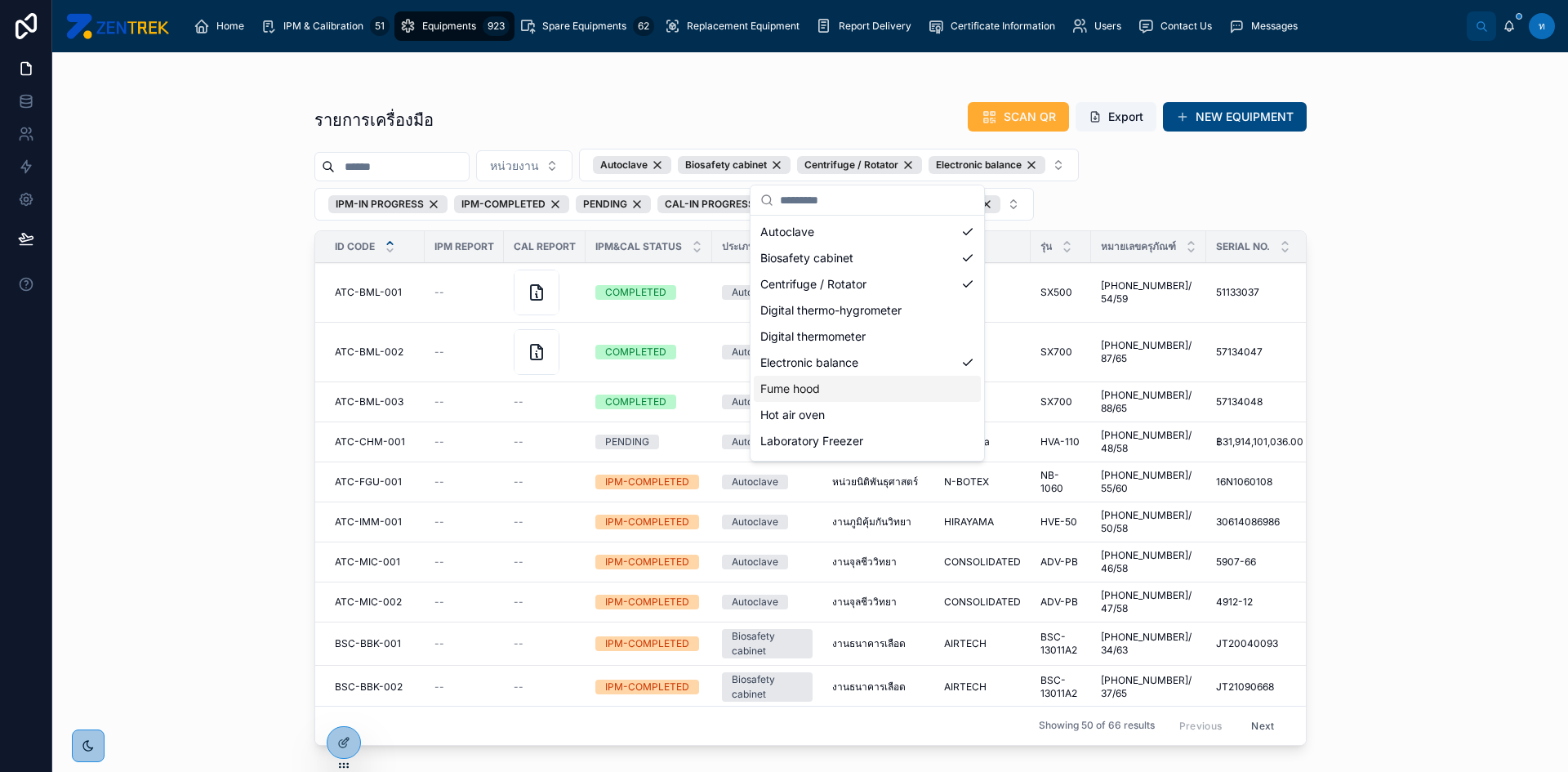
click at [821, 396] on div "Fume hood" at bounding box center [867, 389] width 227 height 26
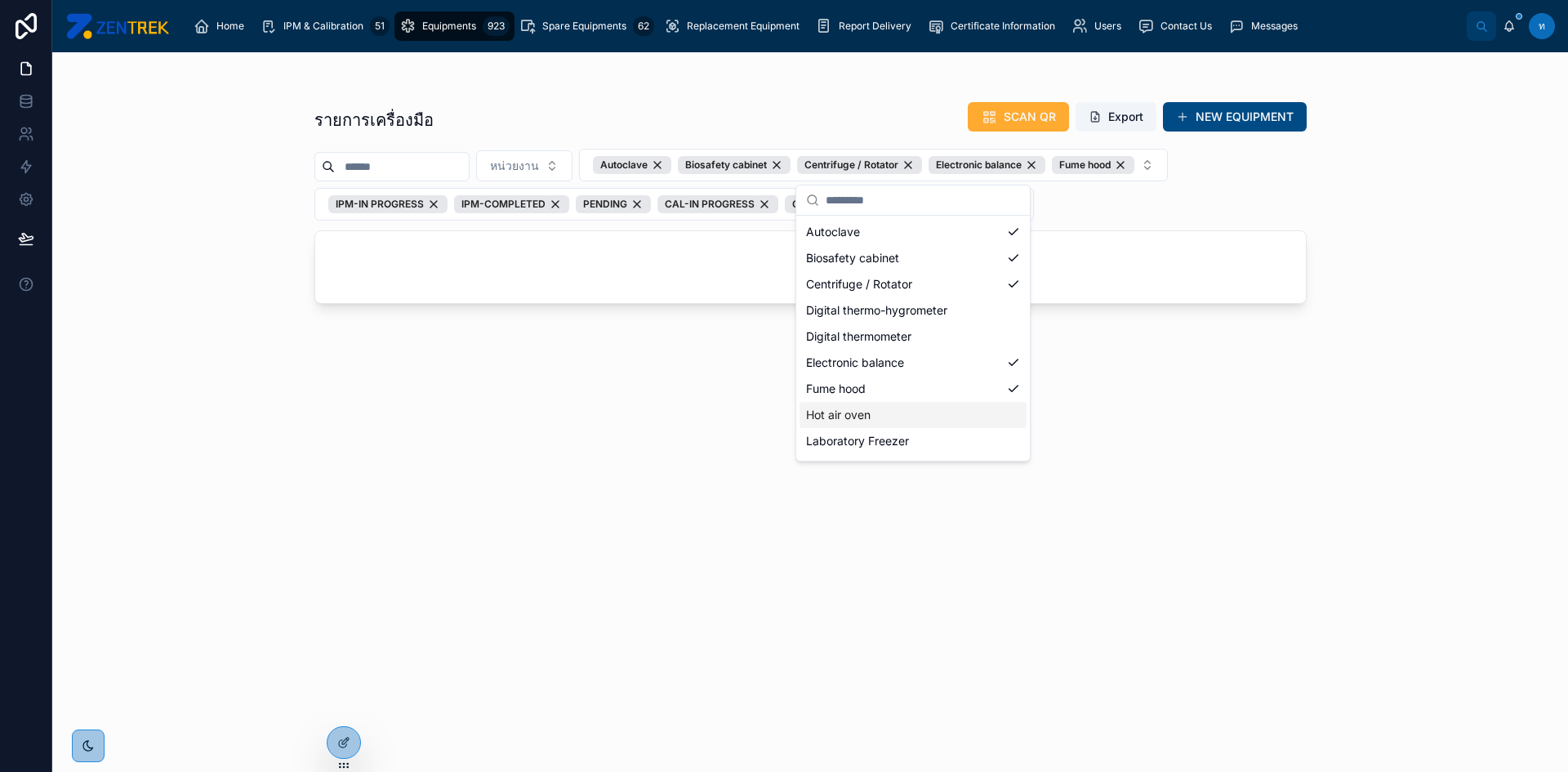
click at [838, 413] on div "Hot air oven" at bounding box center [913, 415] width 227 height 26
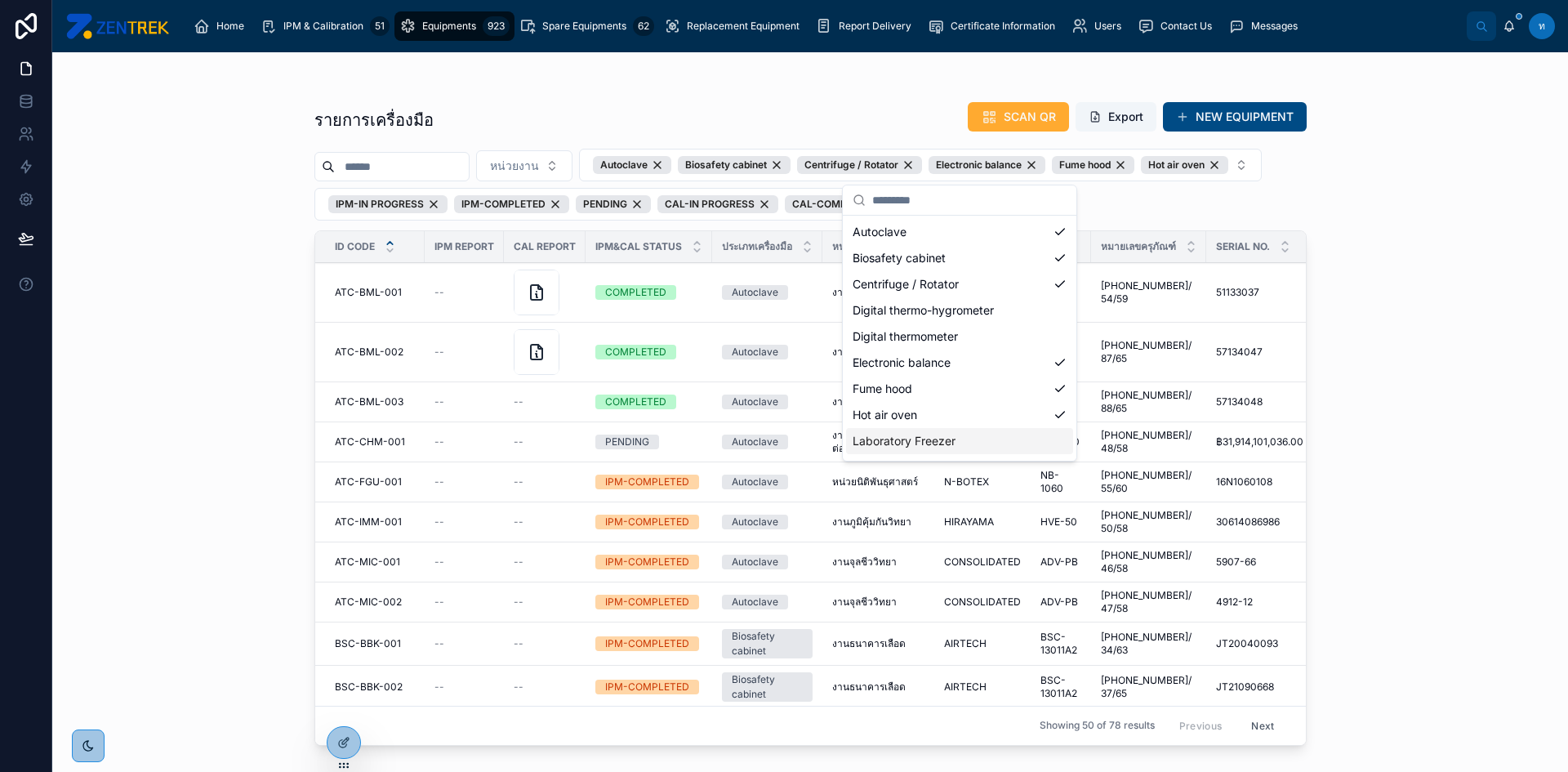
scroll to position [163, 0]
click at [999, 306] on div "Laboratory Refrigerator" at bounding box center [959, 304] width 227 height 26
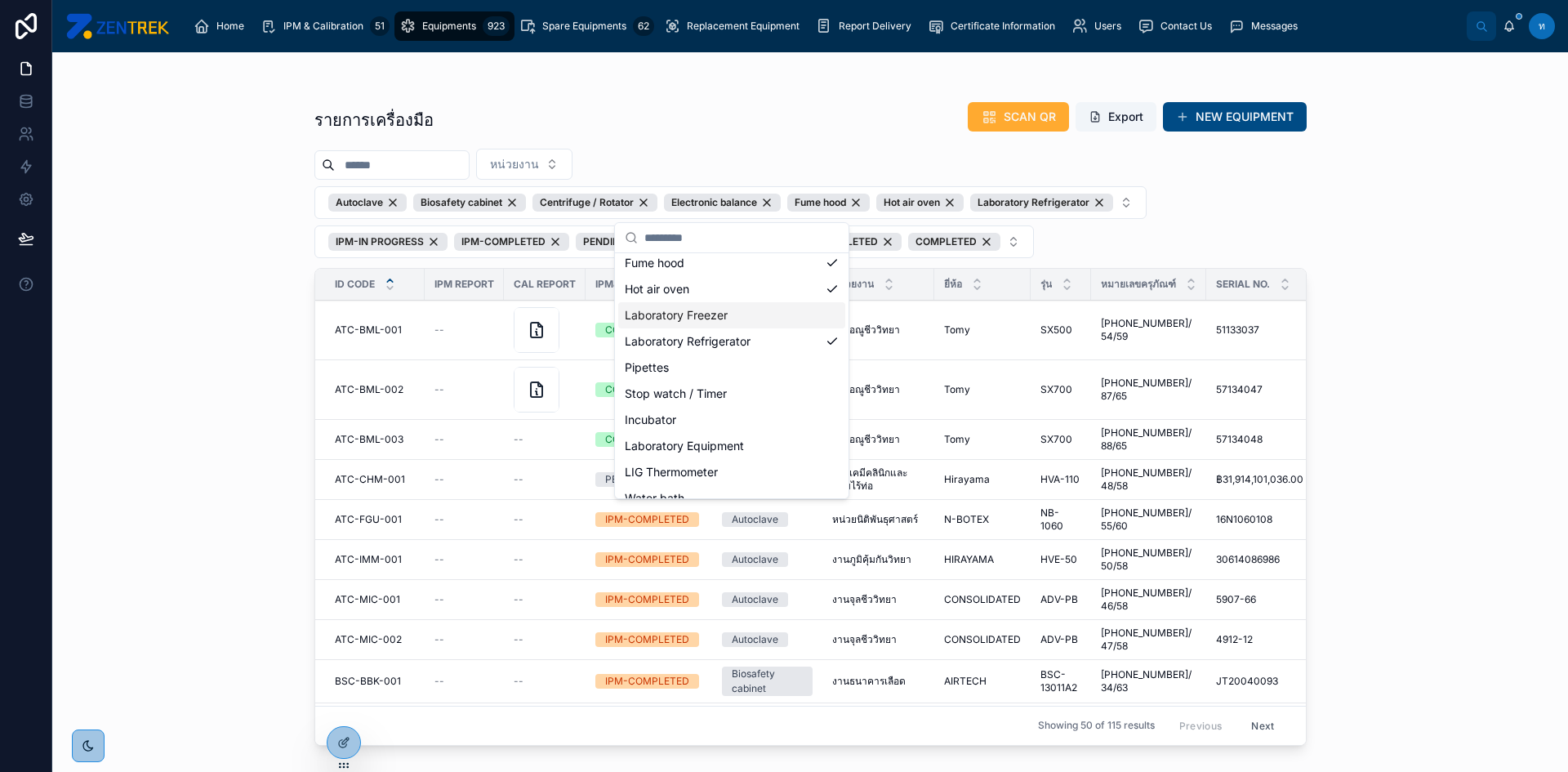
click at [756, 322] on div "Laboratory Freezer" at bounding box center [732, 315] width 227 height 26
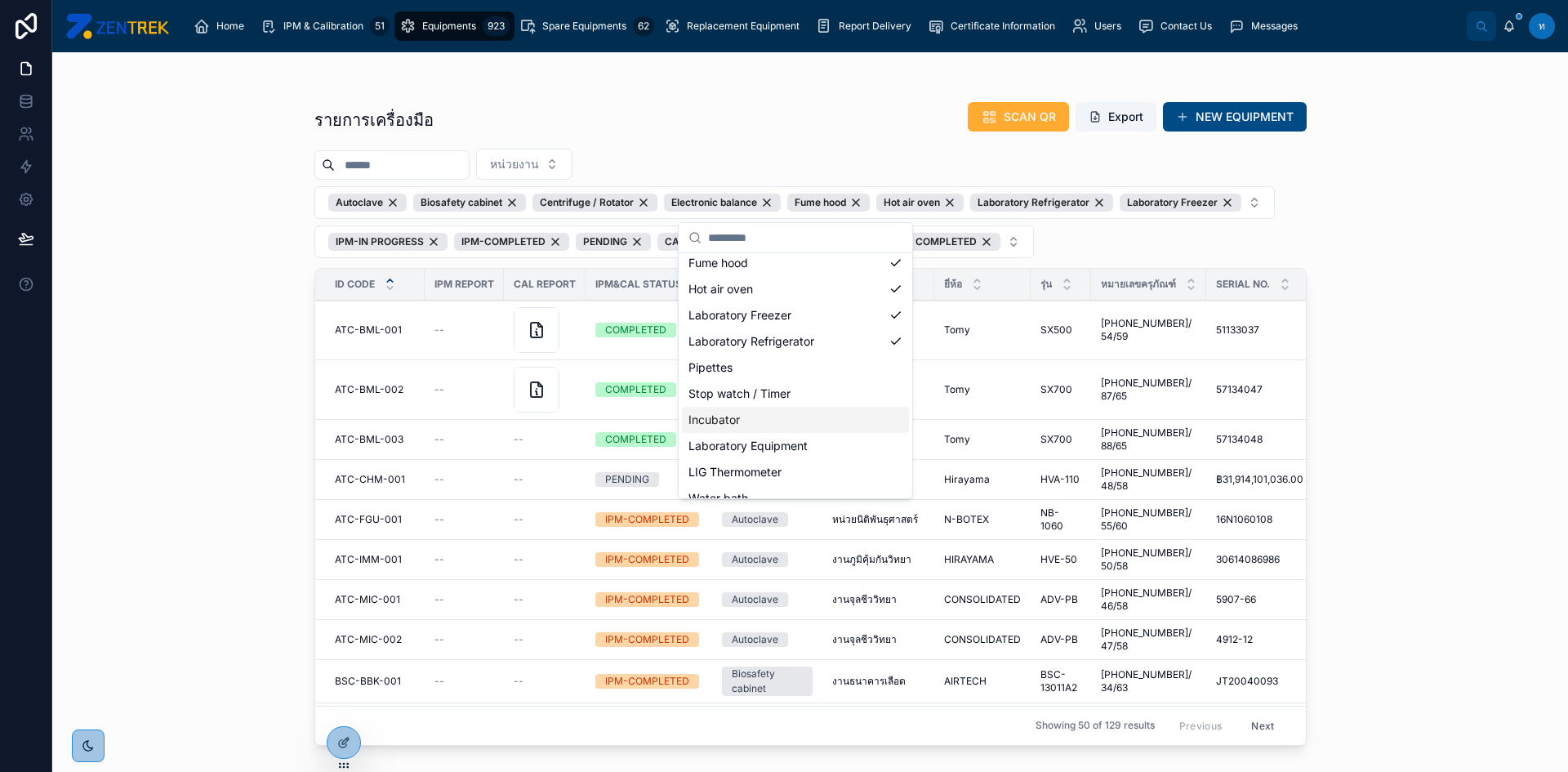
click at [792, 411] on div "Incubator" at bounding box center [795, 420] width 227 height 26
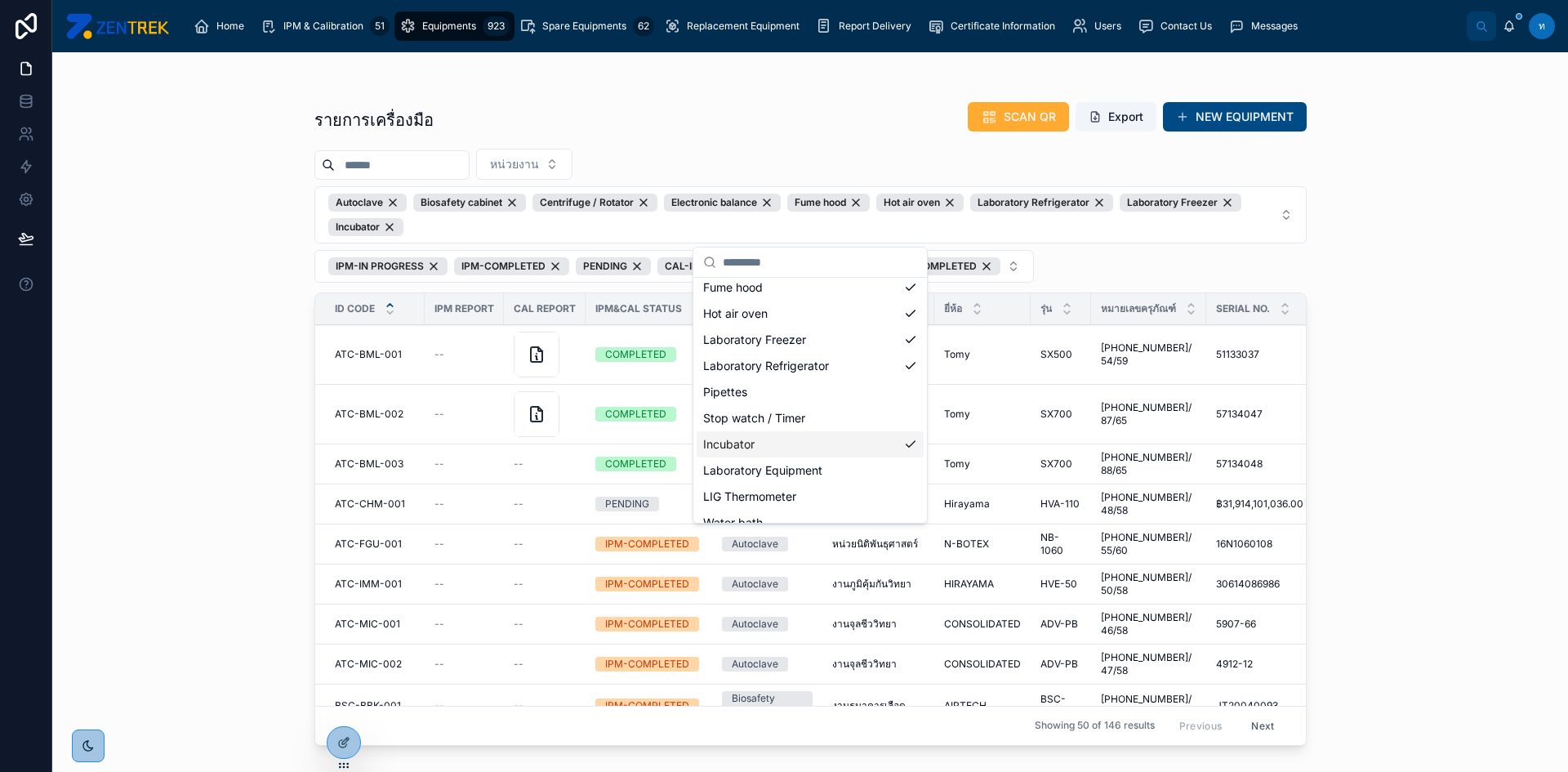
scroll to position [311, 0]
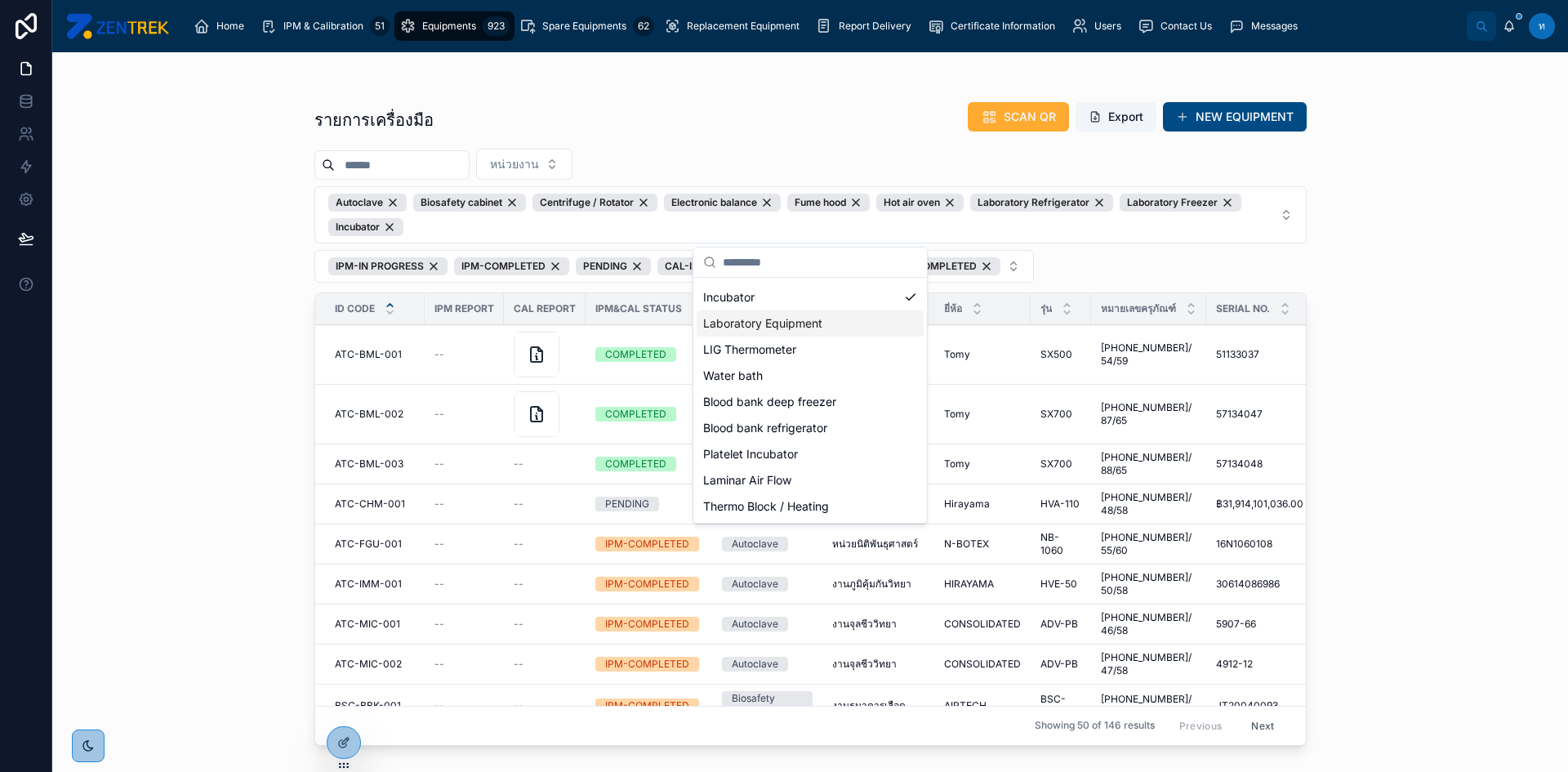
click at [834, 331] on div "Laboratory Equipment" at bounding box center [810, 324] width 227 height 26
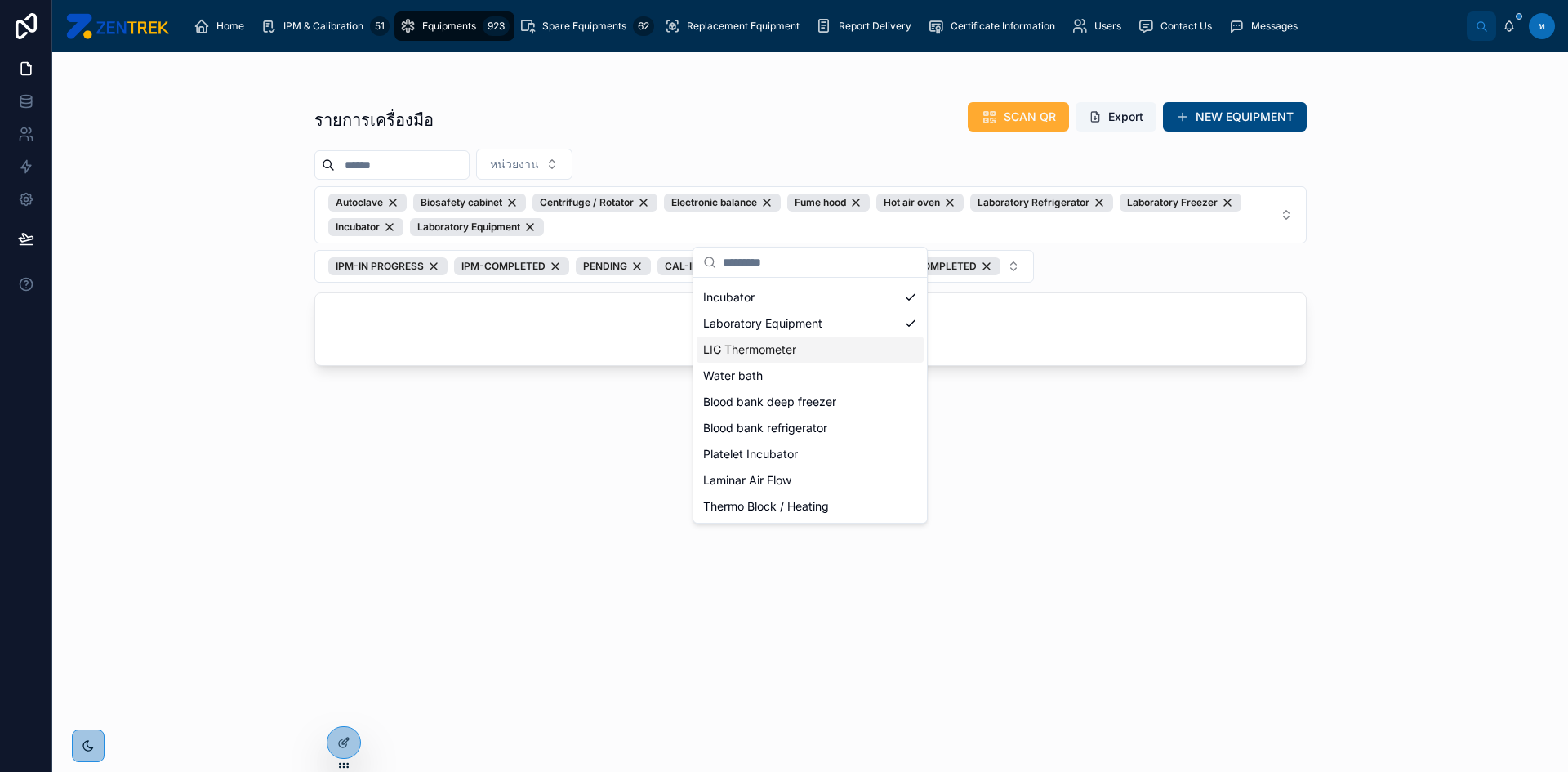
click at [828, 352] on div "LIG Thermometer" at bounding box center [810, 350] width 227 height 26
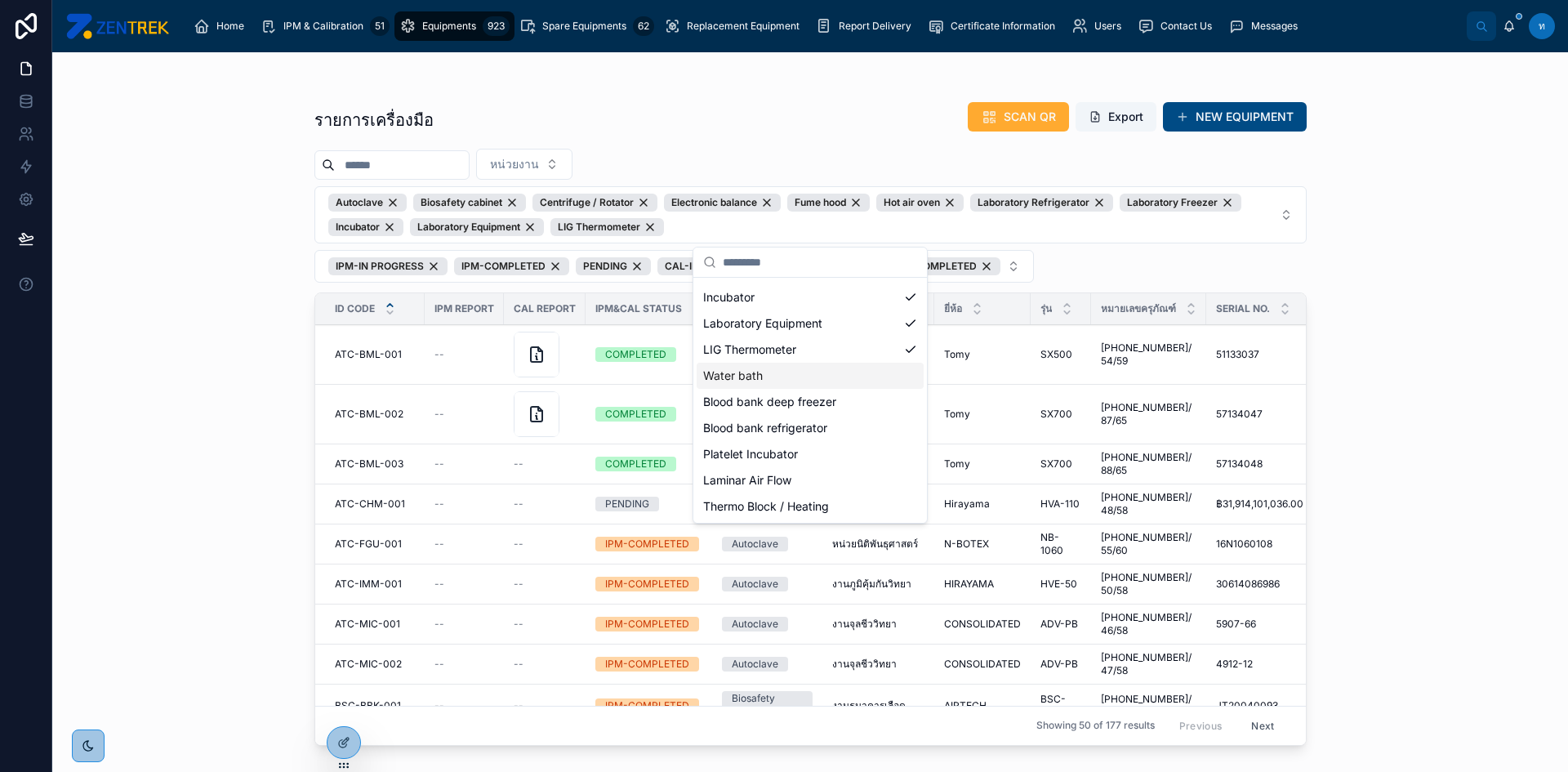
click at [841, 380] on div "Water bath" at bounding box center [810, 376] width 227 height 26
click at [854, 406] on div "Blood bank deep freezer" at bounding box center [810, 402] width 227 height 26
click at [854, 426] on div "Blood bank refrigerator" at bounding box center [810, 428] width 227 height 26
click at [853, 458] on div "Platelet Incubator" at bounding box center [810, 454] width 227 height 26
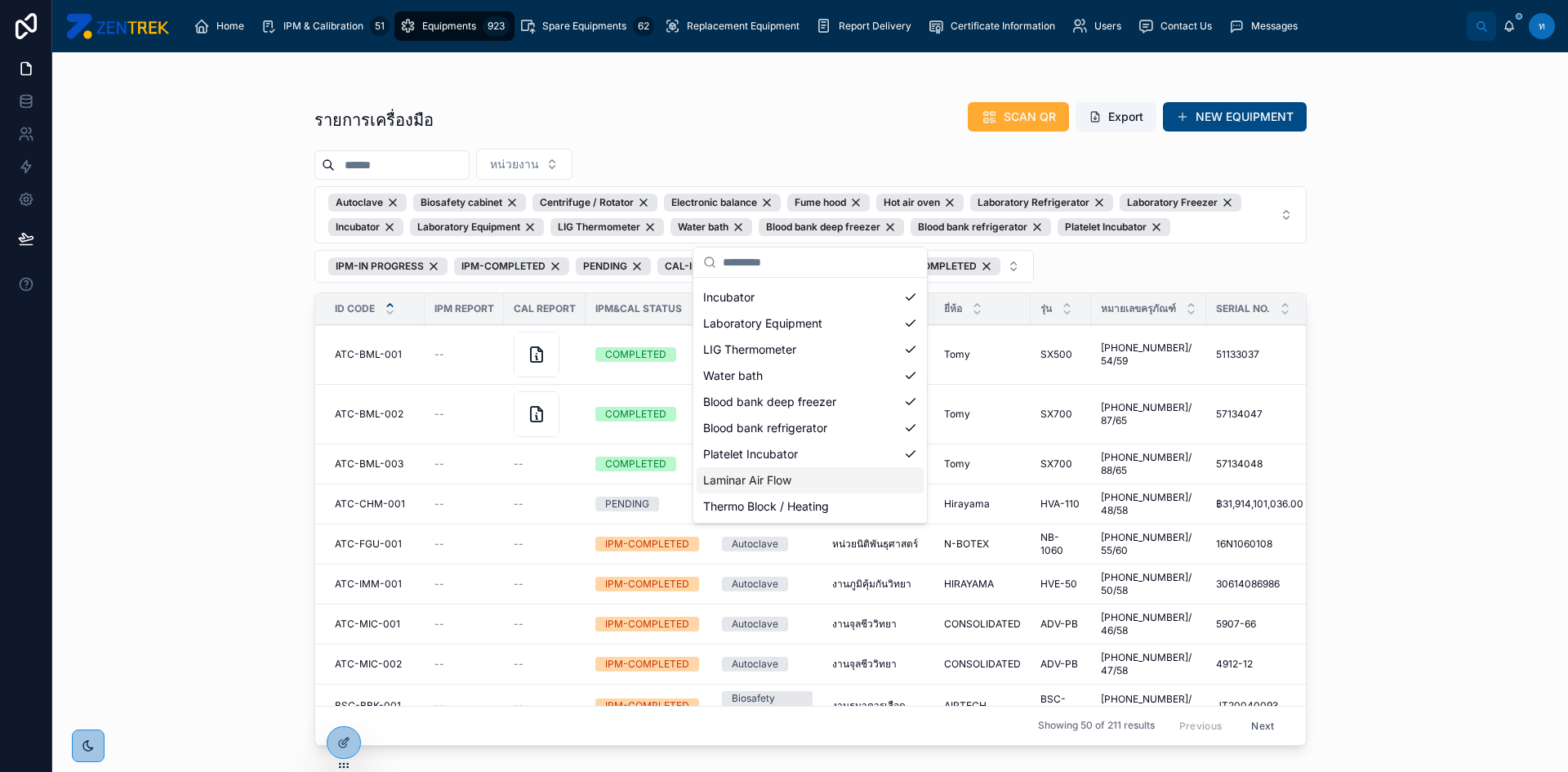
click at [849, 480] on div "Laminar Air Flow" at bounding box center [810, 481] width 227 height 26
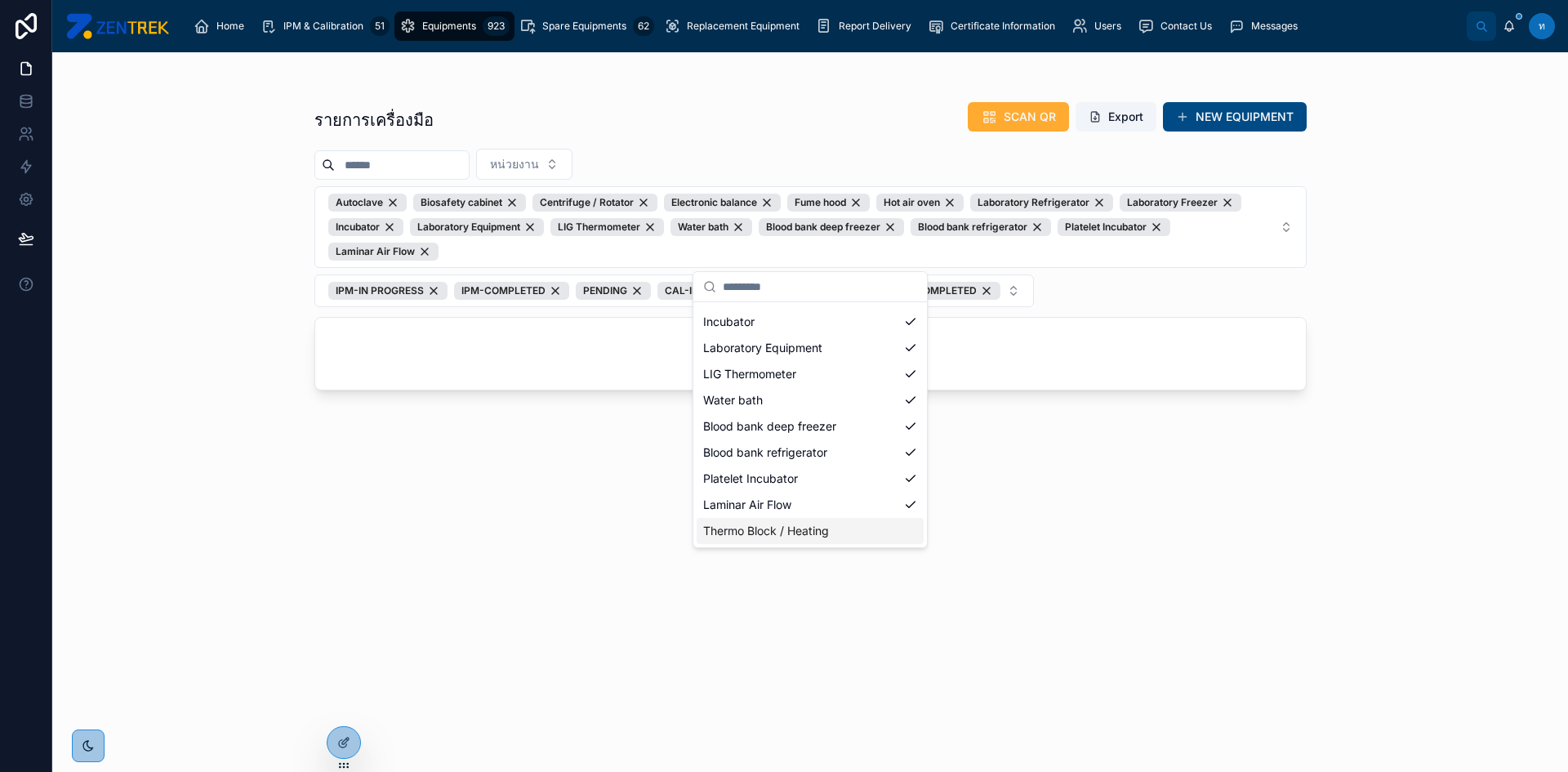
click at [853, 529] on div "Thermo Block / Heating" at bounding box center [810, 531] width 227 height 26
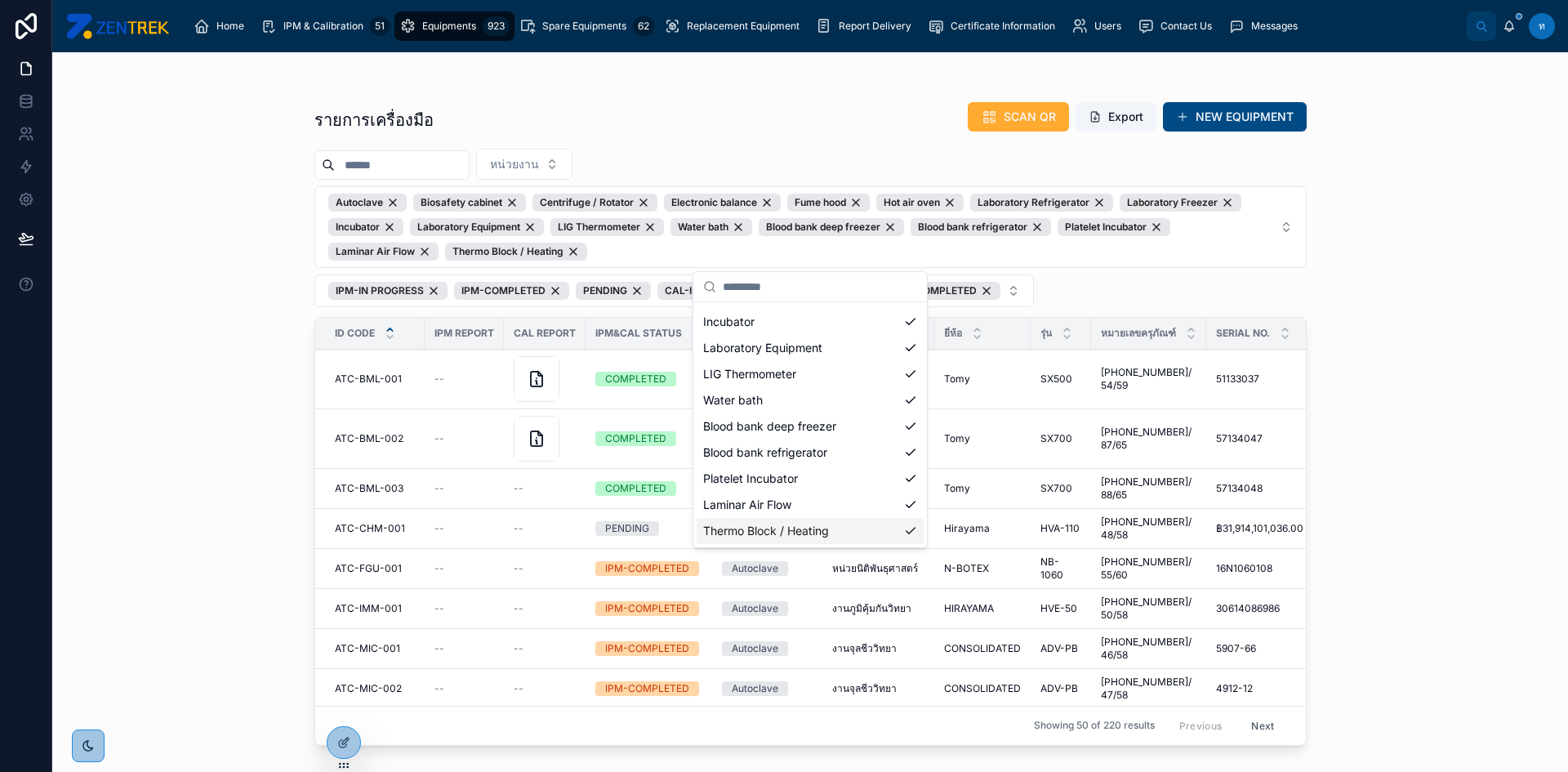
click at [1456, 357] on div "รายการเครื่องมือ SCAN QR Export NEW EQUIPMENT หน่วยงาน Autoclave Biosafety cabi…" at bounding box center [810, 412] width 1516 height 720
